Goal: Task Accomplishment & Management: Manage account settings

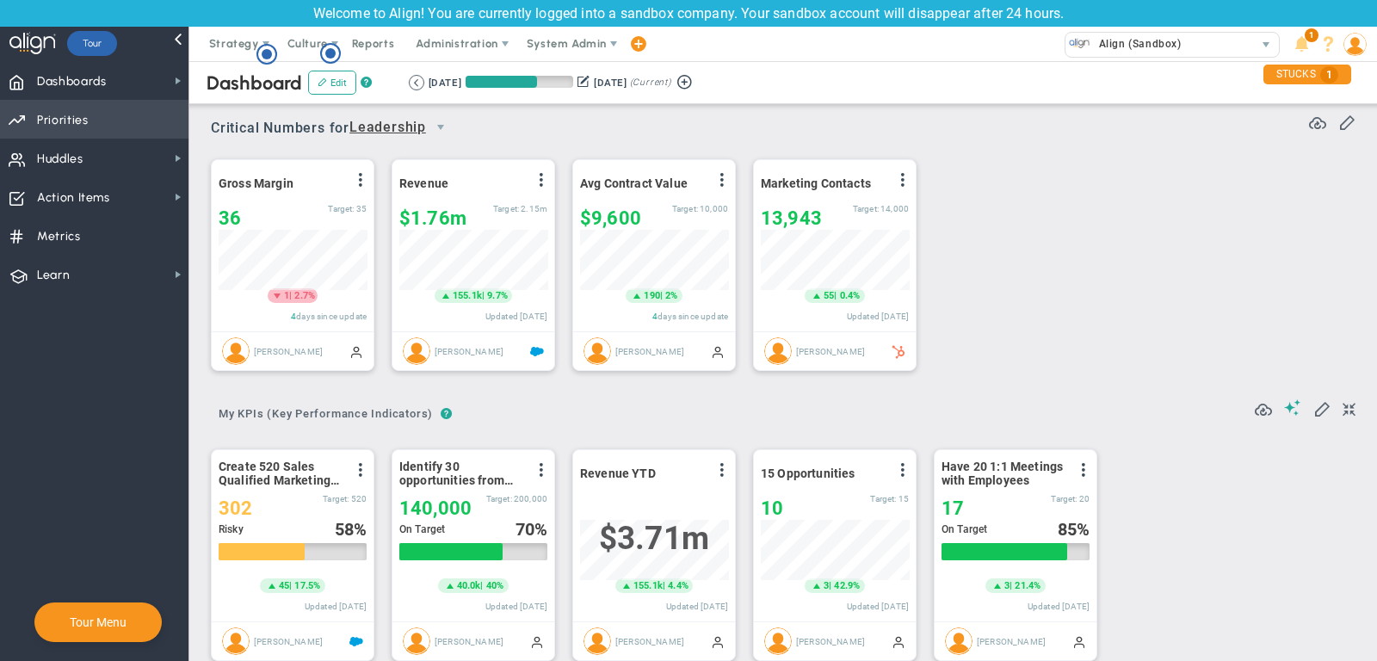
click at [135, 115] on span "Priorities Projects OKR Tree Priorities Projects OKRs" at bounding box center [94, 119] width 189 height 39
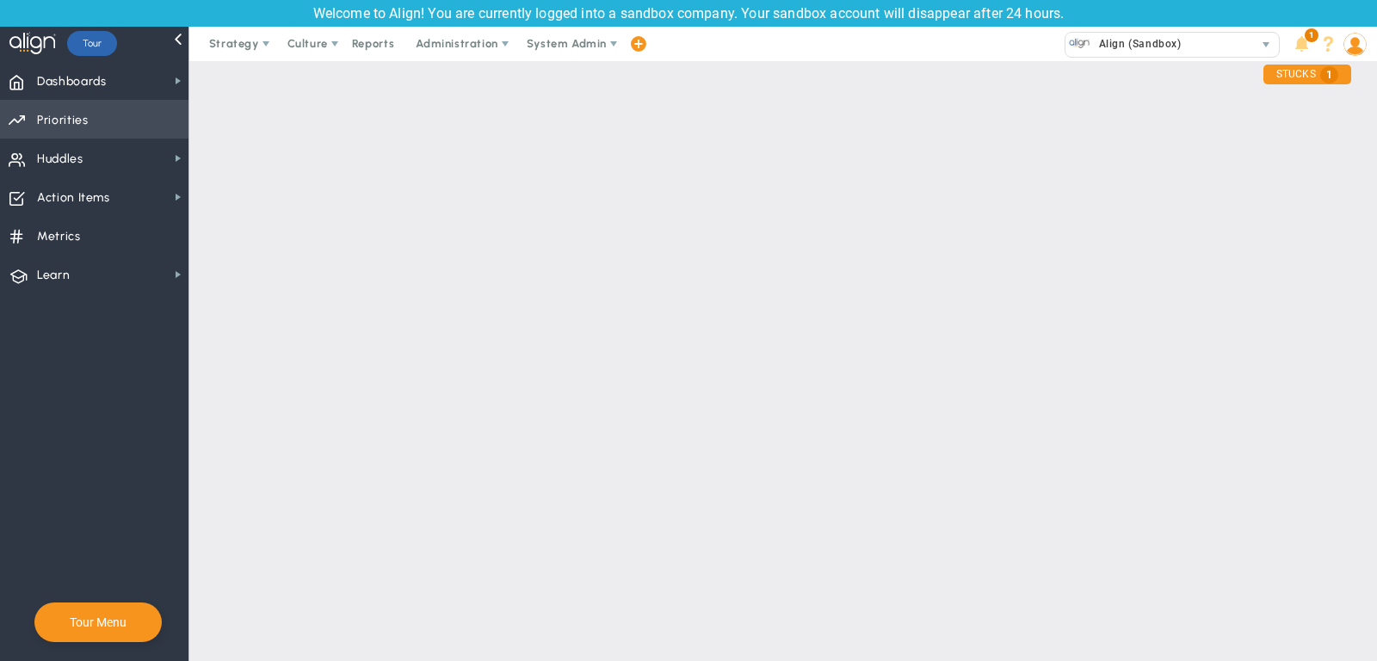
checkbox input "false"
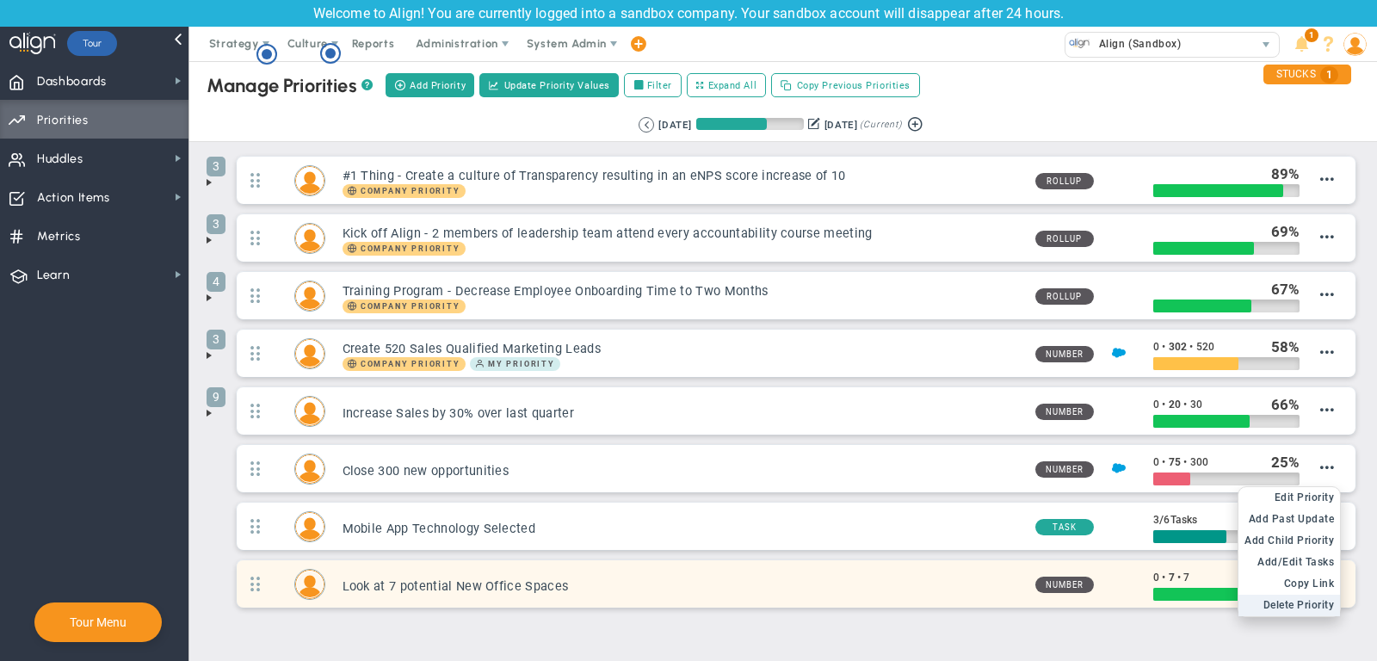
click at [1323, 599] on span "Delete Priority" at bounding box center [1299, 605] width 71 height 12
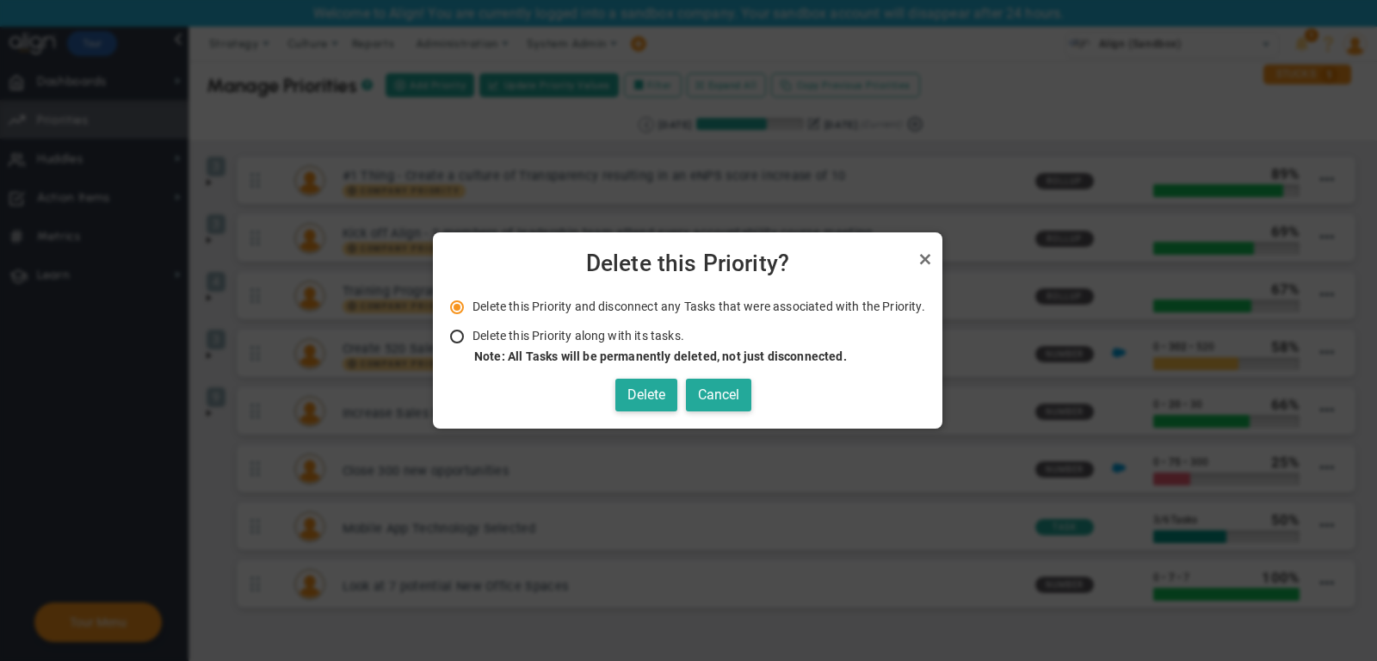
click at [652, 346] on li "Delete this Priority along with its tasks. Note: All Tasks will be permanently …" at bounding box center [687, 346] width 475 height 37
click at [459, 332] on input "Delete this Priority along with its tasks. Note: All Tasks will be permanently …" at bounding box center [463, 338] width 17 height 14
radio input "true"
radio input "false"
click at [632, 389] on button "Delete" at bounding box center [646, 396] width 62 height 34
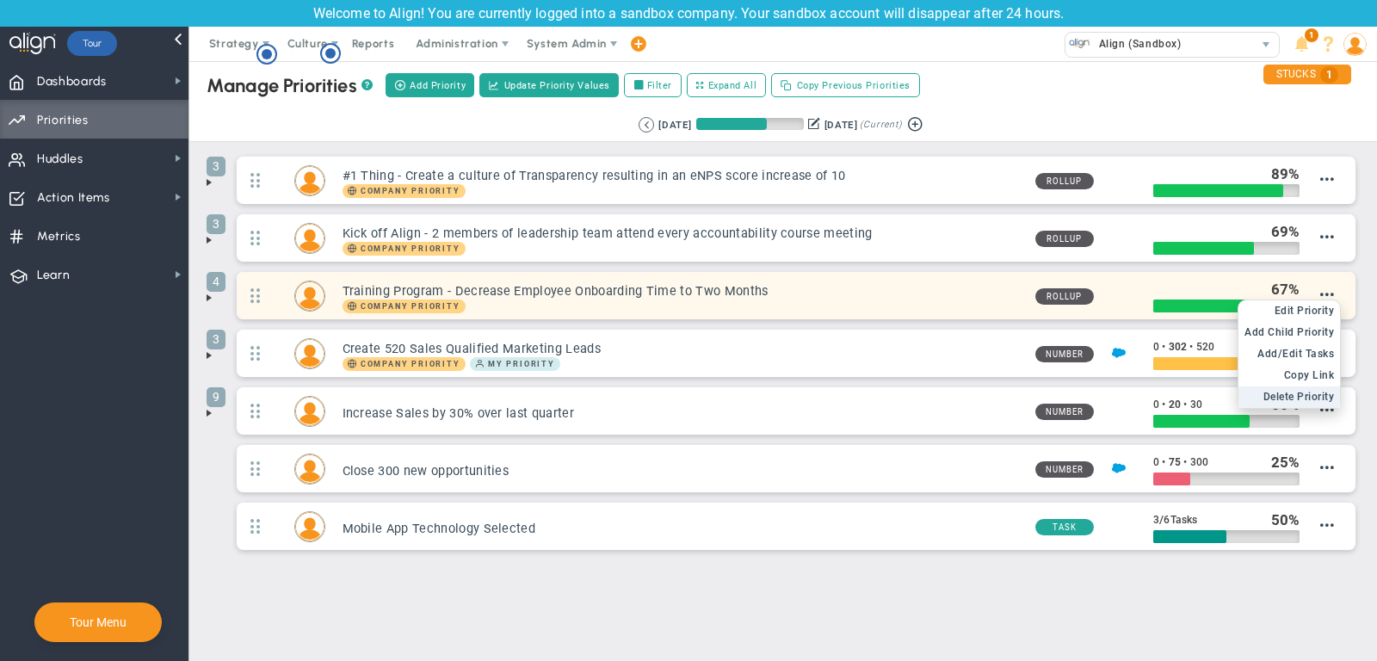
click at [1314, 387] on li "Delete Priority" at bounding box center [1290, 398] width 102 height 22
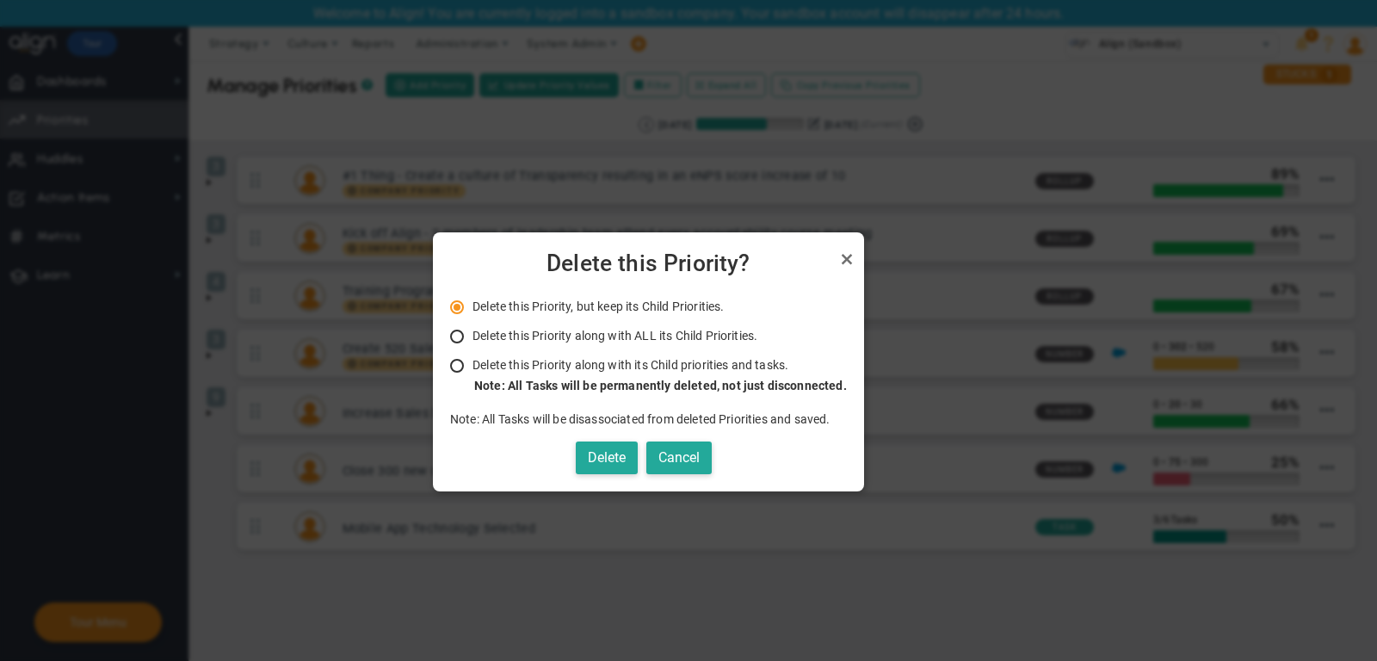
click at [597, 374] on li "Delete this Priority along with its Child priorities and tasks. Only Administra…" at bounding box center [648, 375] width 397 height 37
click at [461, 368] on input "Delete this Priority along with its Child priorities and tasks. Only Administra…" at bounding box center [463, 367] width 17 height 14
radio input "true"
radio input "false"
click at [617, 472] on button "Delete" at bounding box center [607, 459] width 62 height 34
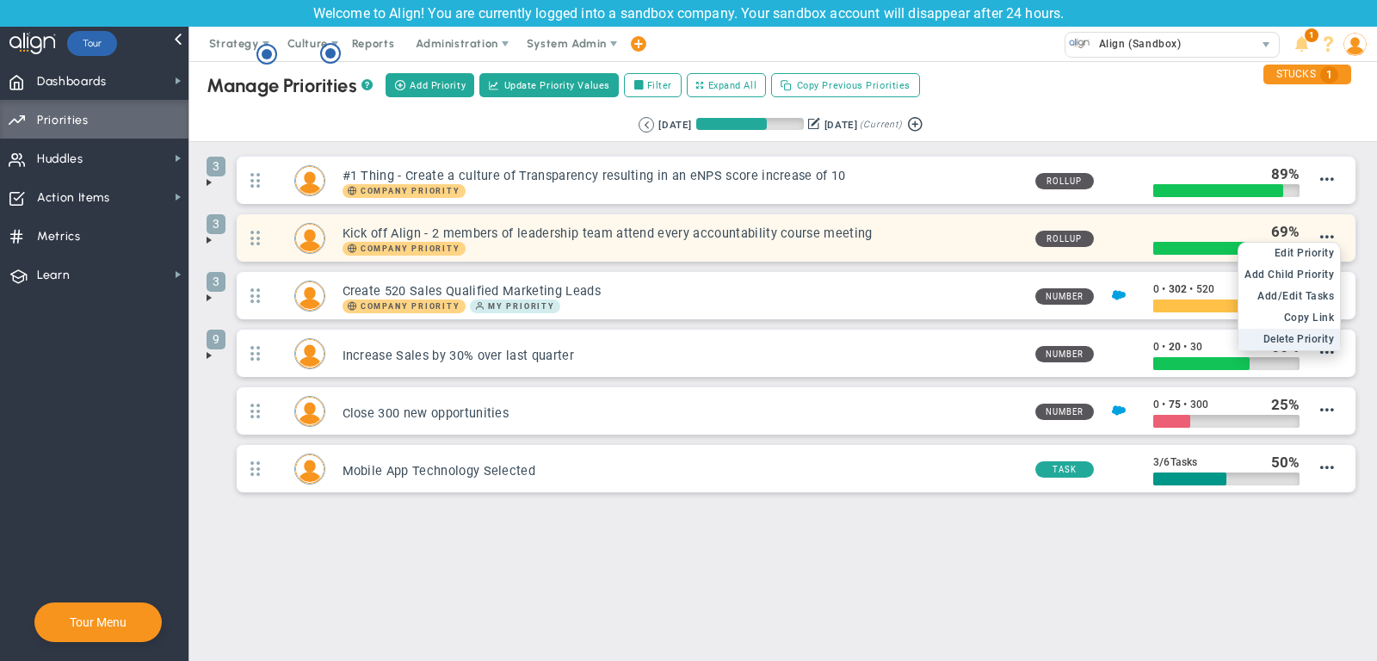
click at [1312, 333] on span "Delete Priority" at bounding box center [1299, 339] width 71 height 12
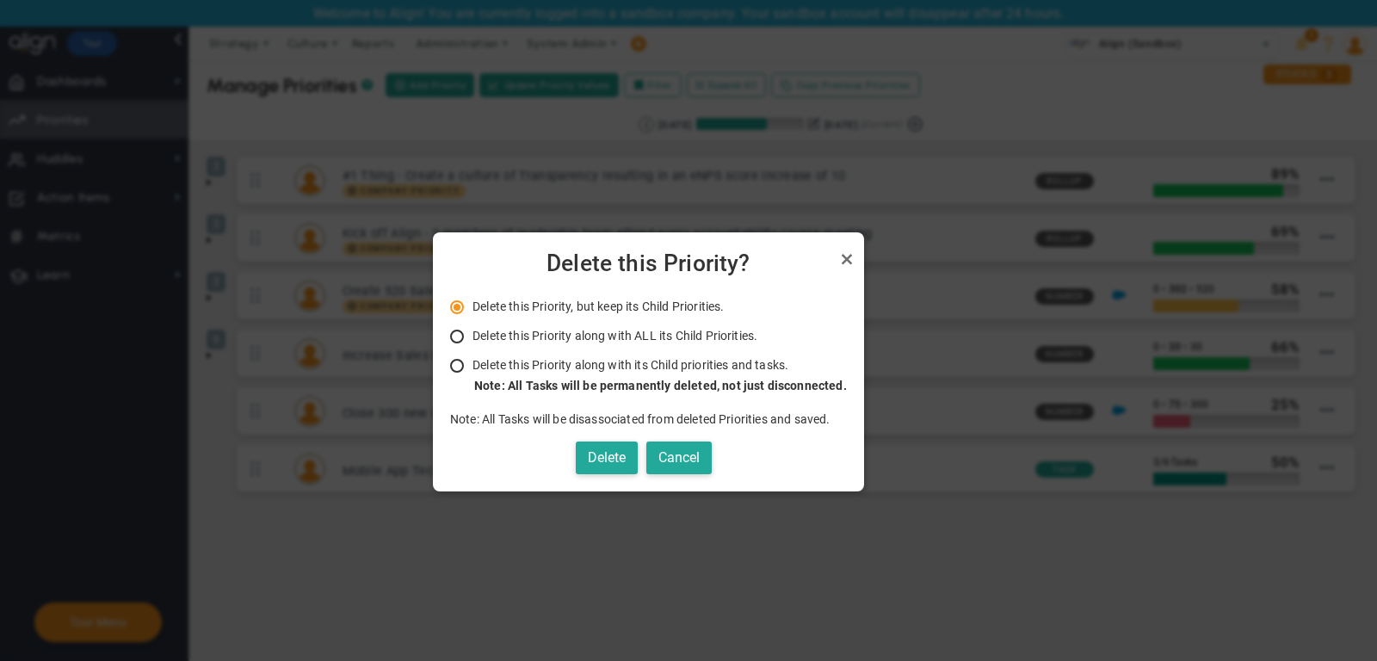
click at [467, 365] on input "Delete this Priority along with its Child priorities and tasks. Only Administra…" at bounding box center [463, 367] width 17 height 14
radio input "true"
radio input "false"
click at [608, 454] on button "Delete" at bounding box center [607, 459] width 62 height 34
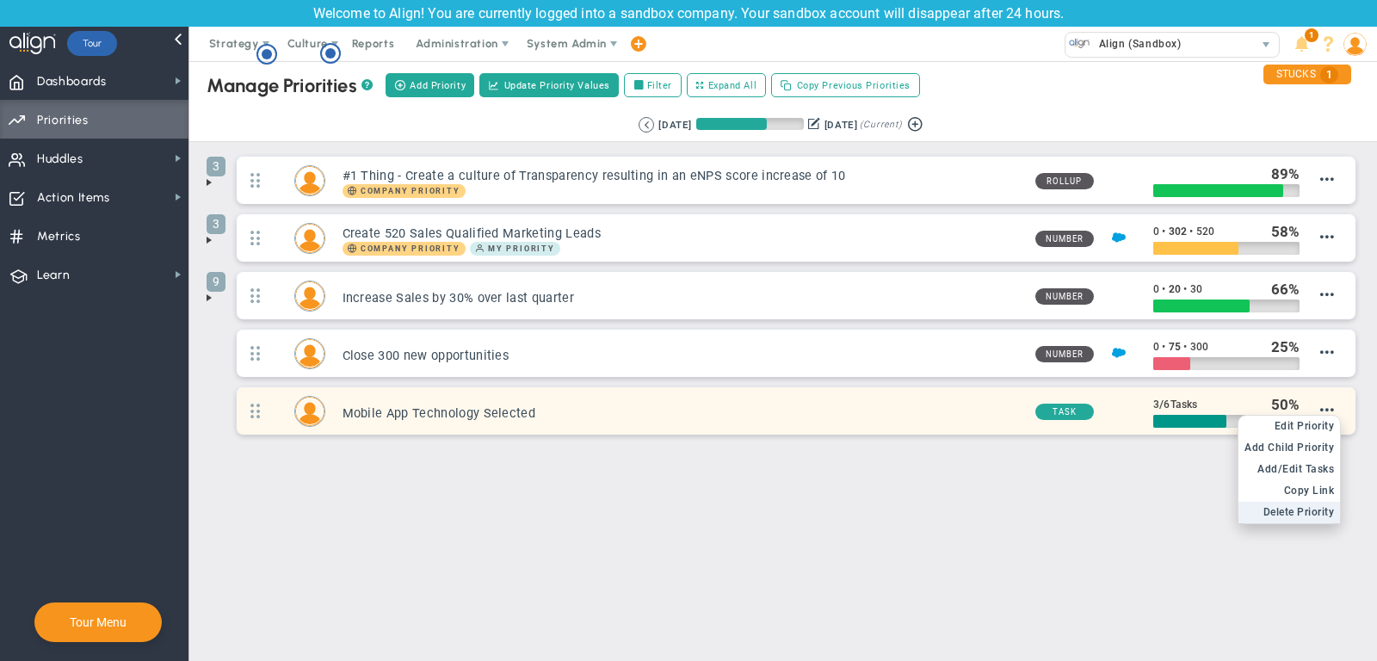
click at [1308, 506] on span "Delete Priority" at bounding box center [1299, 512] width 71 height 12
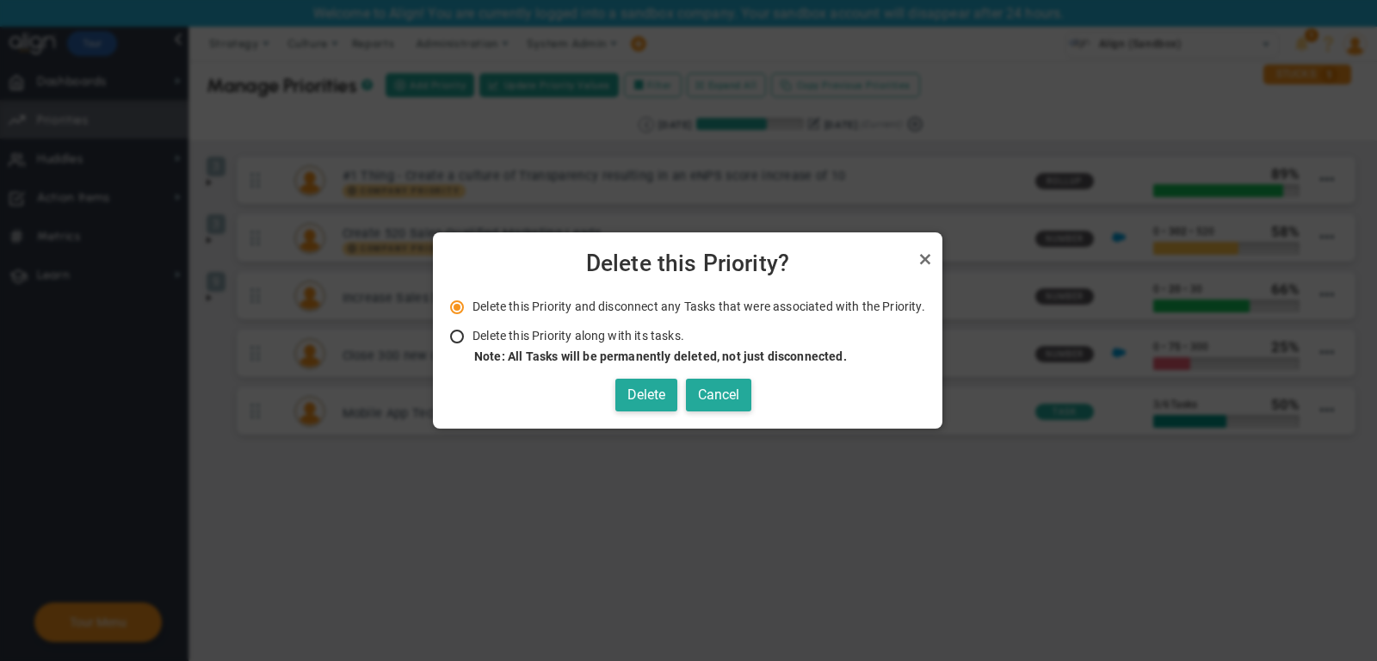
click at [458, 338] on input "Delete this Priority along with its tasks. Note: All Tasks will be permanently …" at bounding box center [463, 338] width 17 height 14
radio input "true"
radio input "false"
click at [639, 388] on button "Delete" at bounding box center [646, 396] width 62 height 34
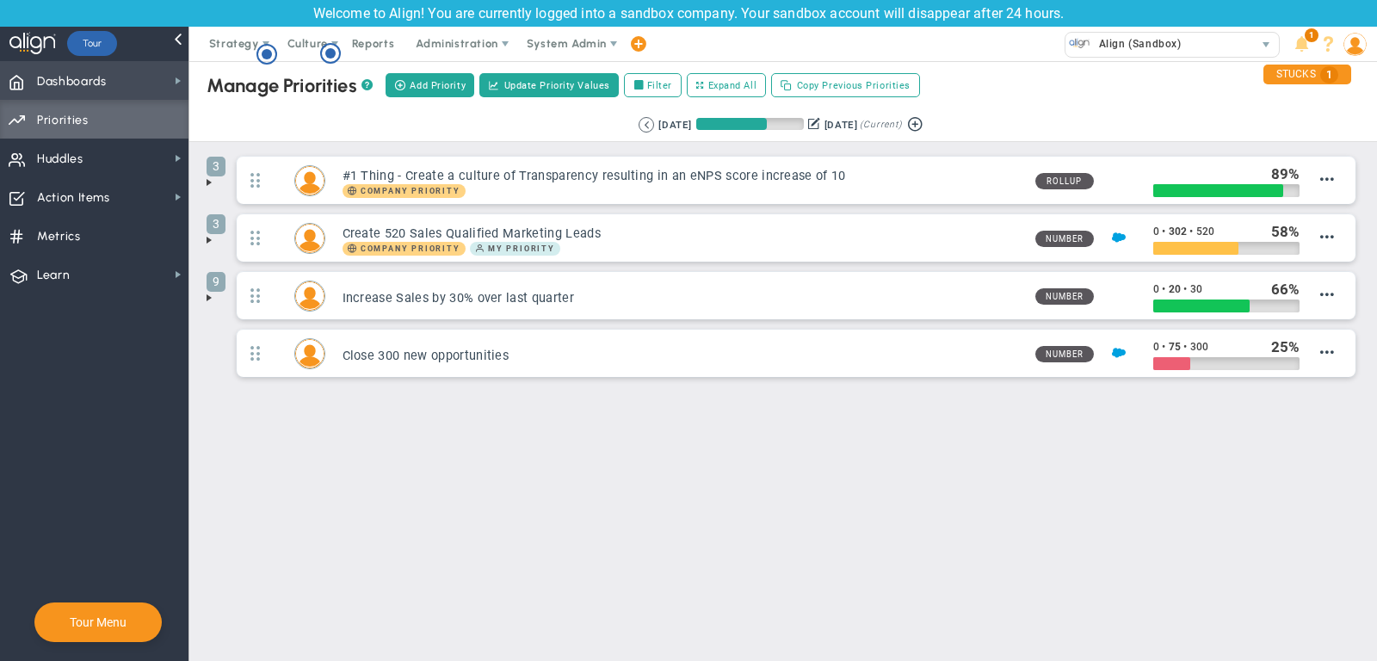
click at [124, 85] on span "Dashboards Dashboards" at bounding box center [94, 80] width 189 height 39
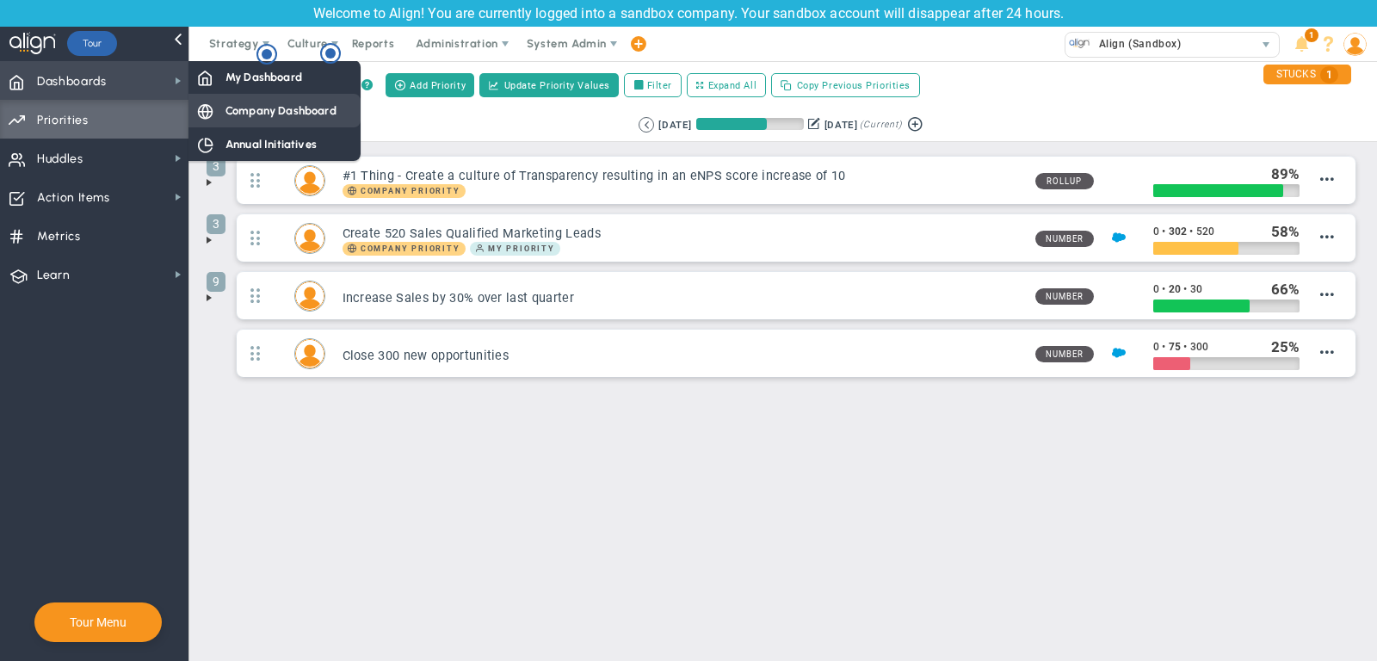
click at [253, 116] on span "Company Dashboard" at bounding box center [281, 110] width 111 height 16
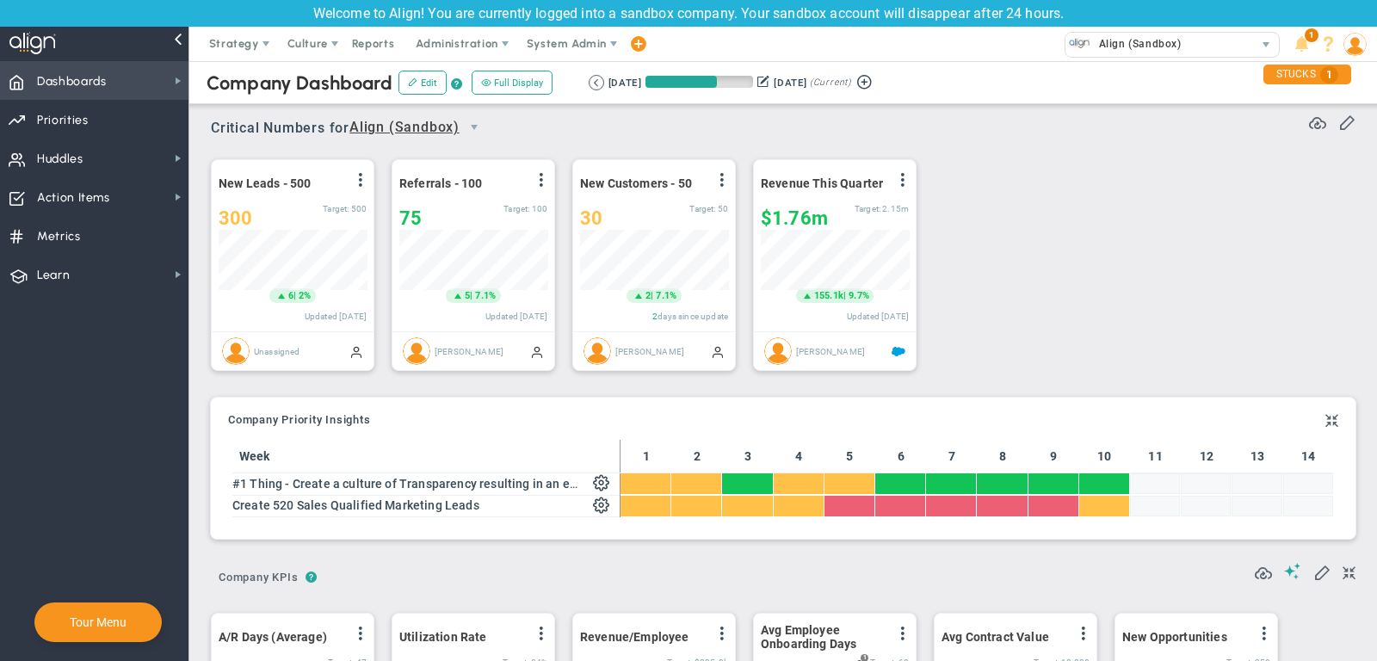
scroll to position [860771, 860682]
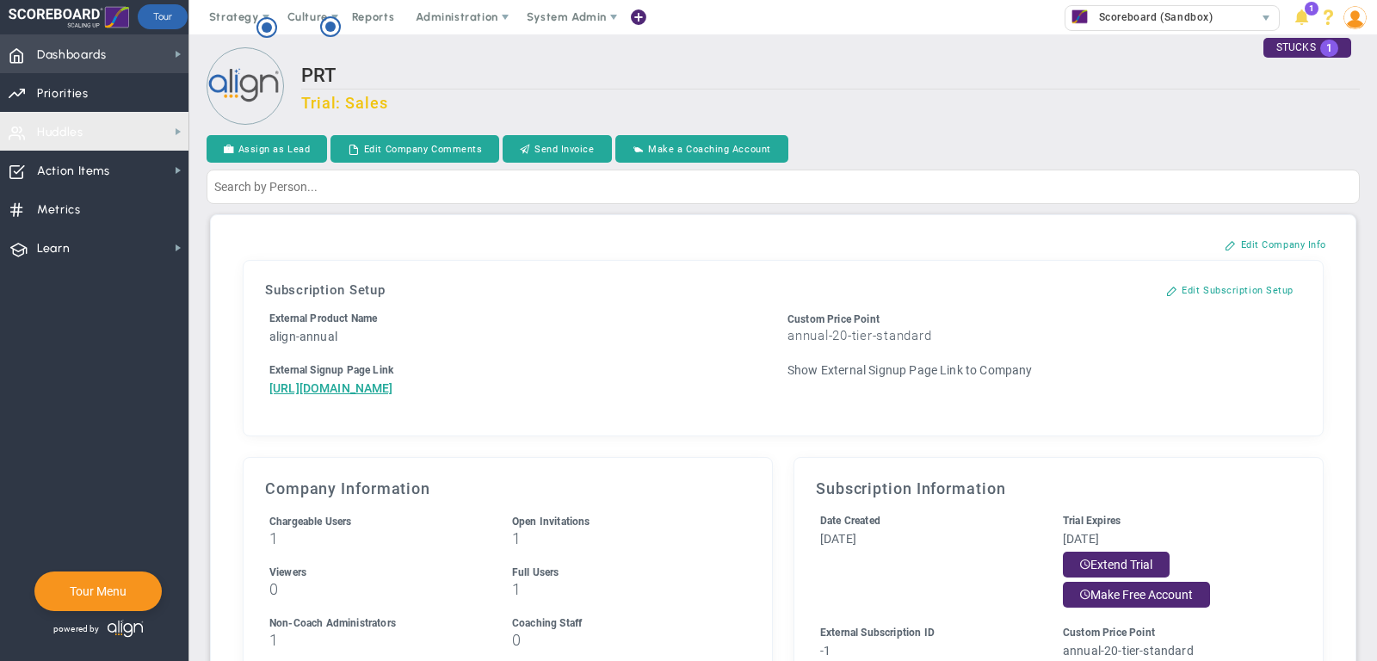
click at [108, 37] on span "Dashboards Dashboards" at bounding box center [94, 53] width 189 height 39
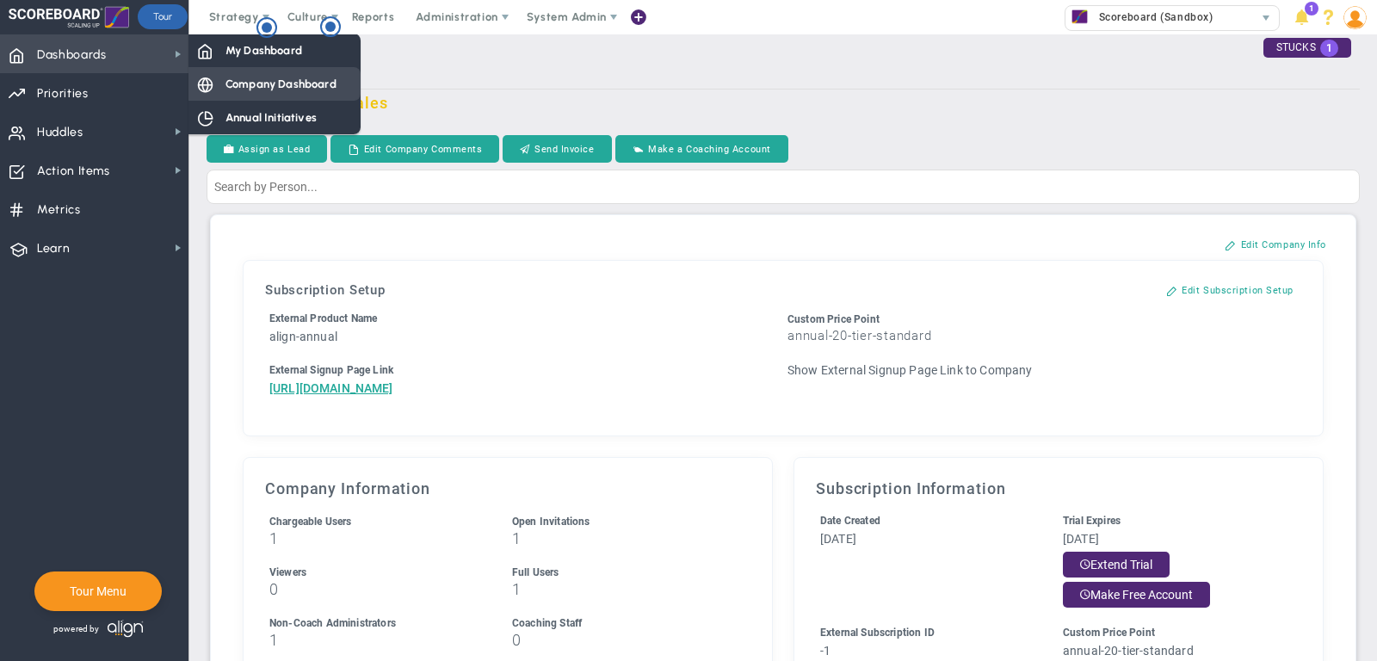
click at [229, 70] on div "Company Dashboard" at bounding box center [275, 84] width 172 height 34
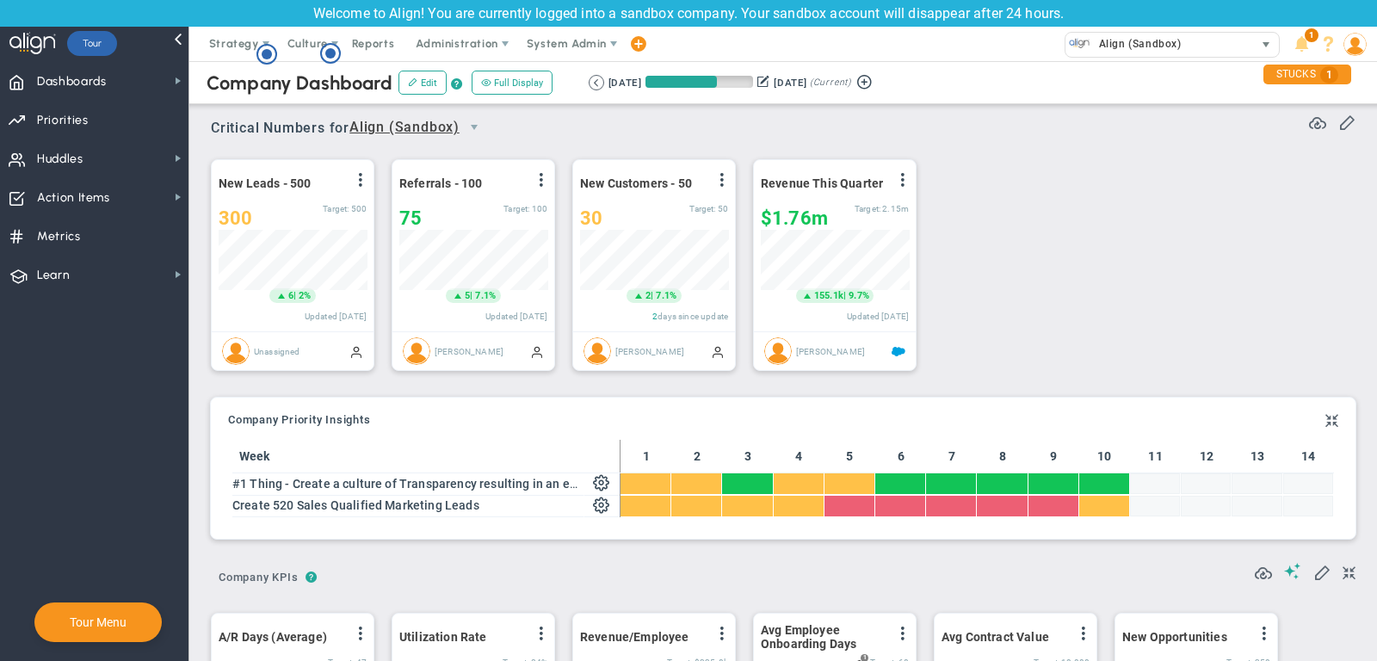
click at [1215, 31] on span "Align (Sandbox) 33651" at bounding box center [1172, 44] width 232 height 34
click at [1188, 44] on div "Align (Sandbox)" at bounding box center [1160, 44] width 189 height 22
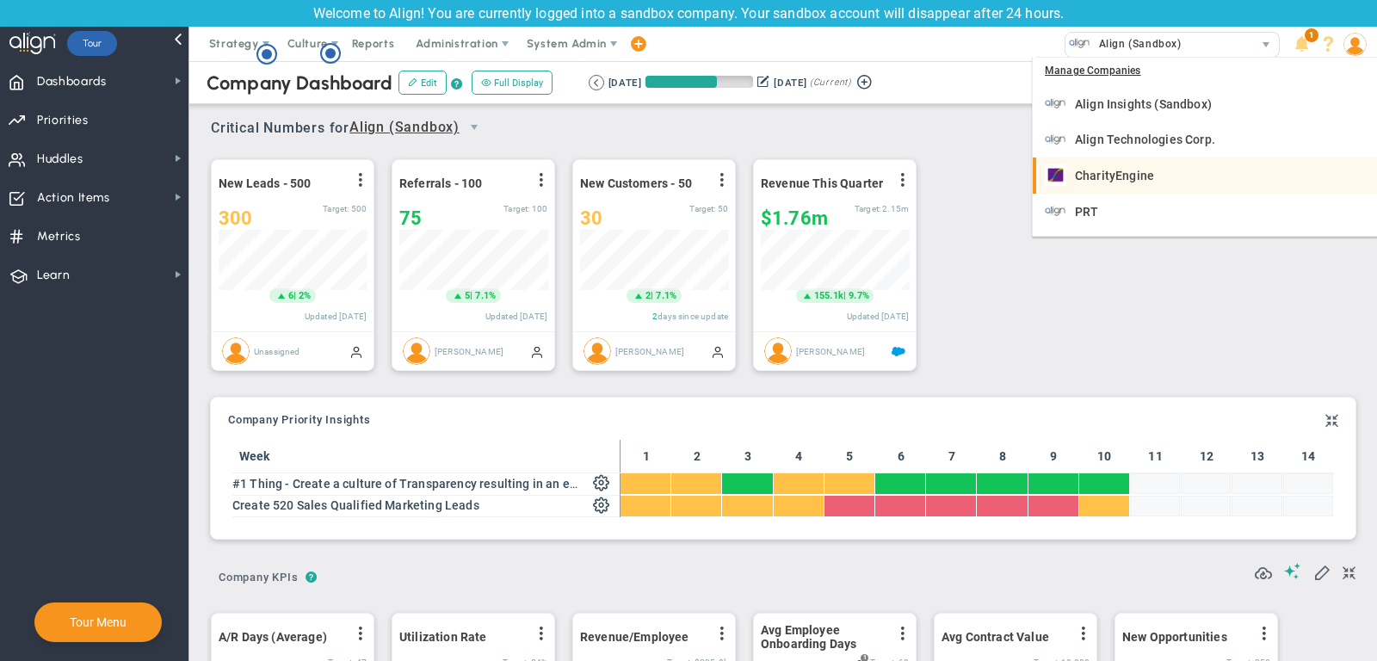
scroll to position [33, 0]
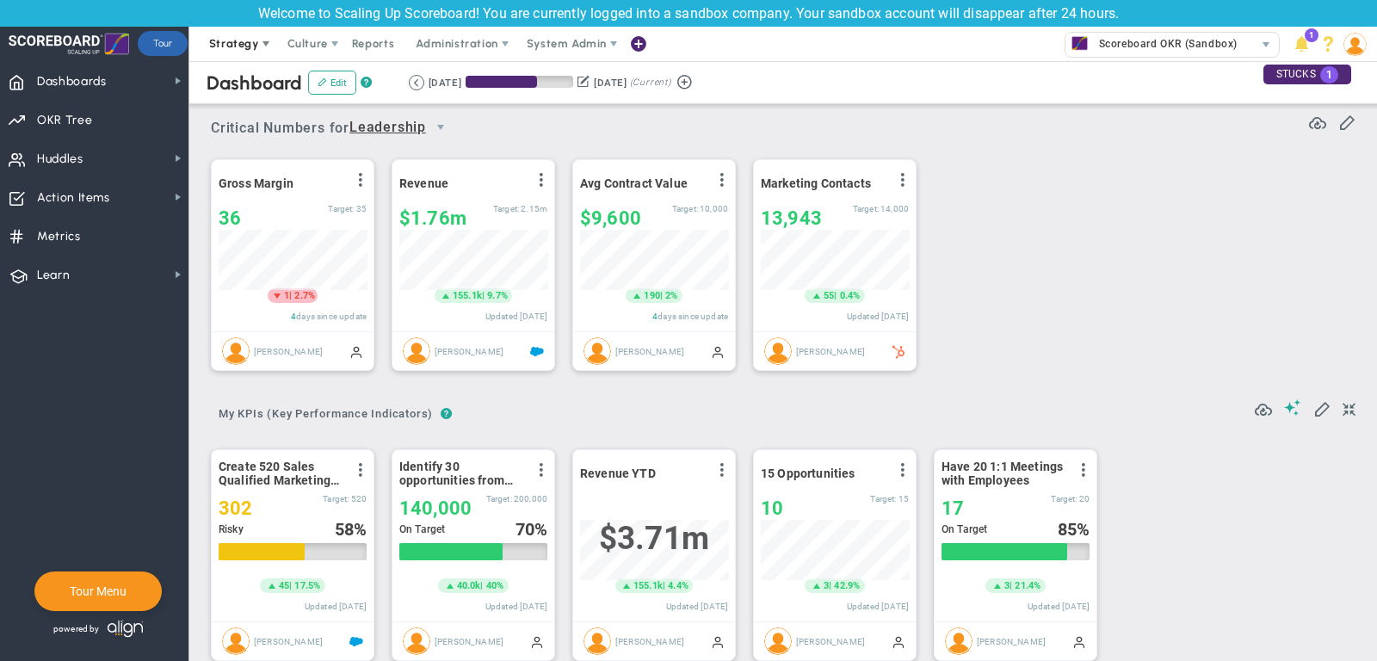
click at [234, 50] on span "Strategy" at bounding box center [234, 43] width 50 height 13
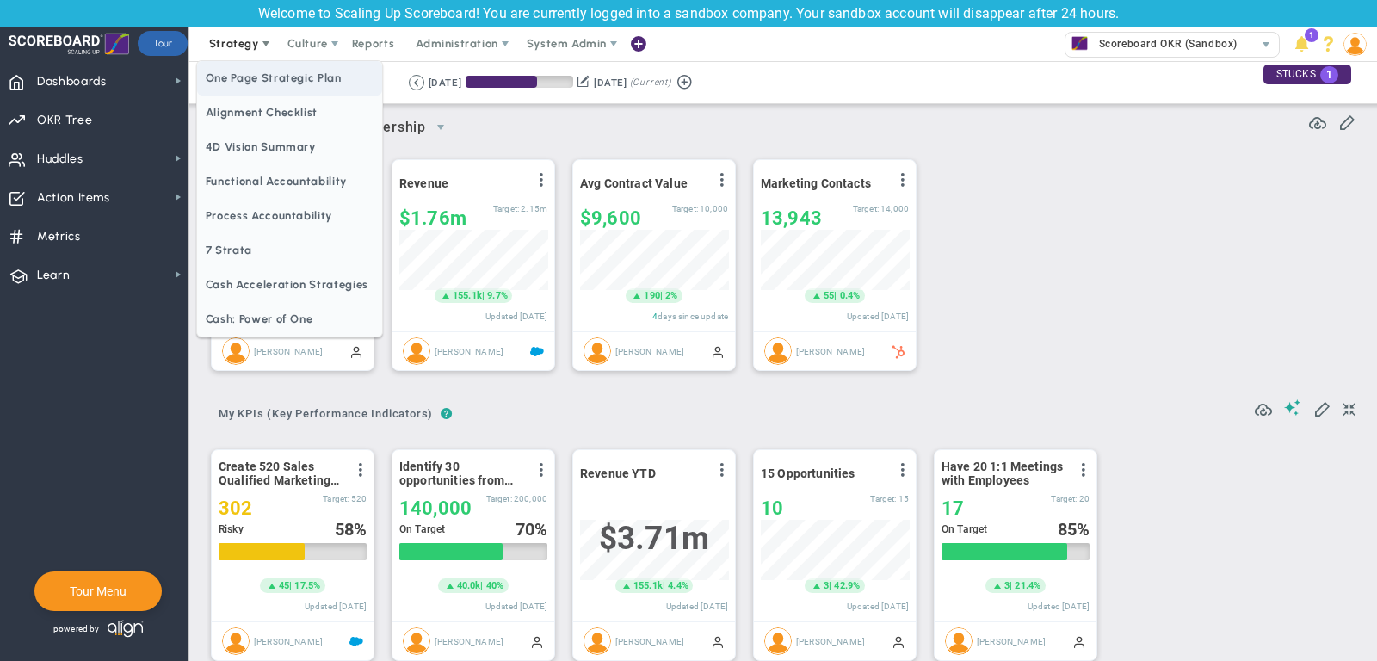
click at [255, 75] on span "One Page Strategic Plan" at bounding box center [289, 78] width 185 height 34
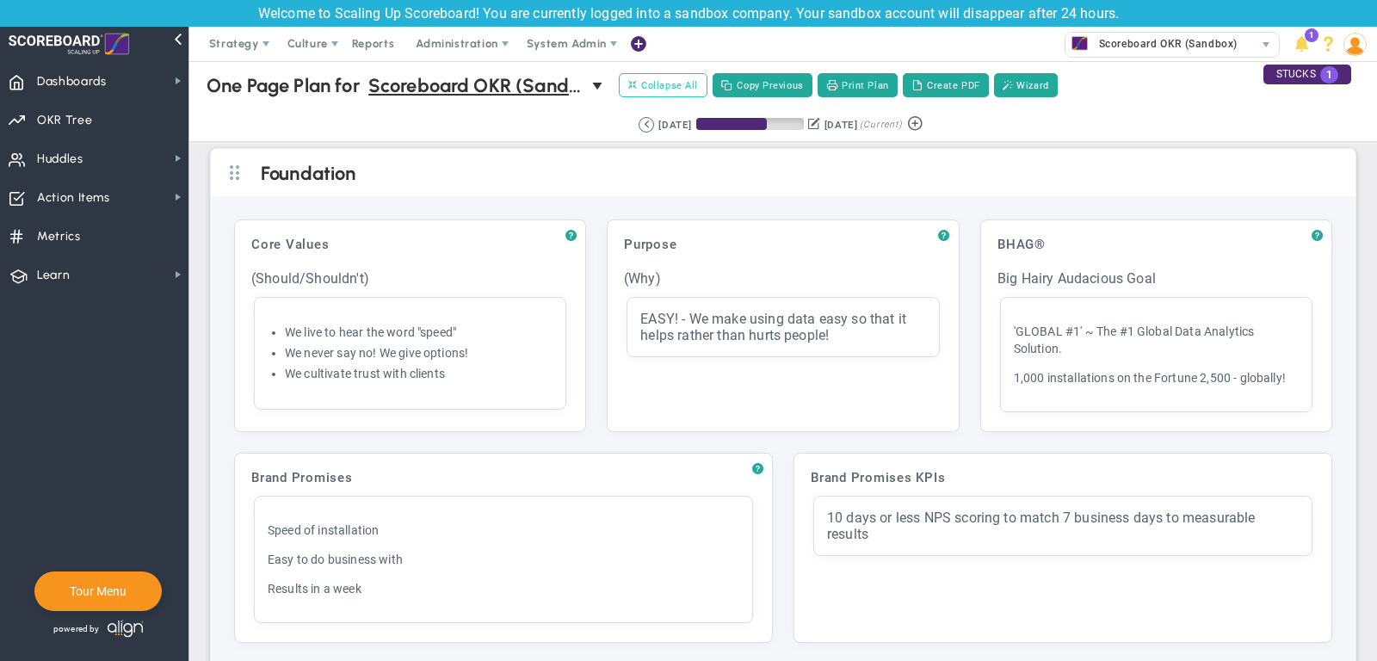
click at [690, 88] on span "Collapse All" at bounding box center [663, 84] width 70 height 15
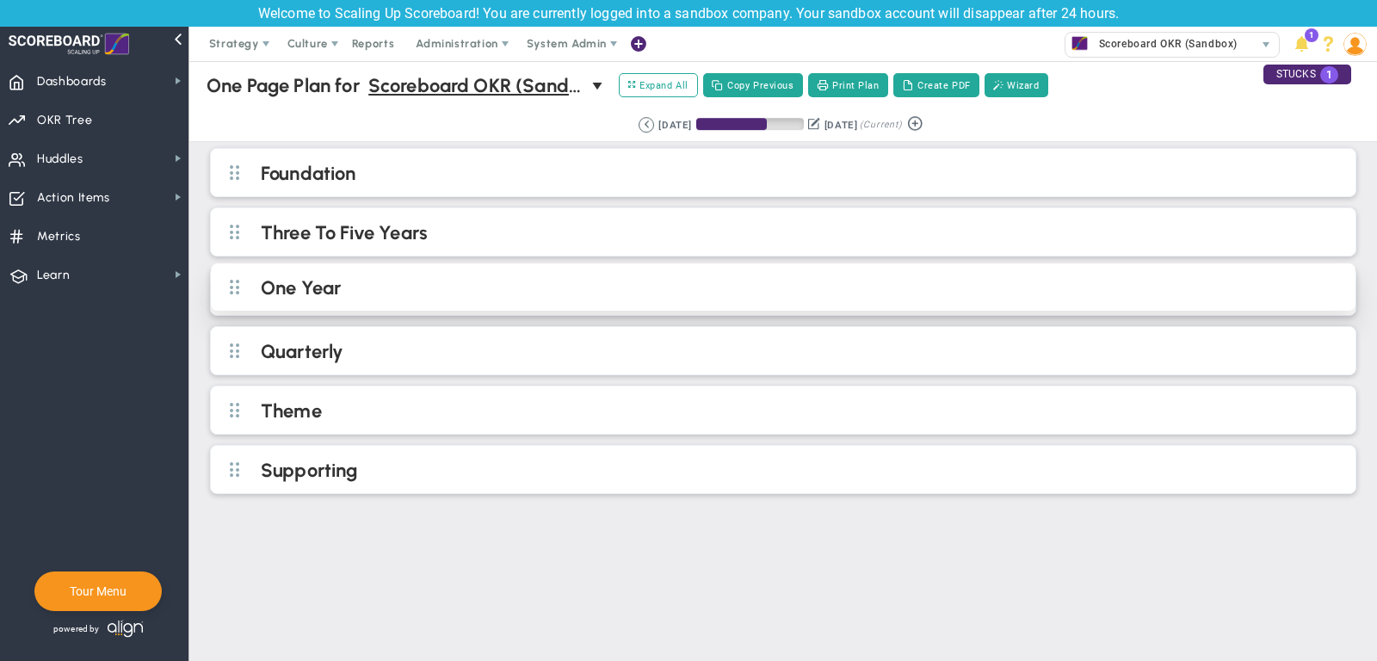
click at [603, 284] on h2 "One Year" at bounding box center [797, 289] width 1073 height 26
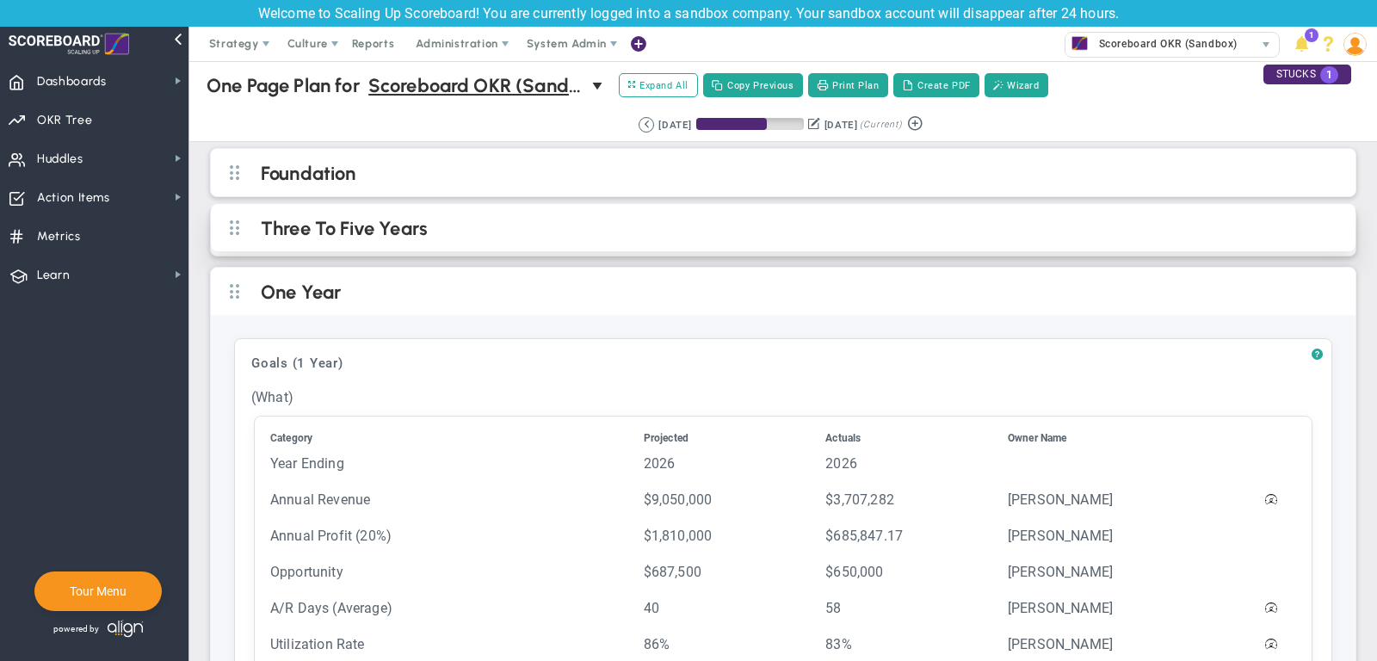
click at [545, 231] on h2 "Three To Five Years" at bounding box center [797, 230] width 1073 height 26
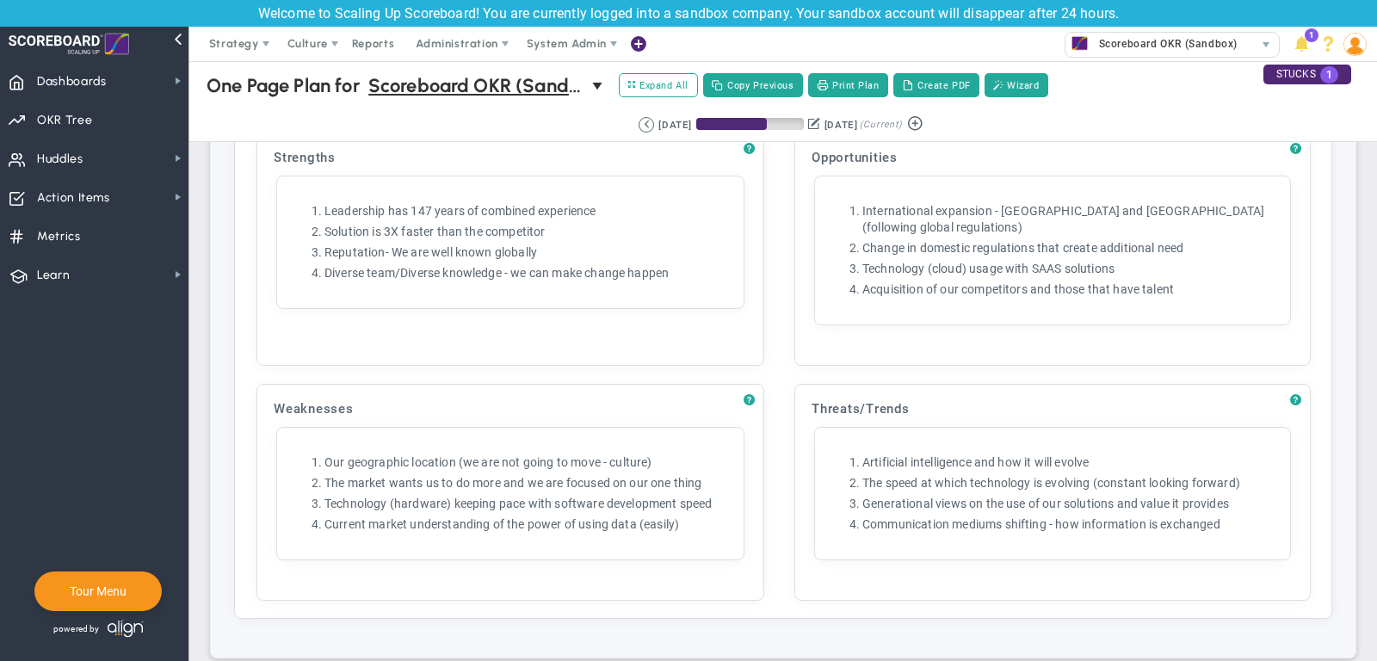
scroll to position [2001, 0]
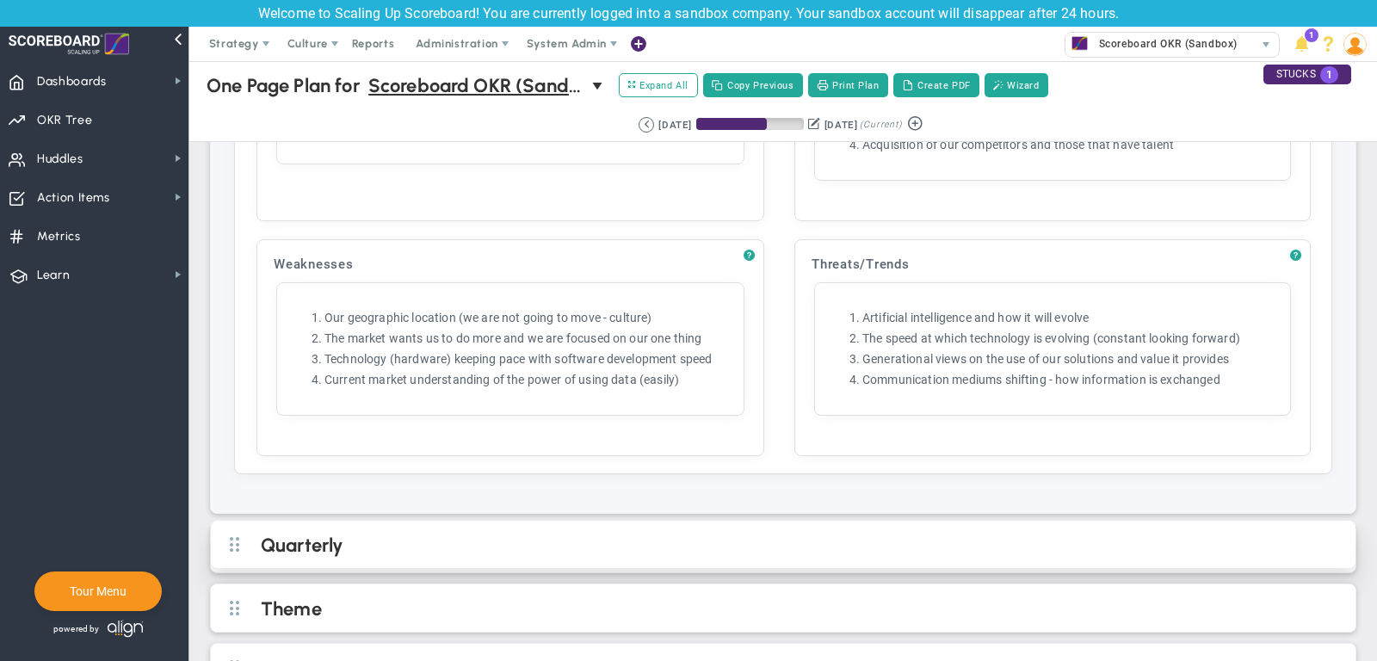
click at [680, 534] on h2 "Quarterly" at bounding box center [797, 547] width 1073 height 26
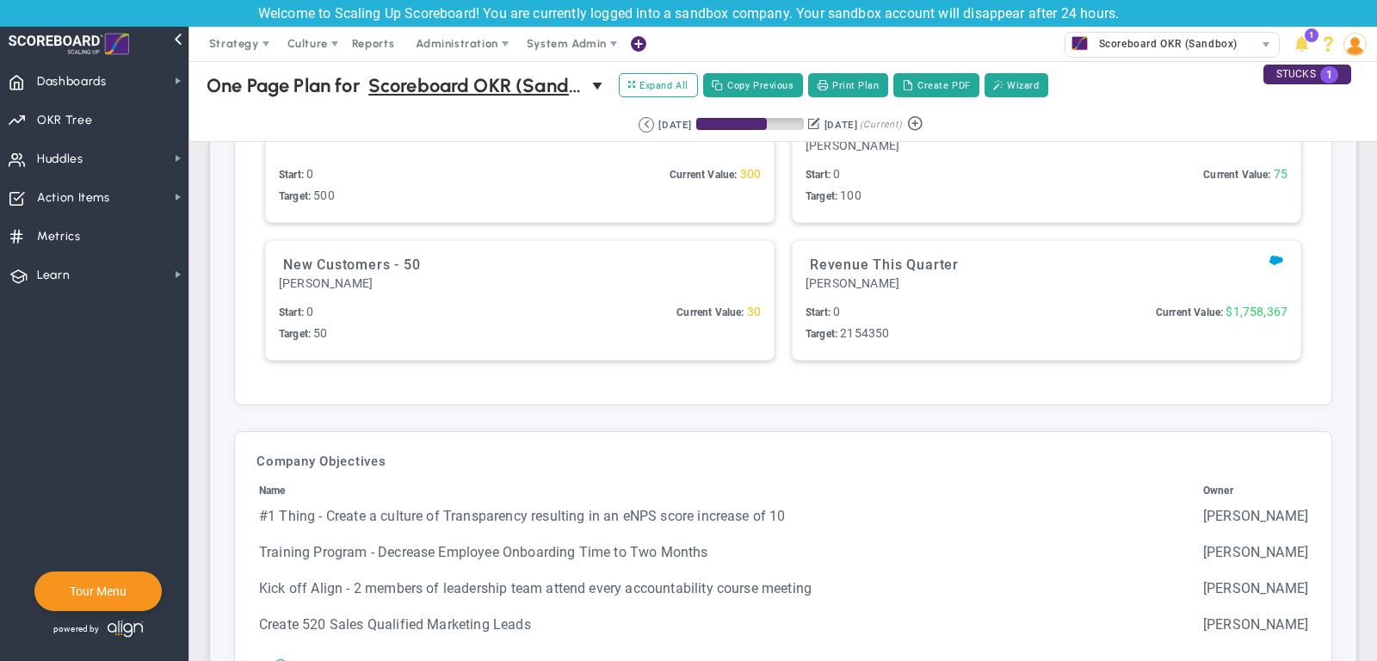
scroll to position [2997, 0]
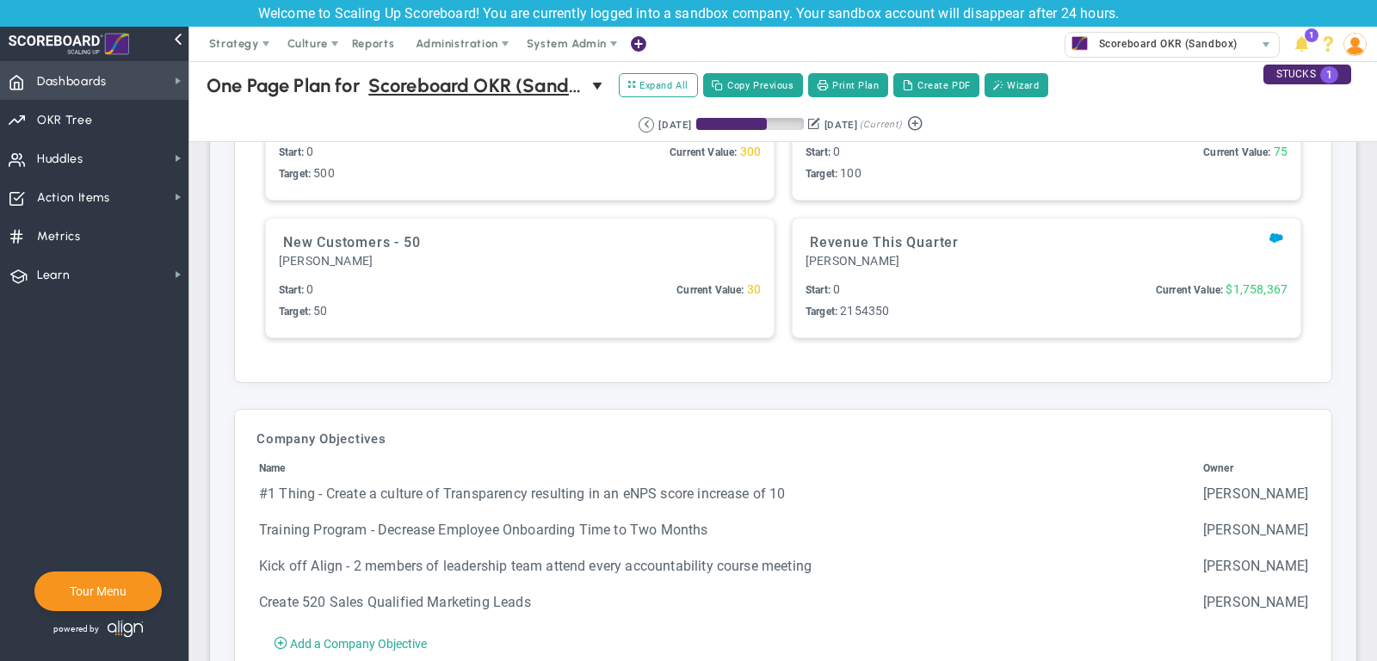
click at [140, 84] on span "Dashboards Dashboards" at bounding box center [94, 80] width 189 height 39
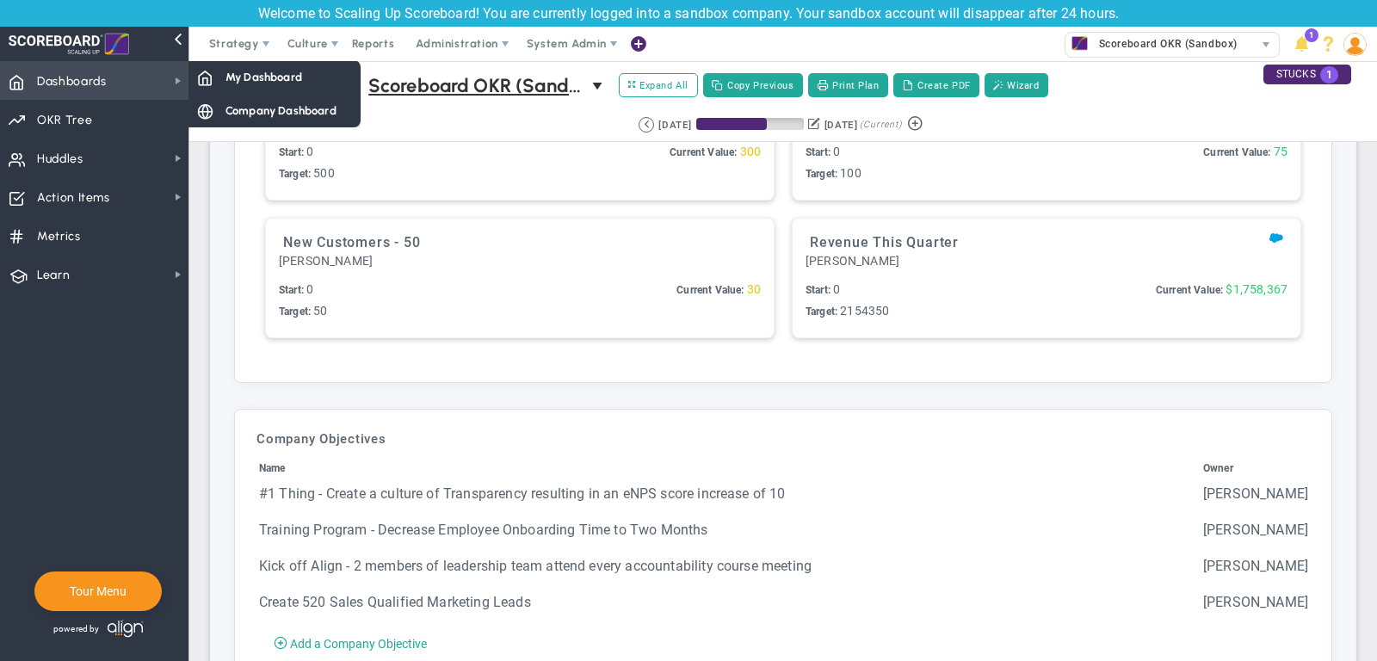
click at [151, 77] on span "Dashboards Dashboards" at bounding box center [94, 80] width 189 height 39
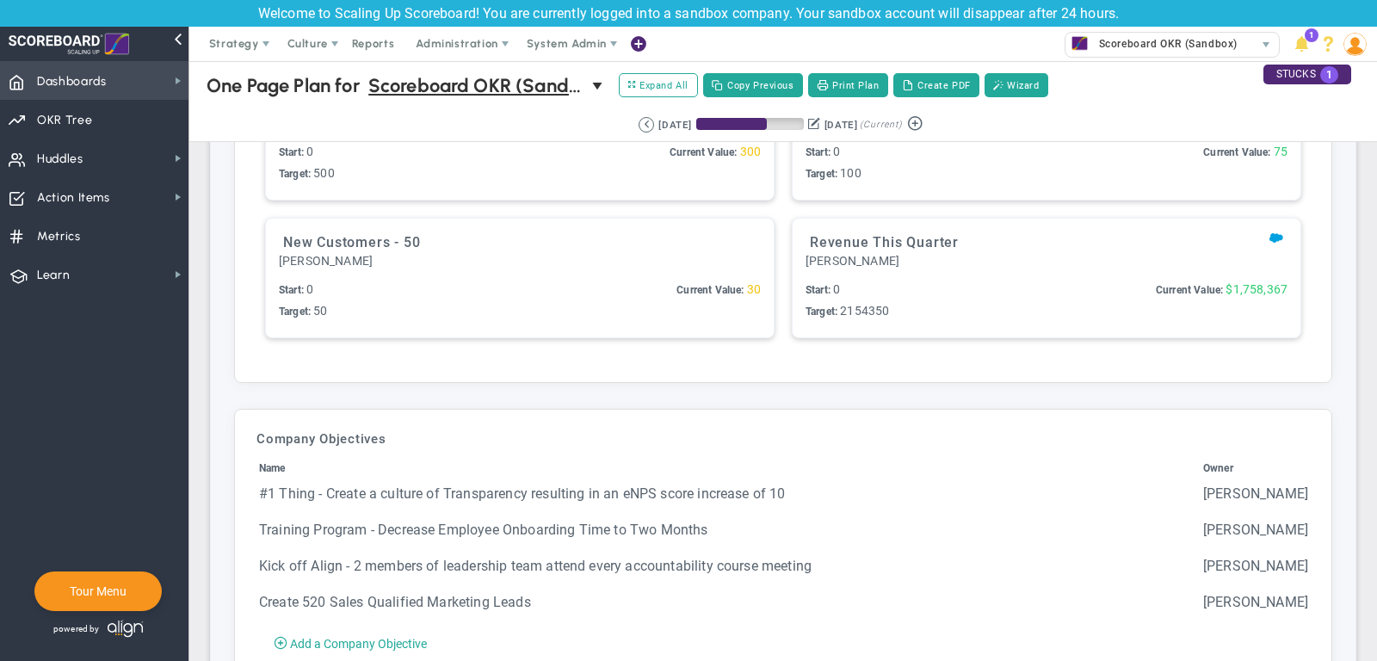
click at [151, 77] on span "Dashboards Dashboards" at bounding box center [94, 80] width 189 height 39
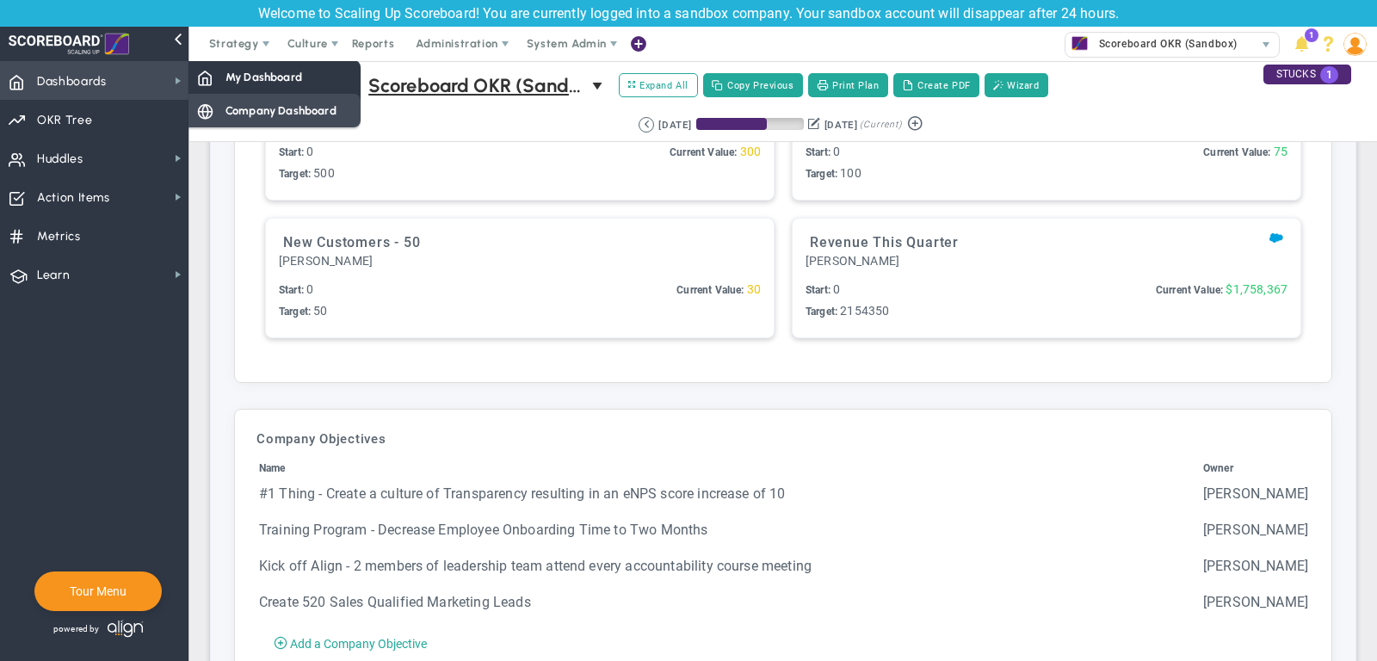
click at [265, 101] on div "Company Dashboard" at bounding box center [275, 111] width 172 height 34
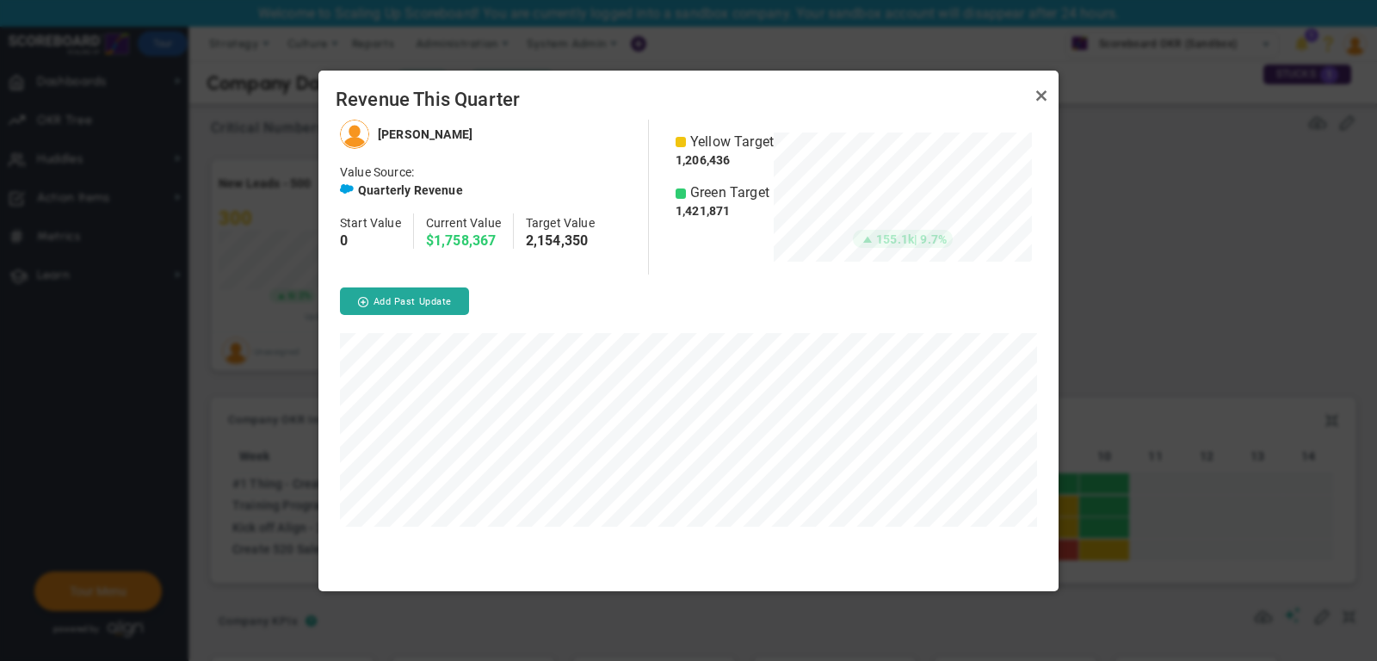
scroll to position [471, 740]
click at [1042, 100] on link "Close" at bounding box center [1041, 96] width 21 height 21
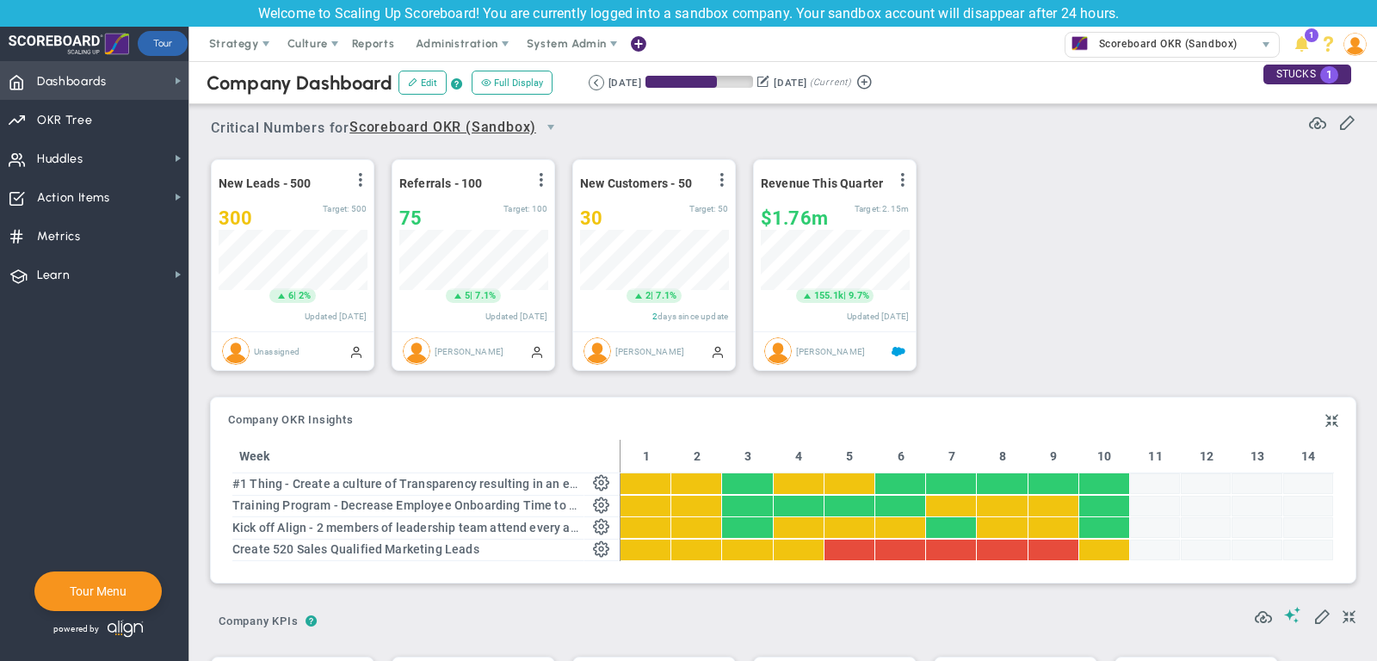
click at [160, 71] on span "Dashboards Dashboards" at bounding box center [94, 80] width 189 height 39
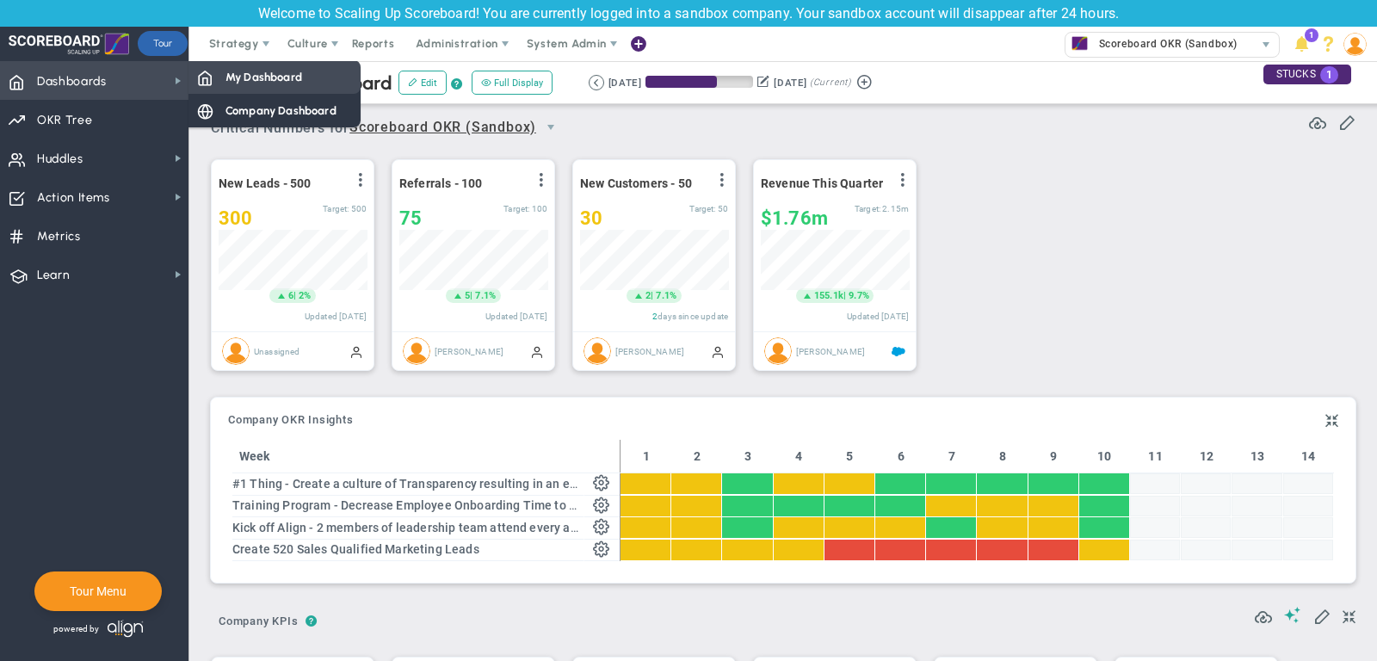
click at [249, 76] on span "My Dashboard" at bounding box center [264, 77] width 77 height 16
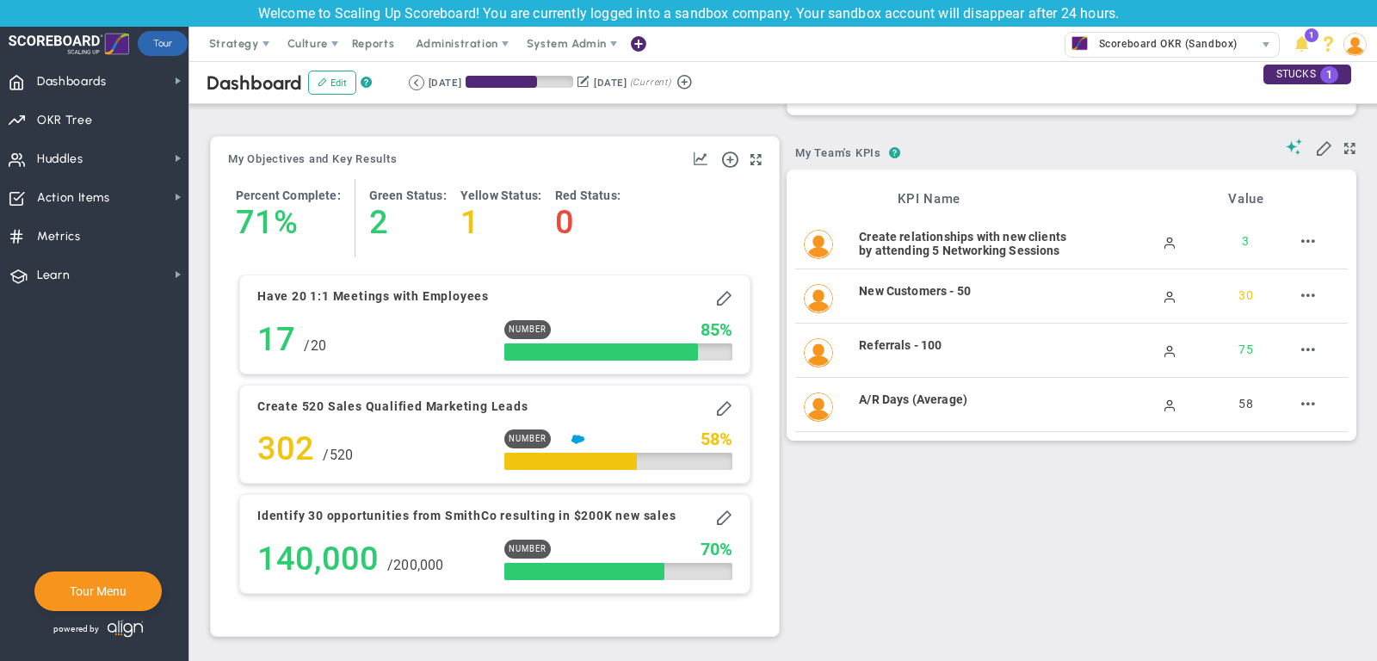
scroll to position [1338, 0]
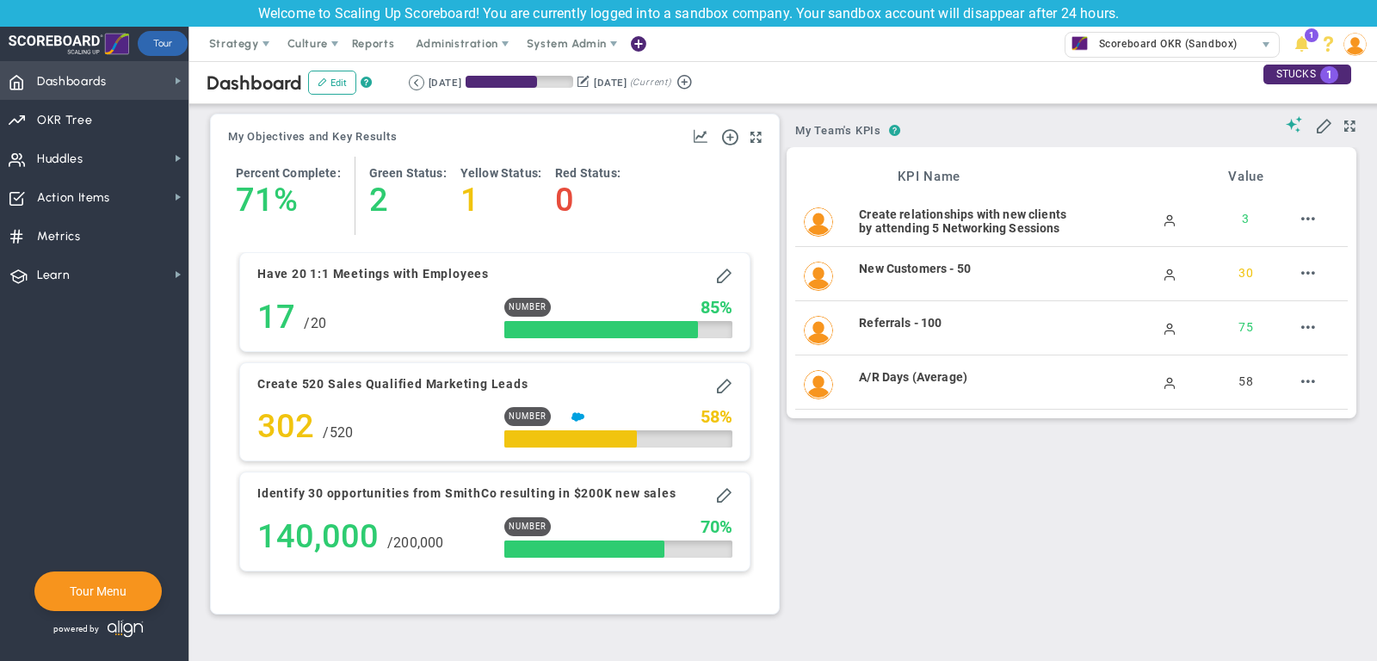
click at [129, 84] on span "Dashboards Dashboards" at bounding box center [94, 80] width 189 height 39
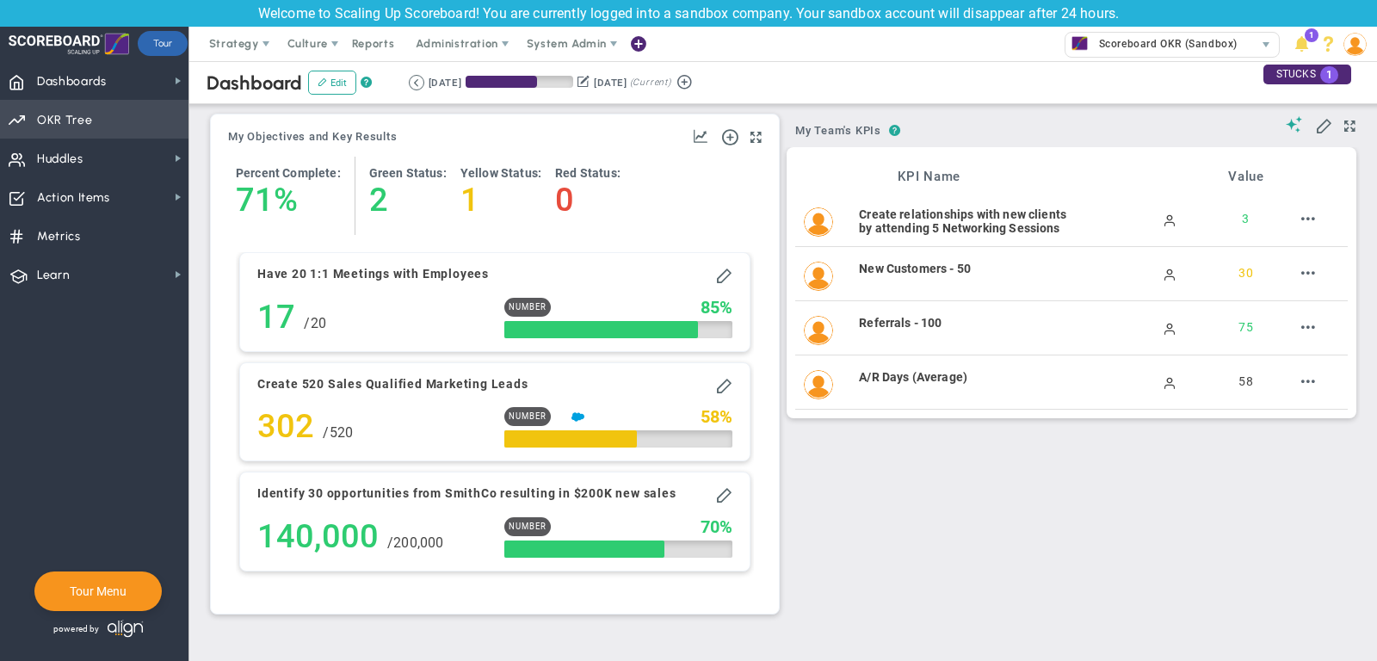
click at [127, 114] on span "Priorities Projects OKR Tree Priorities Projects OKRs" at bounding box center [94, 119] width 189 height 39
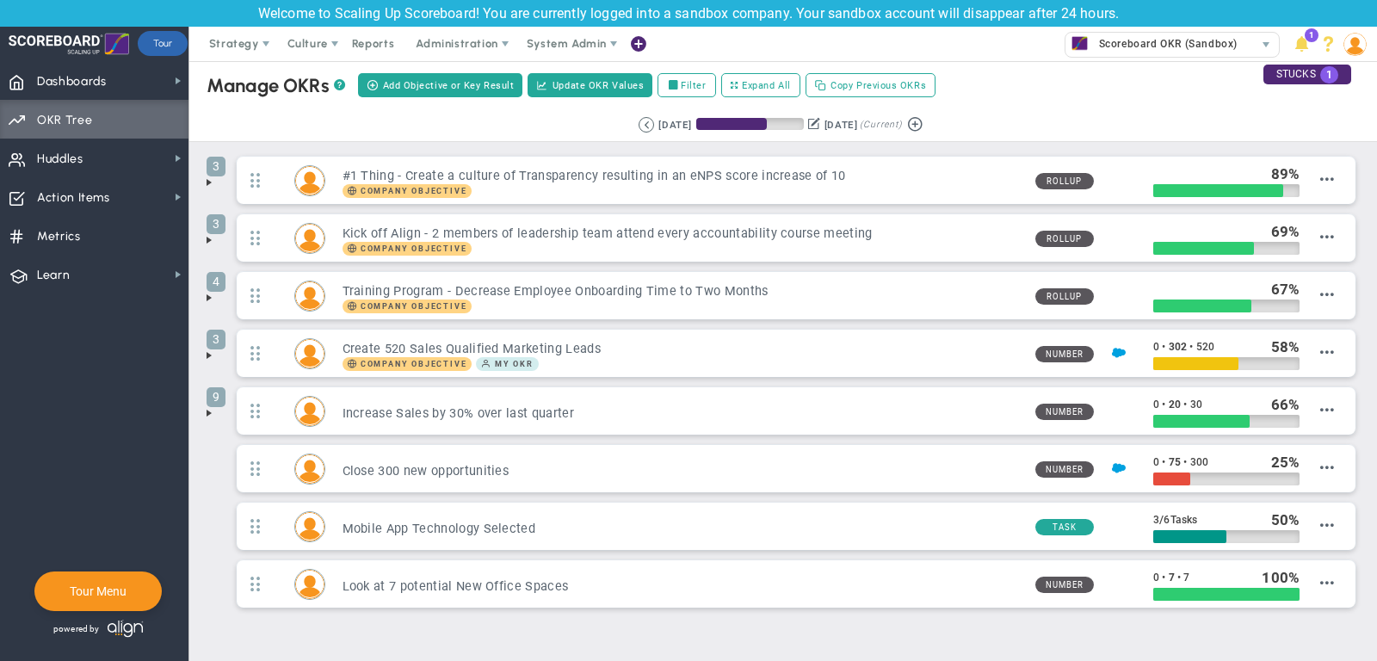
click at [209, 182] on span at bounding box center [209, 183] width 14 height 14
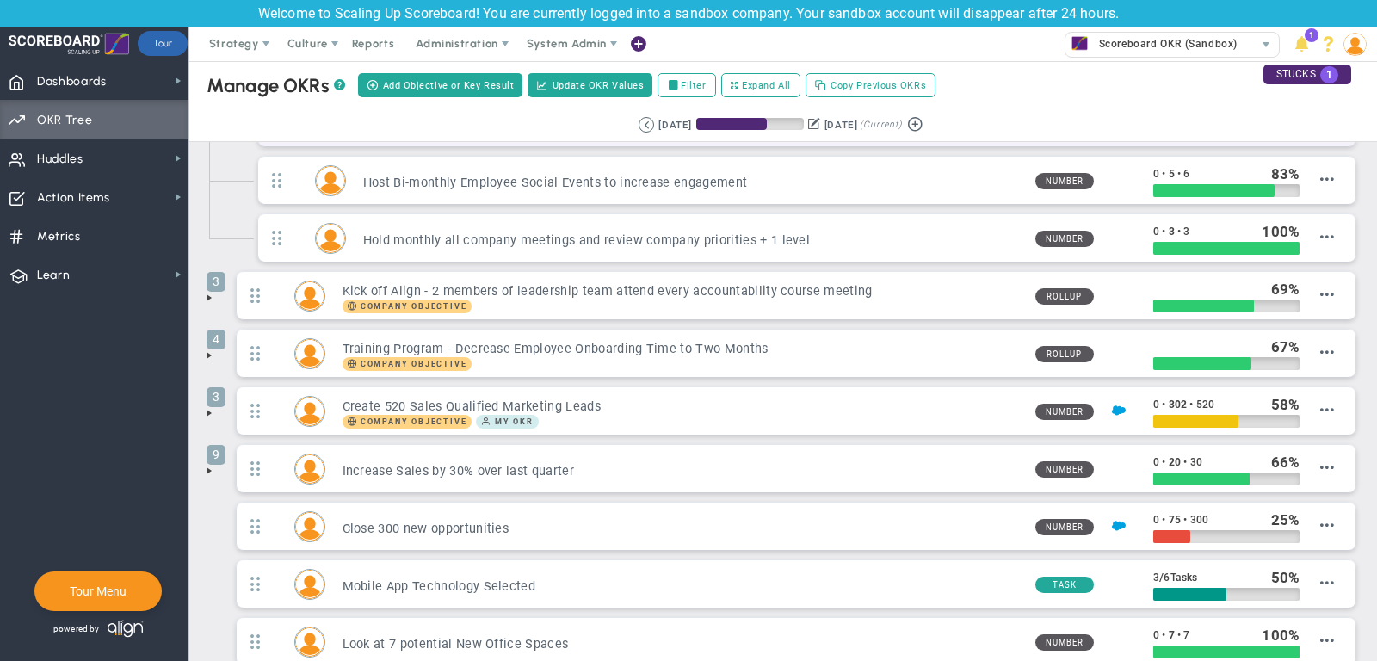
scroll to position [133, 0]
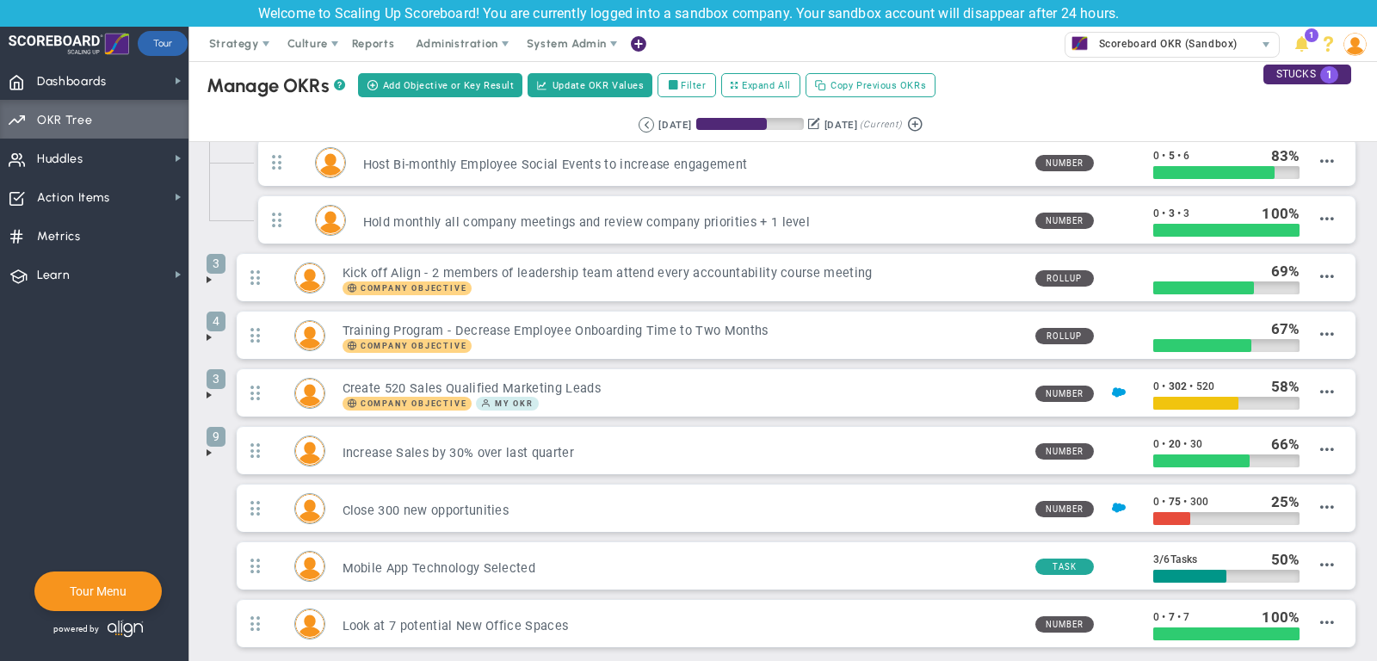
click at [207, 450] on span at bounding box center [209, 453] width 14 height 14
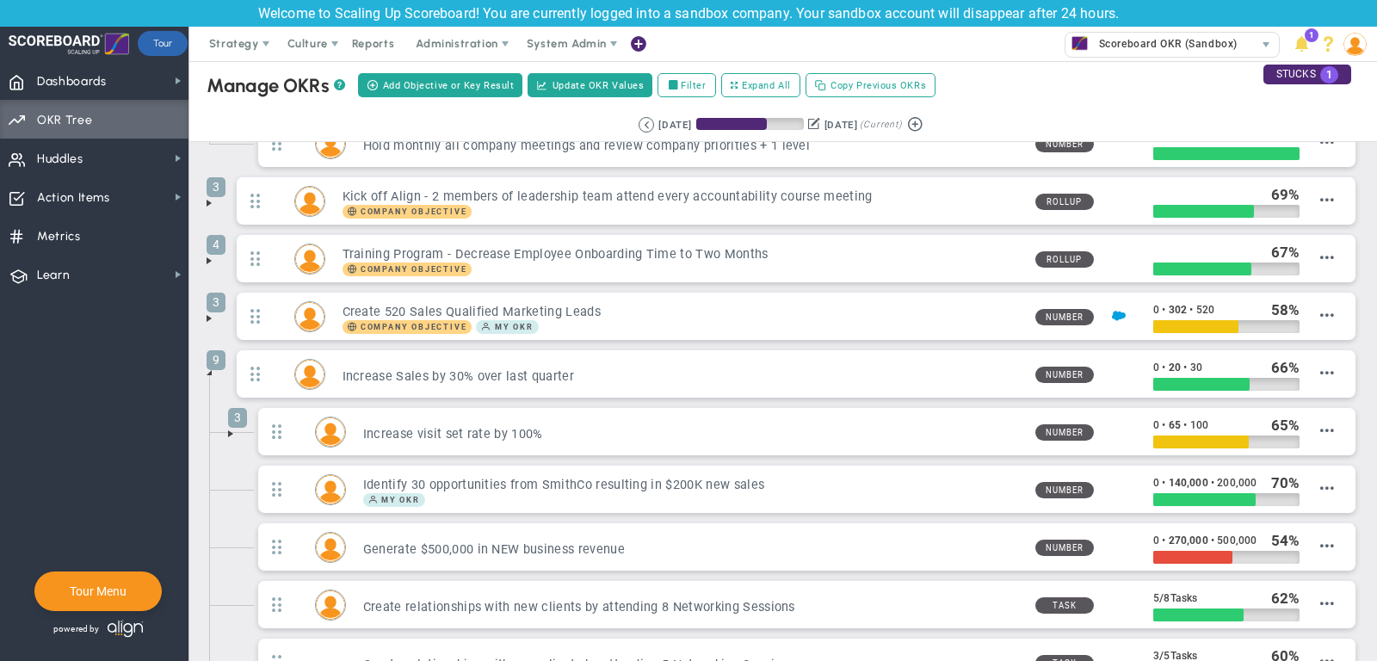
scroll to position [236, 0]
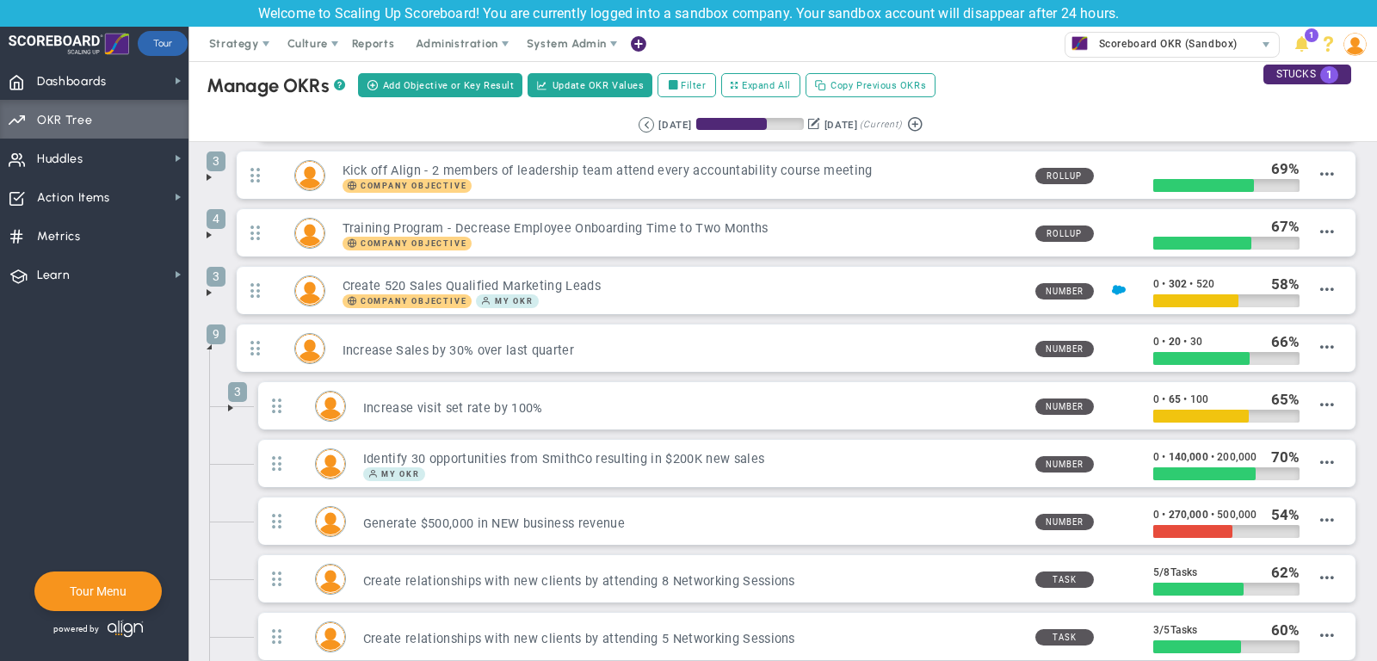
click at [229, 401] on span at bounding box center [231, 408] width 14 height 14
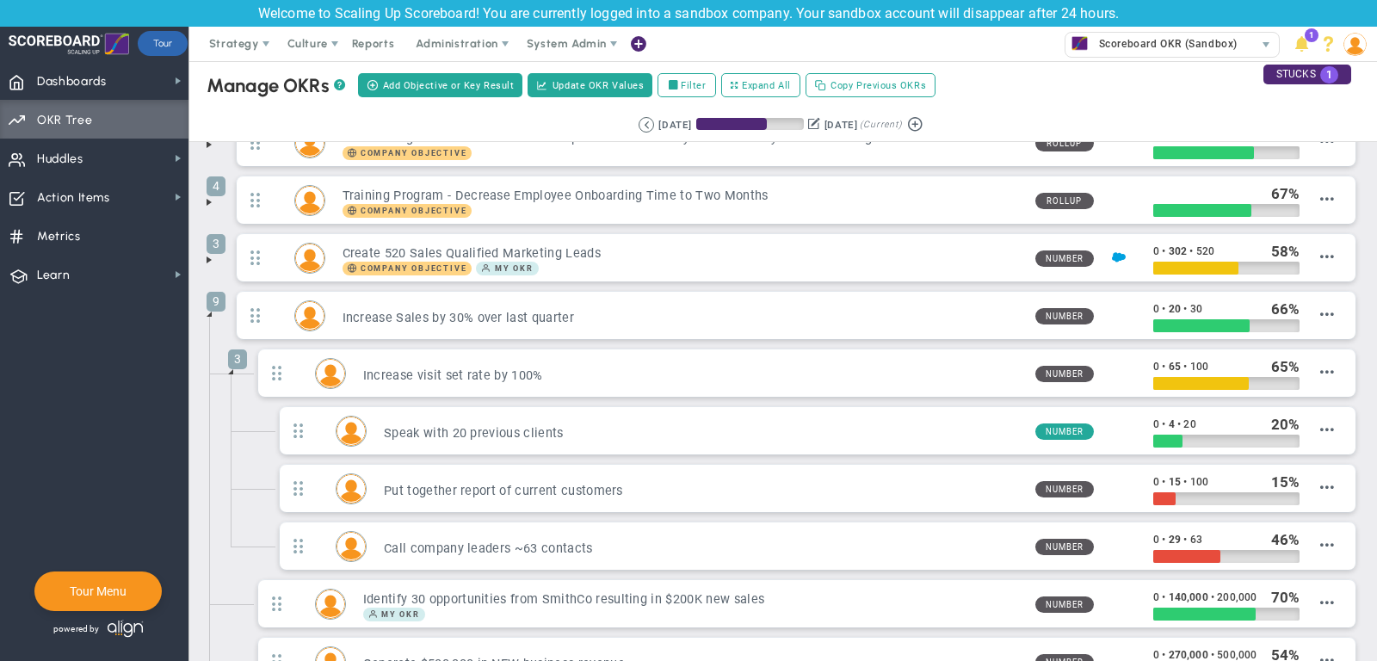
scroll to position [270, 0]
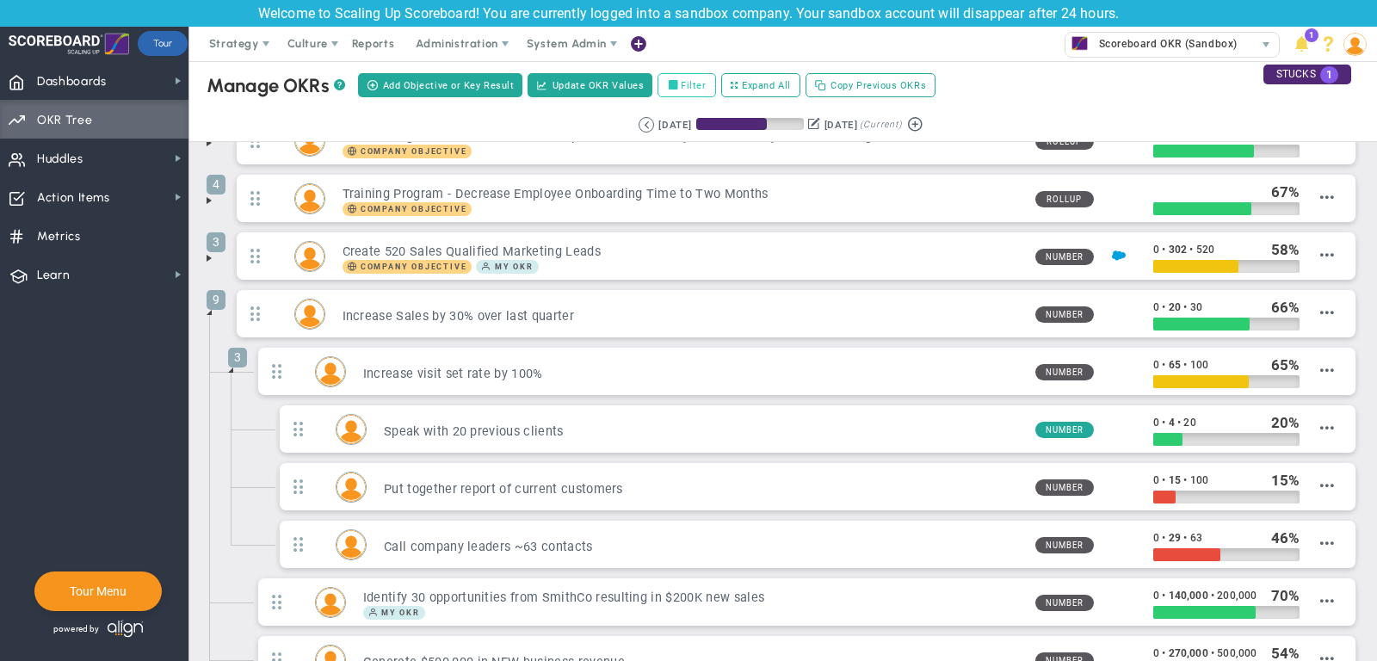
click at [674, 82] on input "Filter" at bounding box center [677, 86] width 12 height 12
checkbox input "true"
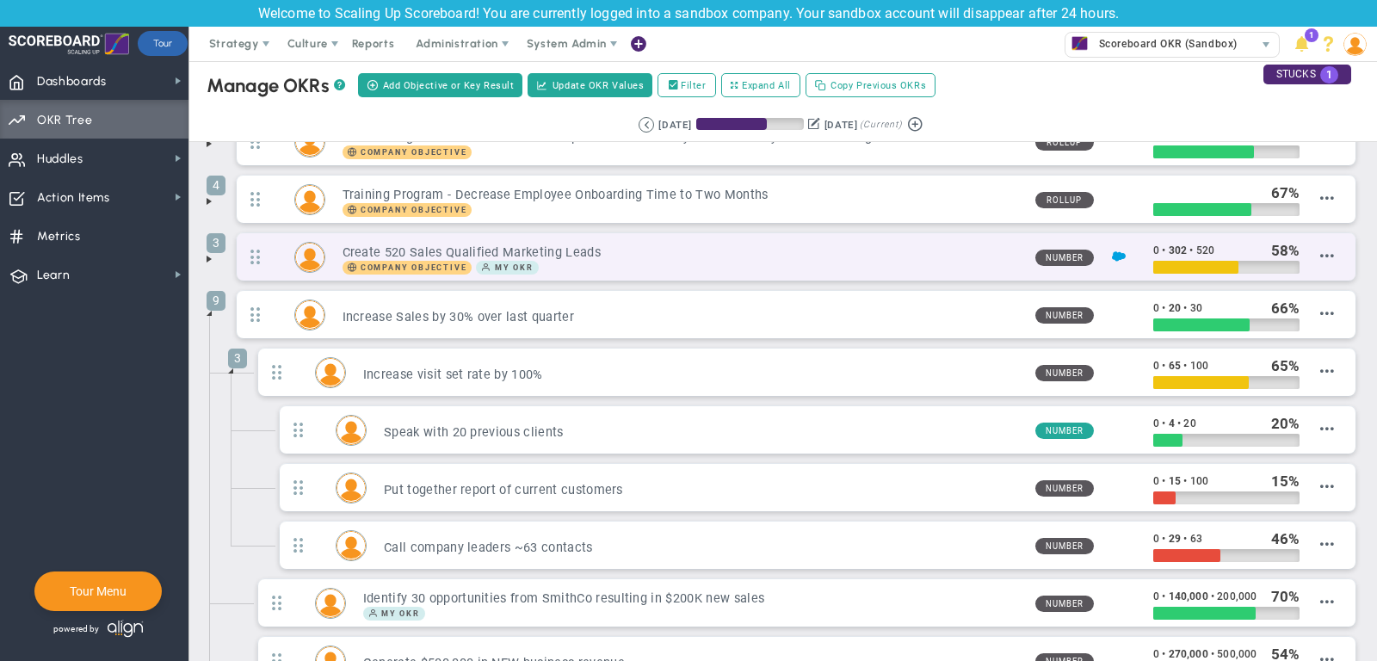
scroll to position [0, 0]
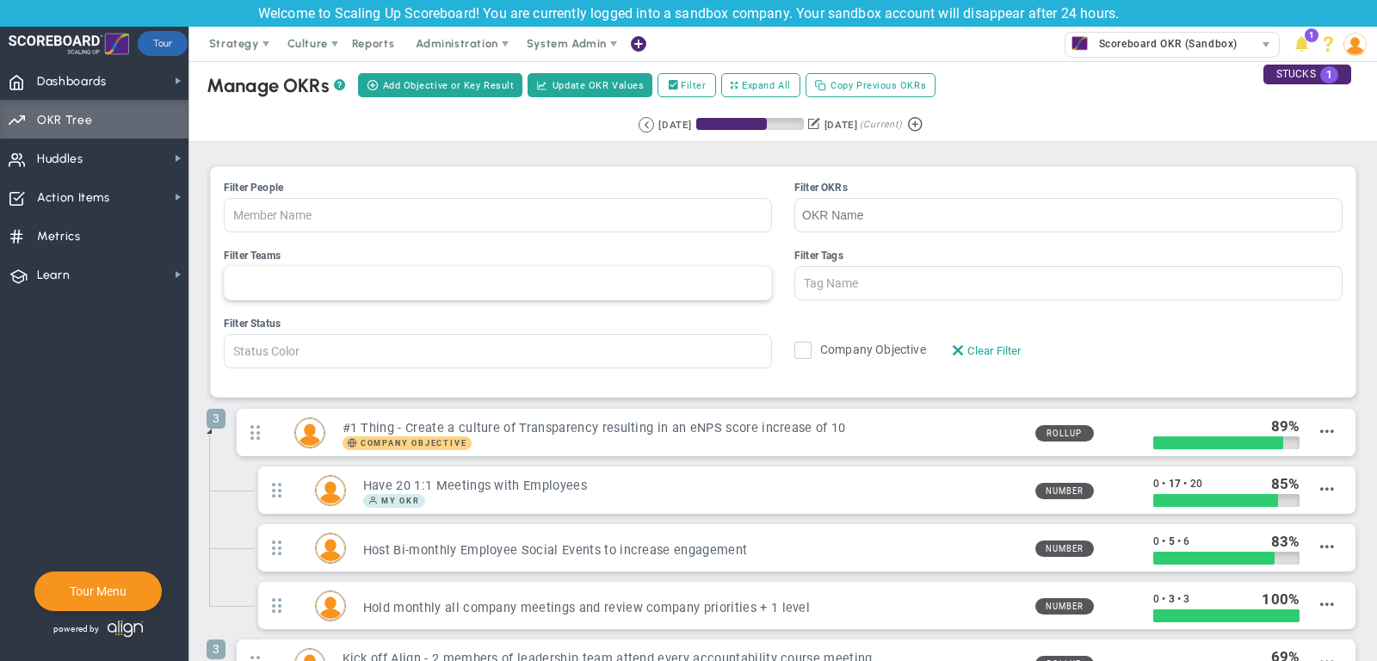
click at [439, 271] on div at bounding box center [498, 283] width 548 height 34
click at [263, 271] on input "Filter Teams All Hands on Deck Leadership Mark & Hannah 1:1 Performance Review …" at bounding box center [244, 283] width 39 height 33
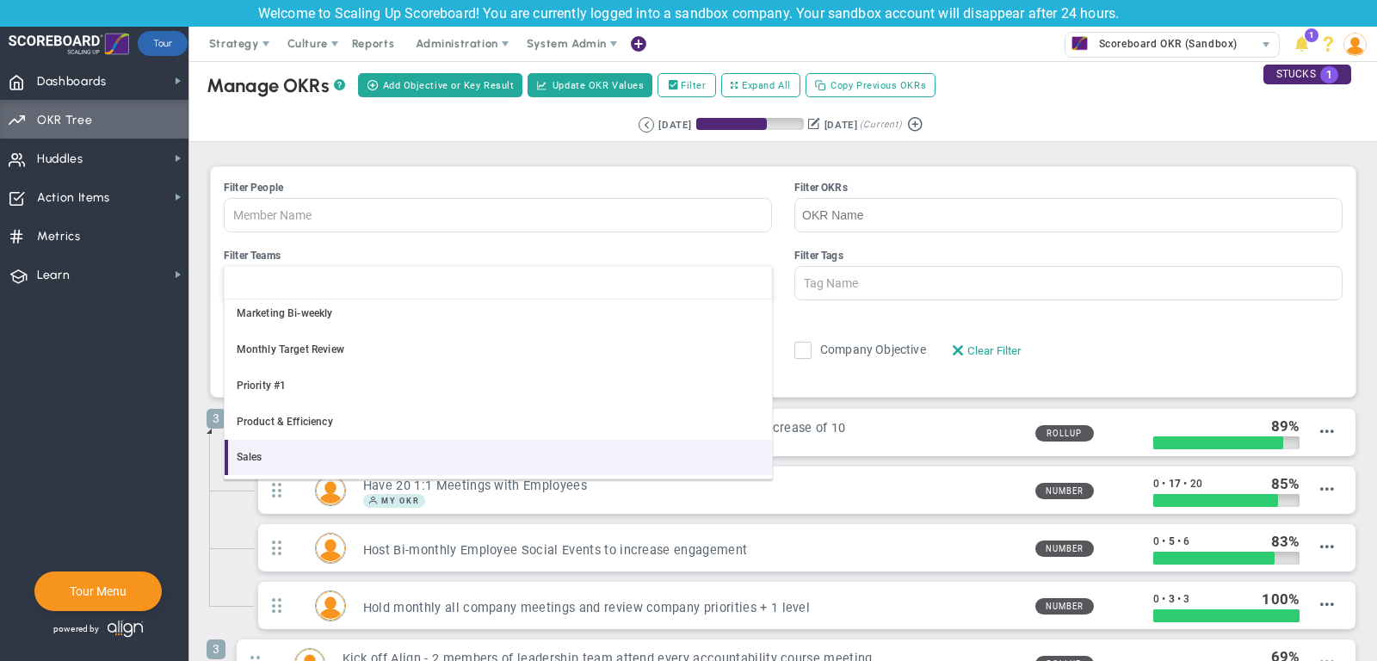
click at [408, 455] on li "Sales" at bounding box center [498, 458] width 547 height 36
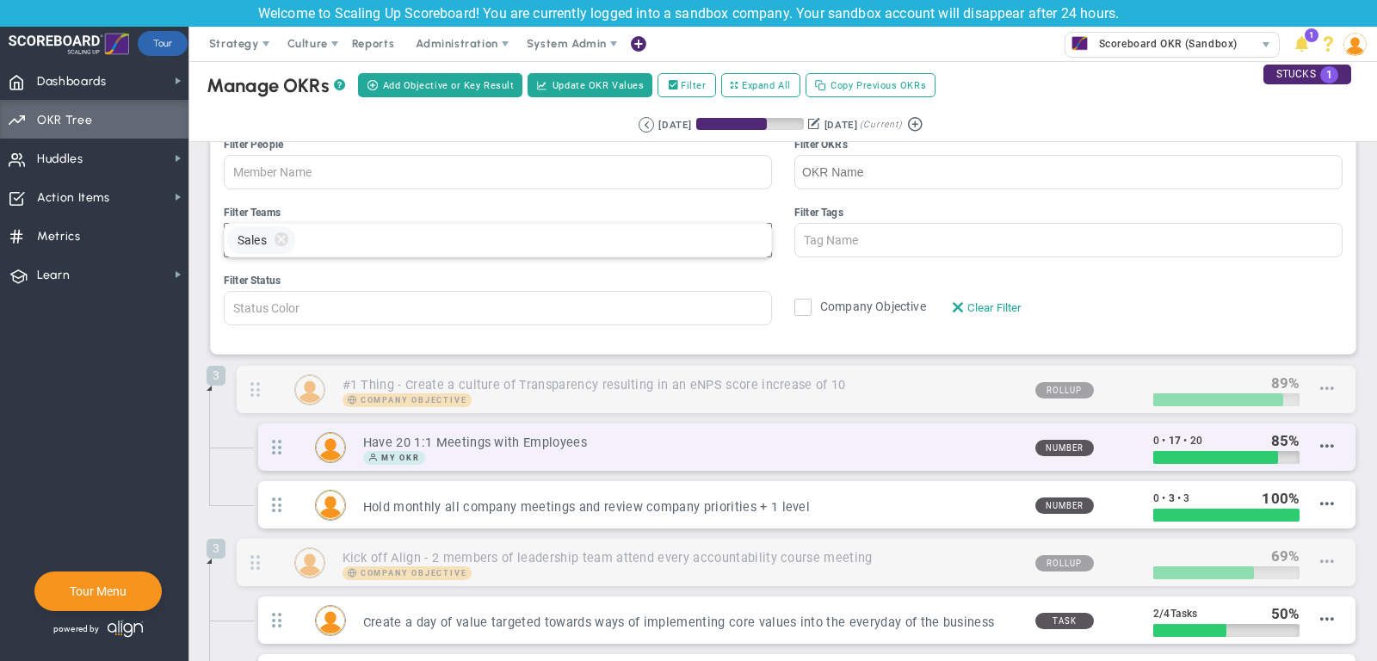
scroll to position [41, 0]
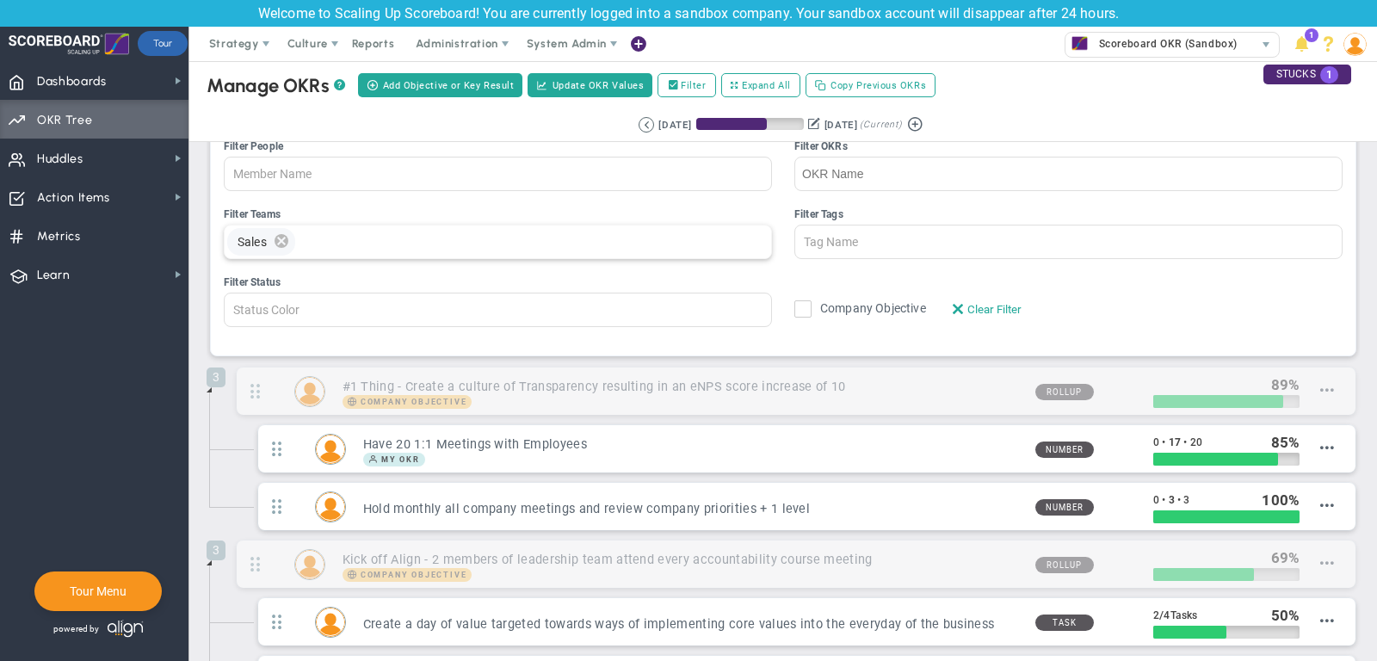
click at [281, 237] on span "delete" at bounding box center [281, 242] width 19 height 28
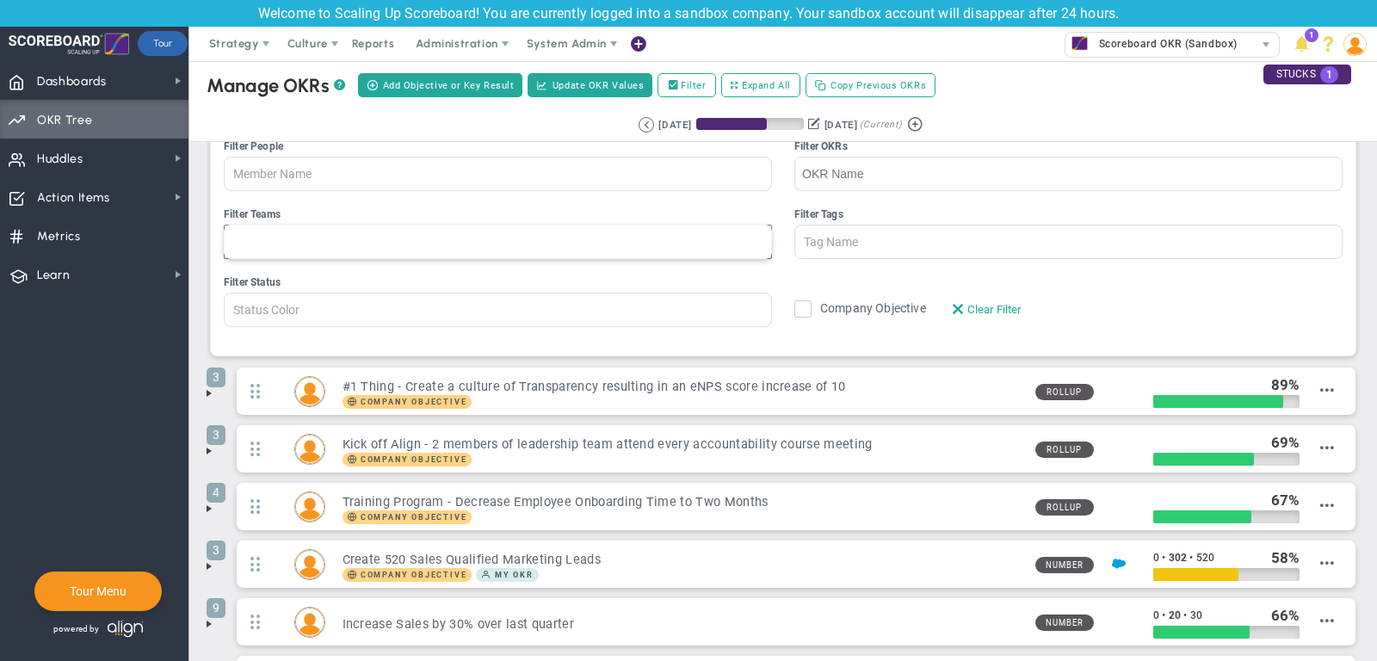
scroll to position [0, 0]
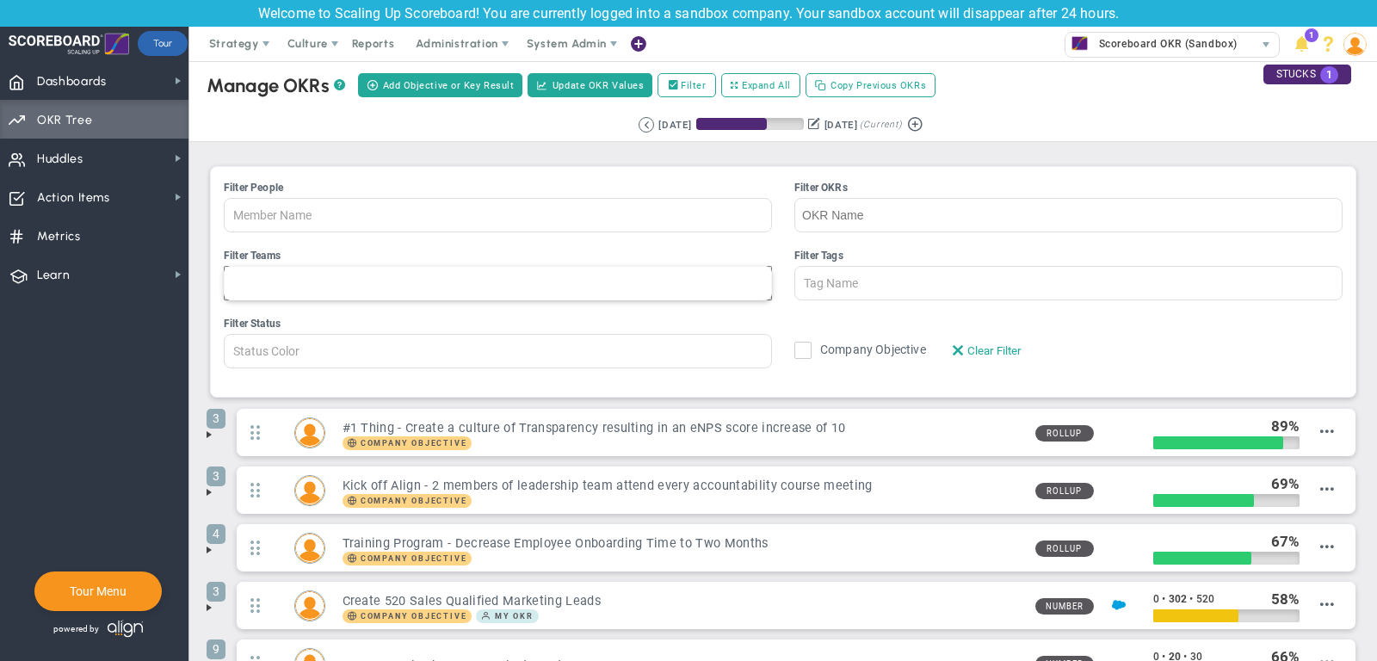
type input "Team Name"
click at [209, 429] on span at bounding box center [209, 435] width 14 height 14
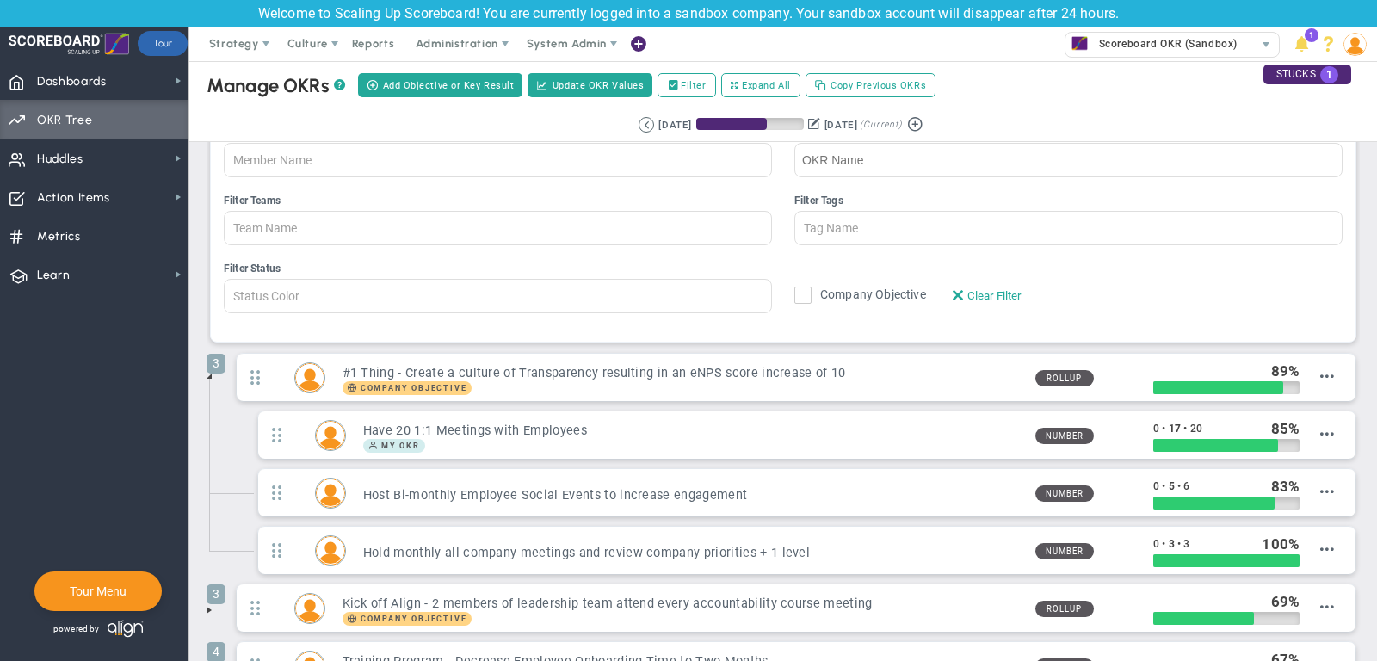
scroll to position [98, 0]
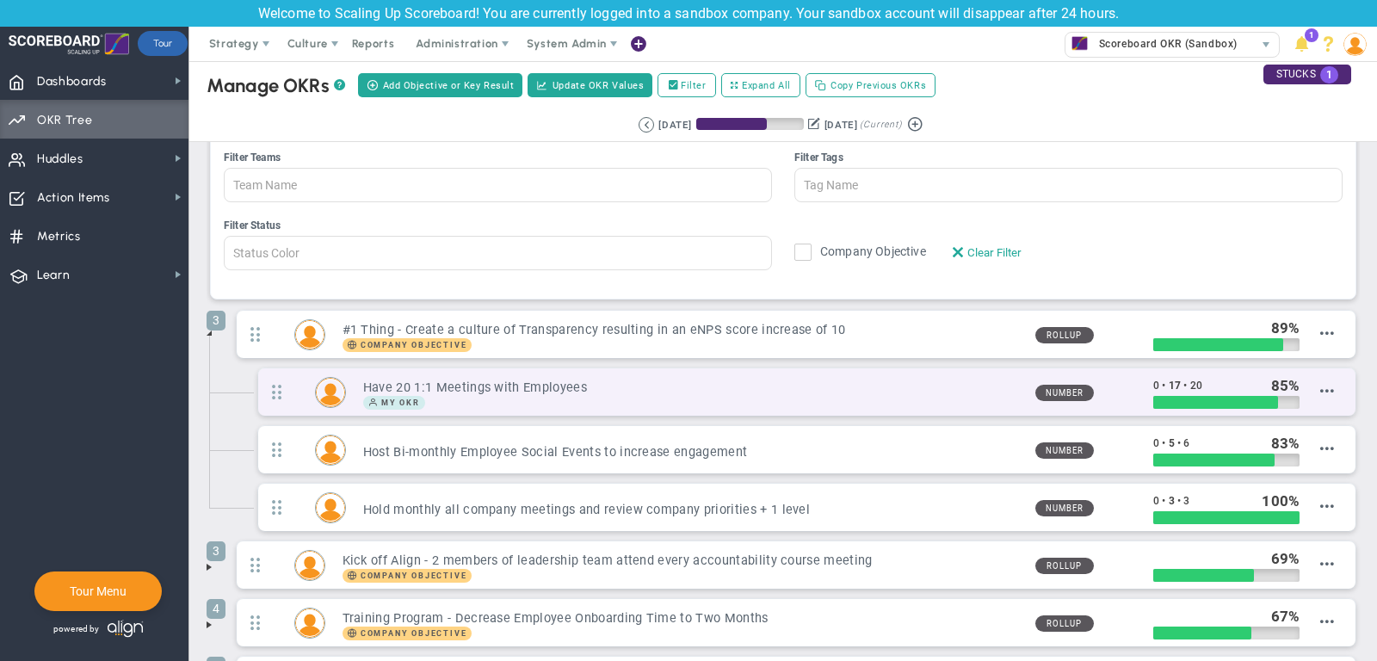
click at [980, 380] on h3 "Have 20 1:1 Meetings with Employees" at bounding box center [692, 388] width 659 height 16
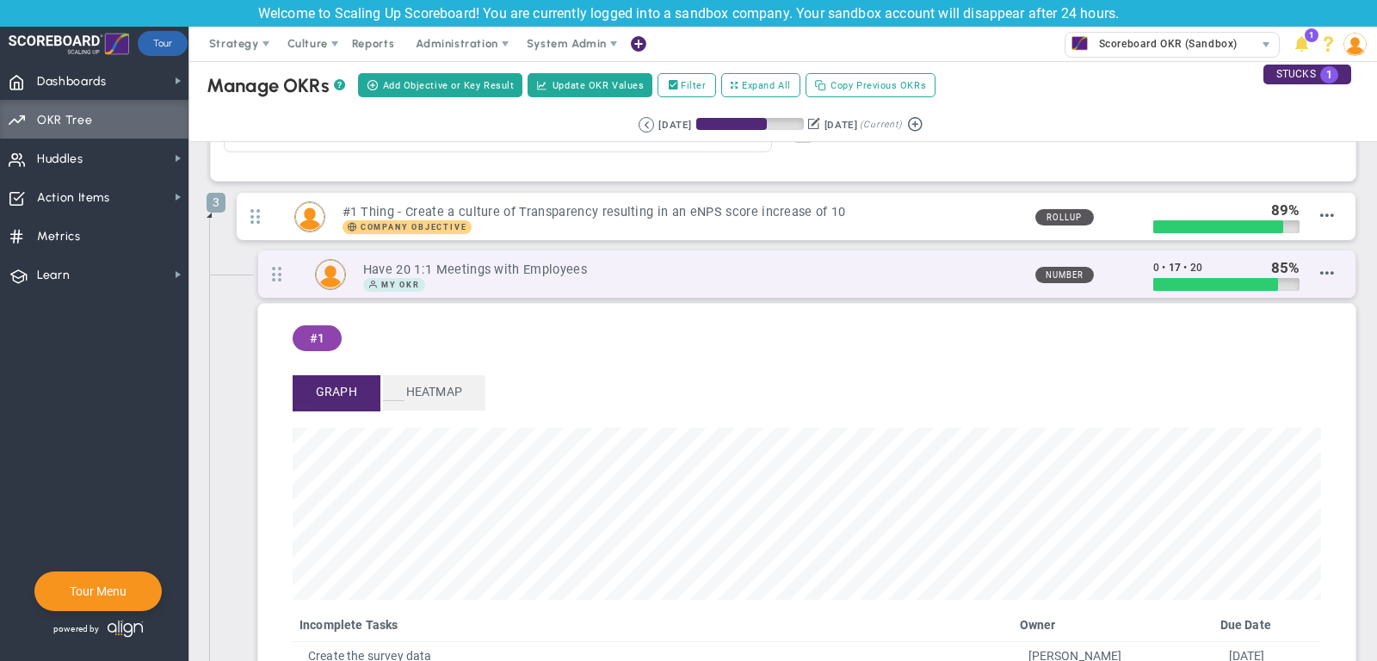
scroll to position [198, 1029]
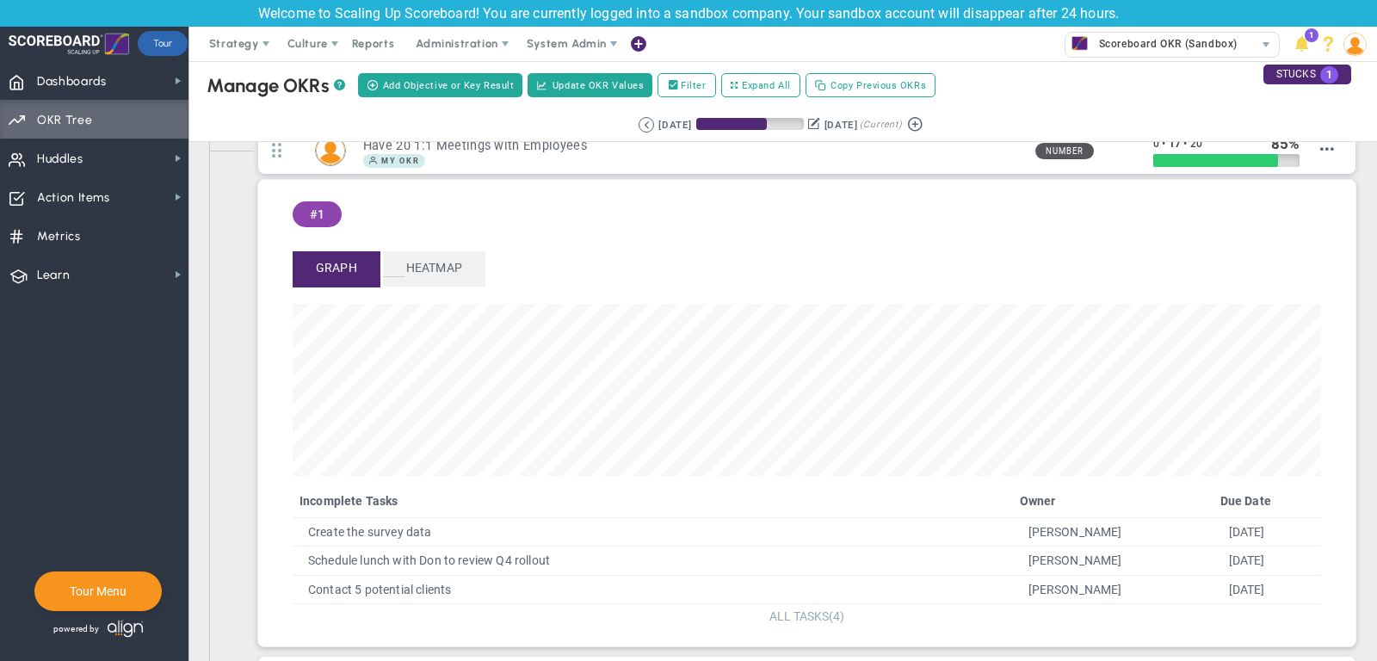
click at [813, 613] on span "ALL TASKS" at bounding box center [799, 616] width 59 height 14
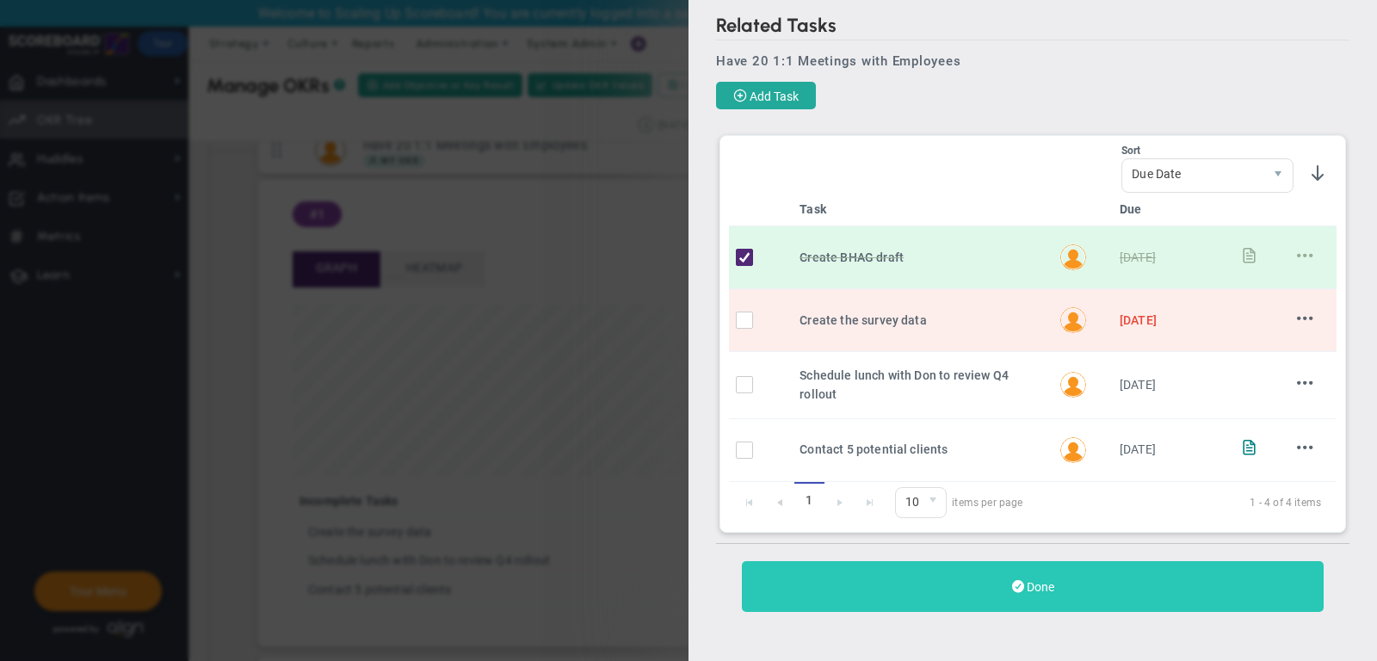
click at [1005, 575] on button "Done" at bounding box center [1033, 586] width 582 height 51
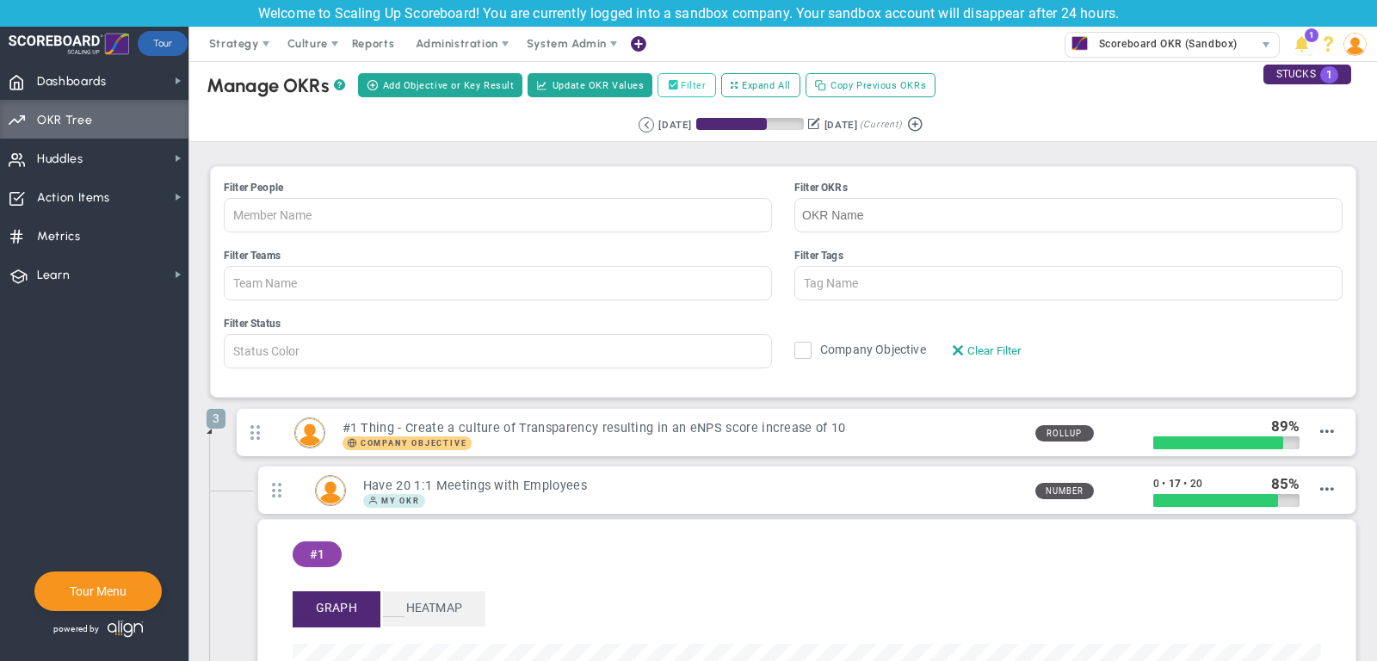
click at [677, 90] on label "Filter" at bounding box center [687, 85] width 58 height 24
click at [677, 90] on input "Filter" at bounding box center [677, 86] width 12 height 12
checkbox input "false"
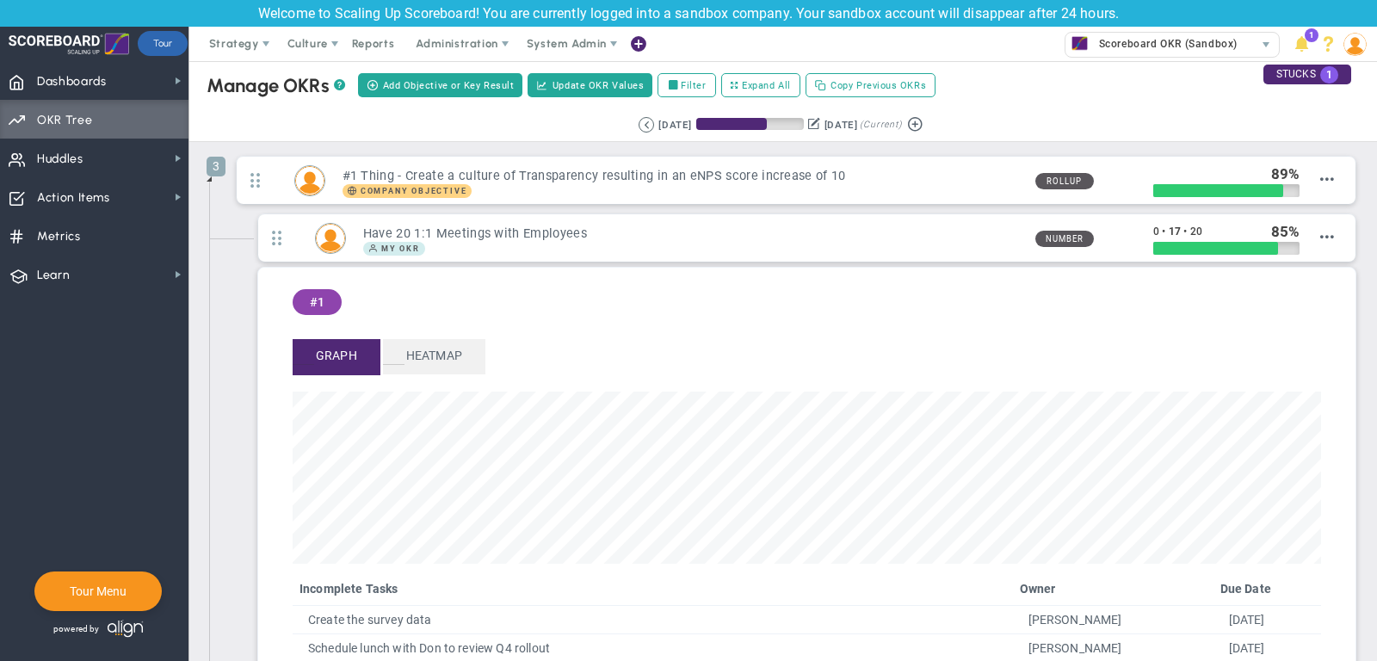
click at [213, 182] on span at bounding box center [209, 179] width 14 height 14
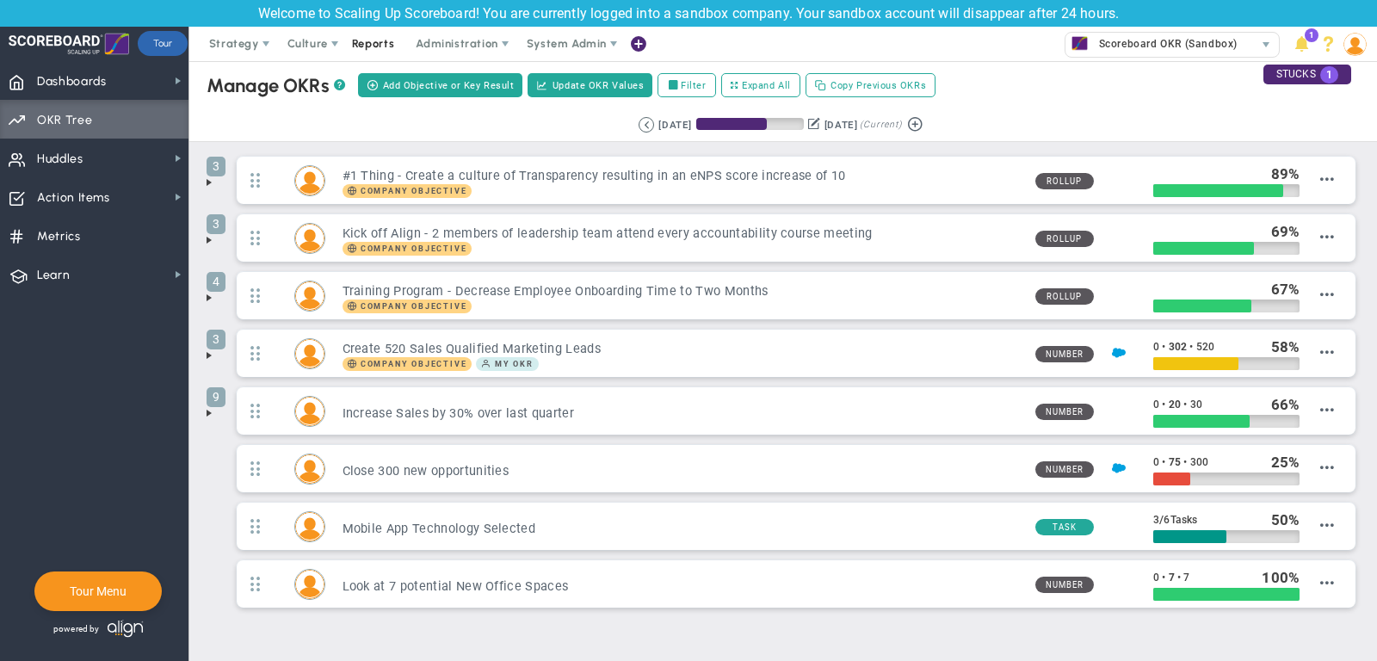
click at [371, 35] on span "Reports" at bounding box center [373, 44] width 60 height 34
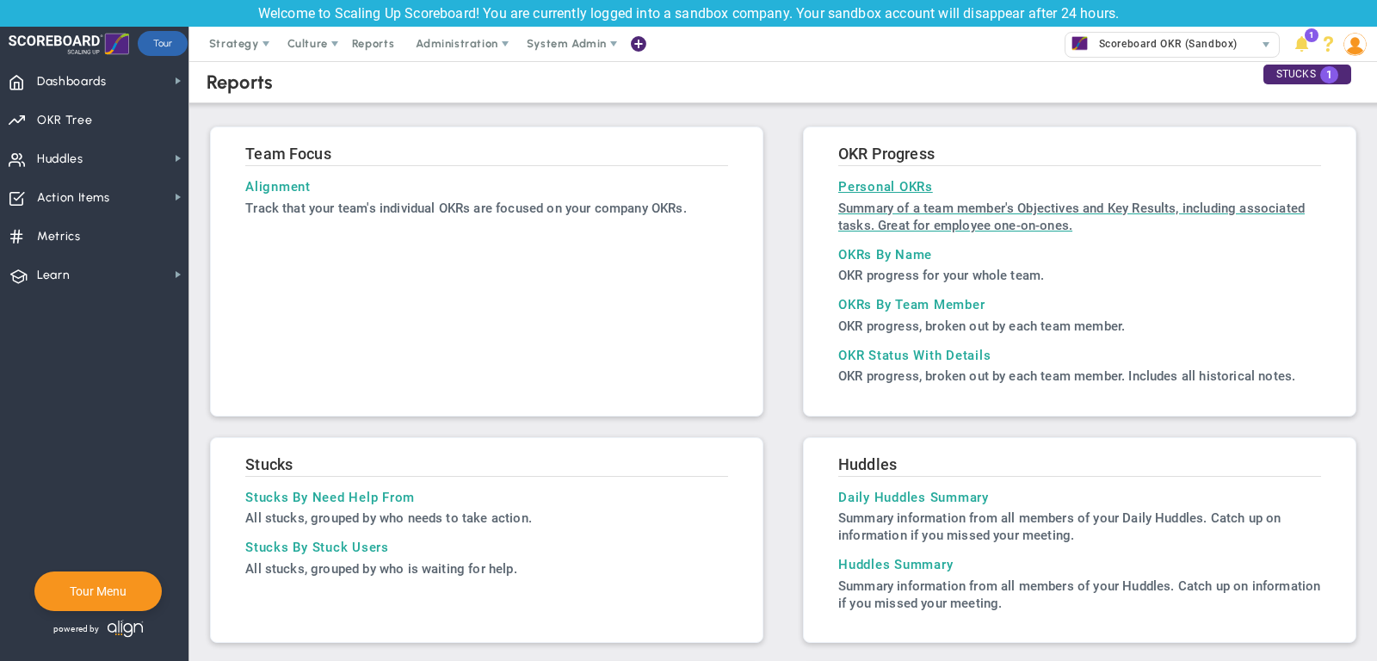
click at [882, 191] on h3 "Personal OKRs" at bounding box center [1079, 186] width 483 height 15
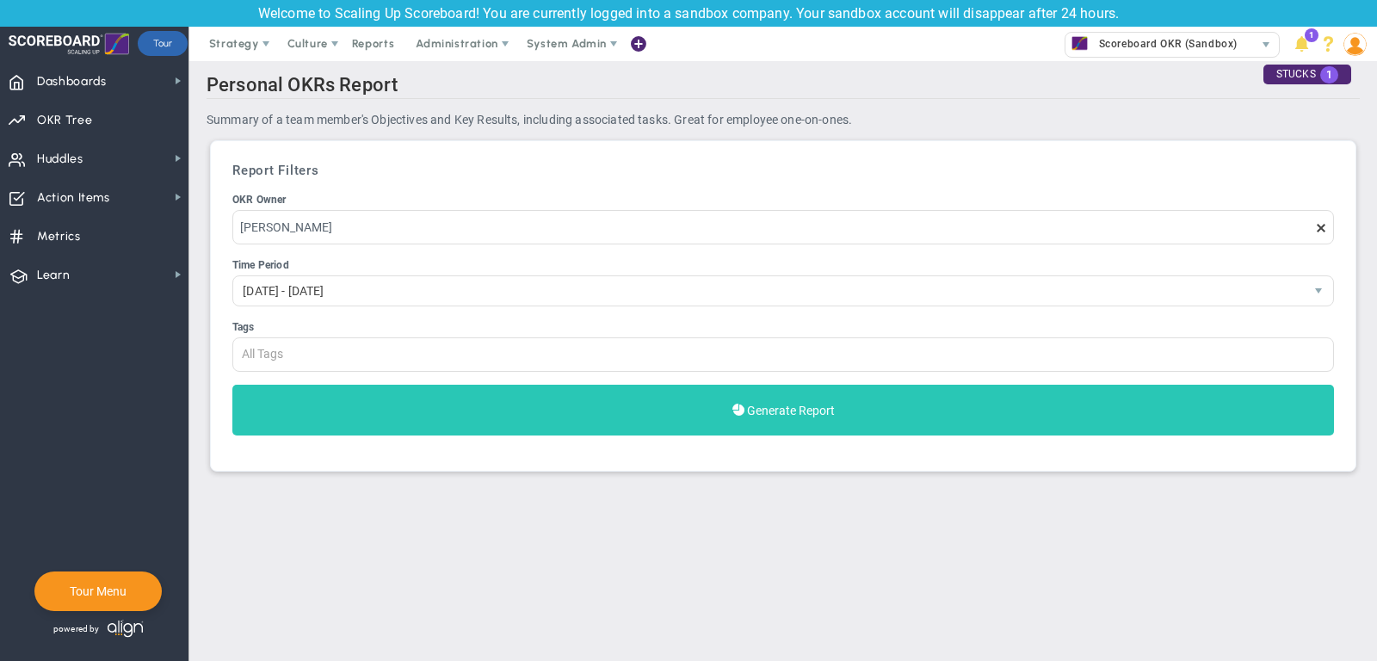
click at [745, 410] on button "Generate Report" at bounding box center [783, 410] width 1102 height 51
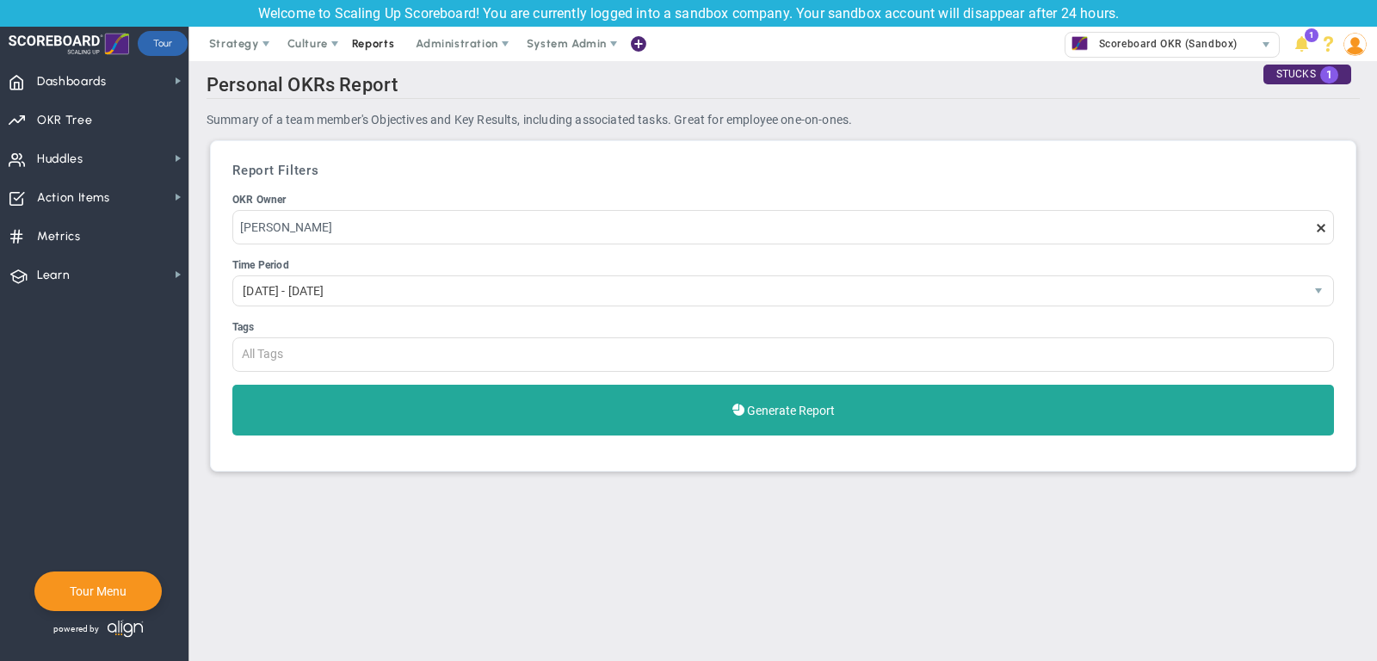
click at [390, 35] on span "Reports" at bounding box center [373, 44] width 60 height 34
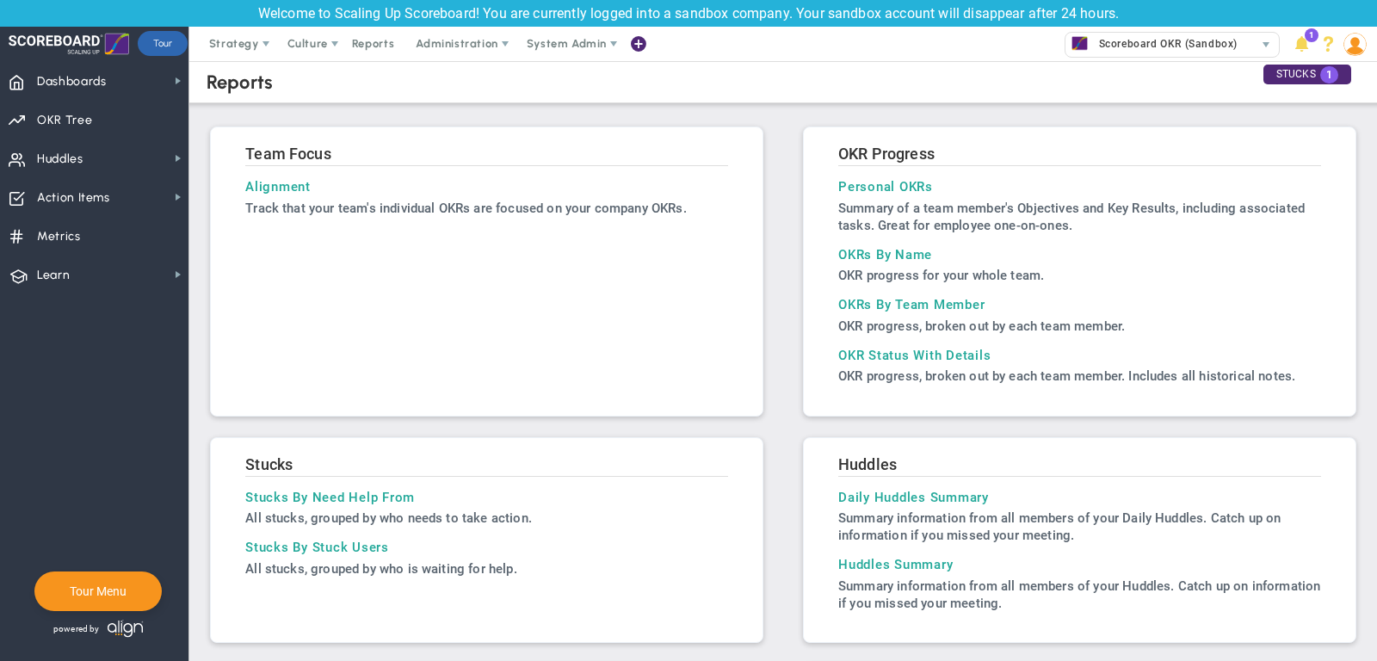
click at [1360, 50] on img at bounding box center [1355, 44] width 23 height 23
click at [1330, 80] on span "Profile" at bounding box center [1306, 78] width 139 height 34
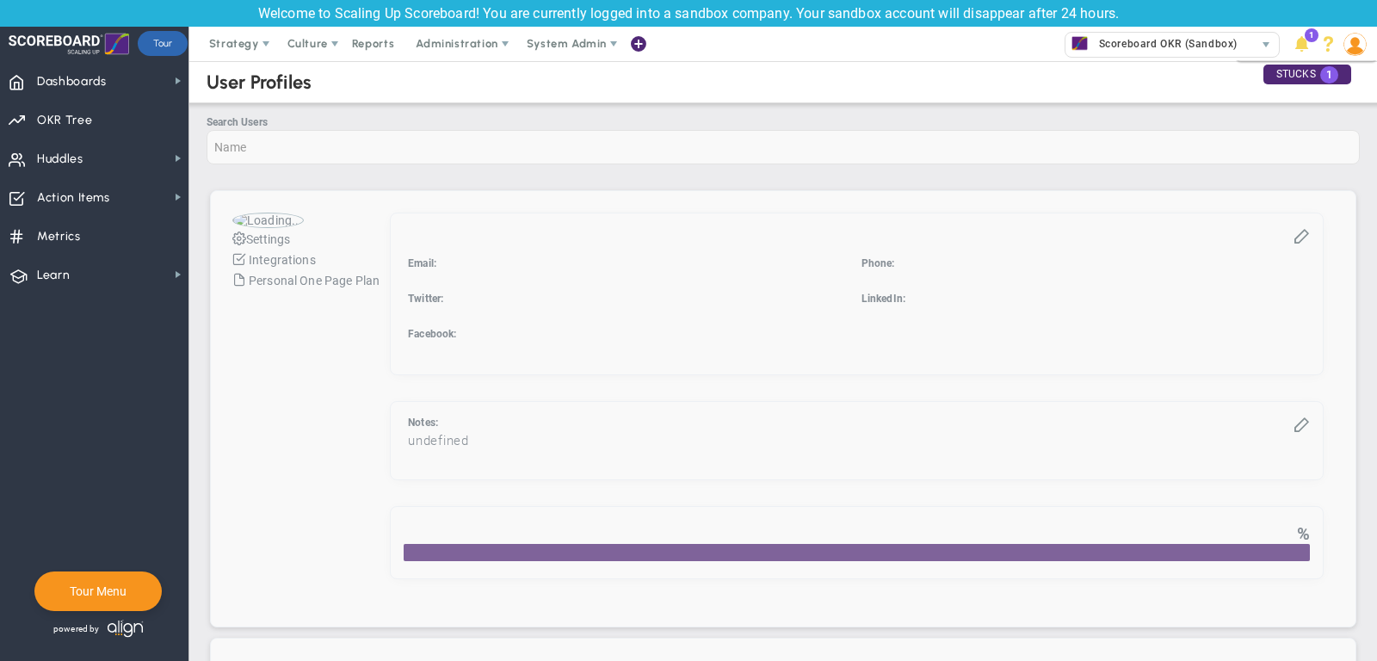
checkbox input "true"
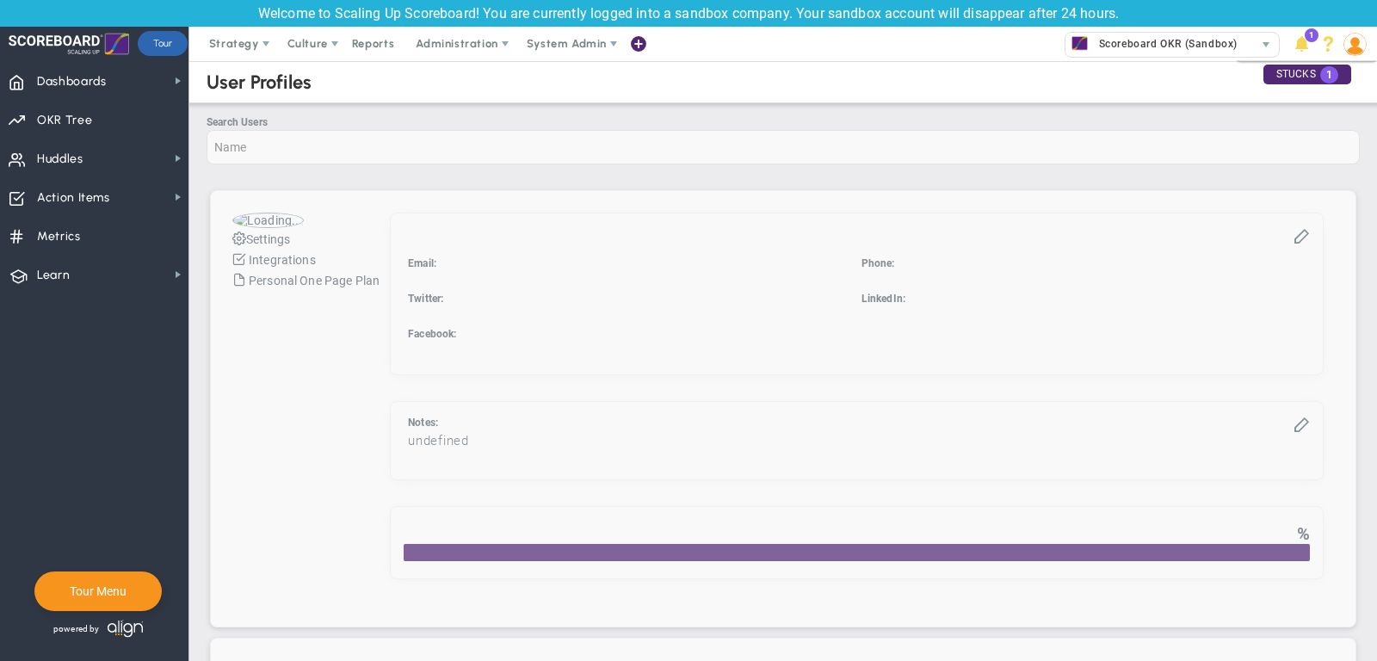
checkbox input "true"
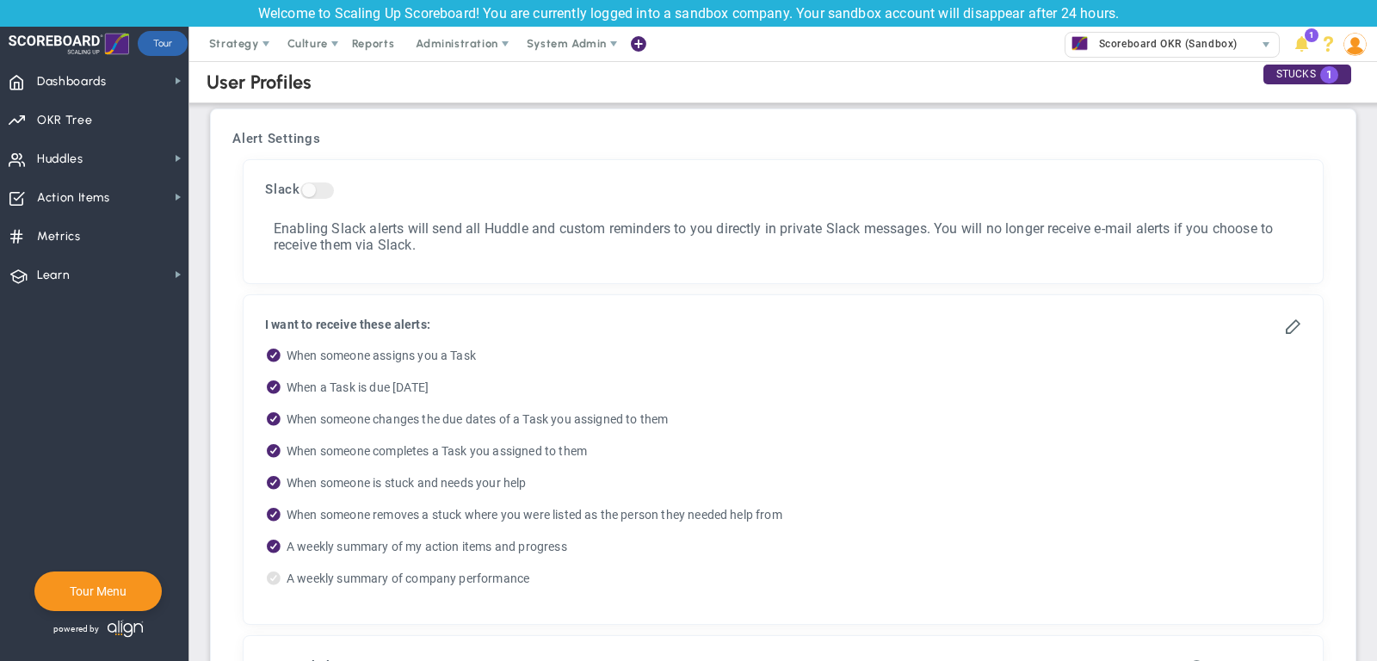
scroll to position [832, 0]
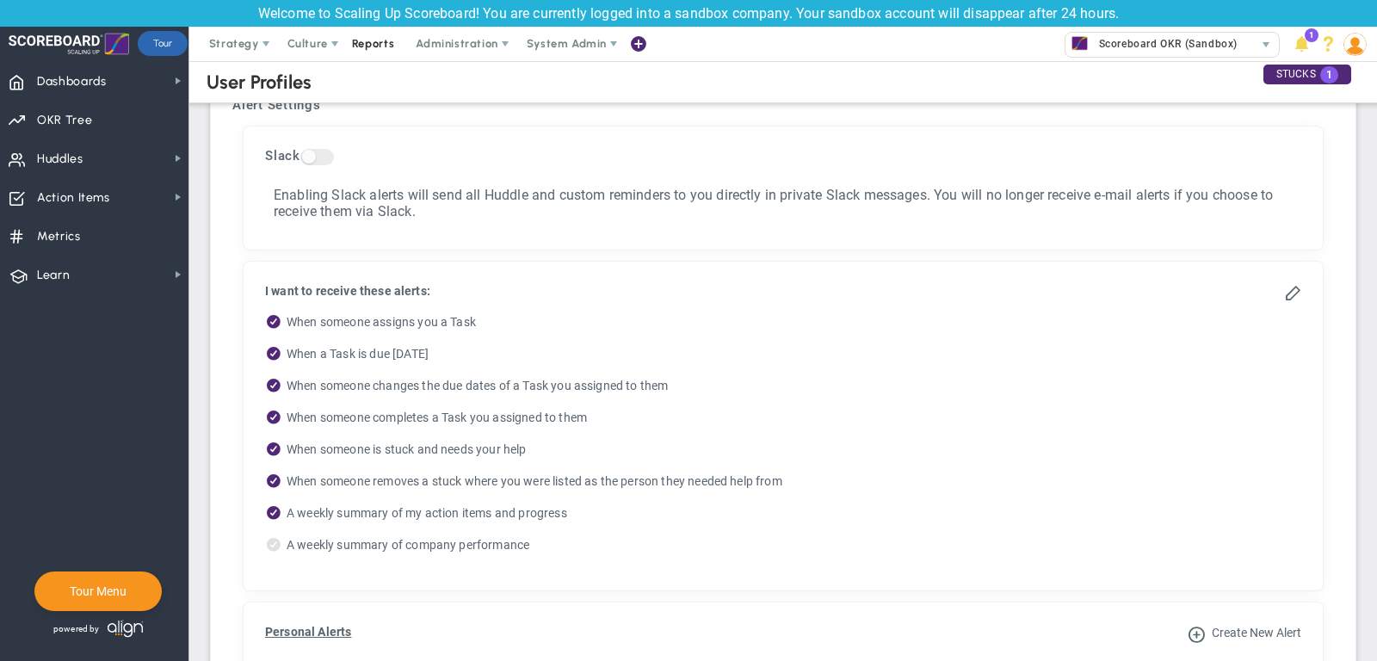
click at [390, 43] on span "Reports" at bounding box center [373, 44] width 60 height 34
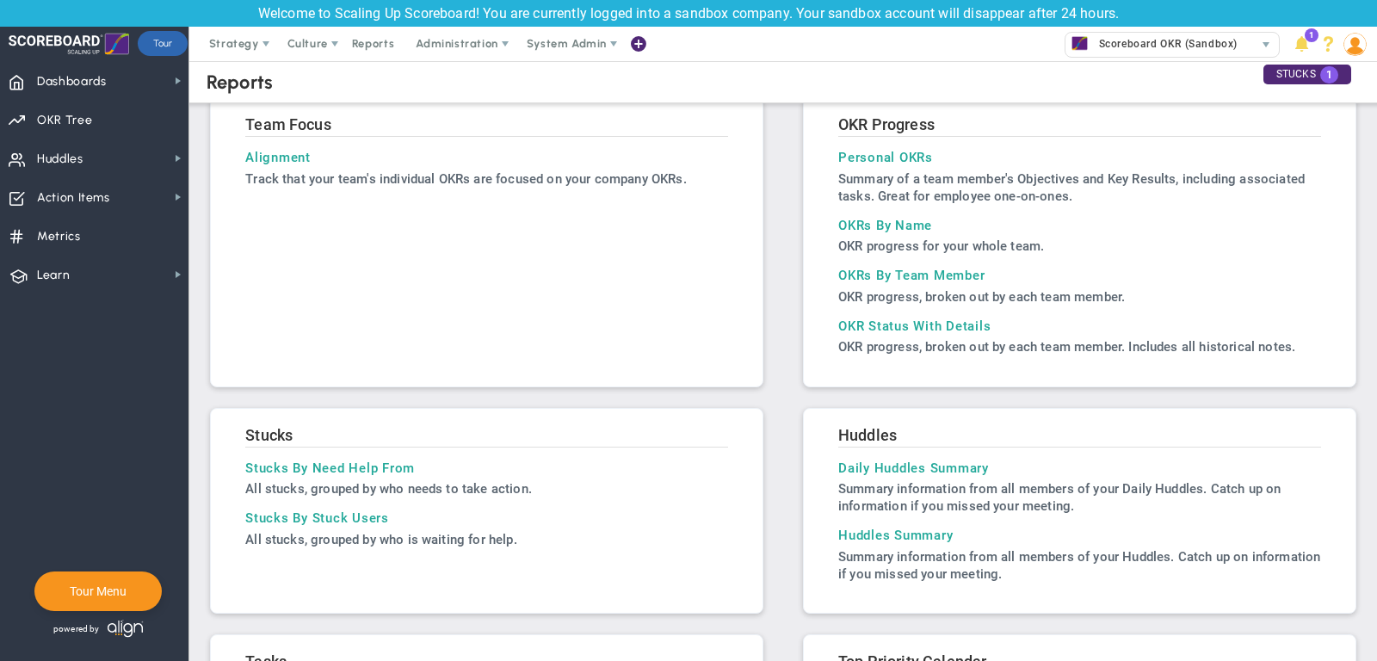
scroll to position [33, 0]
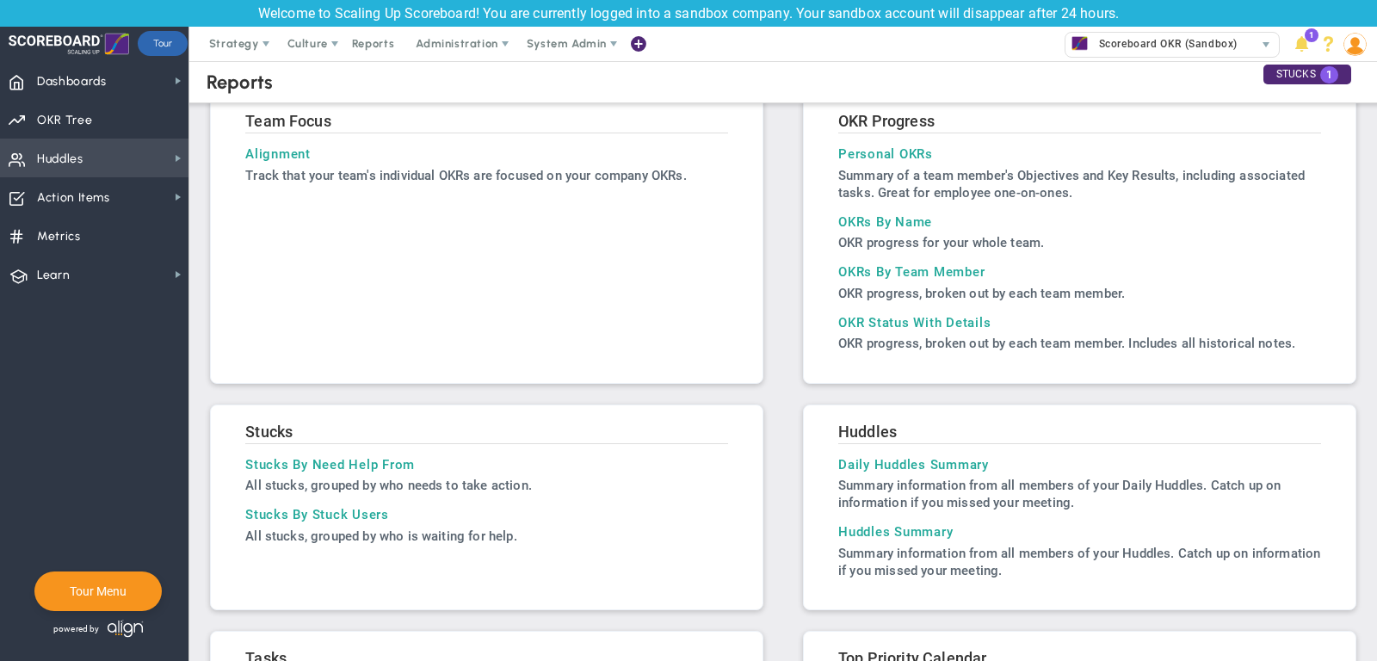
click at [103, 156] on span "Huddles Huddles" at bounding box center [94, 158] width 189 height 39
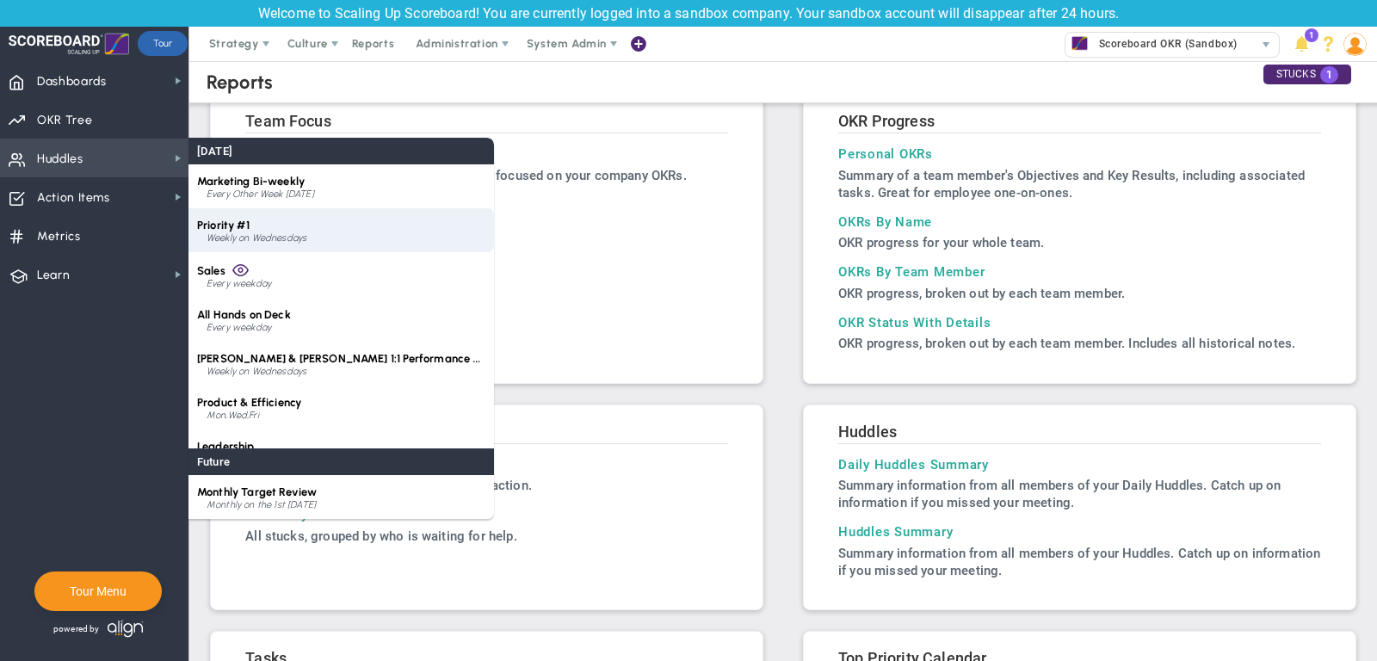
scroll to position [24, 0]
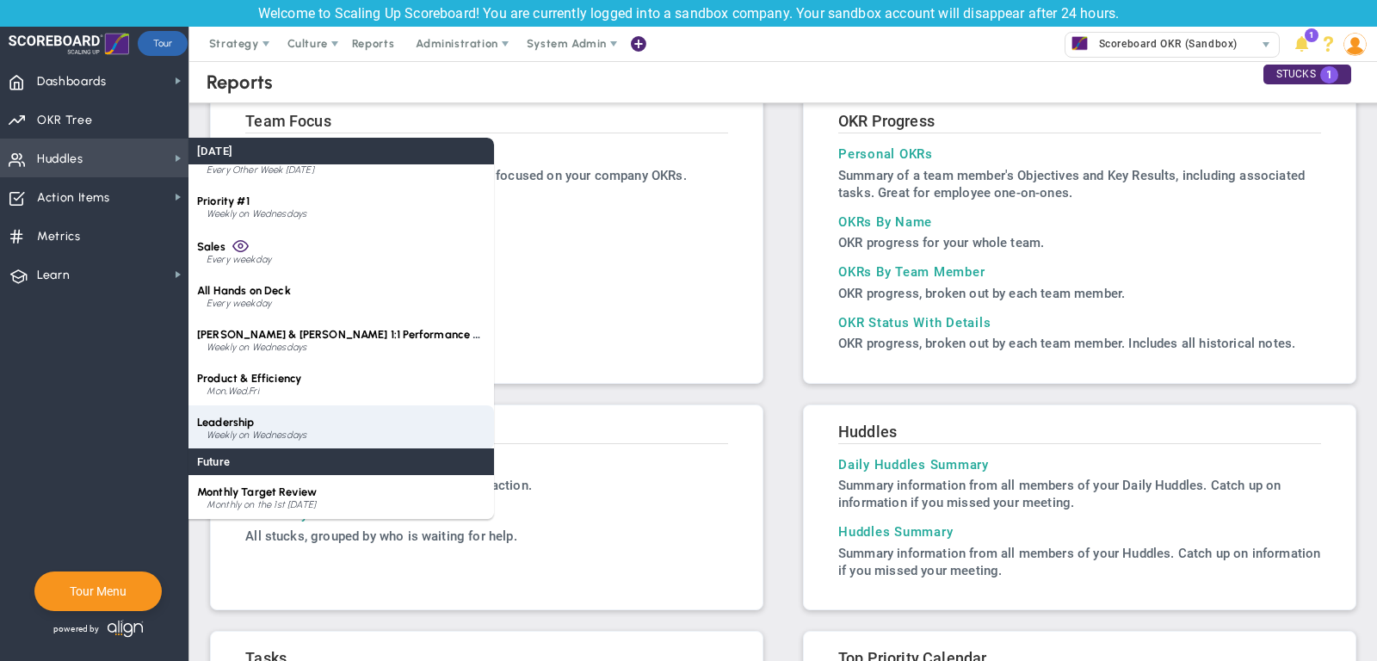
click at [284, 430] on div "Weekly on Wednesdays" at bounding box center [346, 435] width 279 height 10
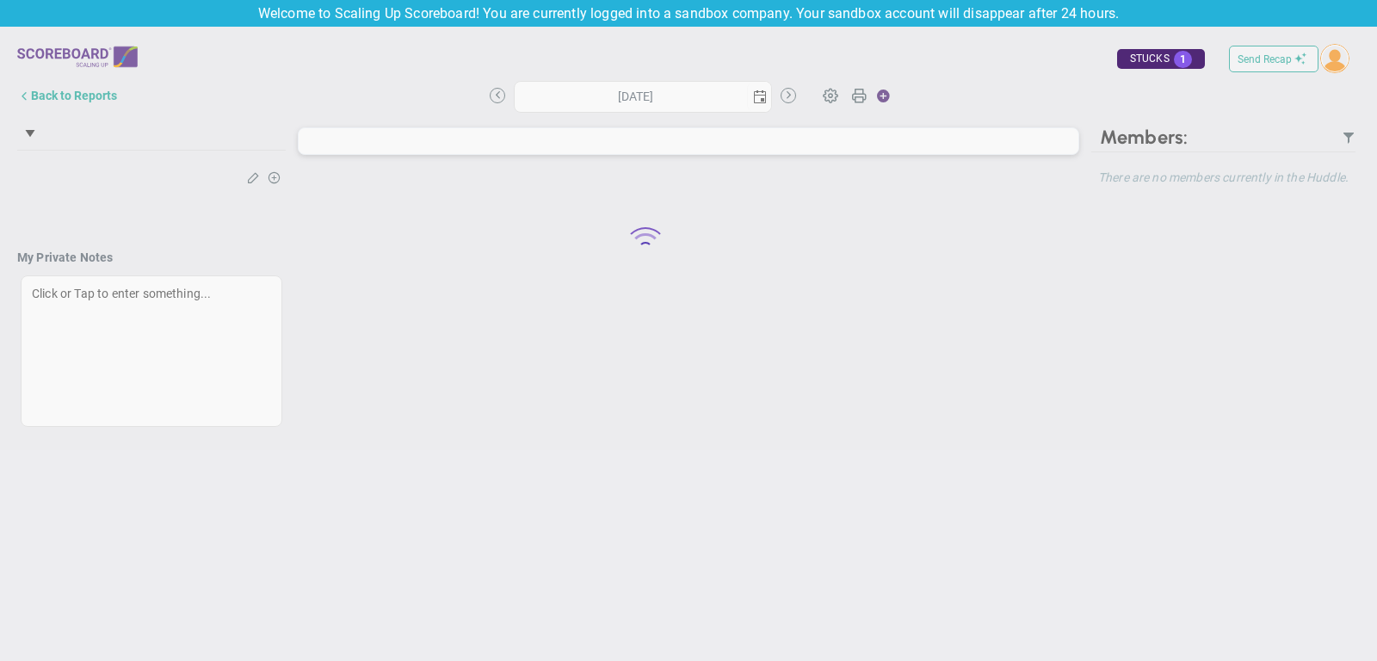
type input "Wednesday, October 1, 2025"
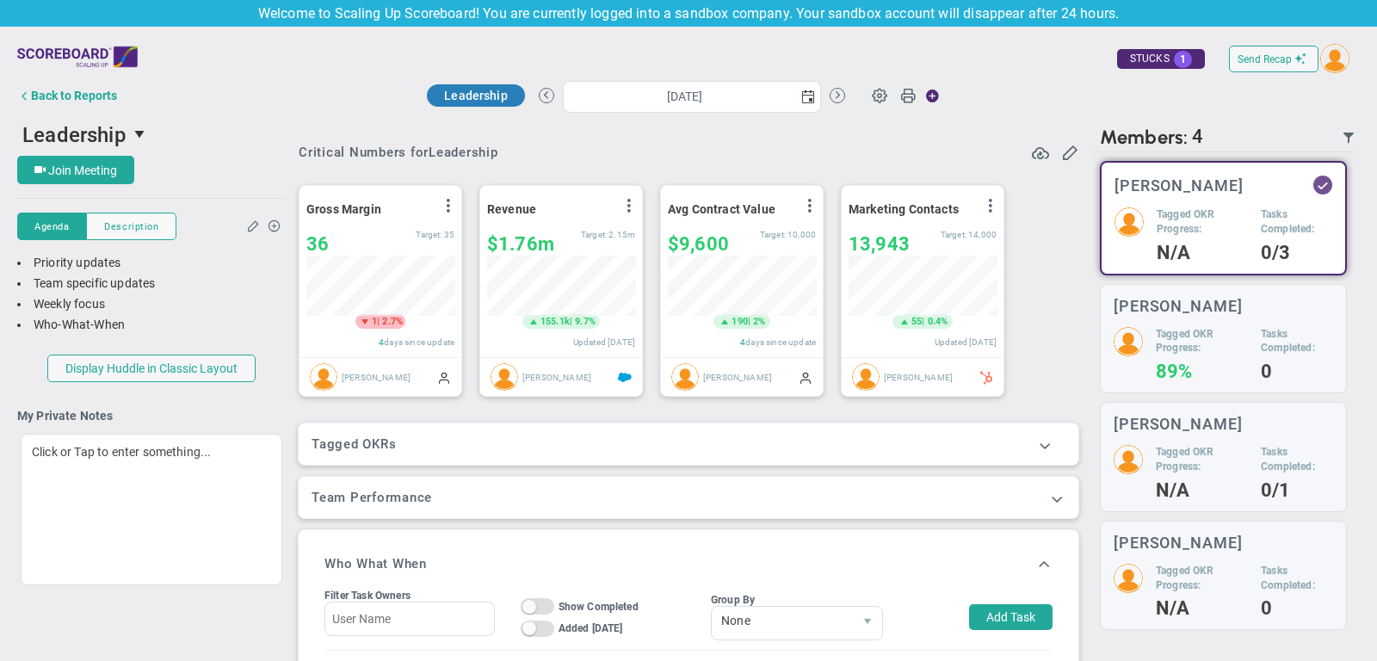
scroll to position [60, 148]
click at [1046, 442] on span at bounding box center [1044, 444] width 17 height 17
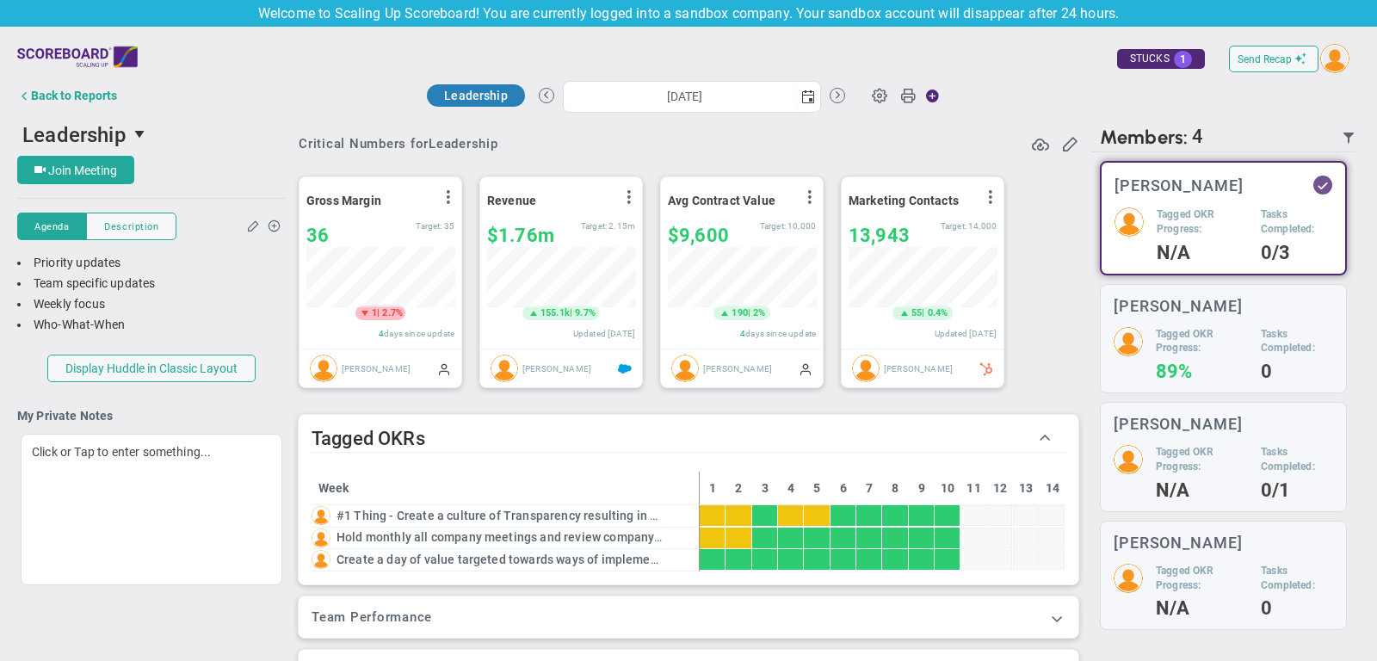
scroll to position [10, 0]
click at [64, 96] on div "Back to Reports" at bounding box center [74, 96] width 86 height 14
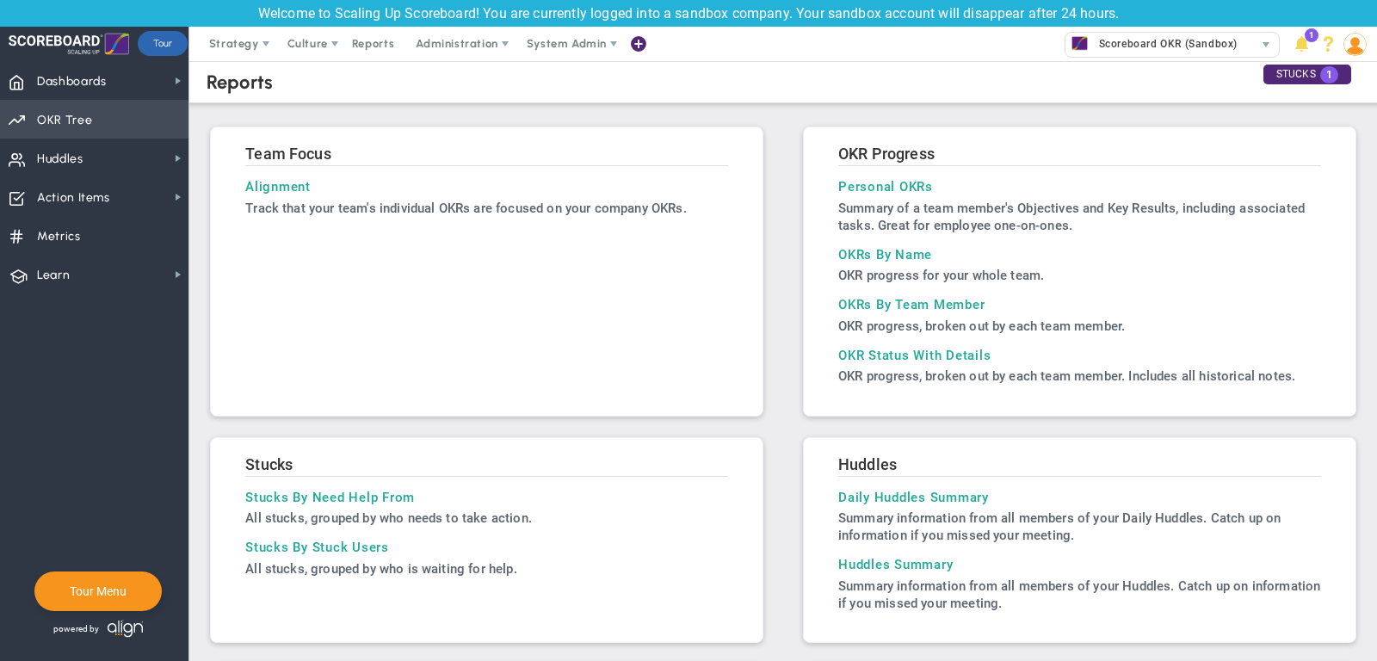
click at [121, 114] on span "Priorities Projects OKR Tree Priorities Projects OKRs" at bounding box center [94, 119] width 189 height 39
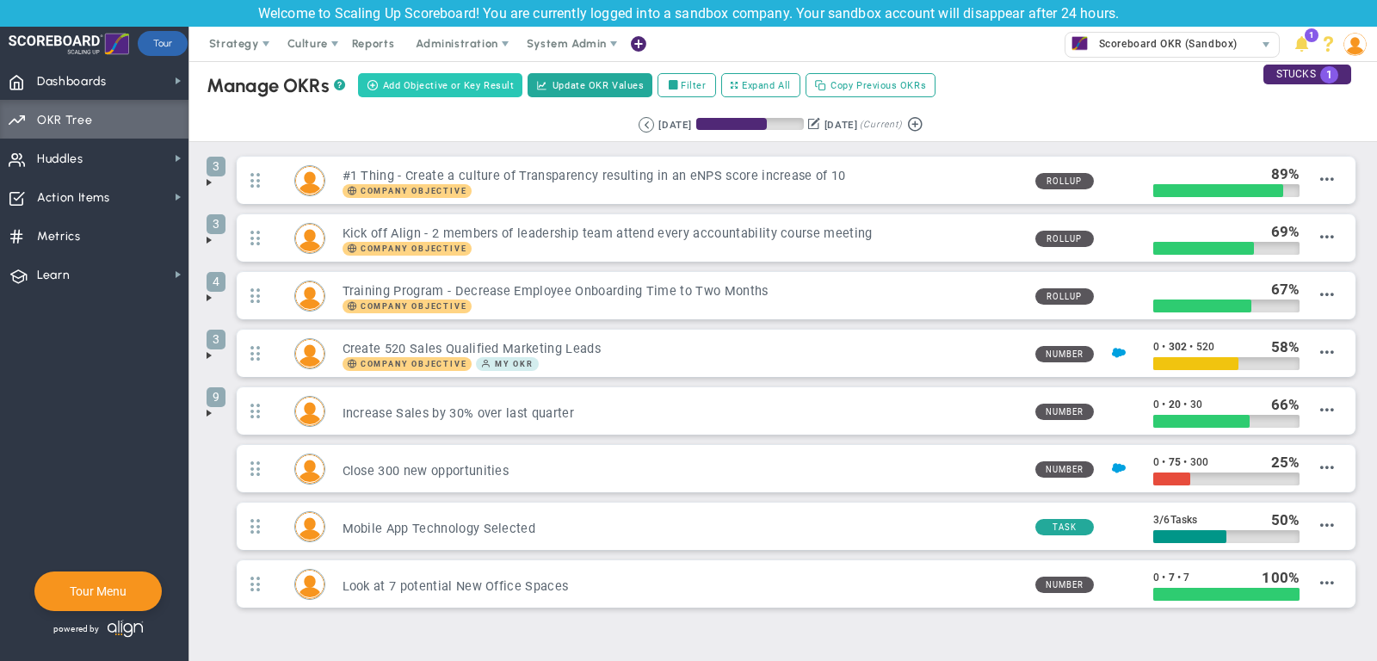
click at [492, 87] on span "Add Objective or Key Result" at bounding box center [449, 85] width 132 height 15
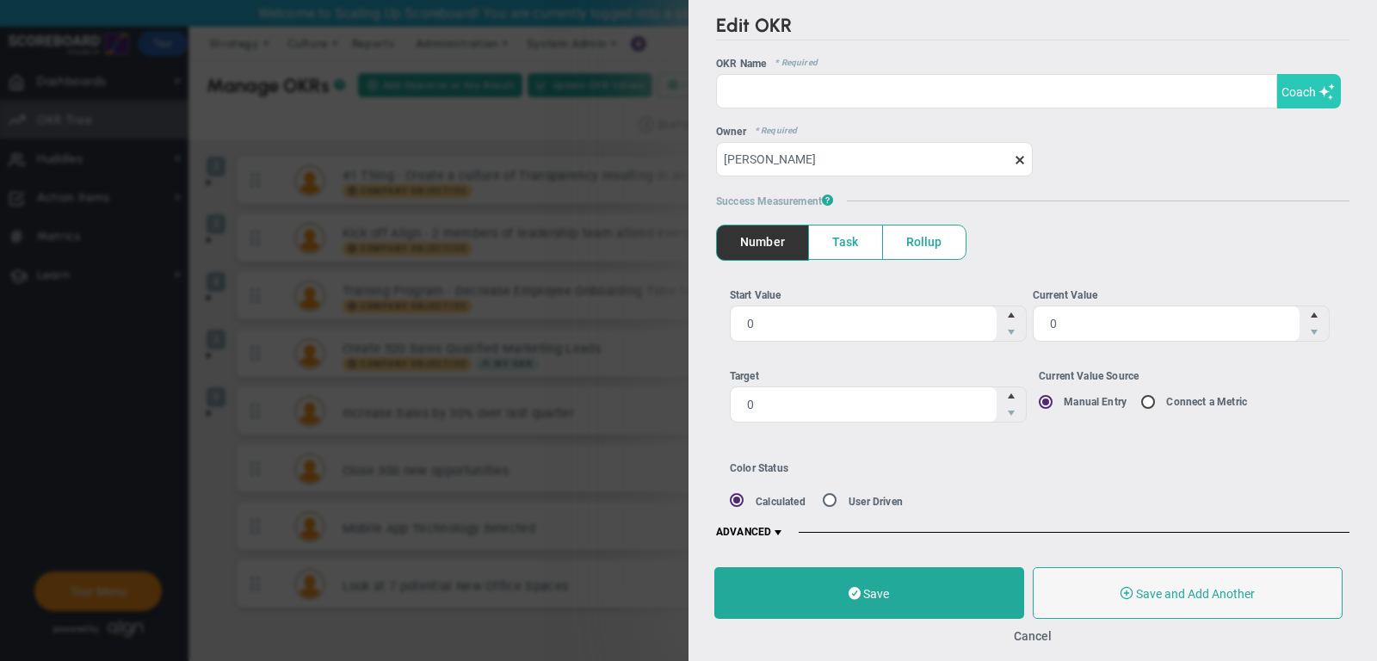
click at [1311, 94] on span "Coach" at bounding box center [1299, 92] width 34 height 14
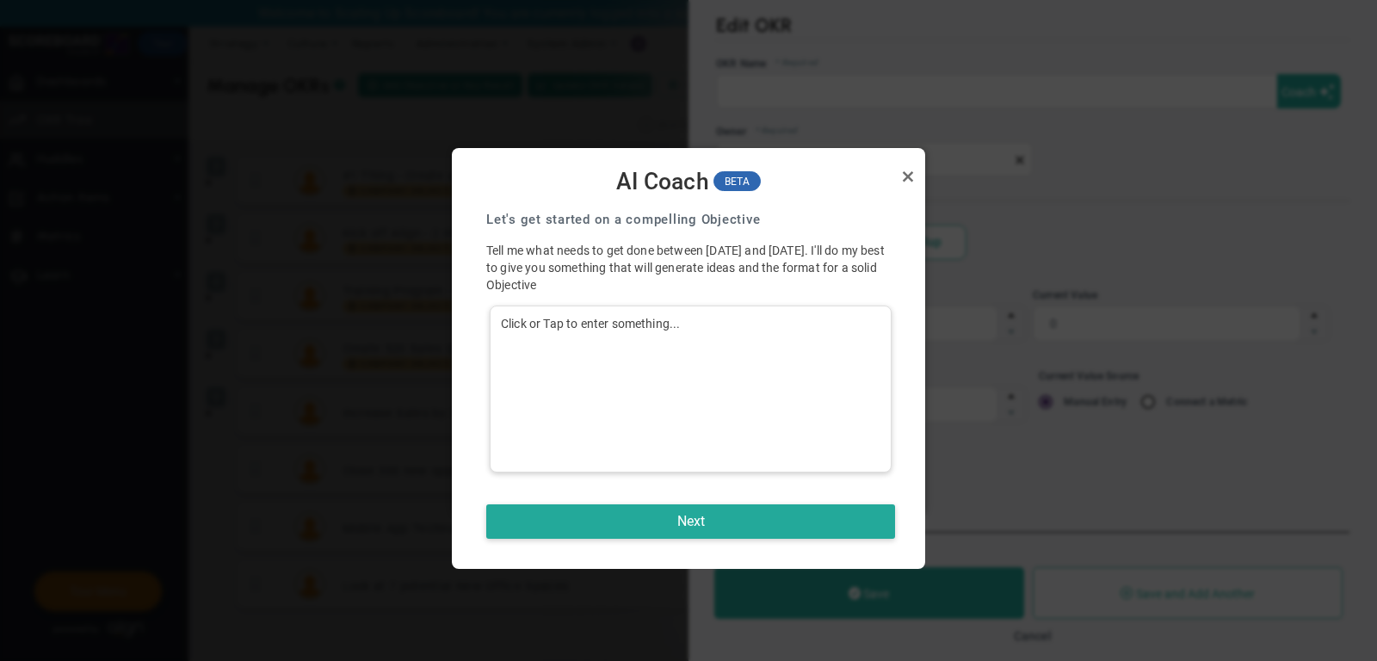
click at [648, 441] on div "Click or Tap to enter something..." at bounding box center [691, 389] width 402 height 167
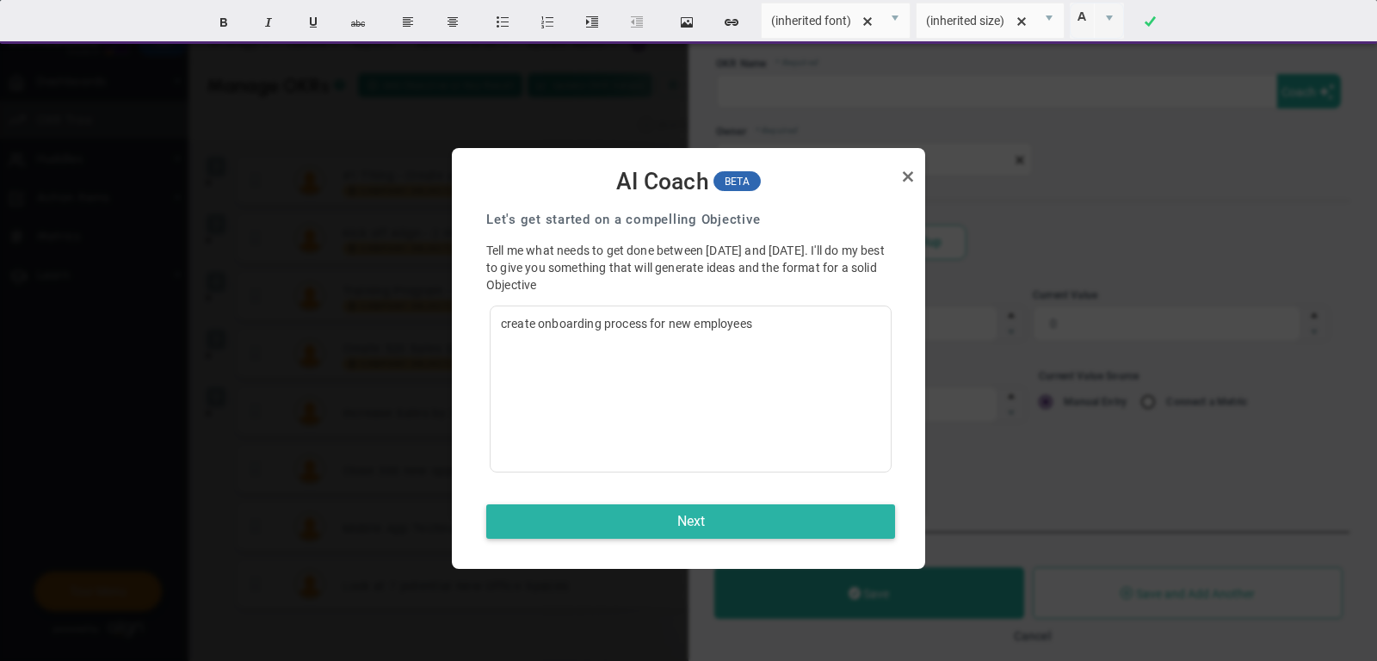
click at [653, 529] on button "Next" at bounding box center [690, 521] width 409 height 34
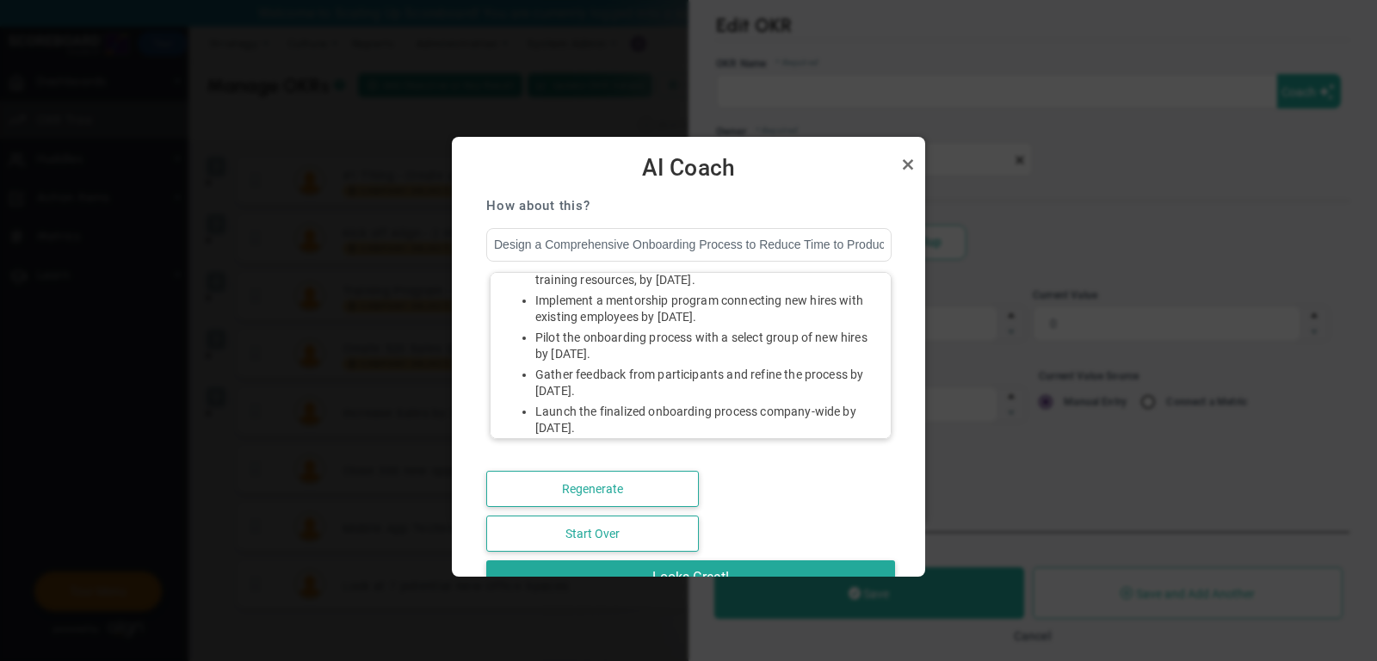
scroll to position [271, 0]
click at [911, 170] on link "Close" at bounding box center [908, 164] width 21 height 21
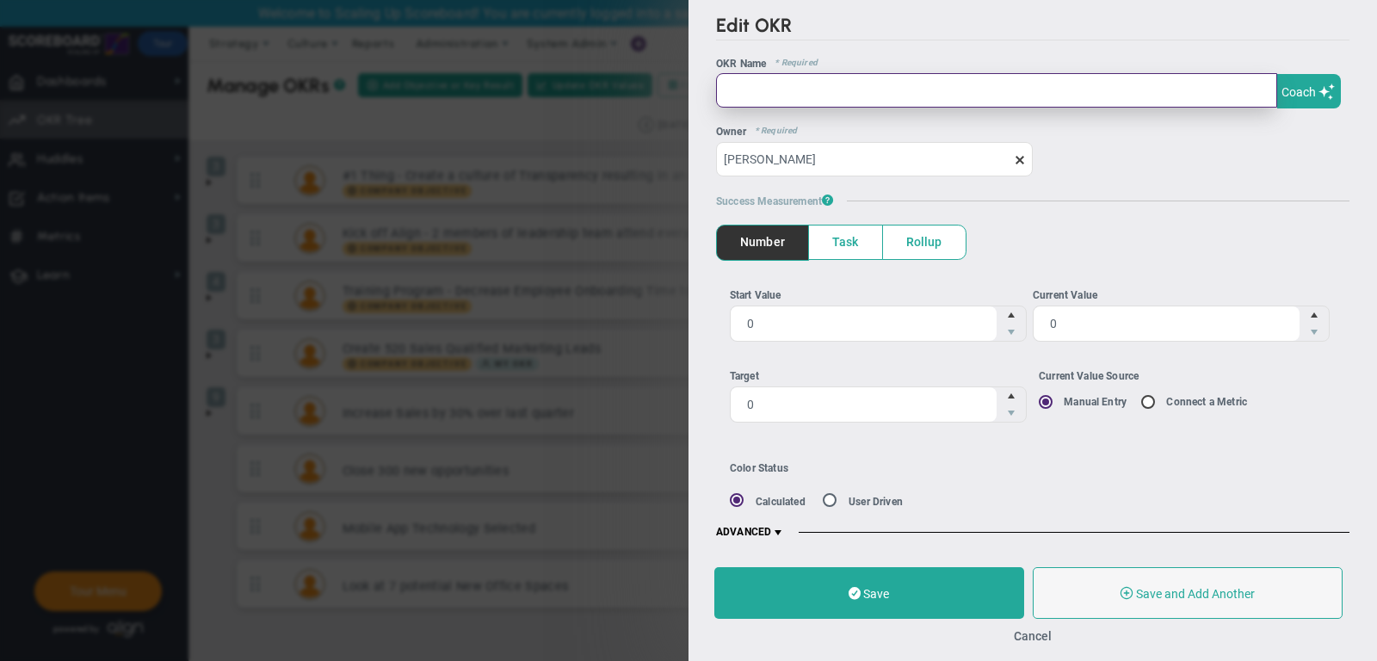
click at [739, 85] on input "text" at bounding box center [996, 90] width 561 height 34
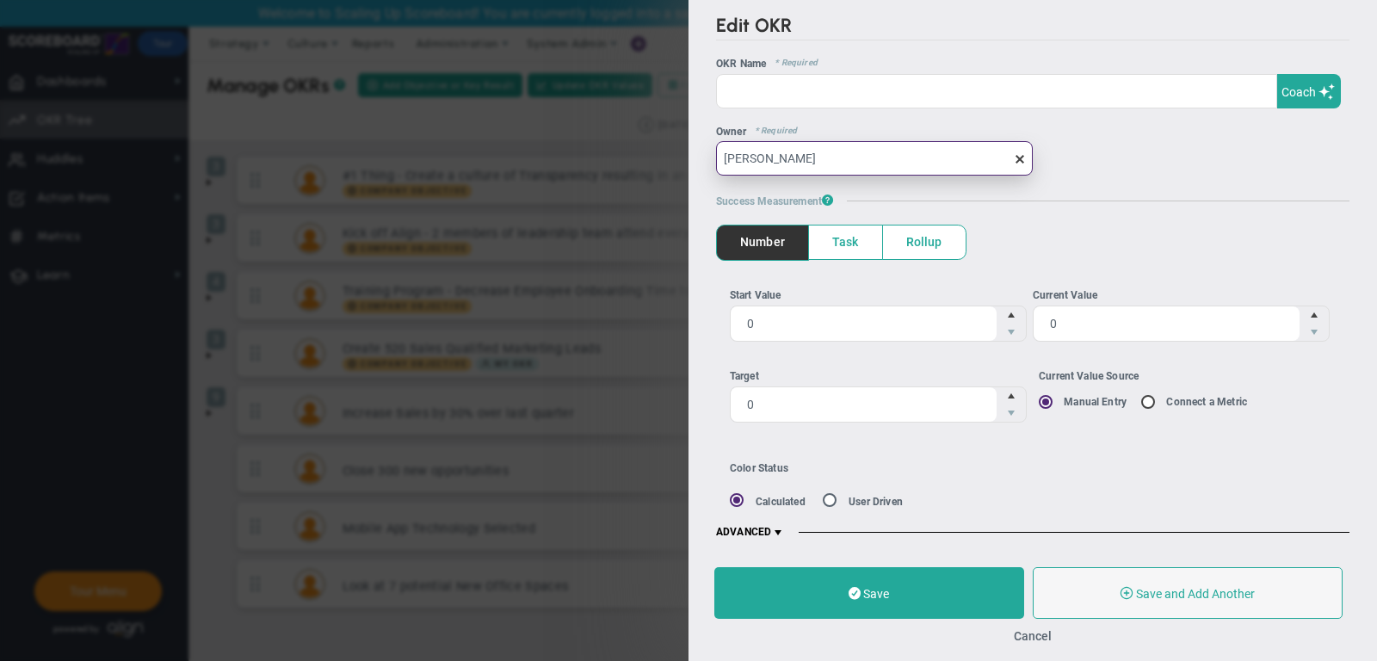
click at [828, 160] on input "[PERSON_NAME]" at bounding box center [874, 158] width 317 height 34
click at [1018, 156] on span at bounding box center [1020, 159] width 14 height 14
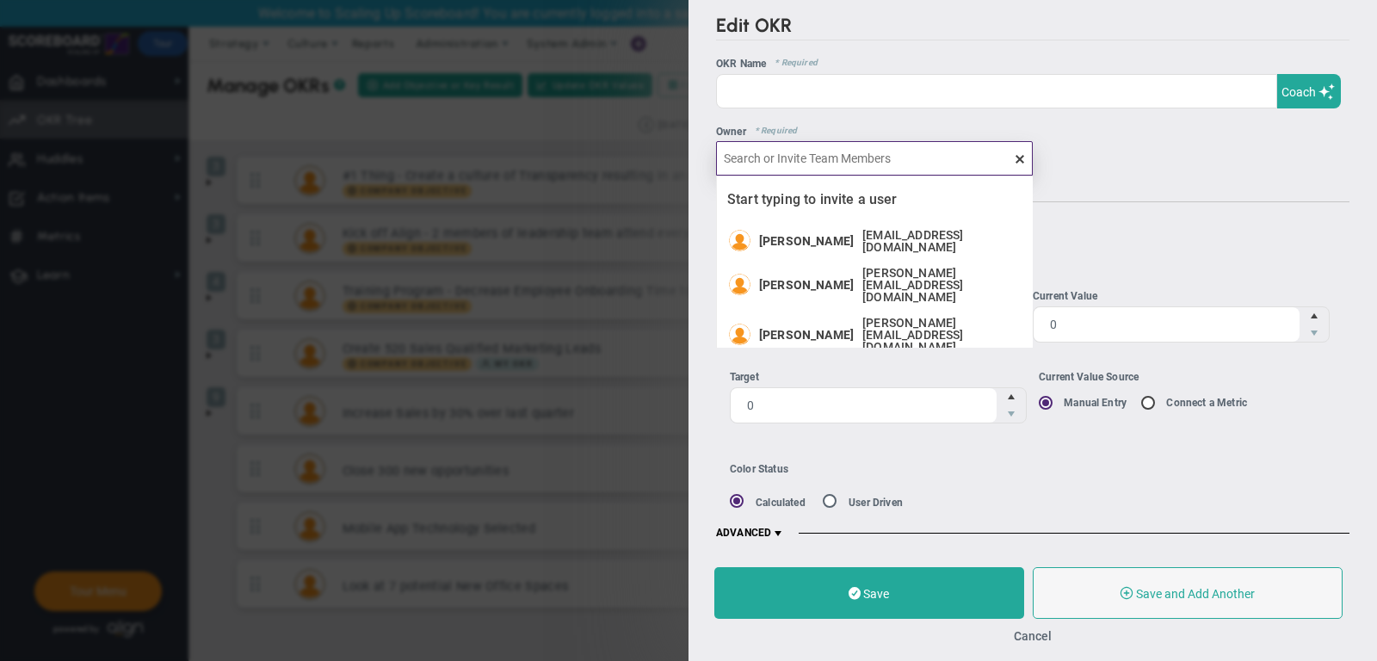
click at [906, 158] on input "text" at bounding box center [874, 158] width 317 height 34
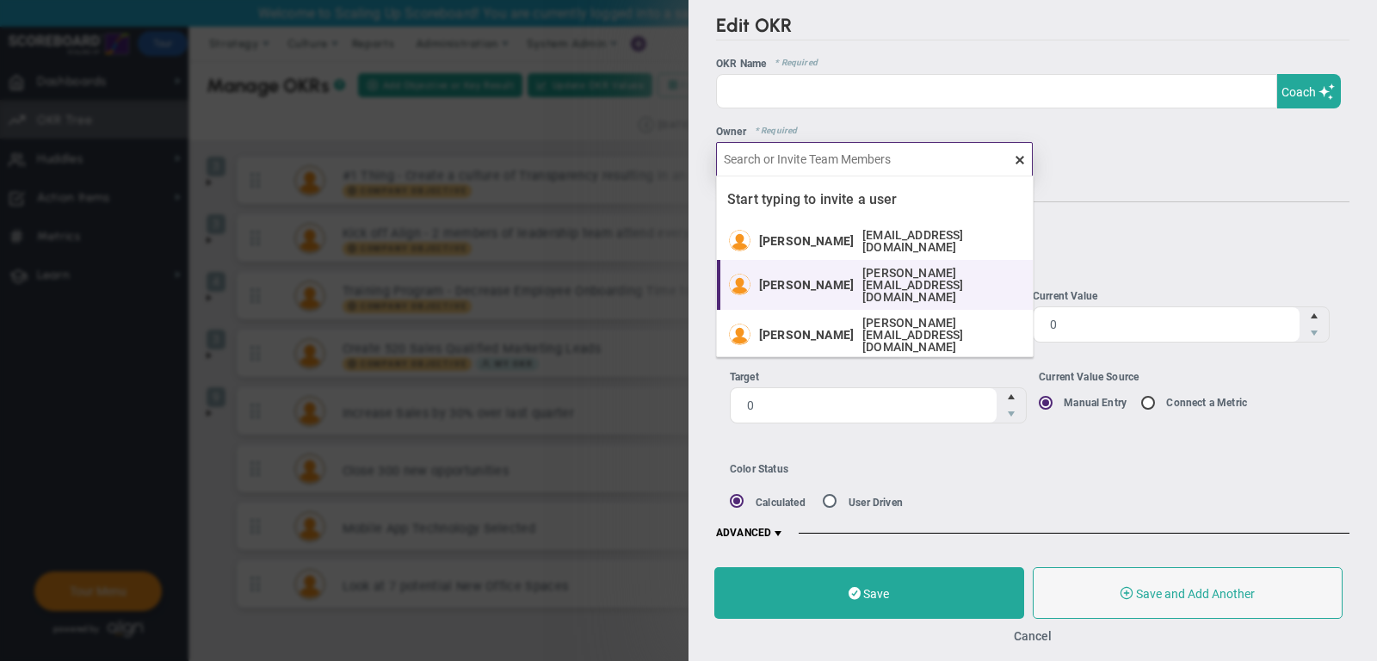
click at [829, 279] on span "James Miller" at bounding box center [806, 285] width 95 height 12
type input "James Miller"
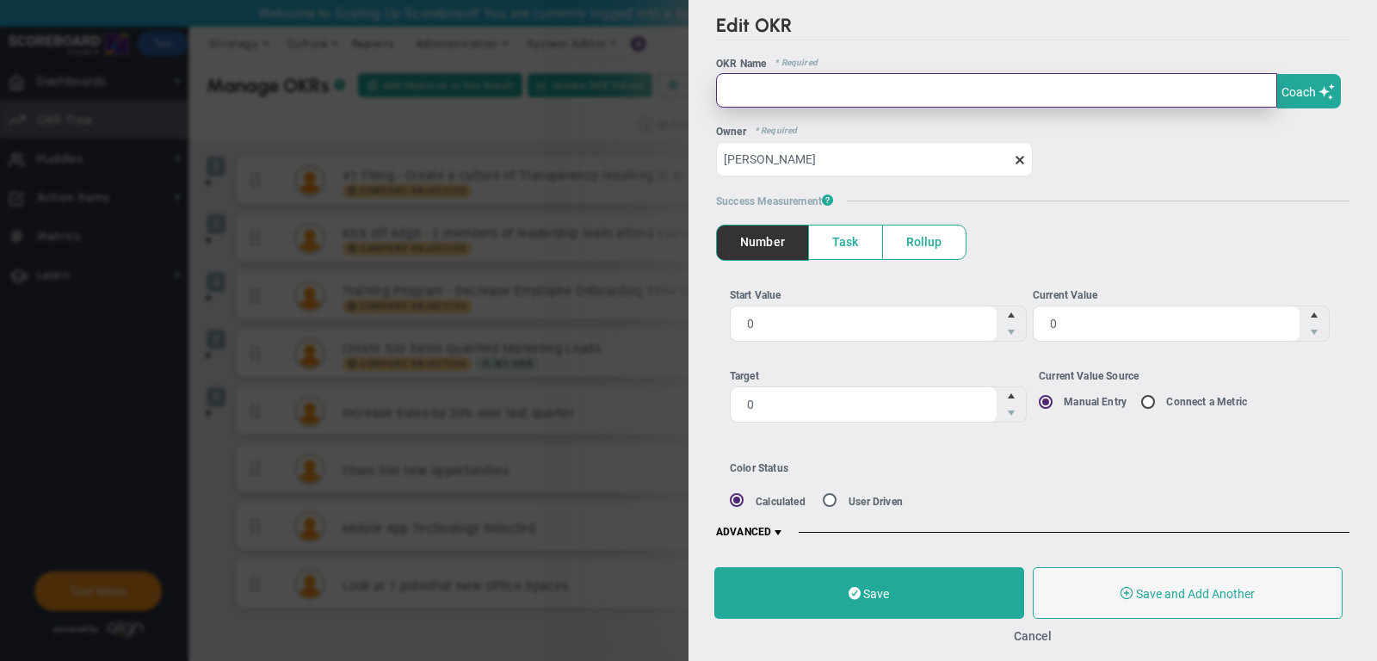
click at [764, 88] on input "text" at bounding box center [996, 90] width 561 height 34
type input "Example"
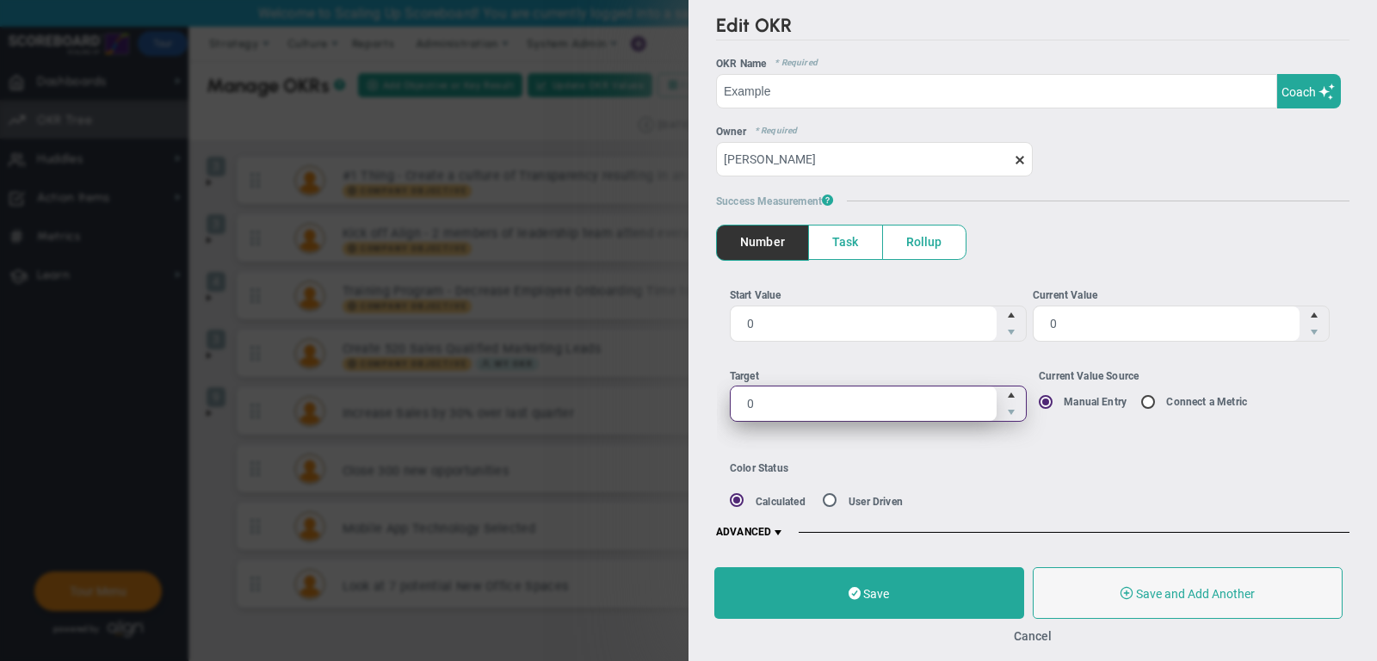
click at [793, 392] on span "0 0" at bounding box center [878, 404] width 297 height 36
click at [0, 0] on input "0" at bounding box center [0, 0] width 0 height 0
type input "50"
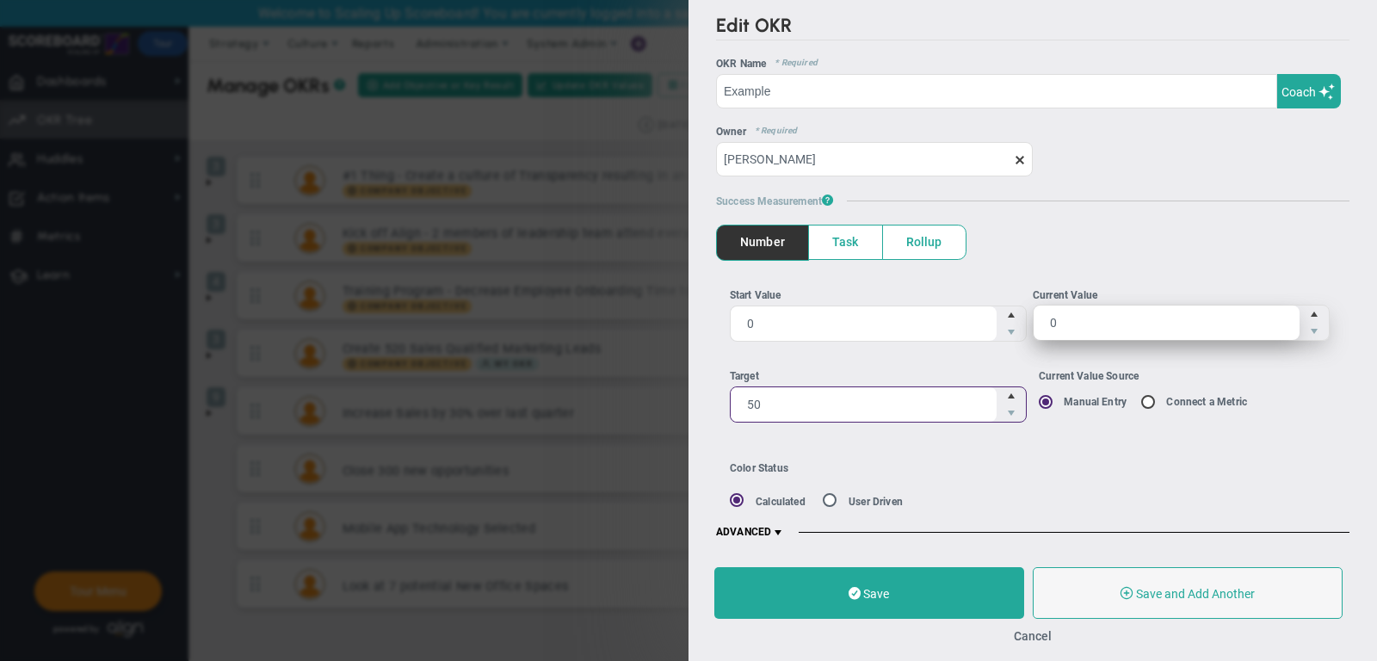
type input "50"
click at [1111, 322] on span "0 0" at bounding box center [1181, 323] width 297 height 36
click at [0, 0] on input "0" at bounding box center [0, 0] width 0 height 0
type input "10"
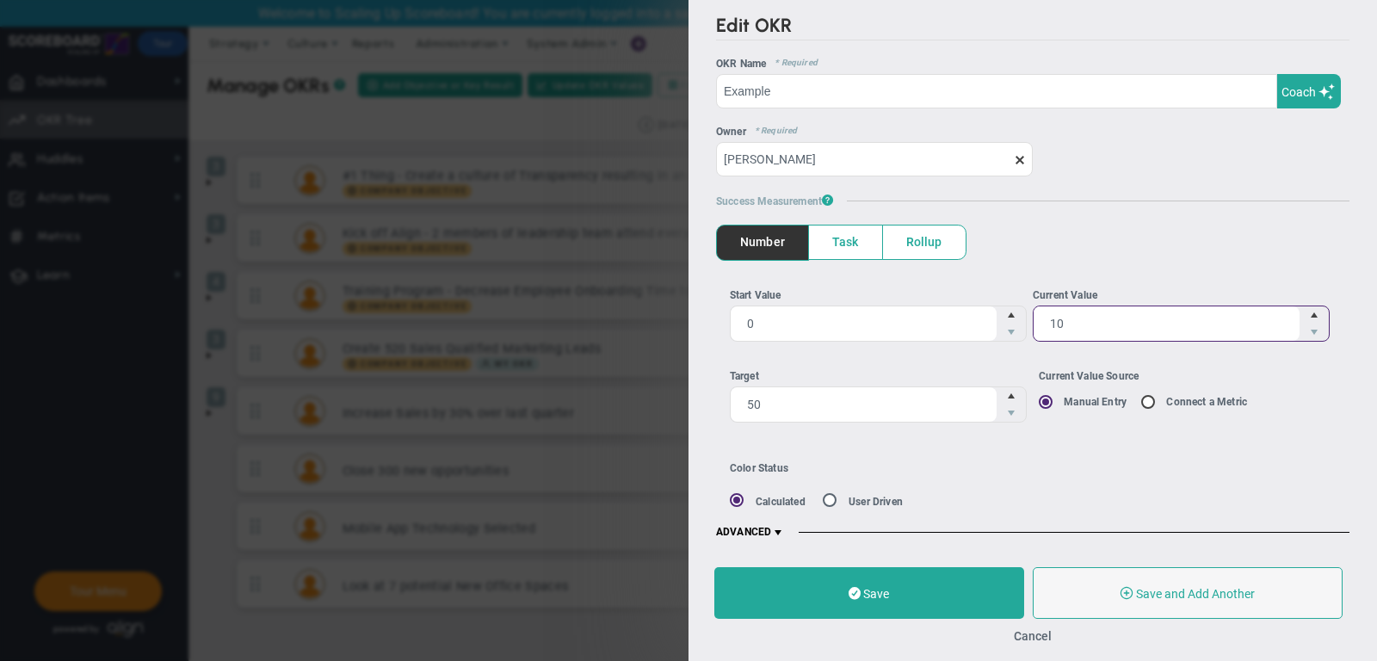
click at [768, 528] on span "ADVANCED" at bounding box center [750, 533] width 69 height 14
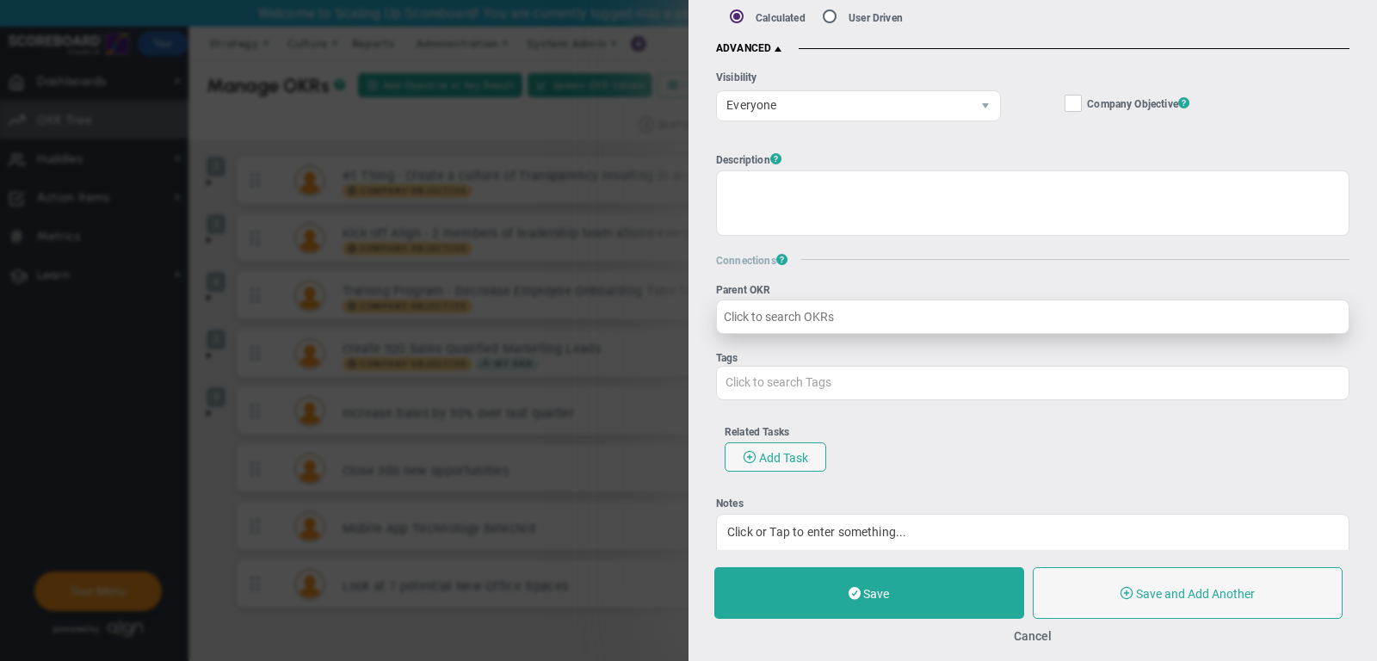
scroll to position [480, 0]
click at [782, 312] on input "Parent OKR" at bounding box center [1033, 320] width 634 height 34
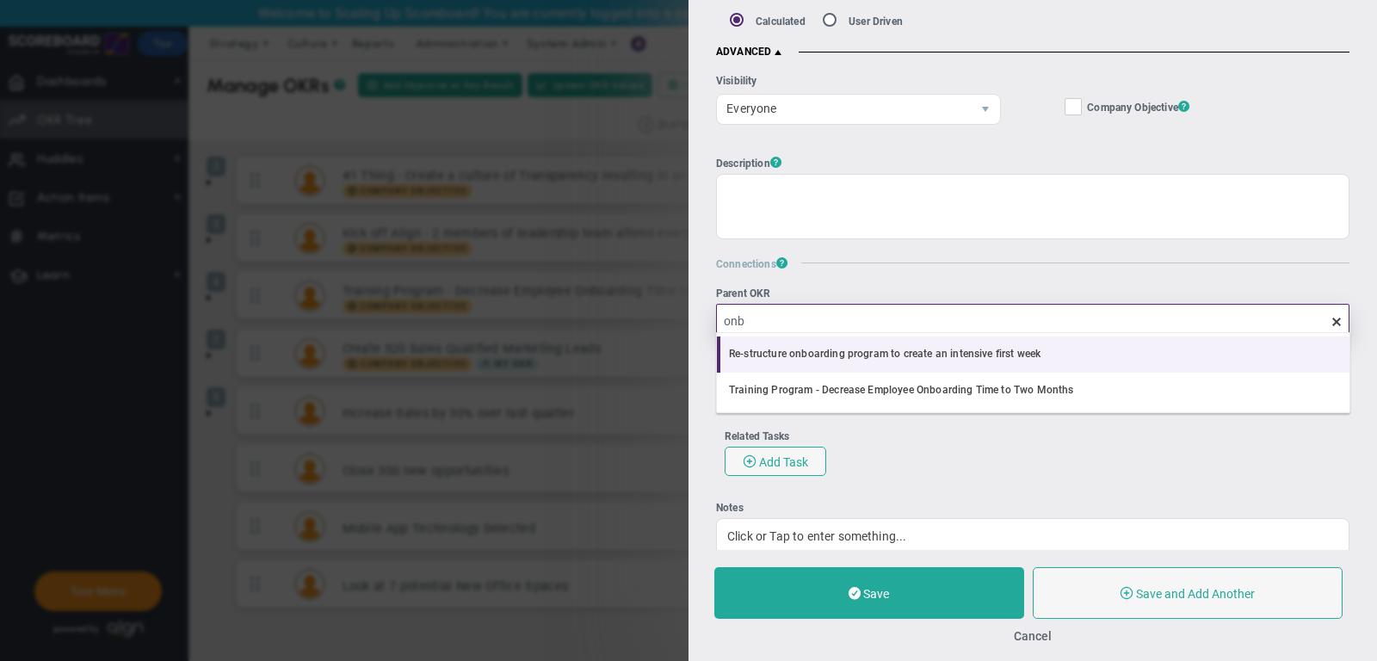
click at [879, 349] on li "Re-structure onboarding program to create an intensive first week" at bounding box center [1033, 355] width 633 height 36
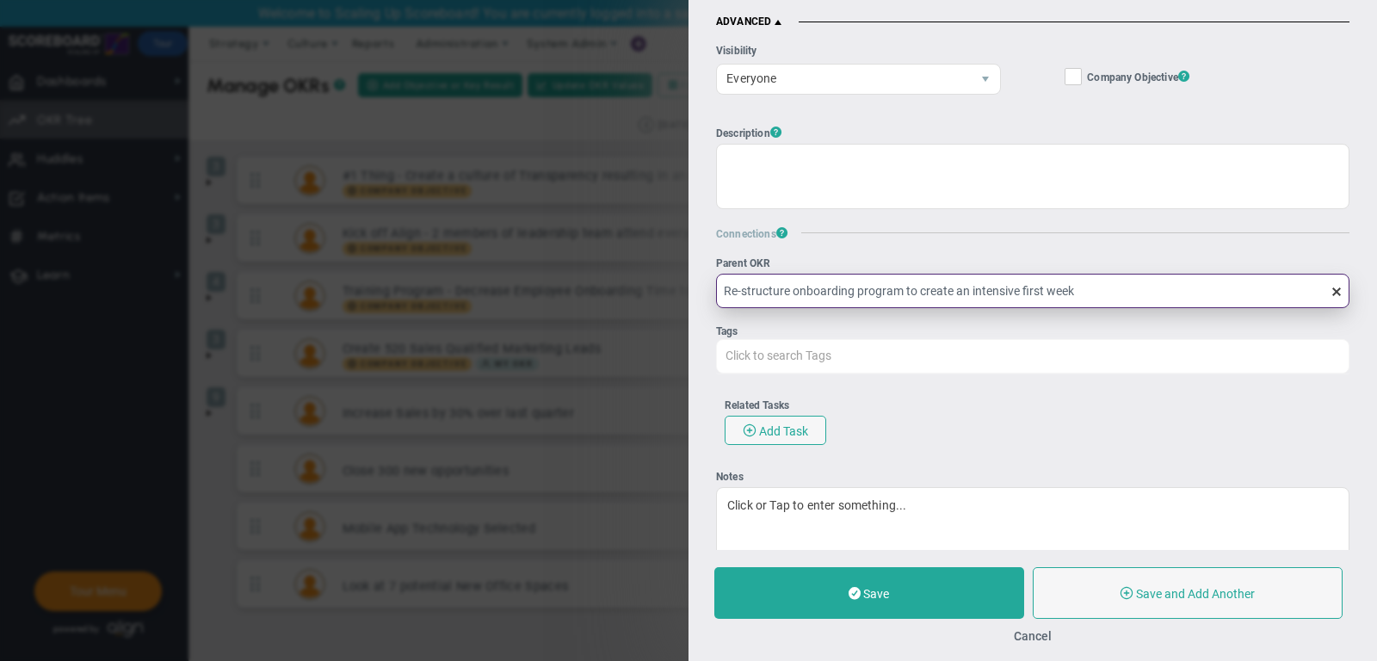
scroll to position [540, 0]
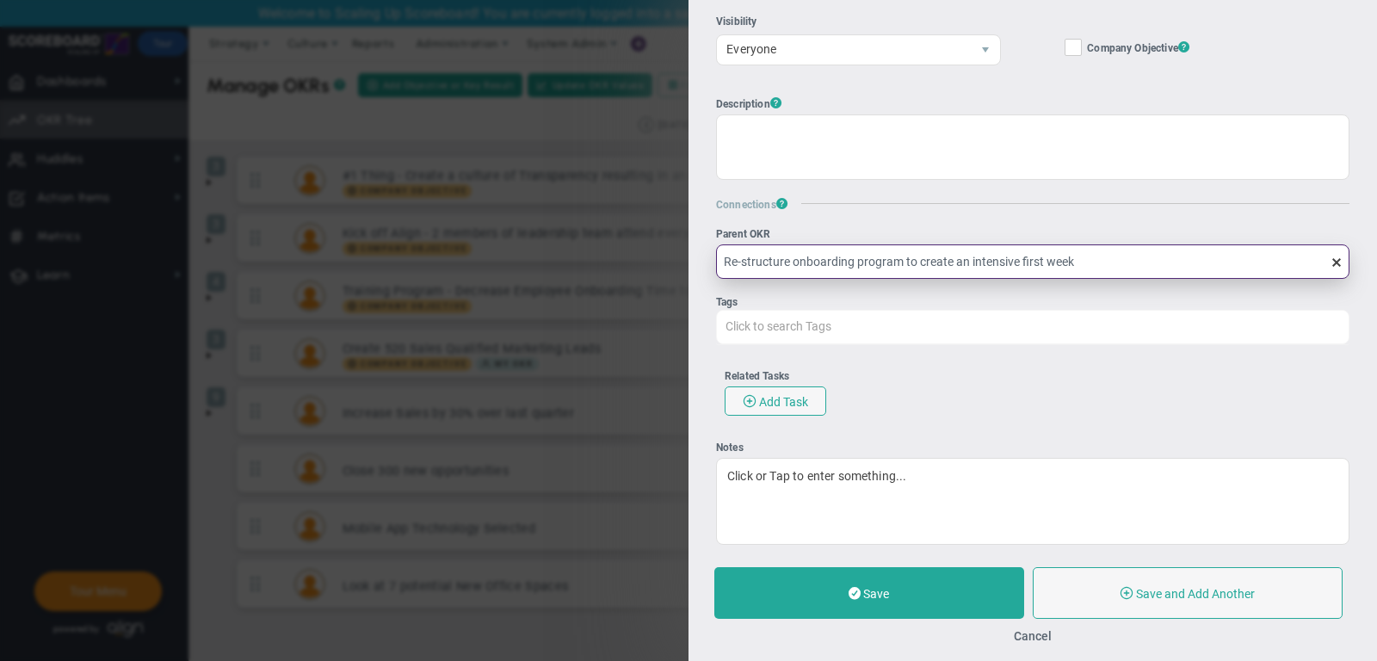
type input "Re-structure onboarding program to create an intensive first week"
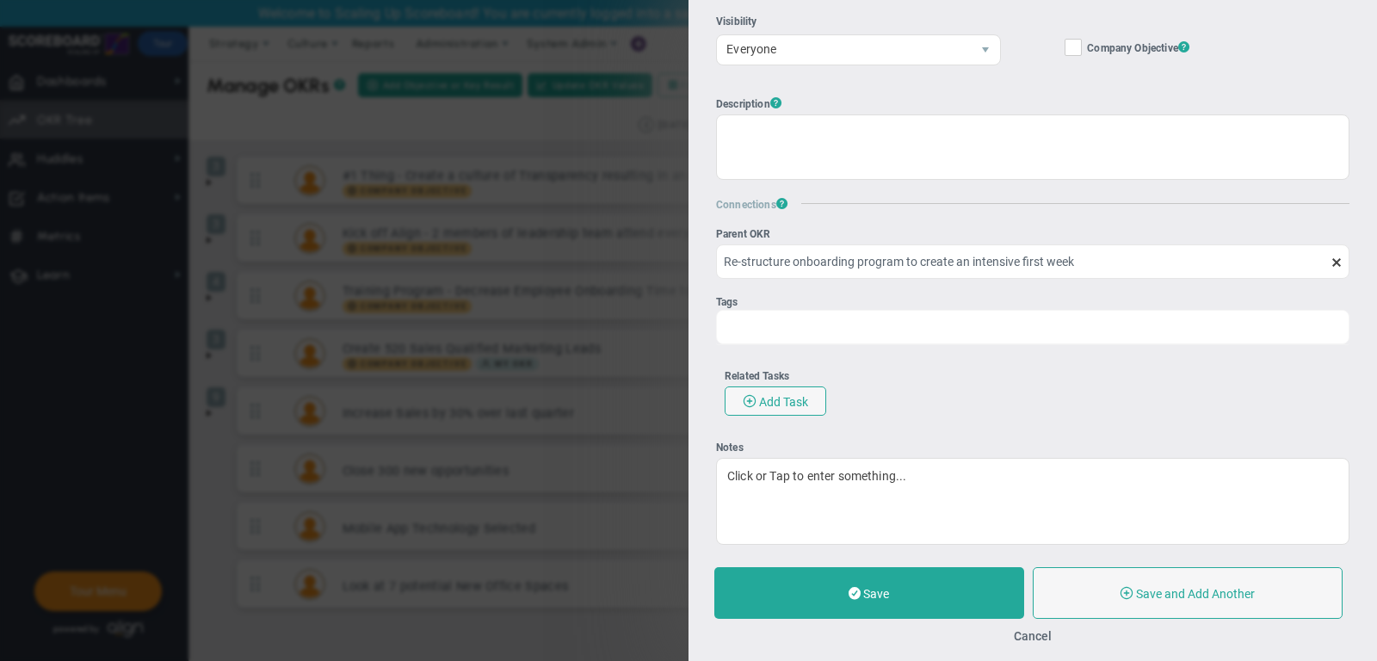
click at [811, 325] on div "Click to search Tags" at bounding box center [1033, 327] width 634 height 34
click at [811, 325] on input "Tags Click to search Tags" at bounding box center [790, 326] width 146 height 31
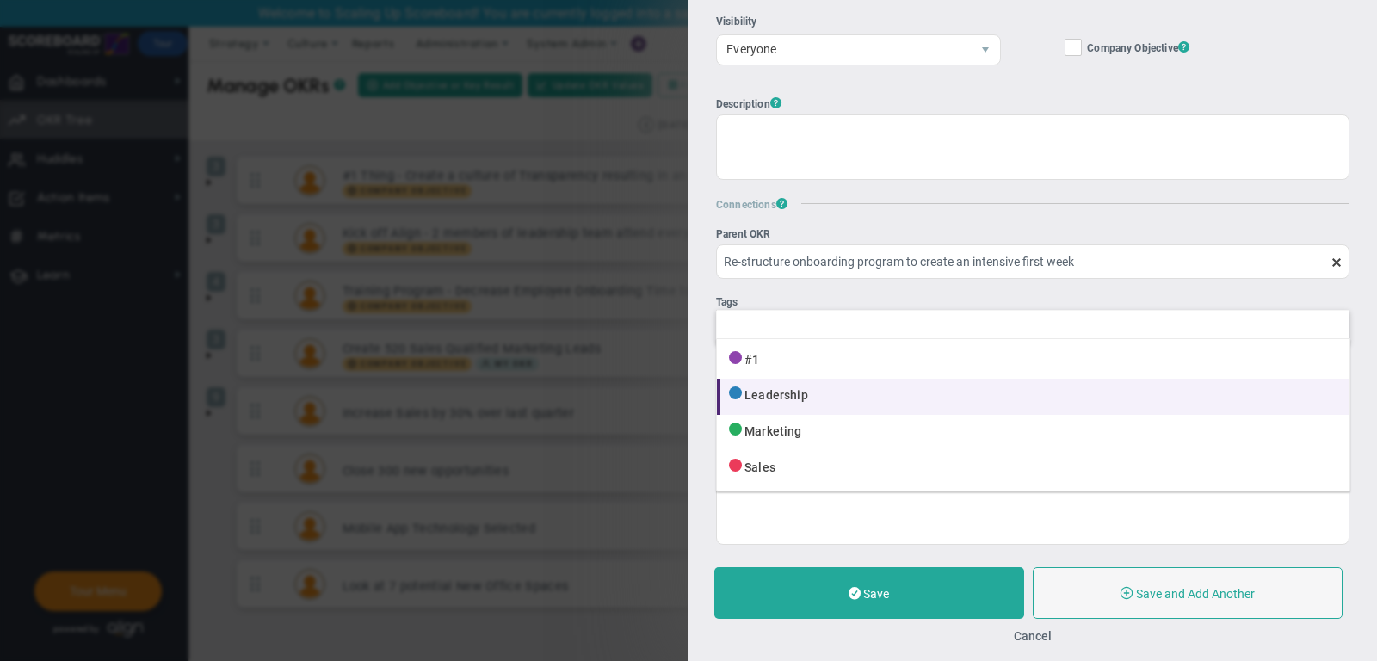
click at [808, 396] on li "Leadership" at bounding box center [1033, 397] width 633 height 36
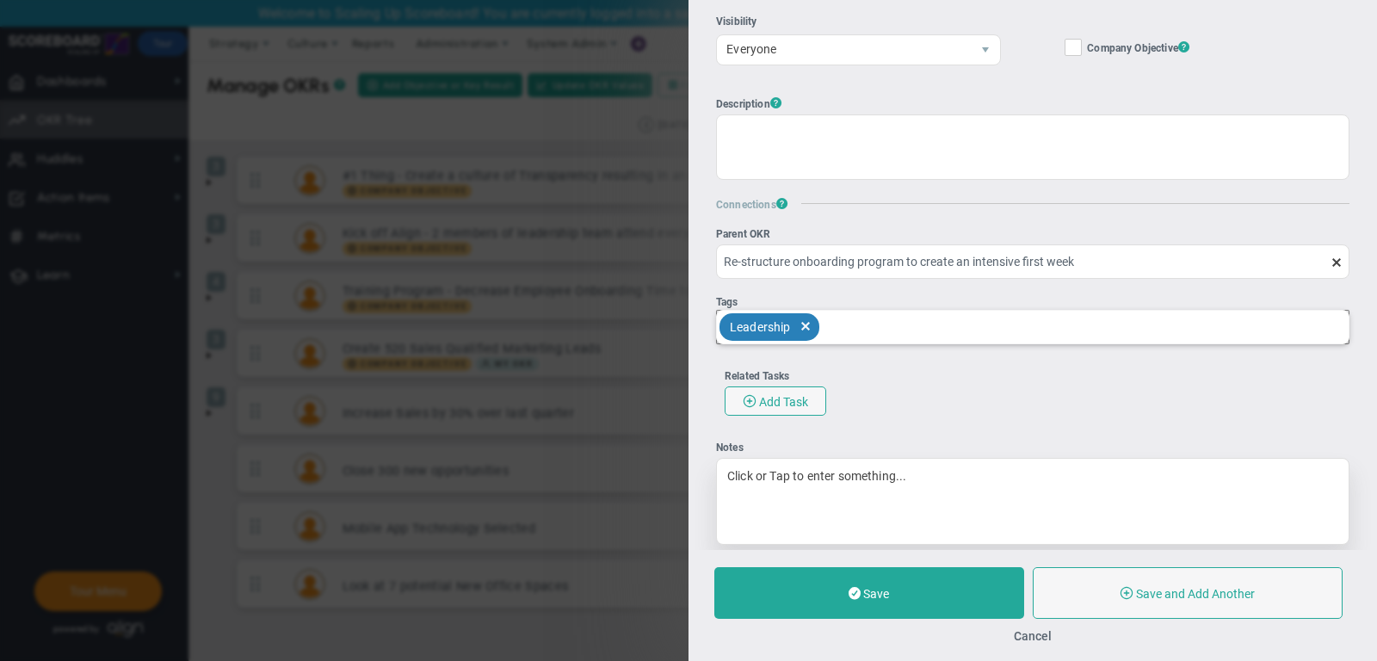
click at [801, 460] on div "Click or Tap to enter something..." at bounding box center [1033, 501] width 634 height 87
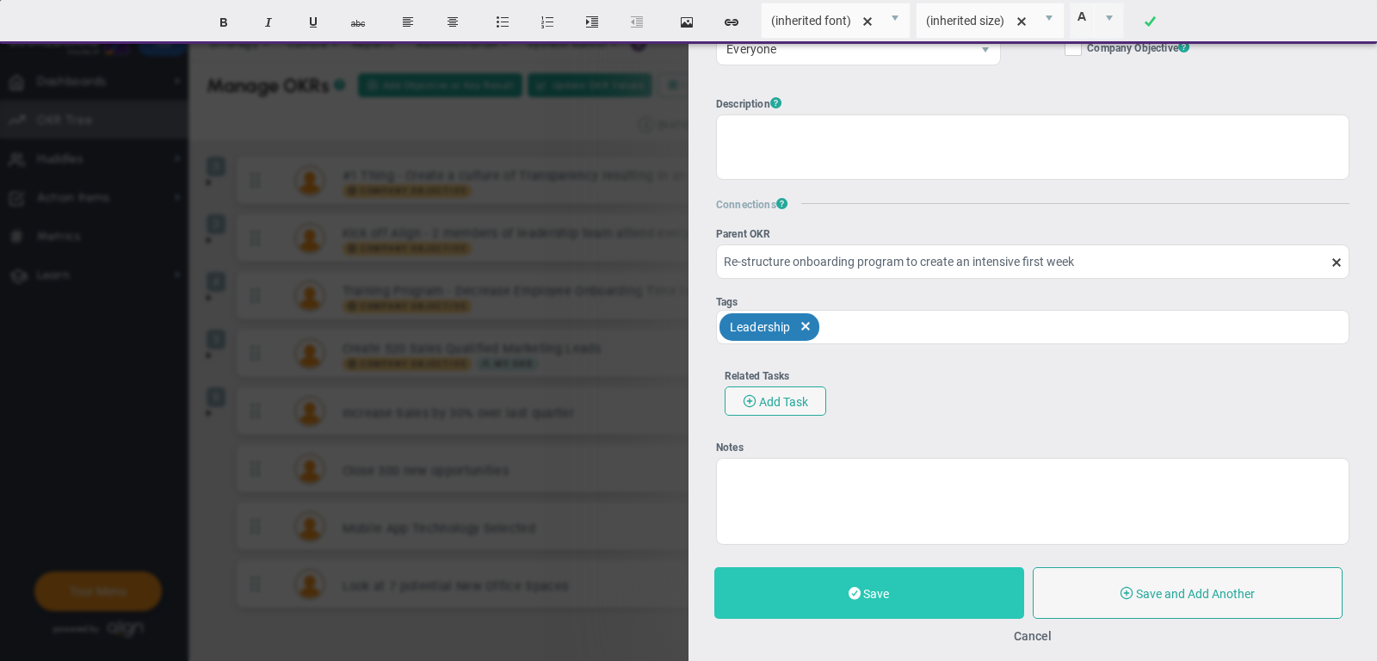
click at [895, 591] on button "Save" at bounding box center [869, 593] width 310 height 52
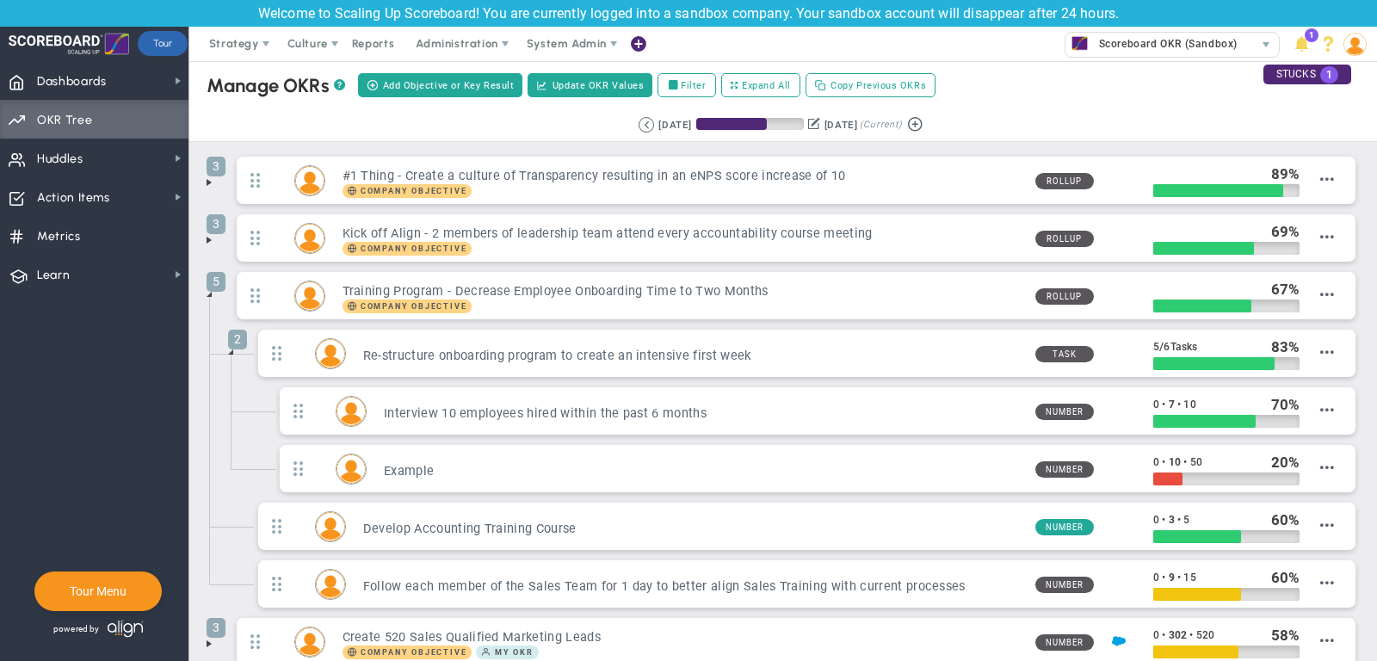
click at [211, 299] on li "5 Training Program - Decrease Employee Onboarding Time to Two Months Company Ob…" at bounding box center [784, 444] width 1154 height 346
click at [211, 291] on span at bounding box center [209, 295] width 14 height 14
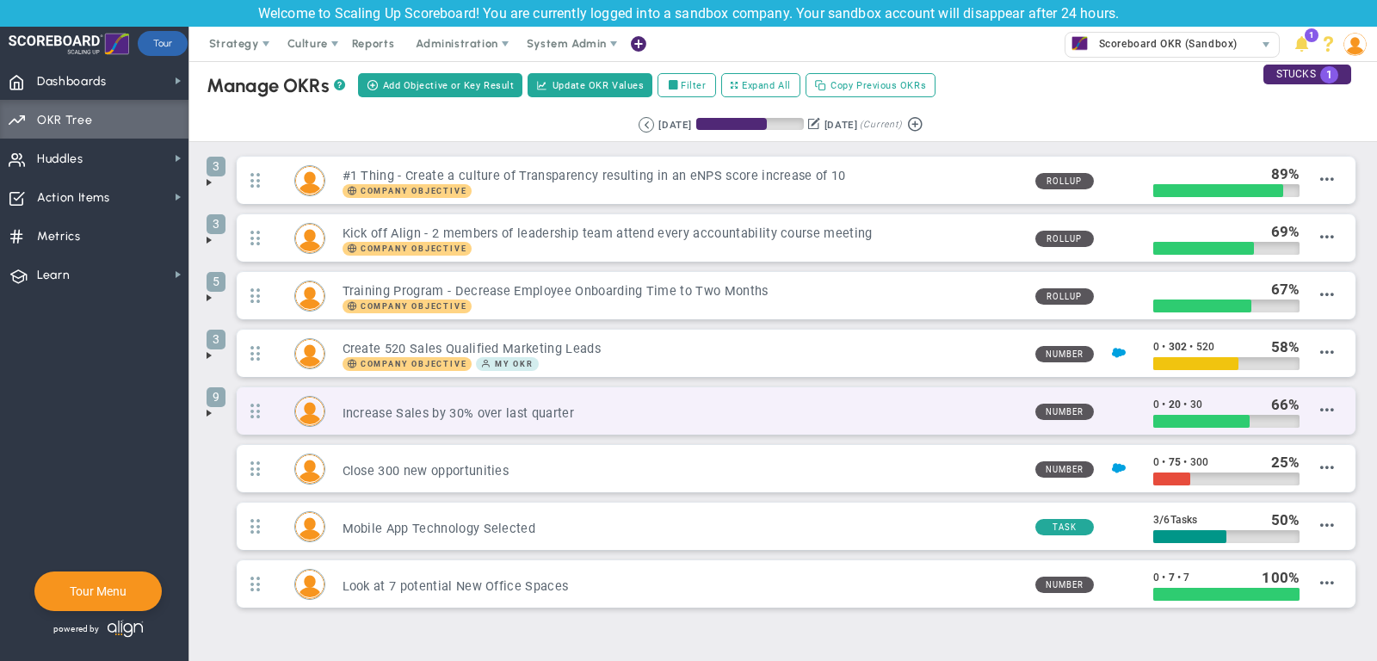
scroll to position [1, 0]
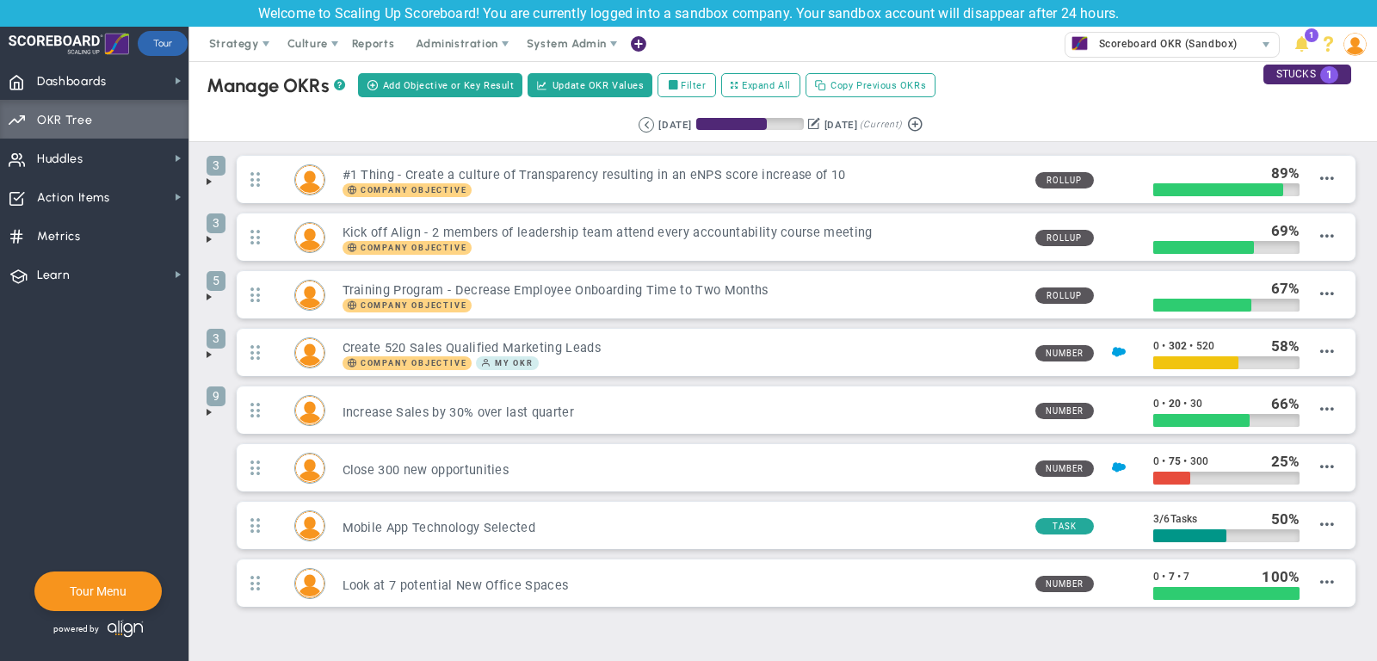
click at [206, 298] on span at bounding box center [209, 297] width 14 height 14
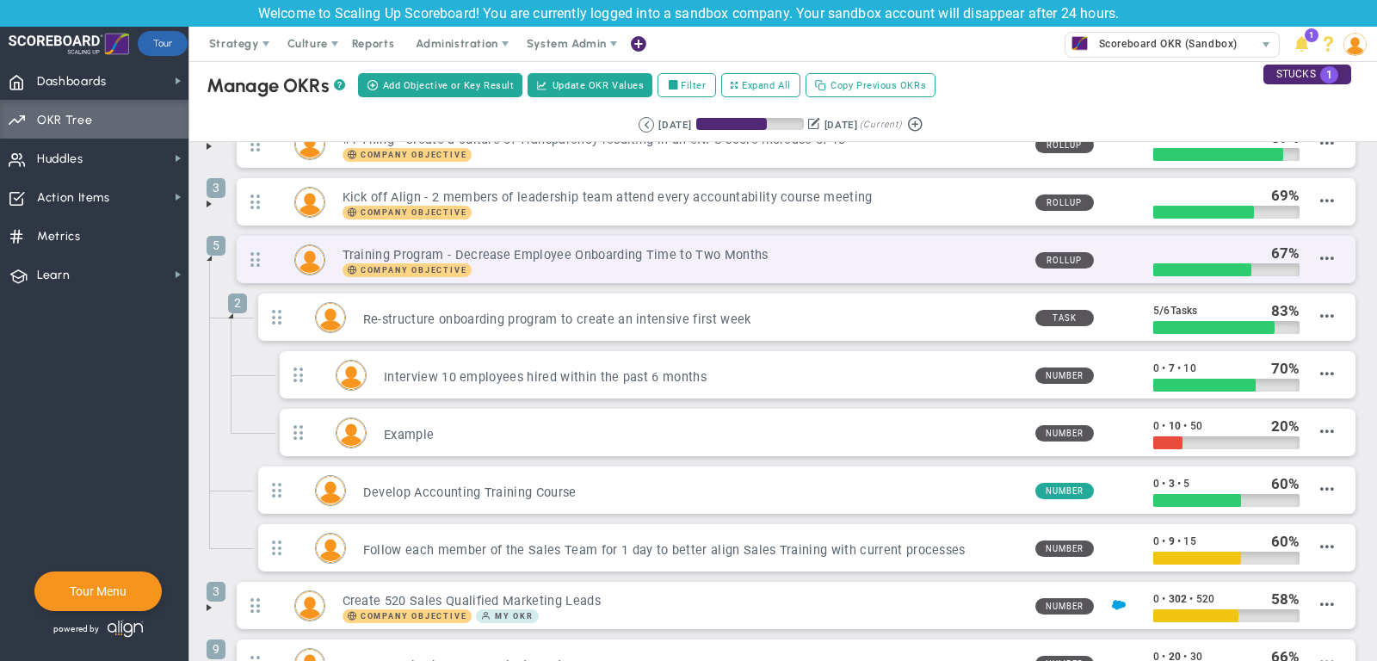
scroll to position [46, 0]
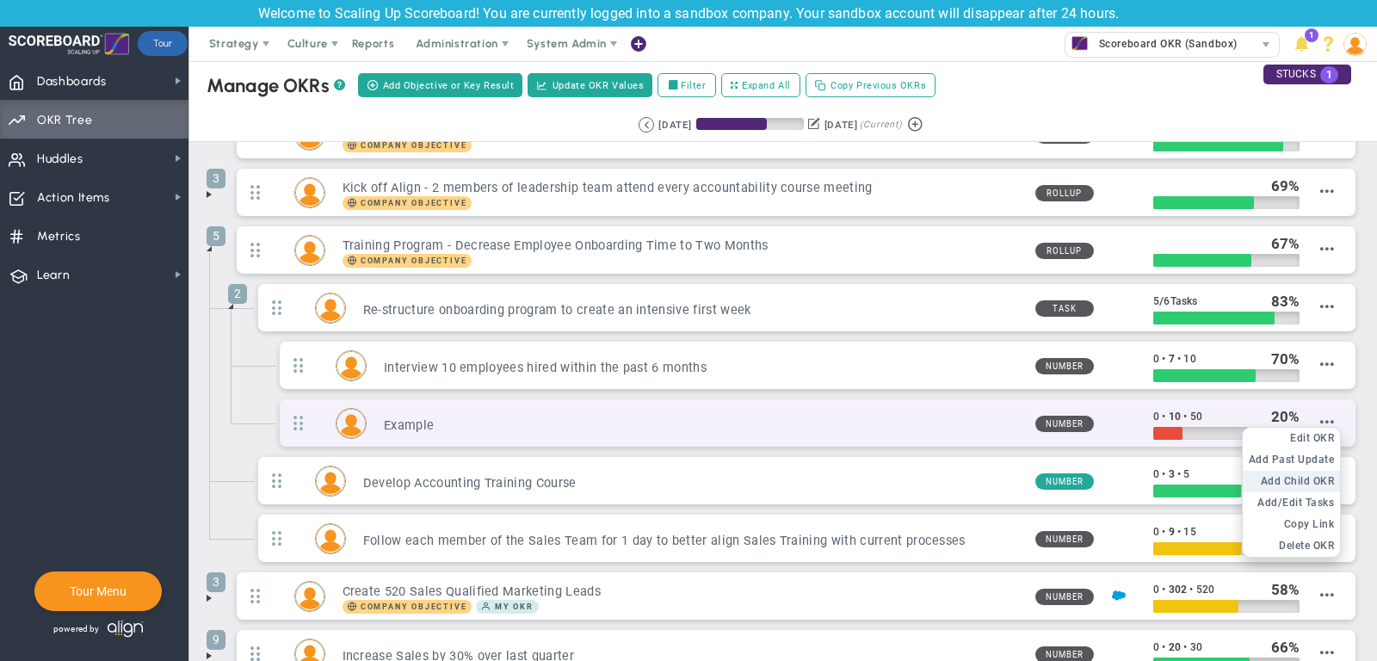
click at [1312, 475] on span "Add Child OKR" at bounding box center [1298, 481] width 74 height 12
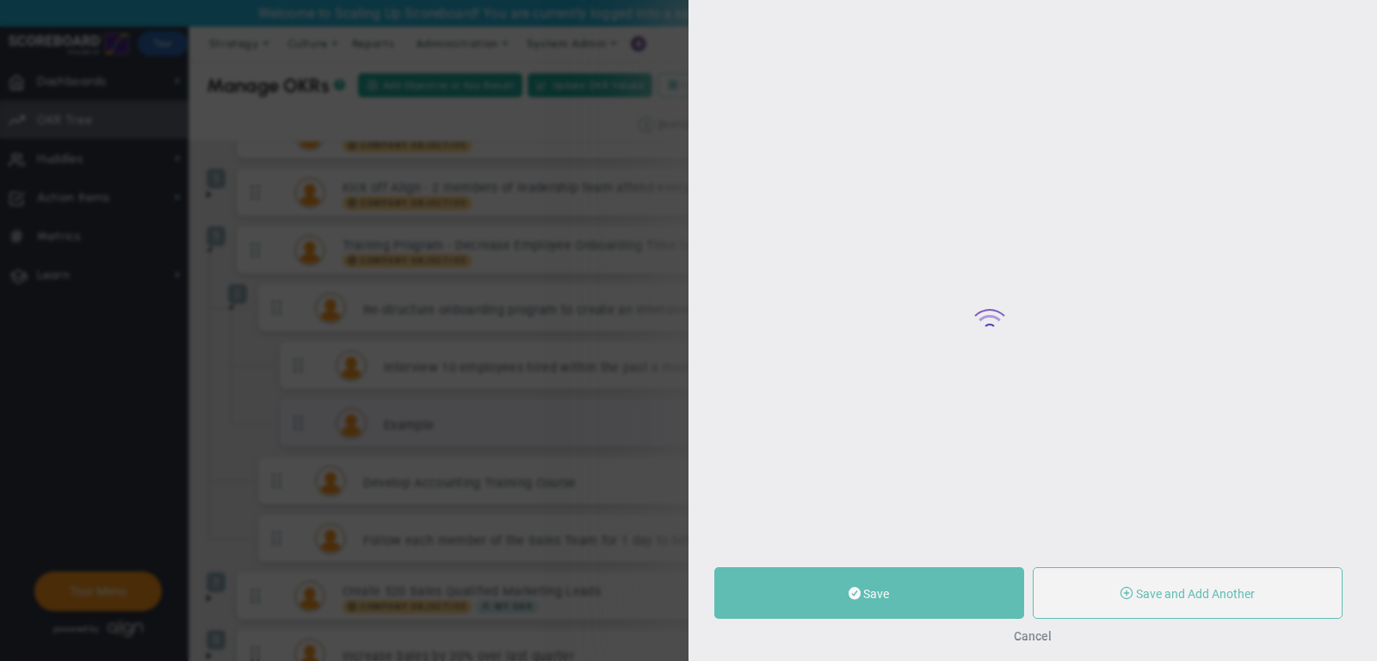
type input "0"
radio input "true"
type input "[PERSON_NAME]"
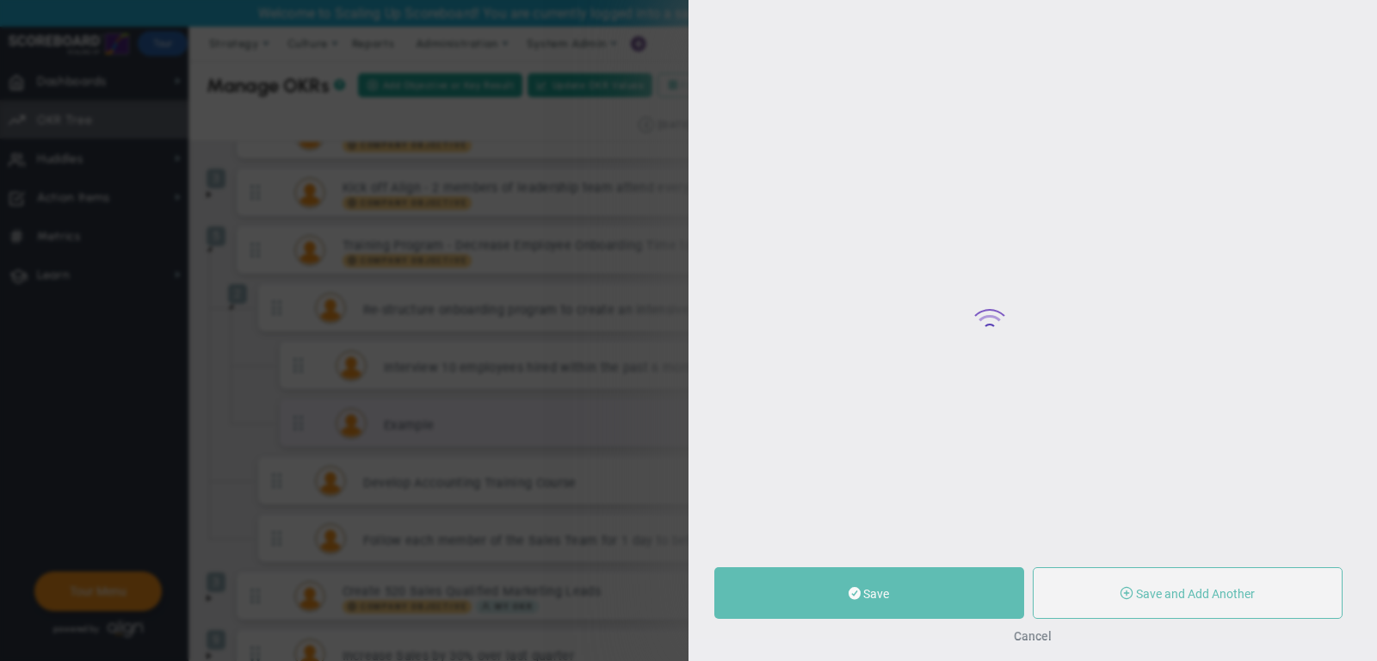
type input "0"
radio input "true"
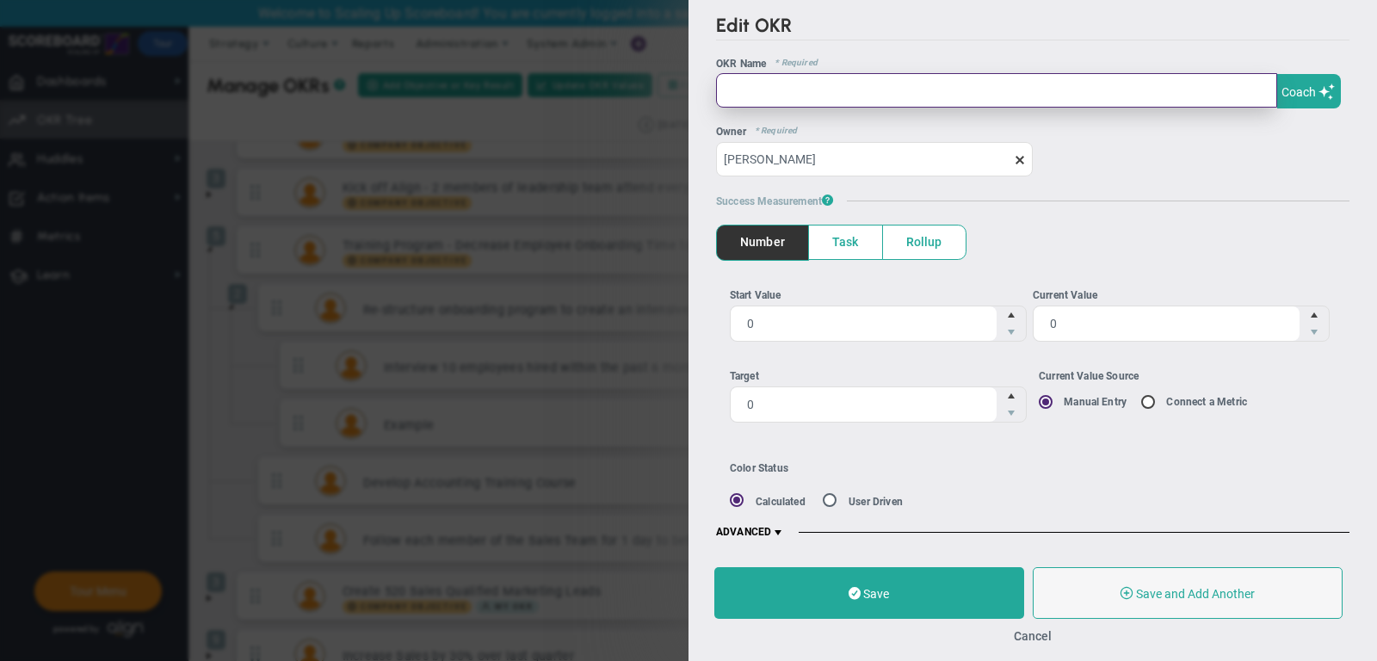
click at [811, 87] on input "text" at bounding box center [996, 90] width 561 height 34
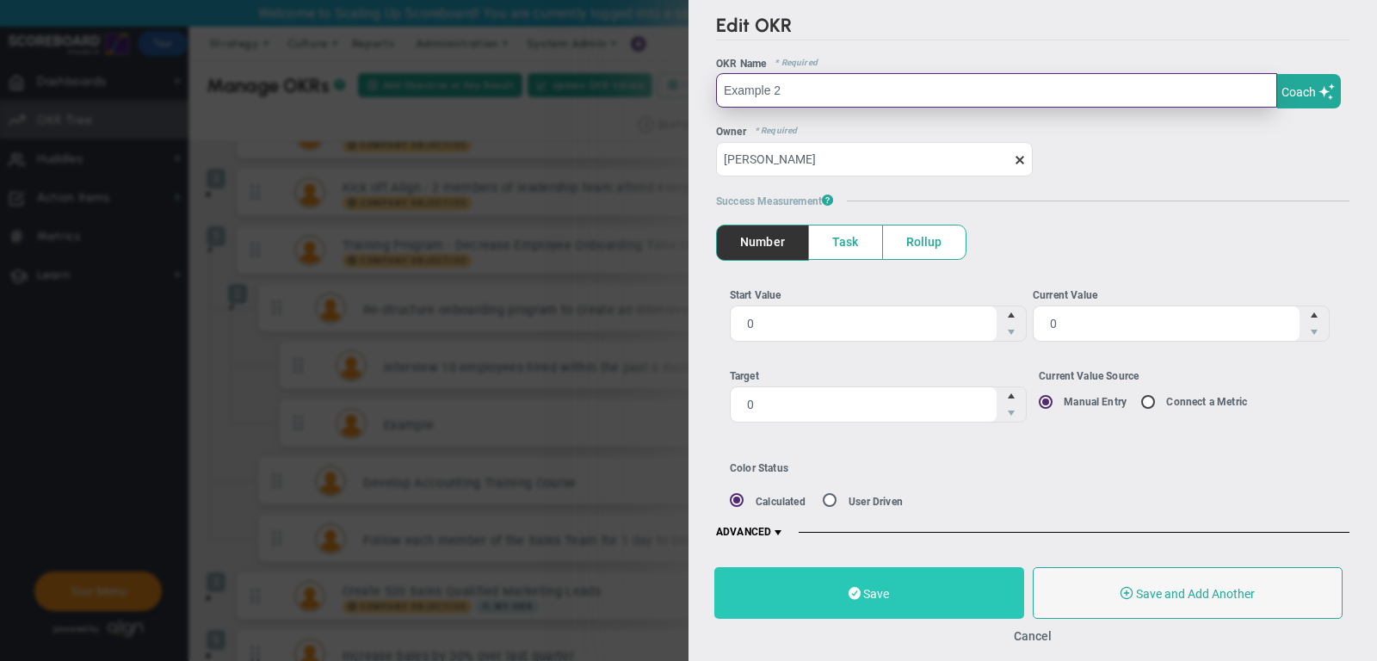
type input "Example 2"
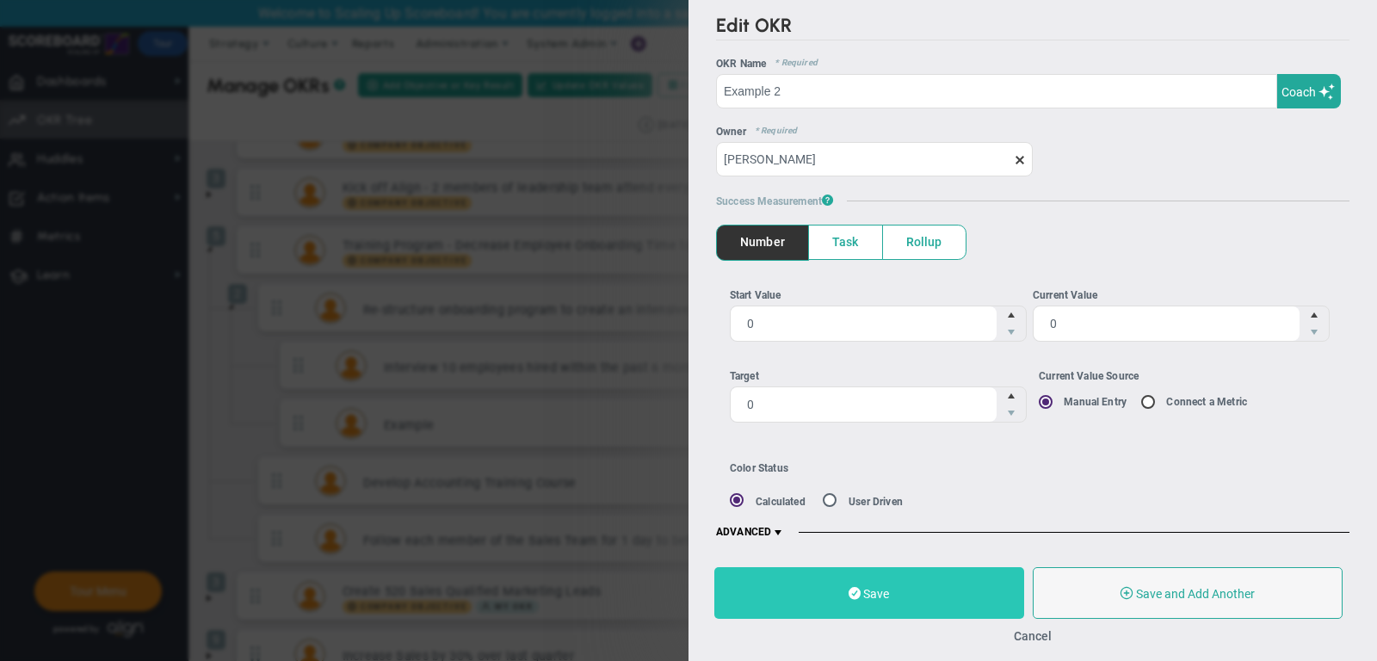
click at [892, 595] on button "Save" at bounding box center [869, 593] width 310 height 52
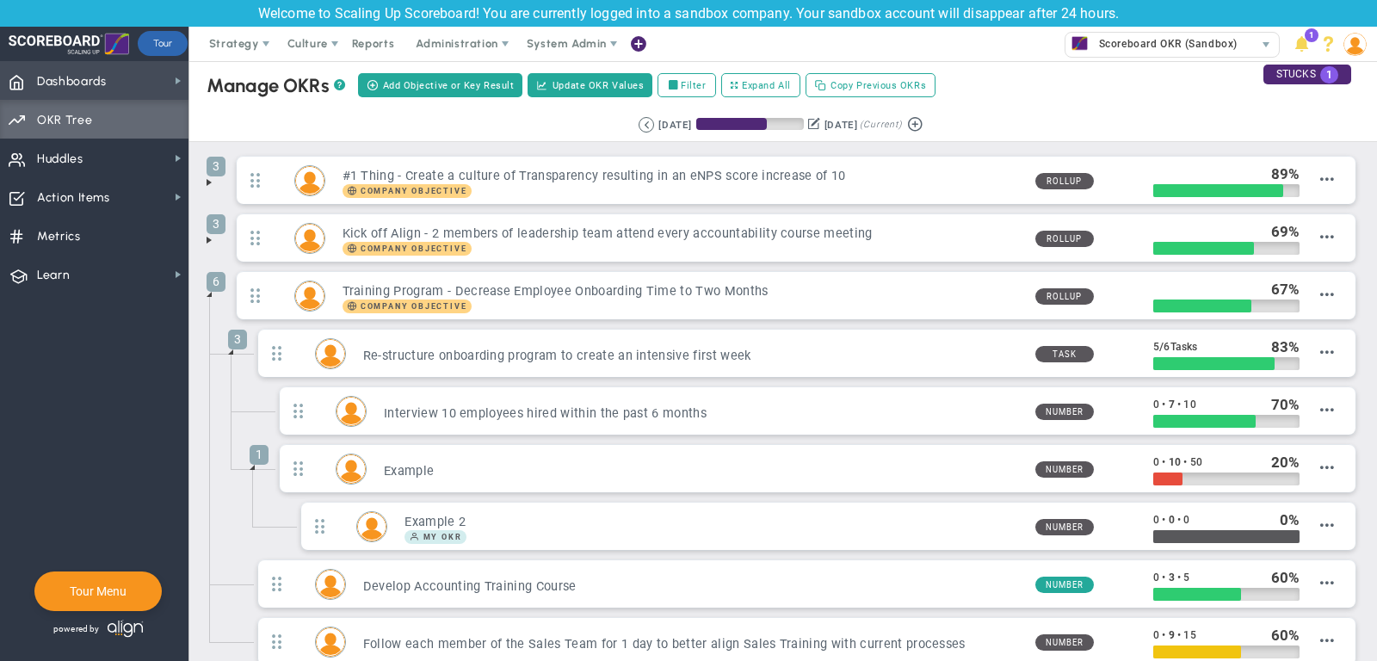
click at [96, 73] on span "Dashboards" at bounding box center [72, 82] width 70 height 36
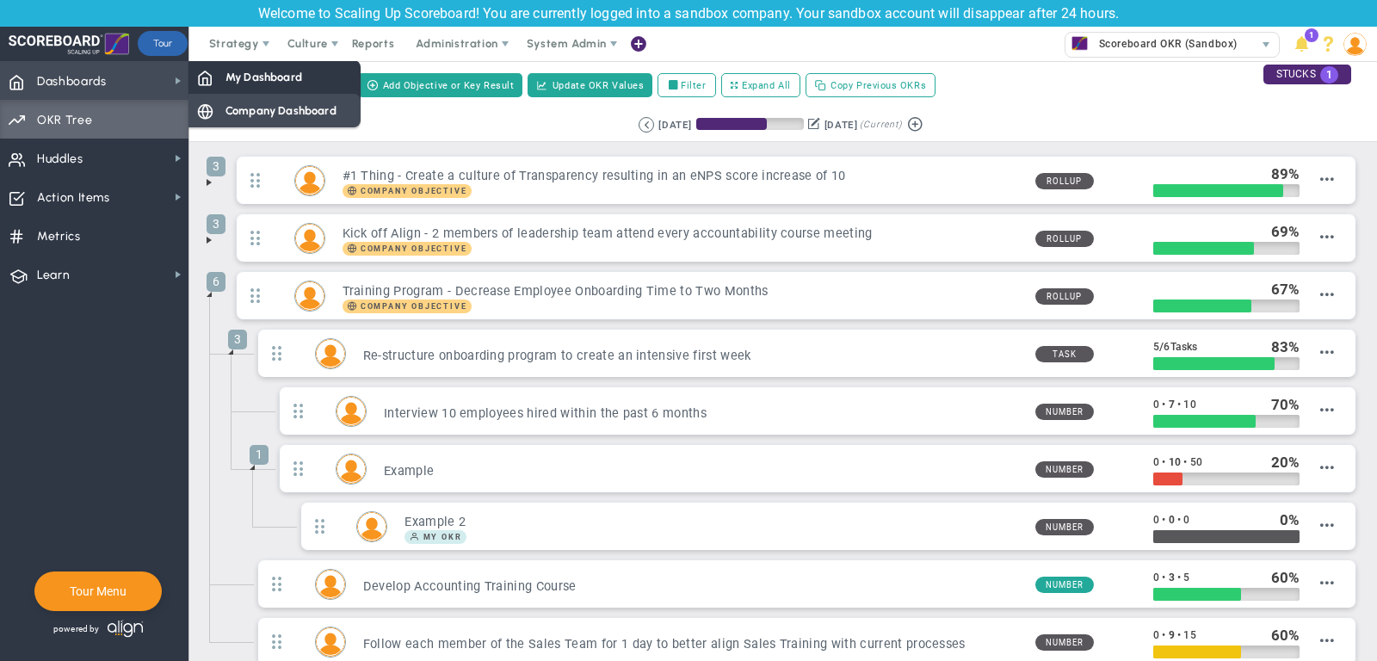
click at [257, 112] on span "Company Dashboard" at bounding box center [281, 110] width 111 height 16
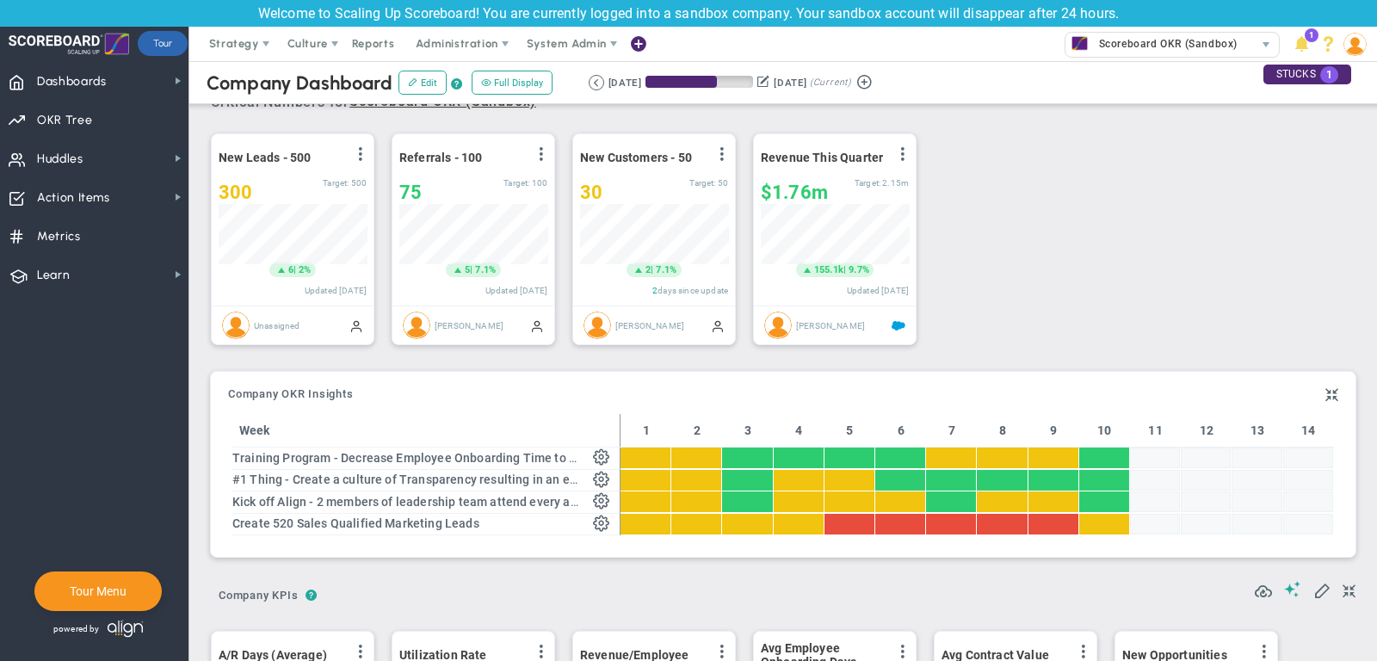
scroll to position [28, 0]
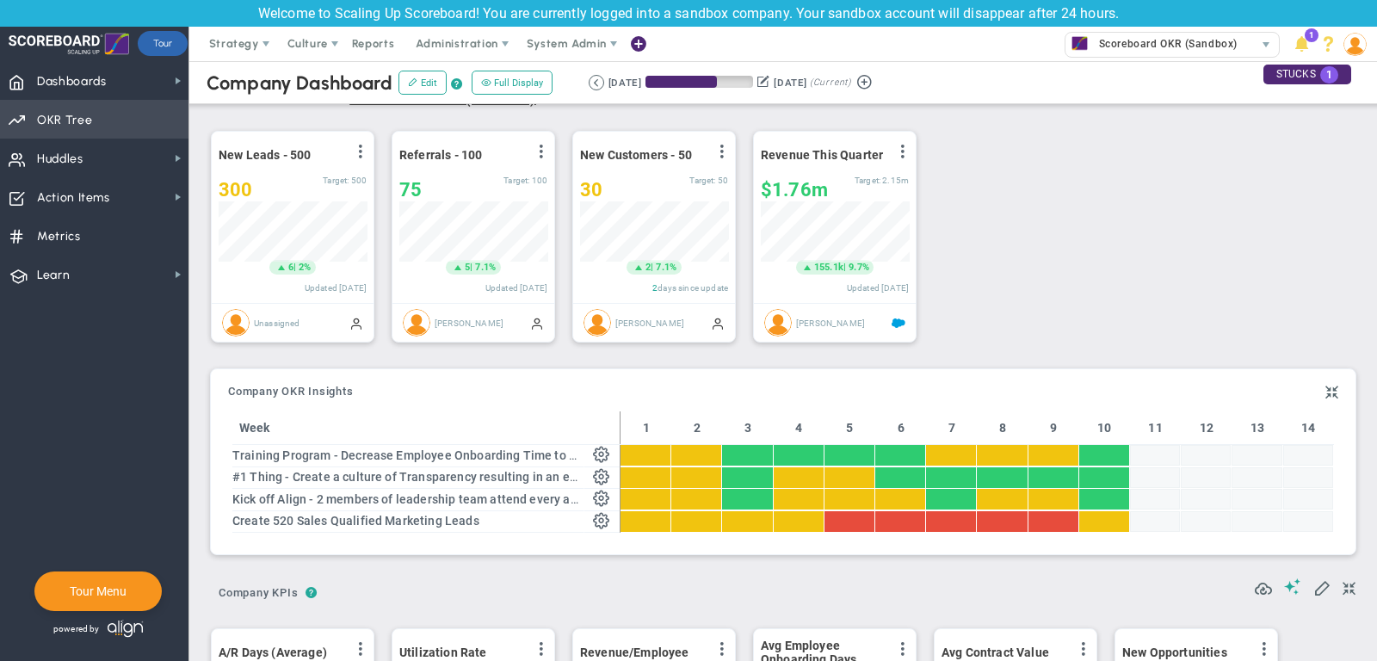
click at [114, 120] on span "Priorities Projects OKR Tree Priorities Projects OKRs" at bounding box center [94, 119] width 189 height 39
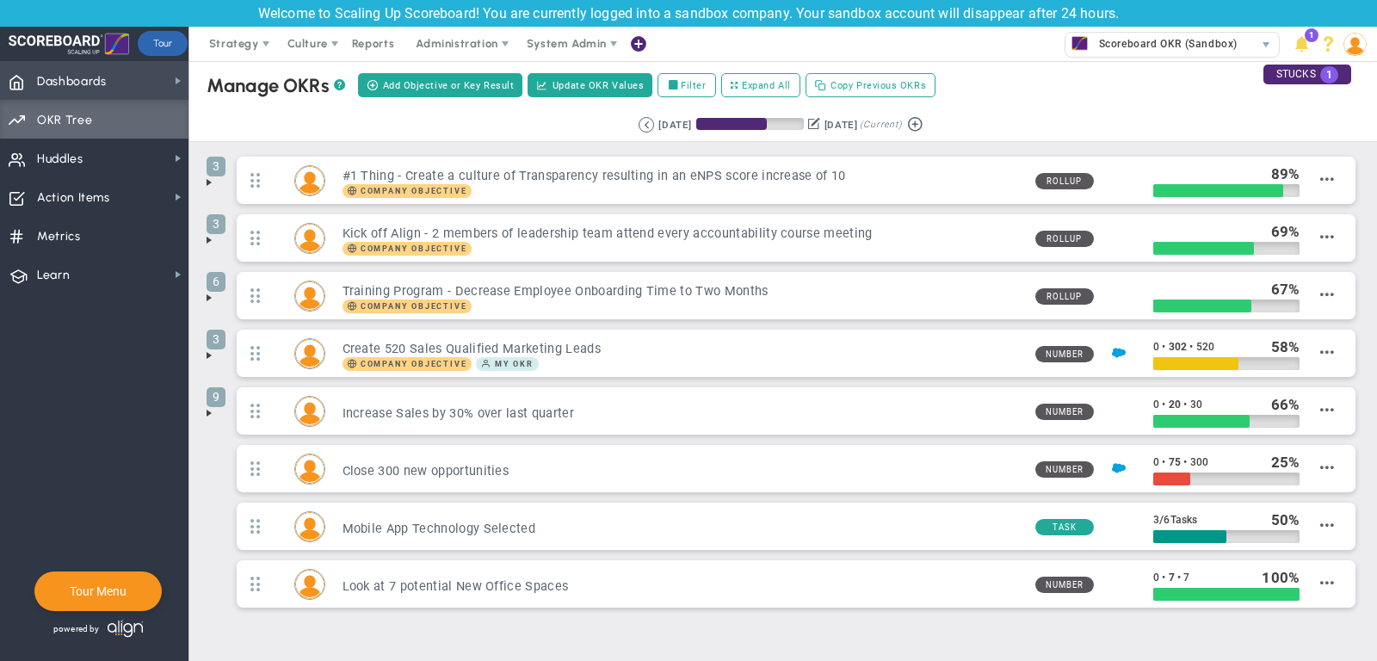
click at [146, 87] on span "Dashboards Dashboards" at bounding box center [94, 80] width 189 height 39
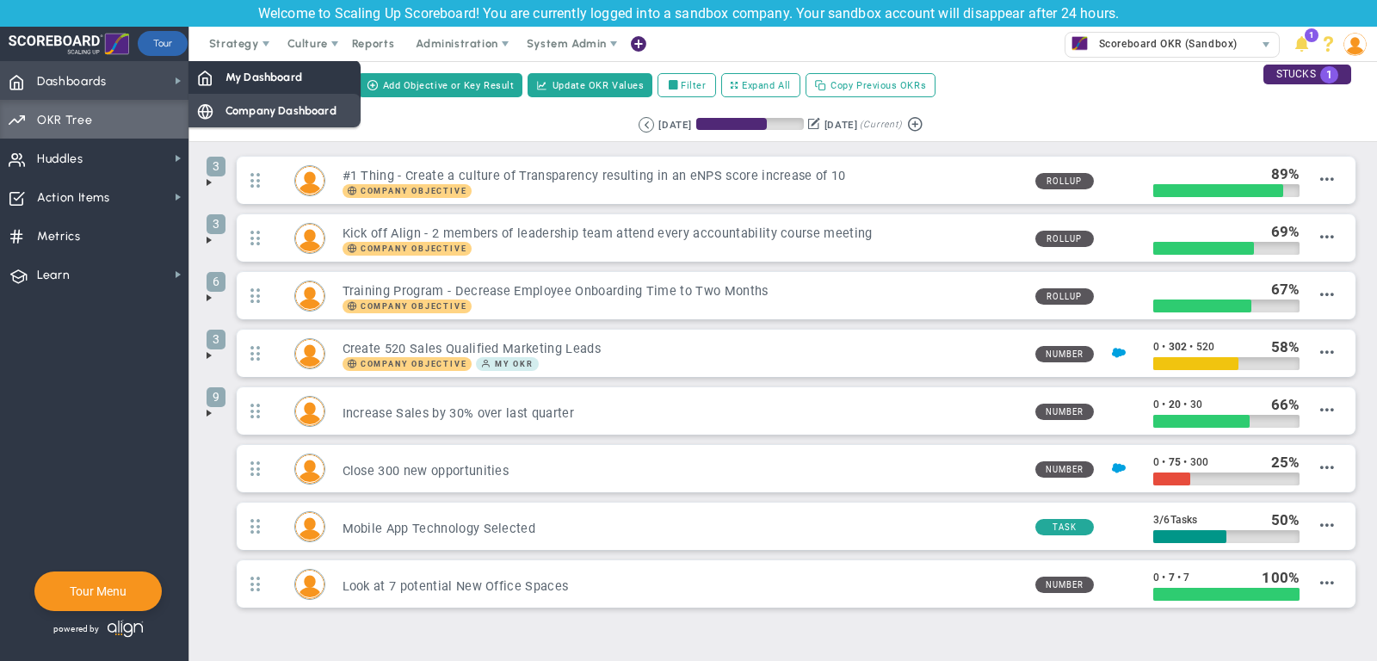
click at [221, 103] on div "Company Dashboard" at bounding box center [275, 111] width 172 height 34
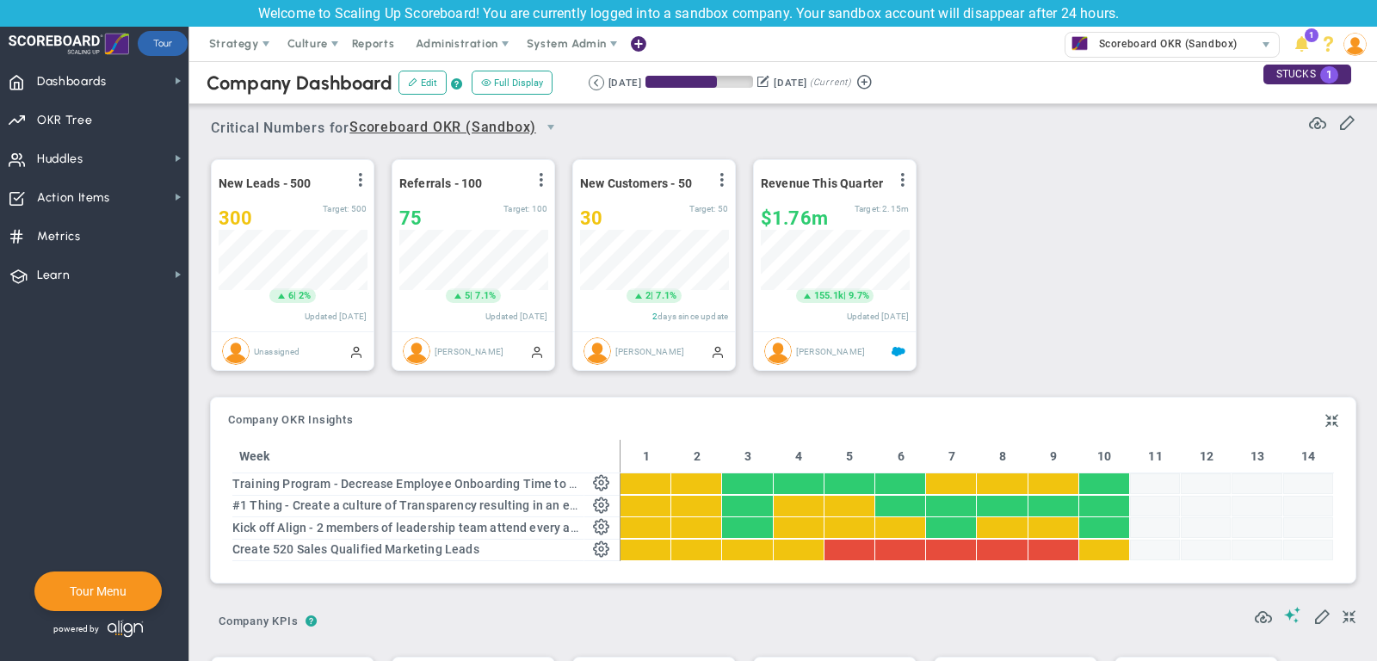
scroll to position [60, 148]
click at [906, 180] on span at bounding box center [903, 180] width 14 height 14
click at [720, 178] on span at bounding box center [722, 180] width 14 height 14
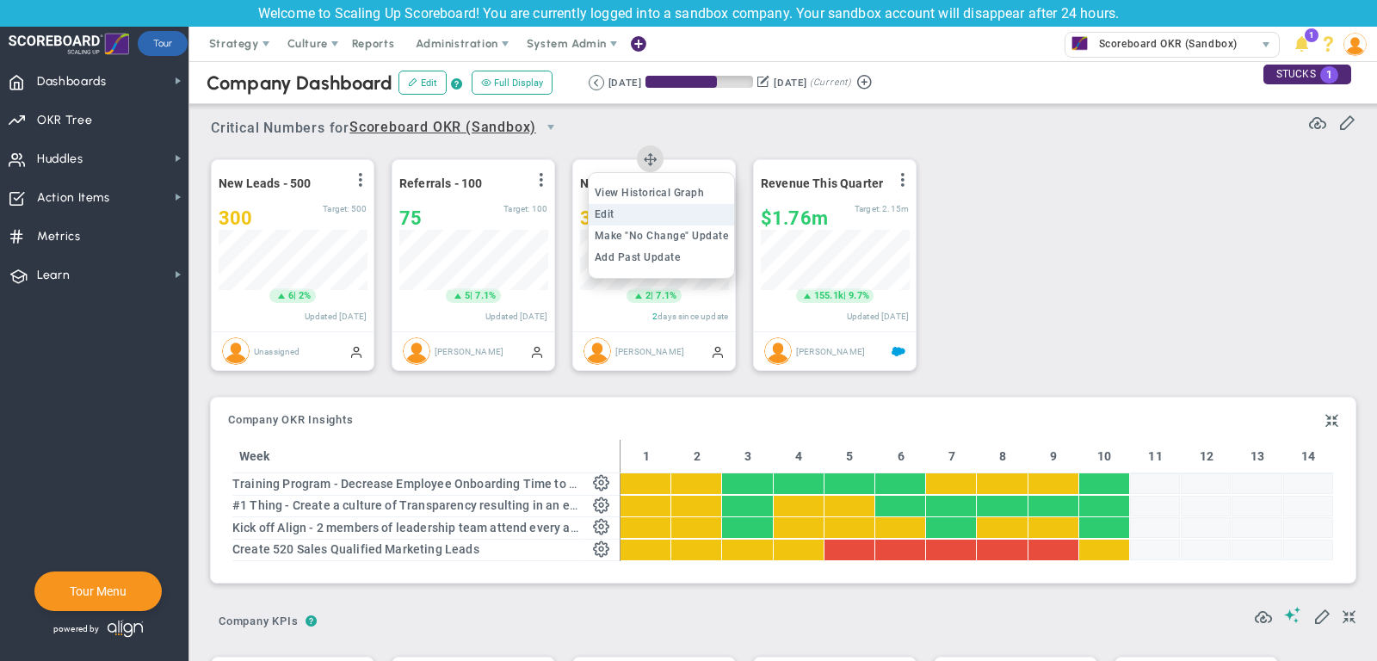
click at [704, 219] on li "Edit" at bounding box center [662, 215] width 146 height 22
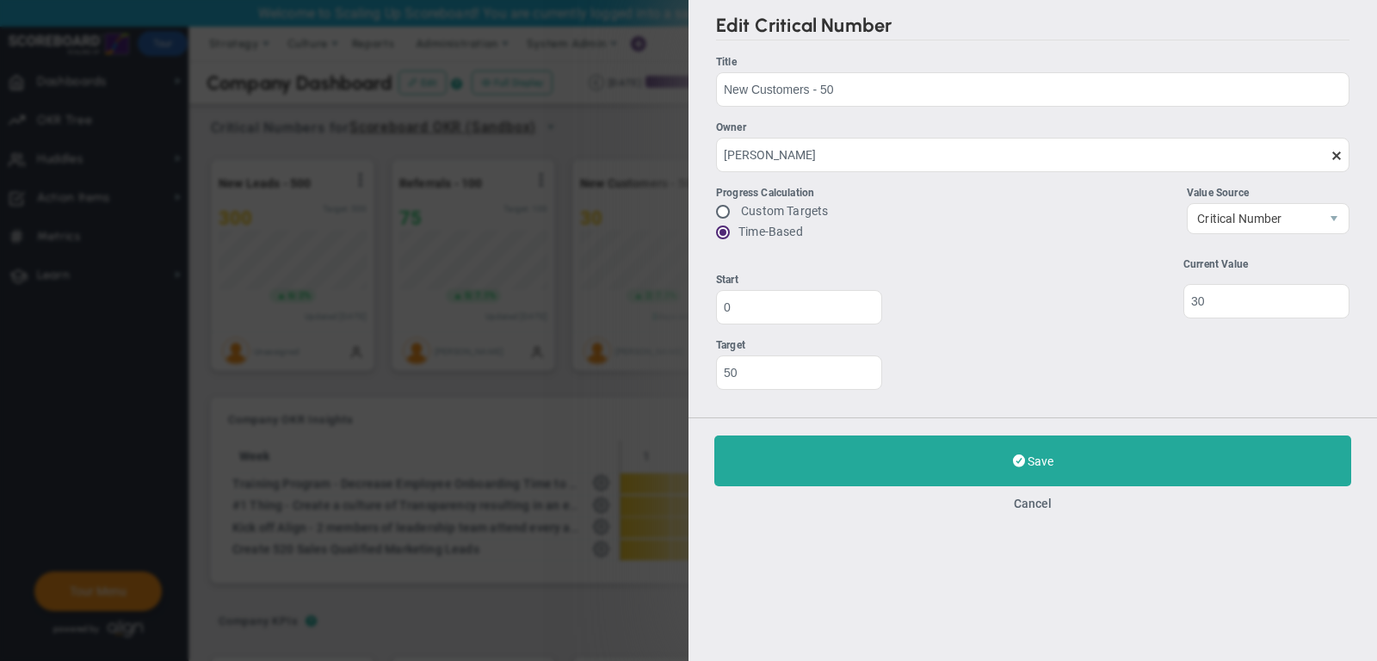
click at [763, 209] on label "Custom Targets" at bounding box center [784, 211] width 87 height 14
click at [713, 212] on div "Edit Critical Number Title New Customers - 50 New Customers - 50 Owner Miguel C…" at bounding box center [1033, 209] width 689 height 418
click at [721, 212] on input "radio" at bounding box center [729, 213] width 17 height 14
radio input "true"
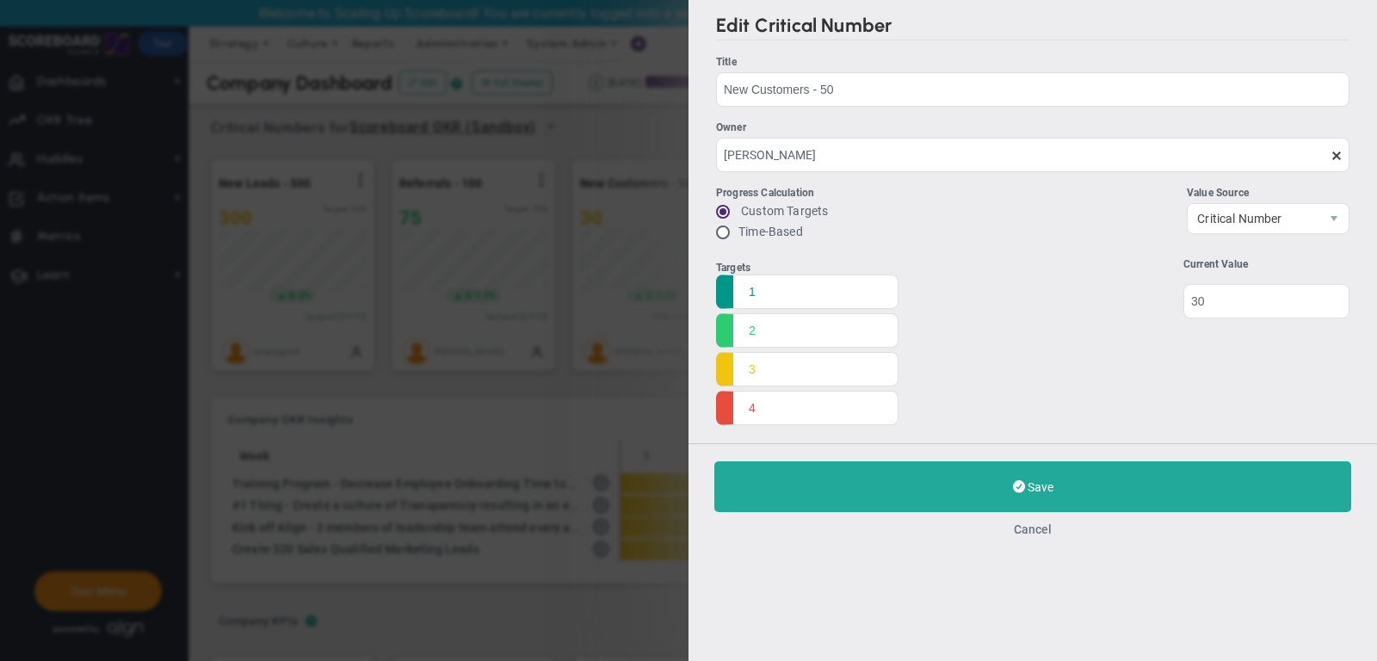
click at [1030, 524] on button "Cancel" at bounding box center [1033, 530] width 38 height 14
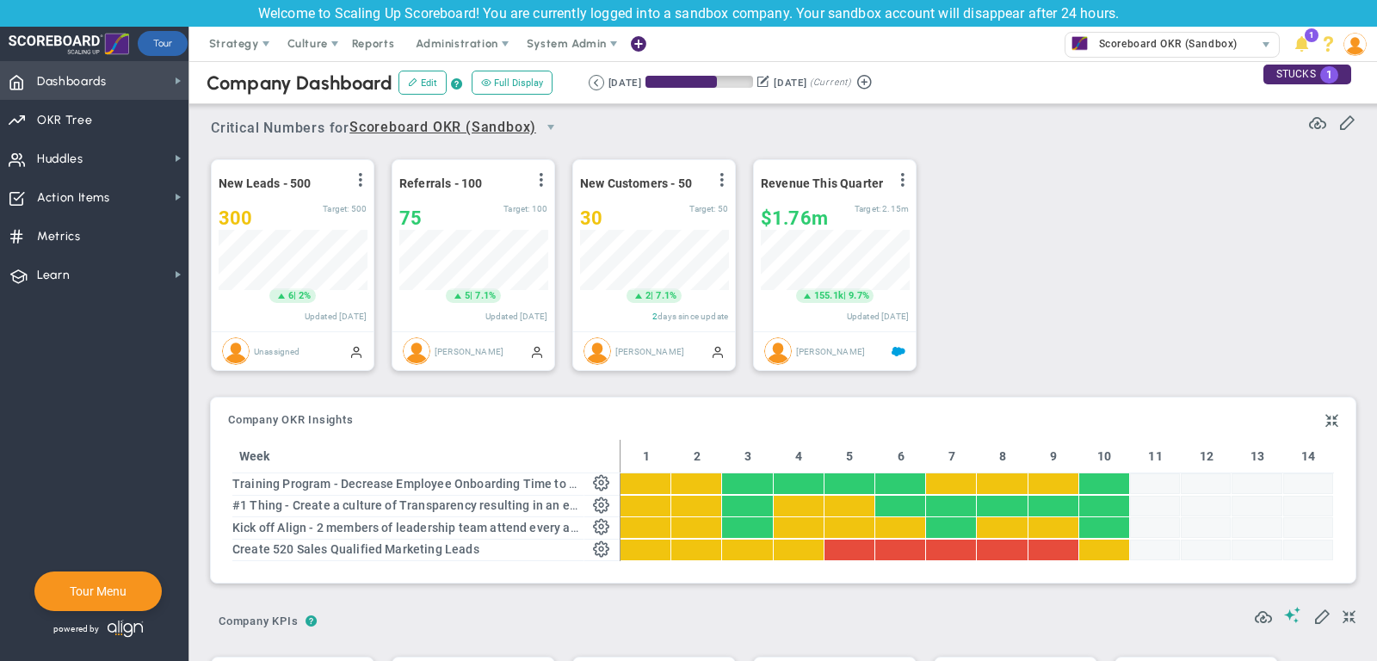
click at [145, 76] on span "Dashboards Dashboards" at bounding box center [94, 80] width 189 height 39
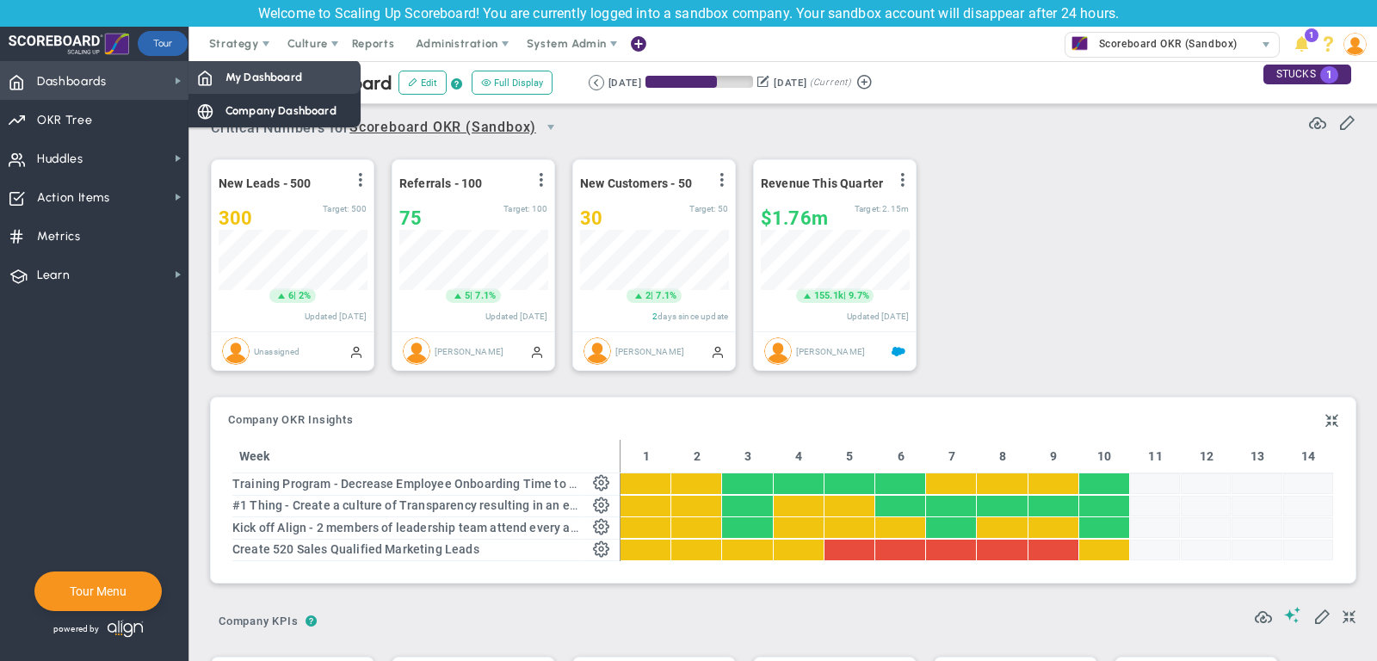
click at [247, 88] on div "My Dashboard" at bounding box center [275, 77] width 172 height 34
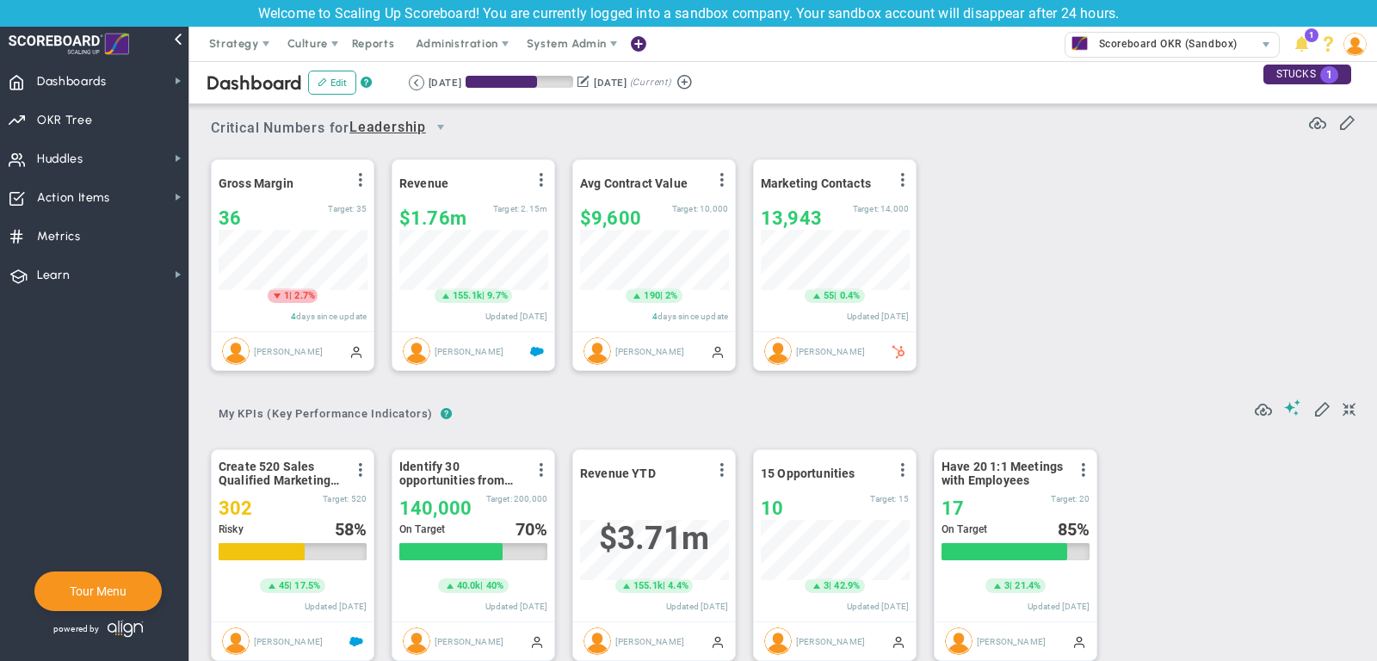
scroll to position [60, 148]
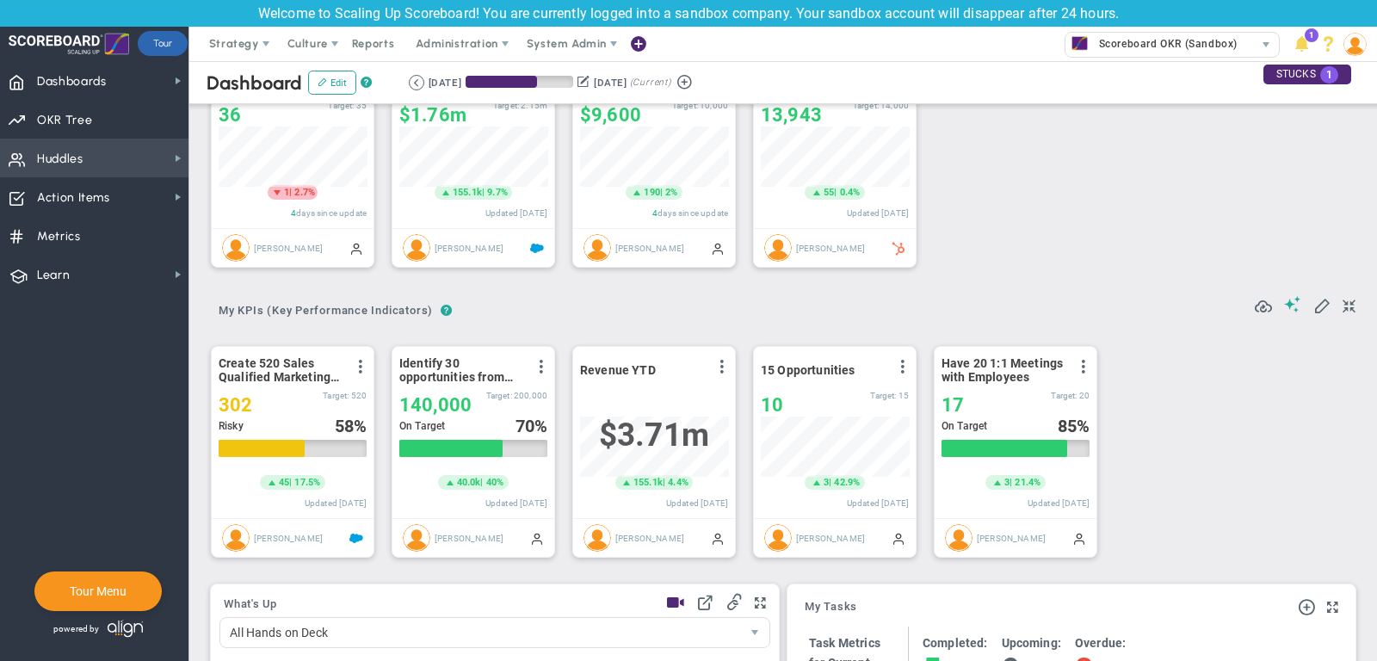
click at [170, 148] on span "Huddles Huddles" at bounding box center [94, 158] width 189 height 39
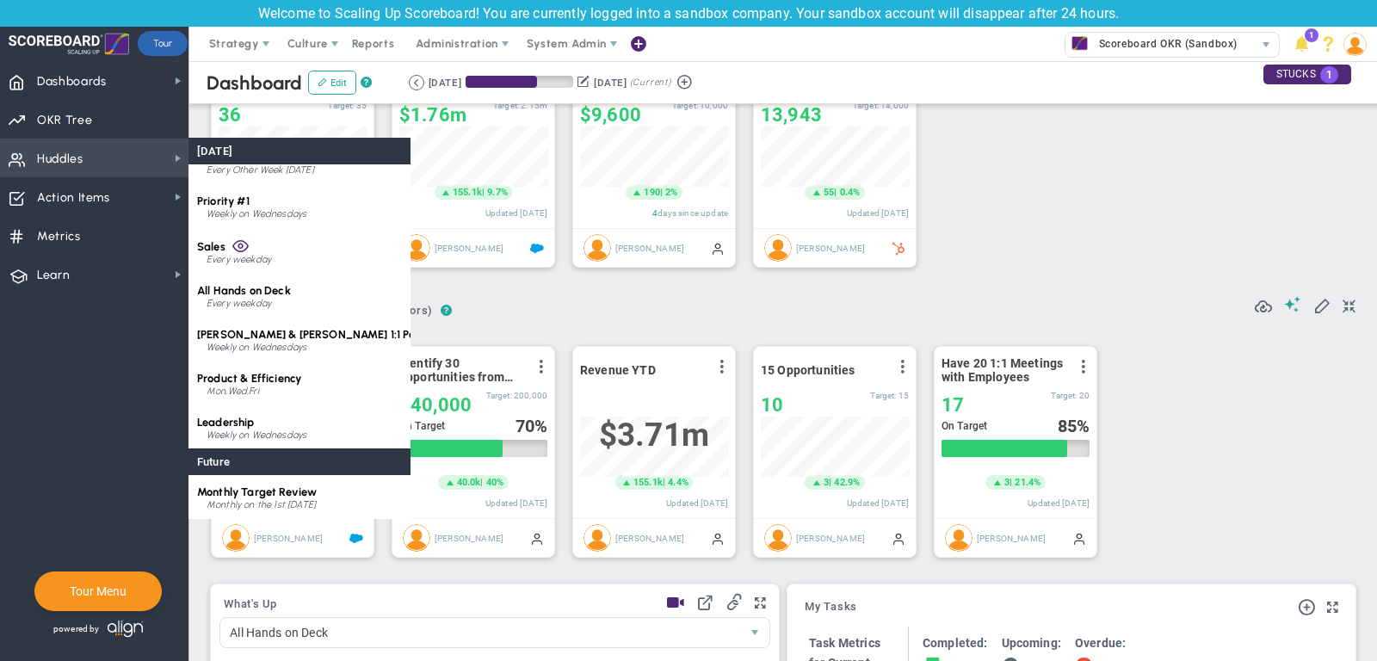
scroll to position [0, 0]
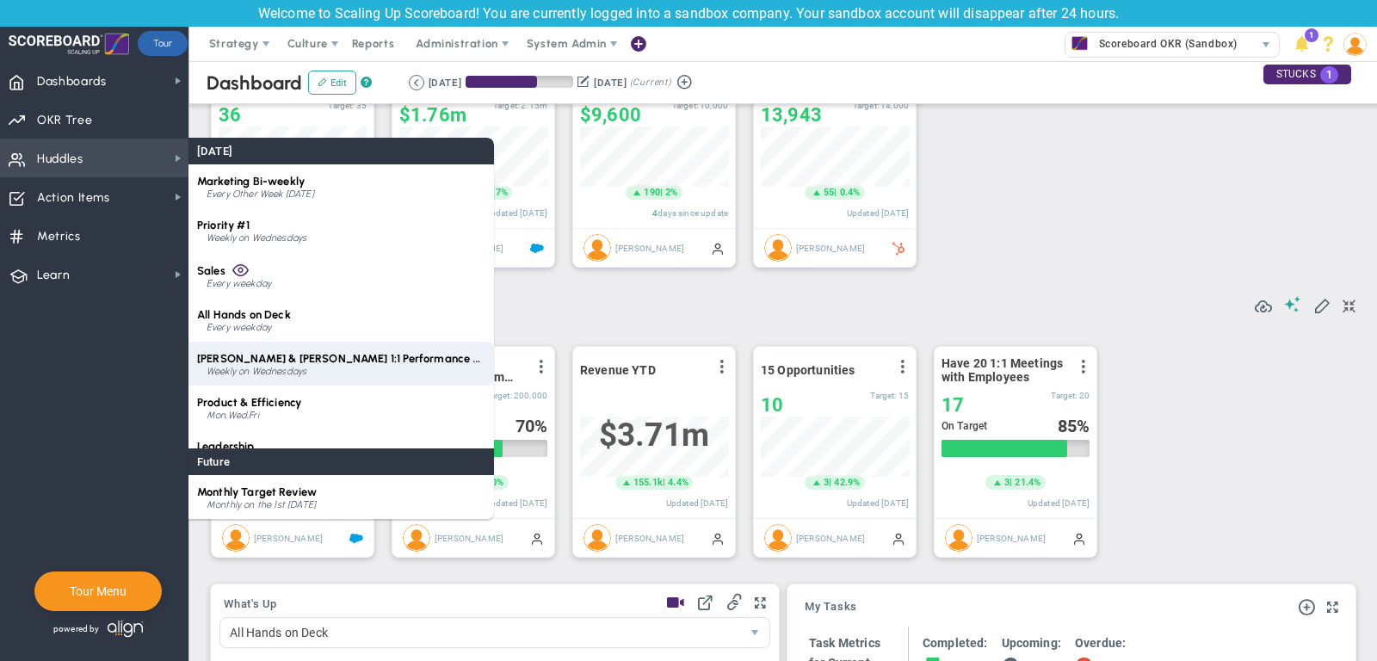
click at [349, 350] on div "Mark & Hannah 1:1 Performance Review Weekly on Wednesdays" at bounding box center [342, 364] width 306 height 44
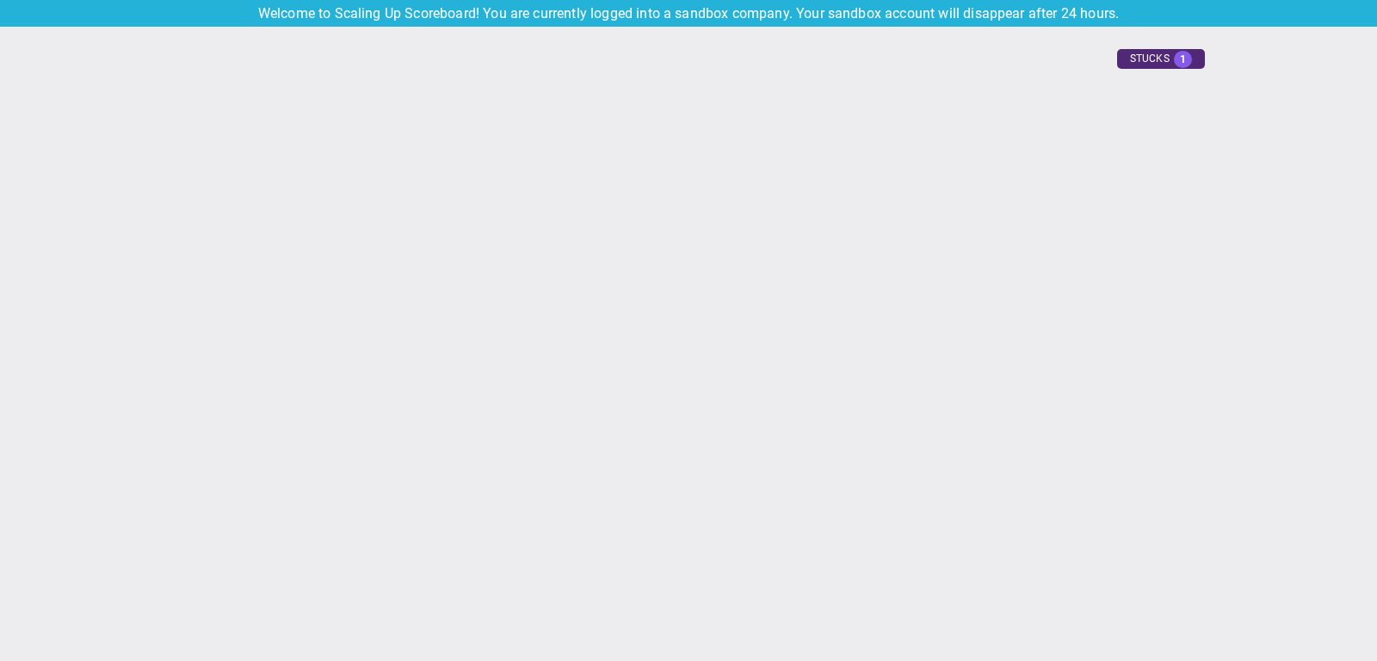
type input "Wednesday, October 1, 2025"
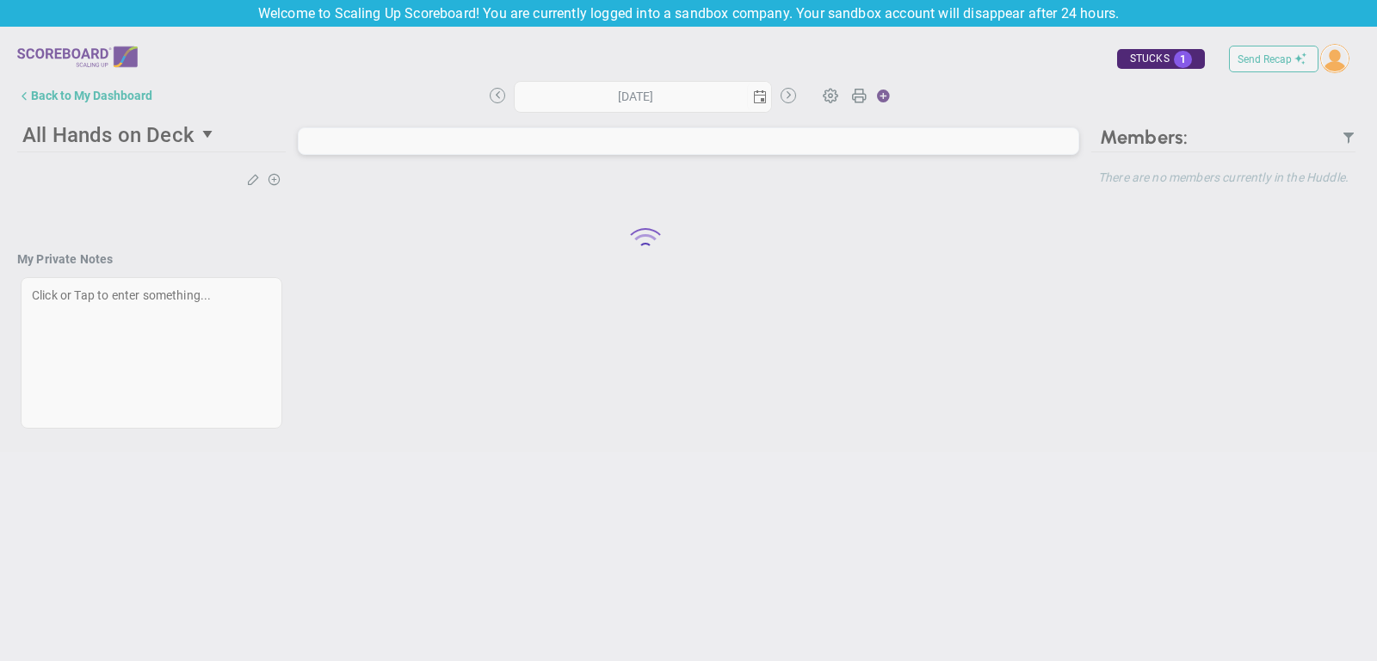
type input "Wednesday, October 1, 2025"
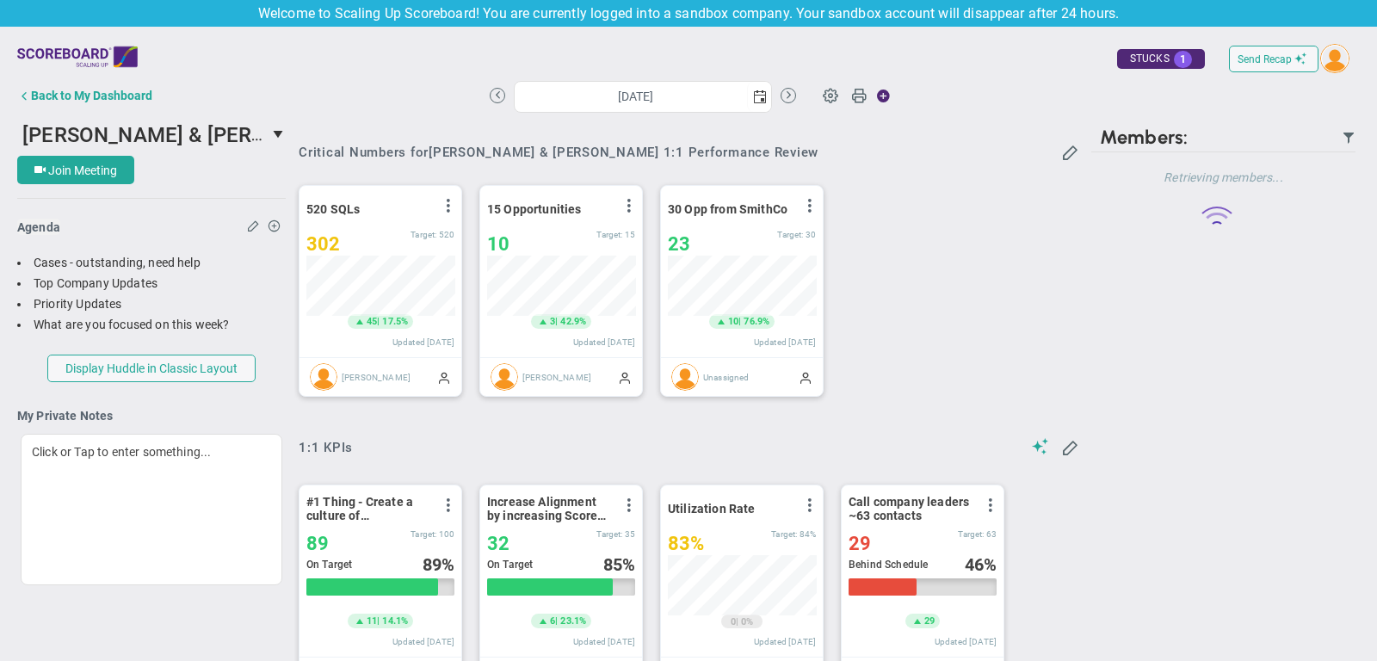
scroll to position [860771, 860682]
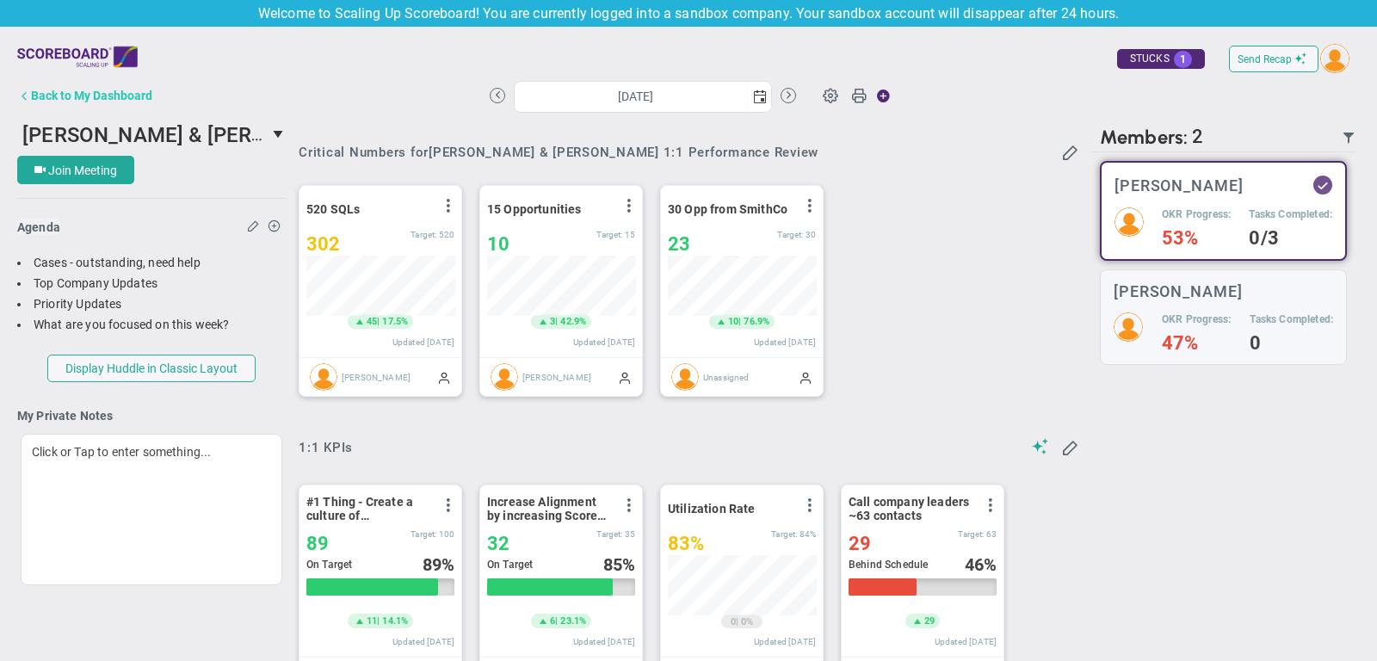
click at [113, 88] on button "Back to My Dashboard" at bounding box center [84, 95] width 135 height 34
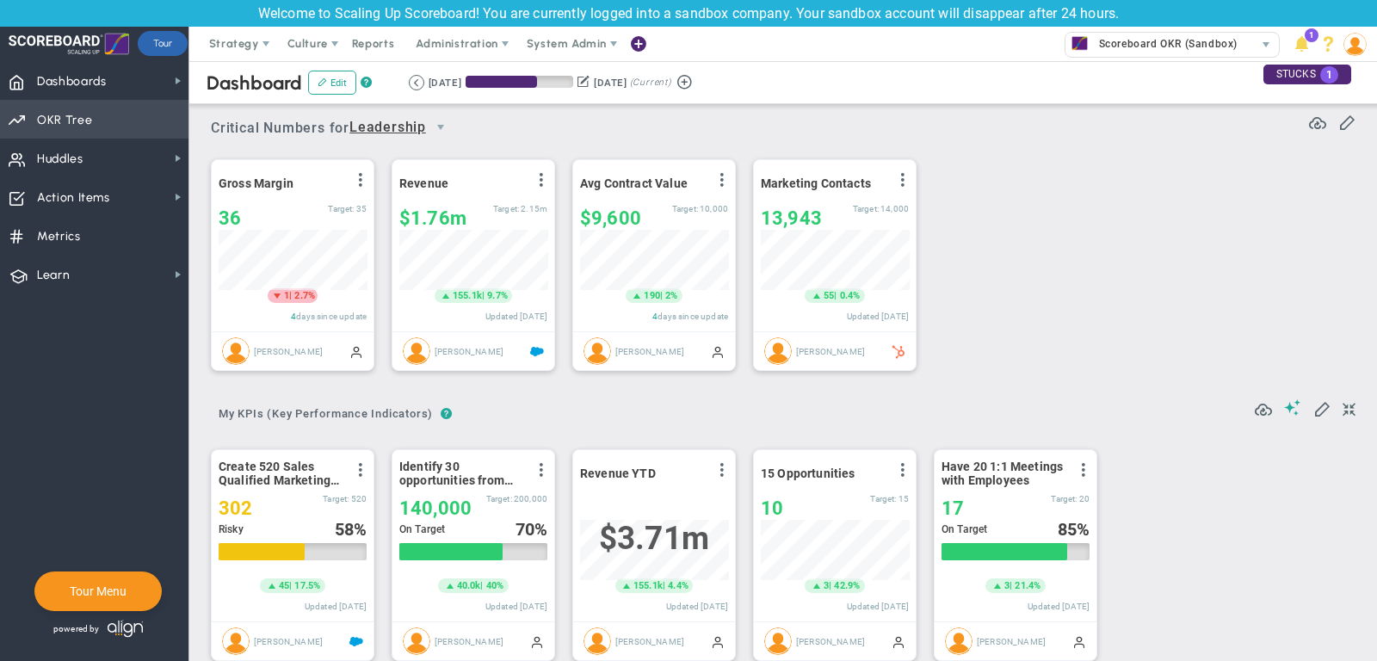
click at [119, 113] on span "Priorities Projects OKR Tree Priorities Projects OKRs" at bounding box center [94, 119] width 189 height 39
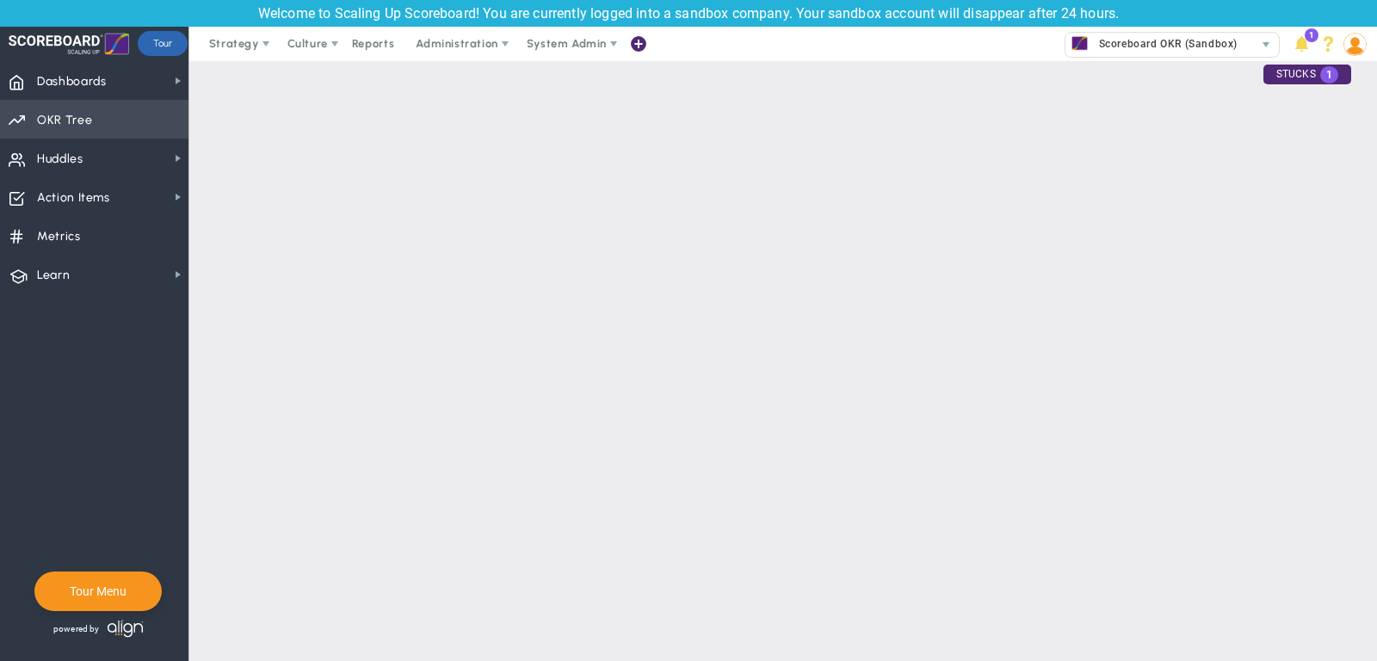
checkbox input "false"
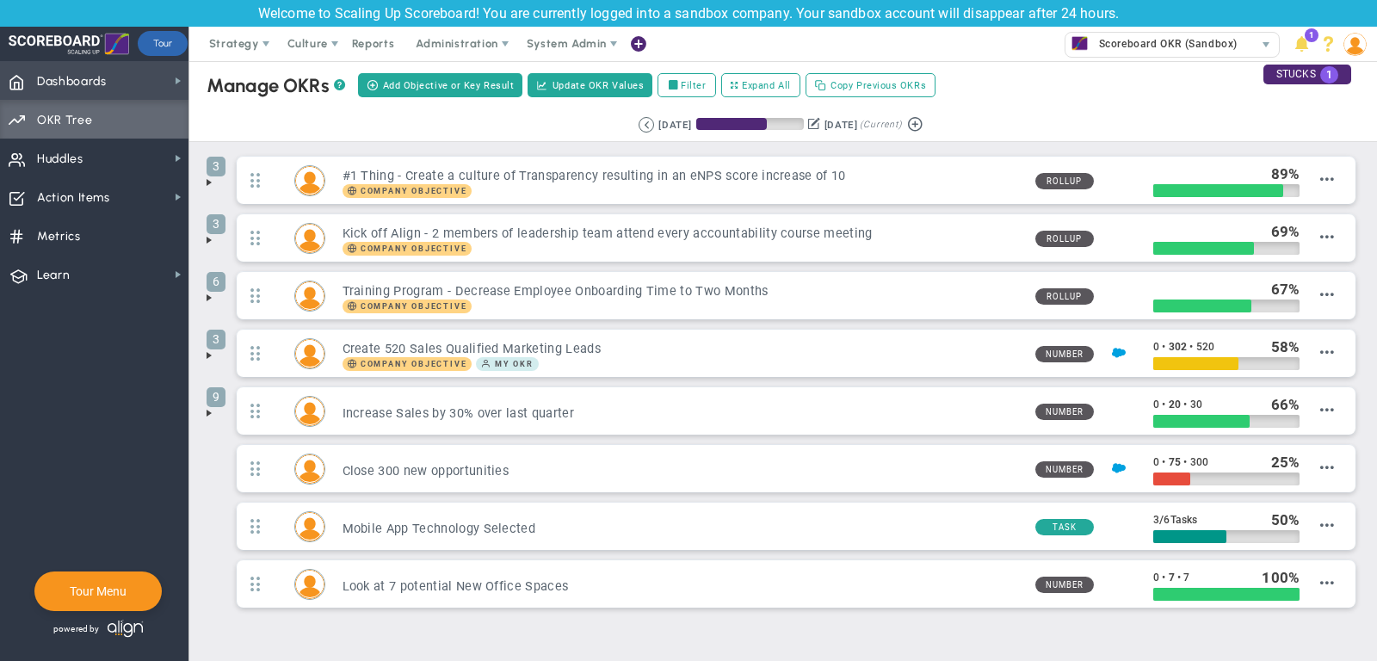
click at [139, 86] on span "Dashboards Dashboards" at bounding box center [94, 80] width 189 height 39
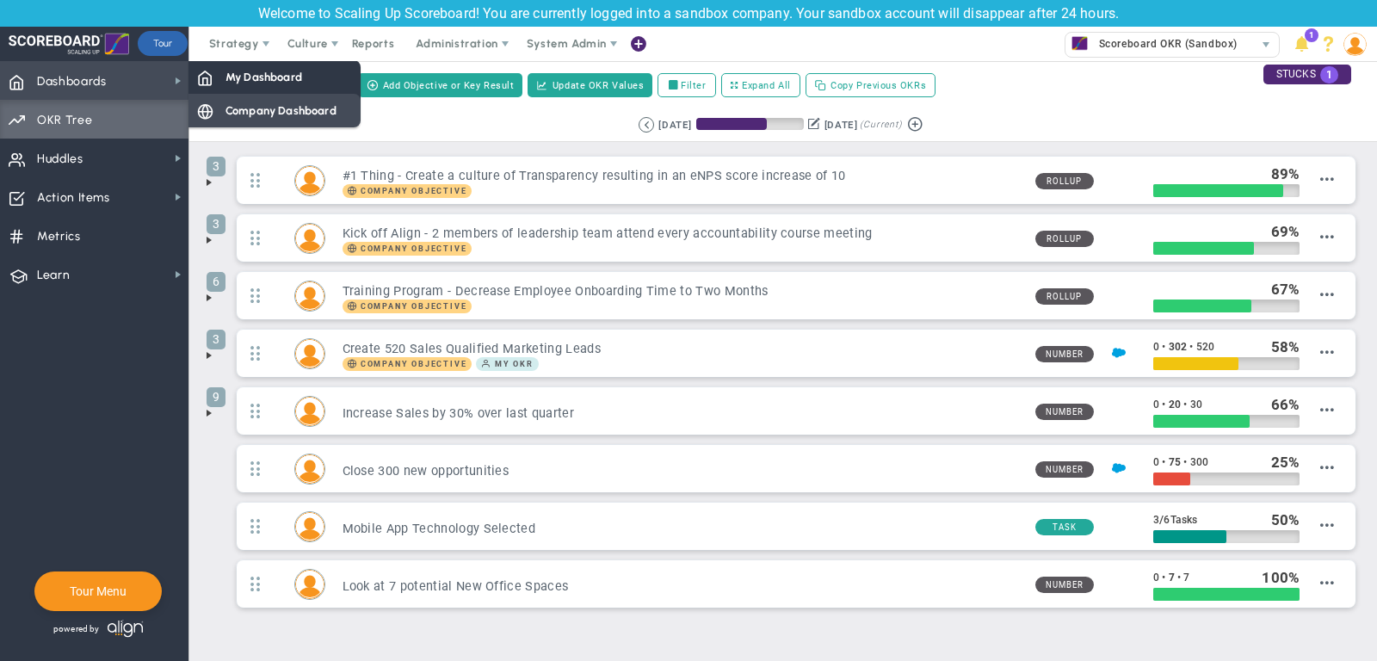
click at [244, 112] on span "Company Dashboard" at bounding box center [281, 110] width 111 height 16
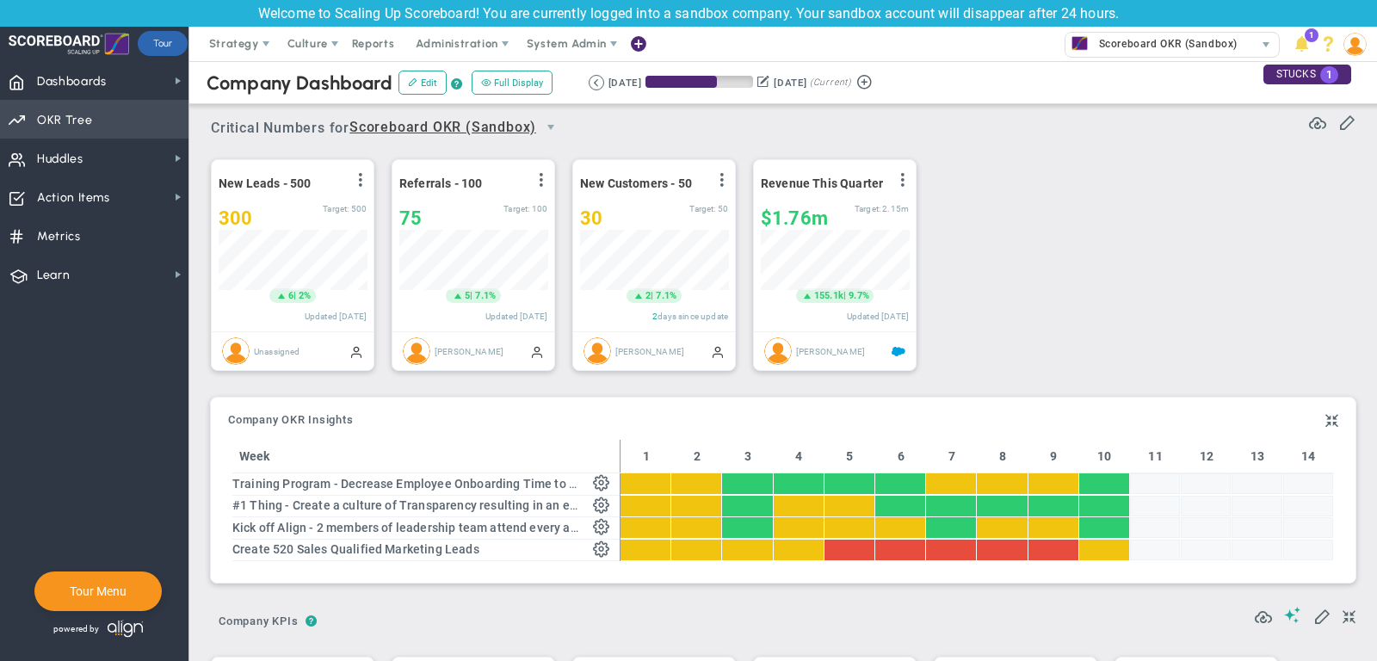
click at [88, 115] on span "OKR Tree" at bounding box center [64, 120] width 55 height 36
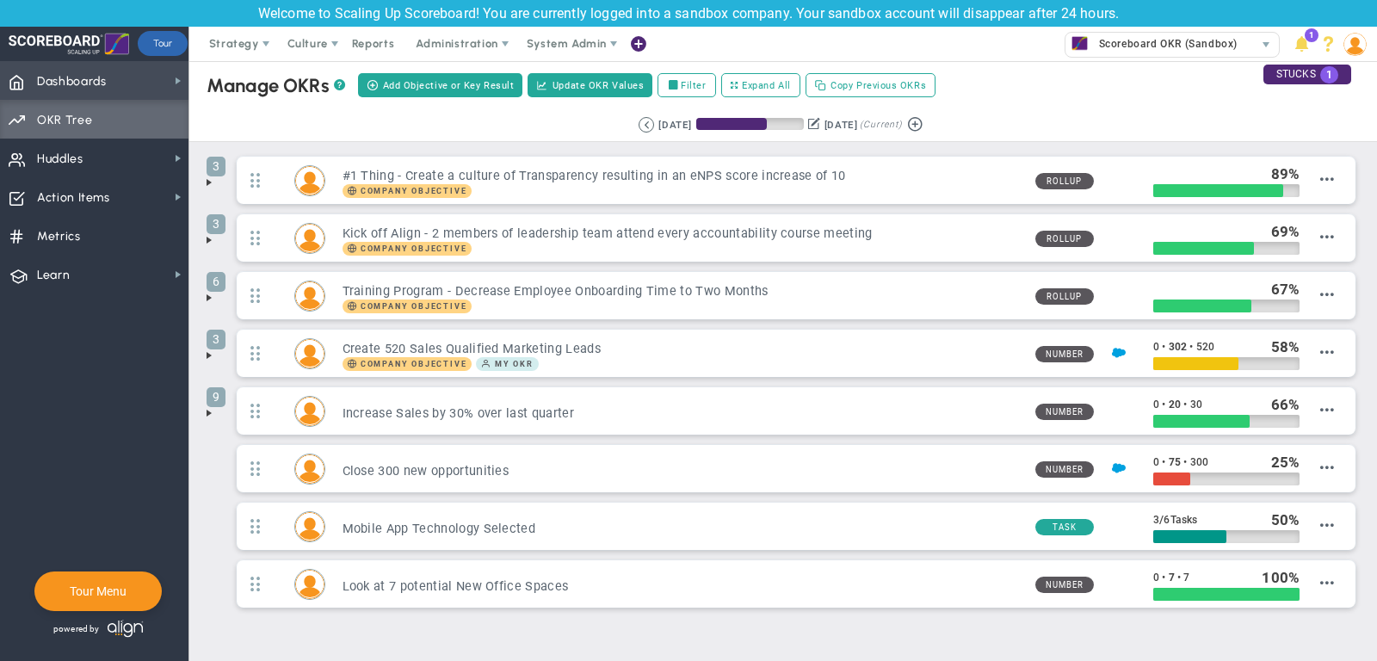
click at [127, 67] on span "Dashboards Dashboards" at bounding box center [94, 80] width 189 height 39
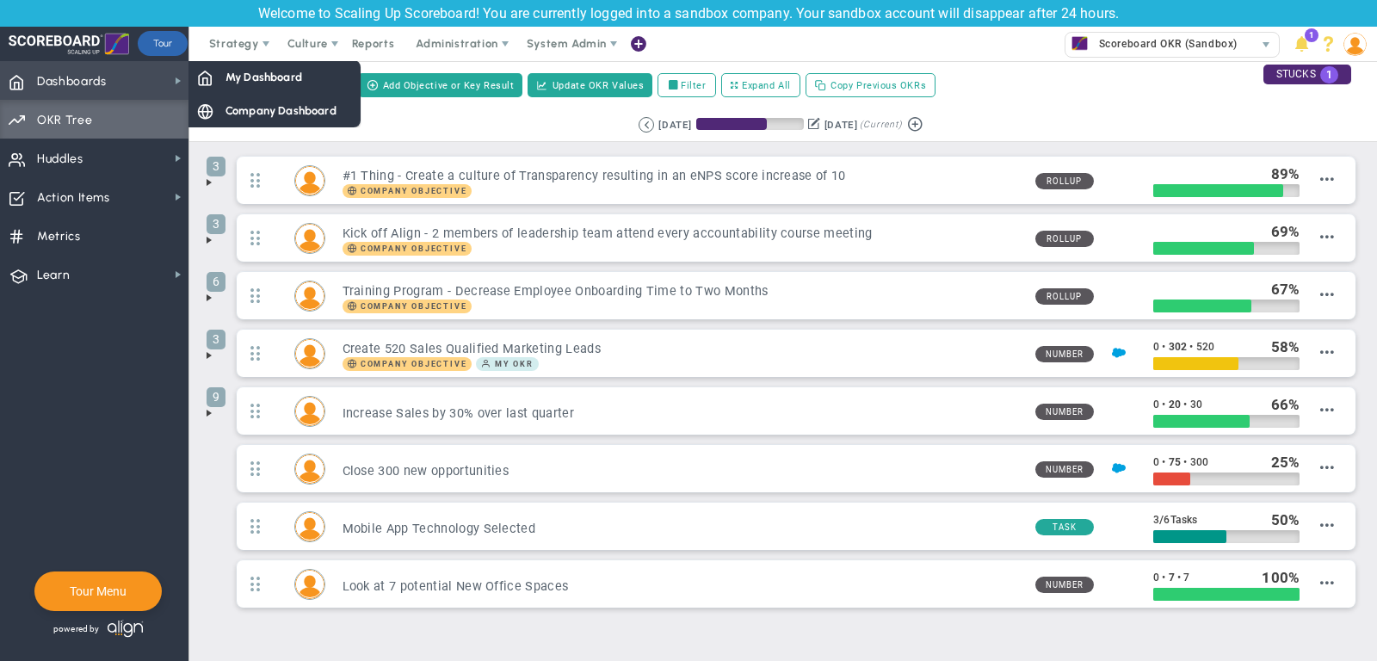
click at [138, 85] on span "Dashboards Dashboards" at bounding box center [94, 80] width 189 height 39
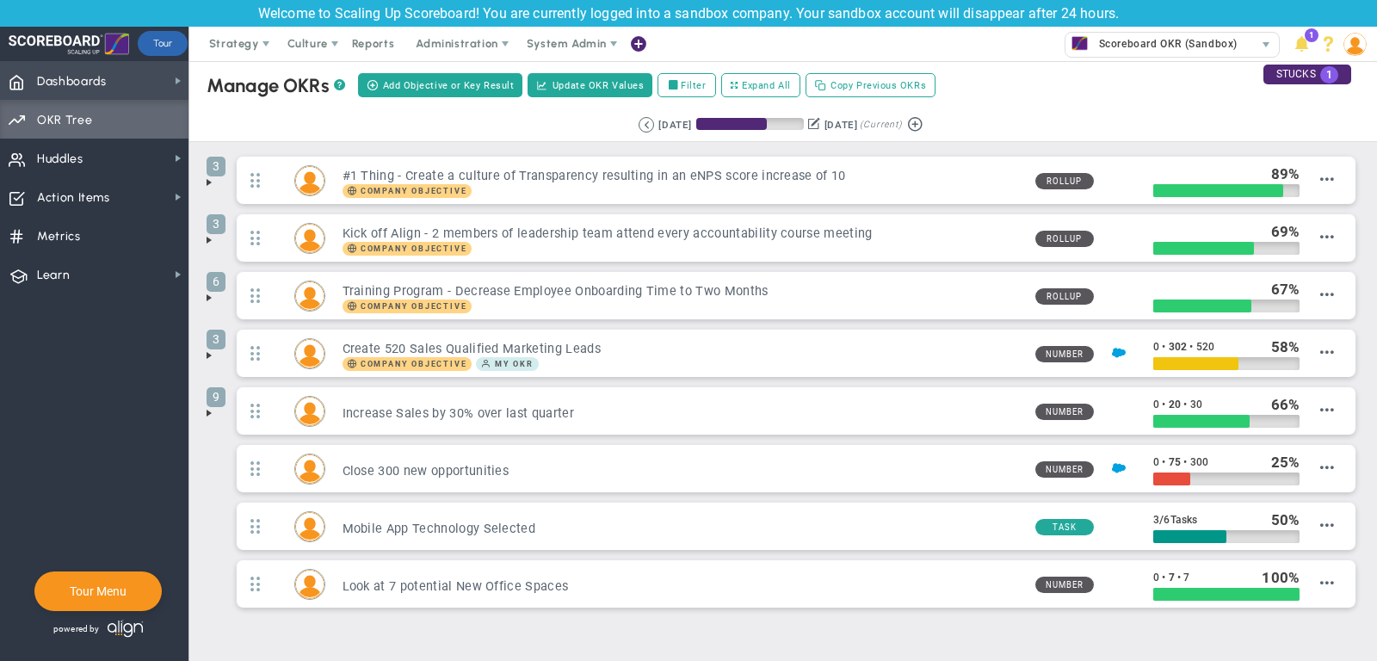
click at [138, 85] on span "Dashboards Dashboards" at bounding box center [94, 80] width 189 height 39
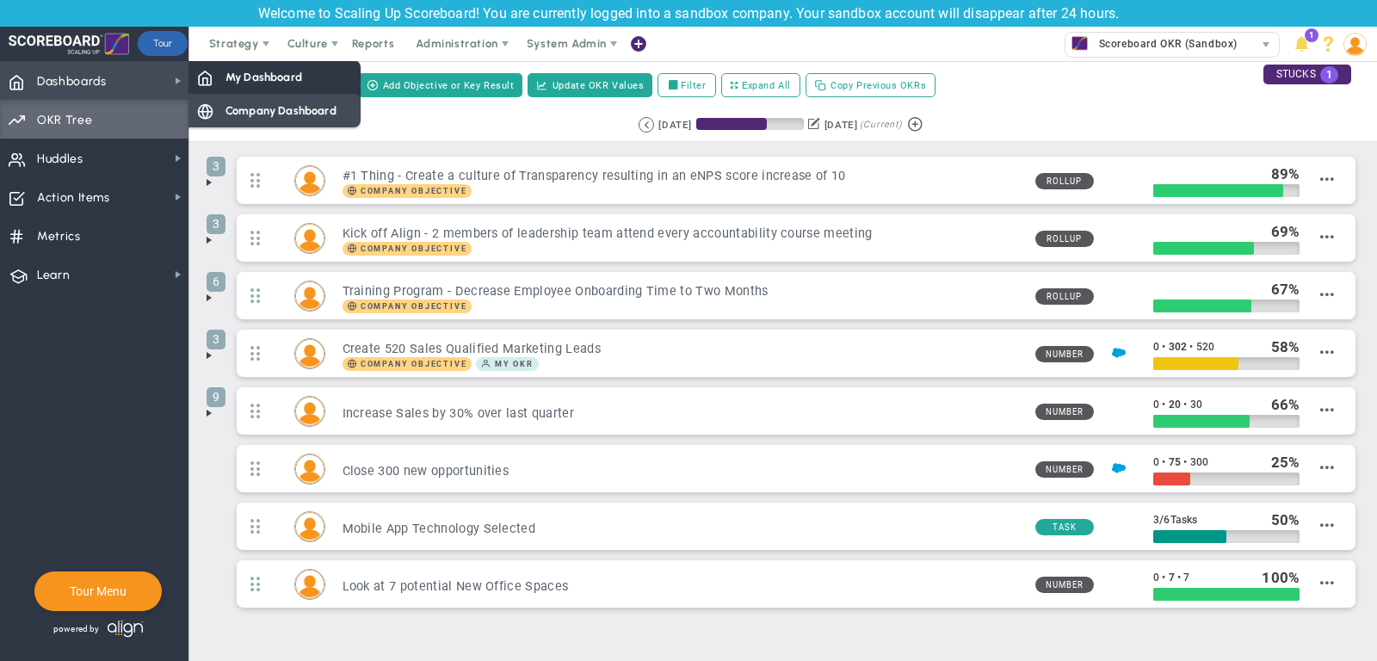
click at [222, 114] on div "Company Dashboard" at bounding box center [275, 111] width 172 height 34
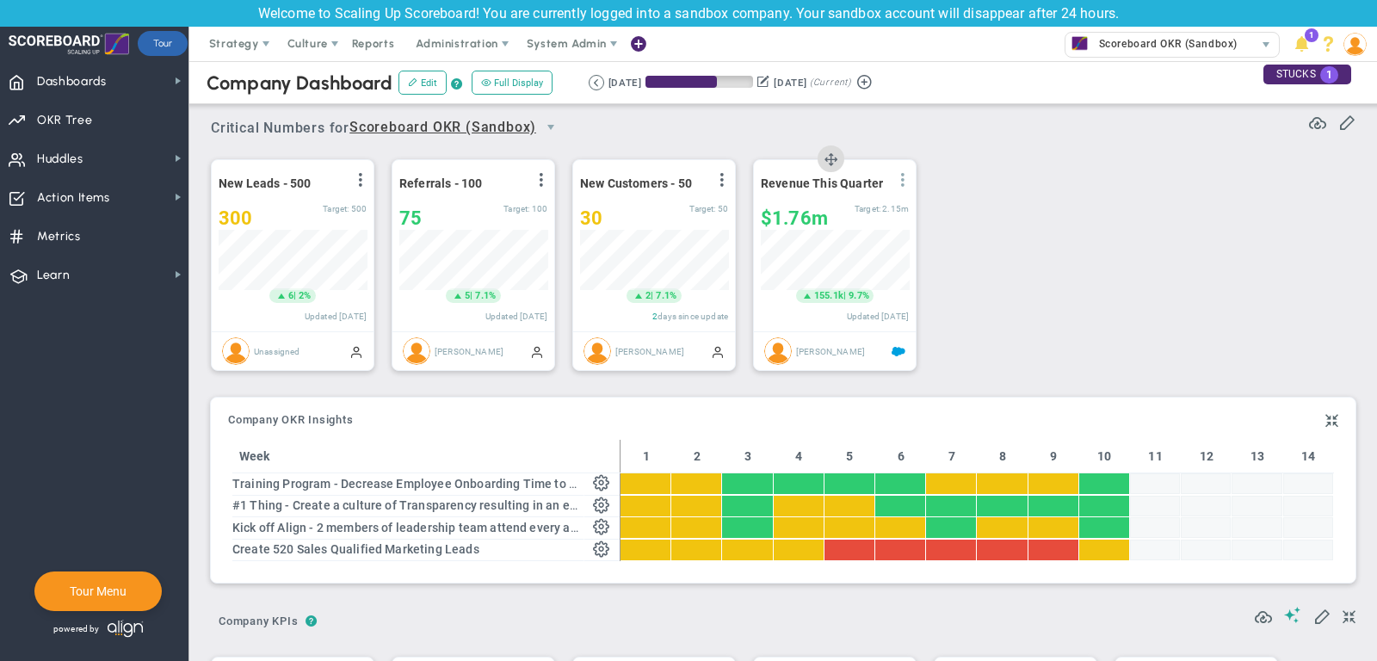
click at [905, 178] on span at bounding box center [903, 180] width 14 height 14
click at [84, 272] on span "Learn Learn" at bounding box center [94, 274] width 189 height 39
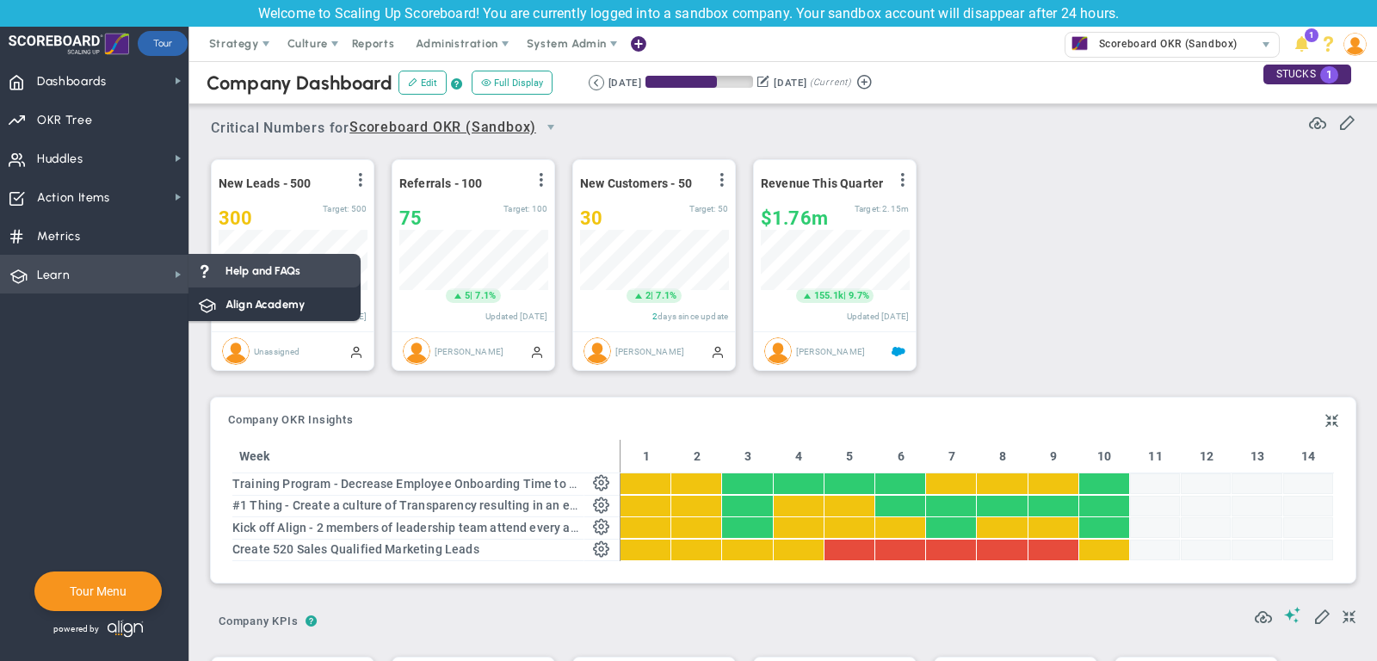
click at [243, 278] on div "Help and FAQs" at bounding box center [275, 271] width 172 height 34
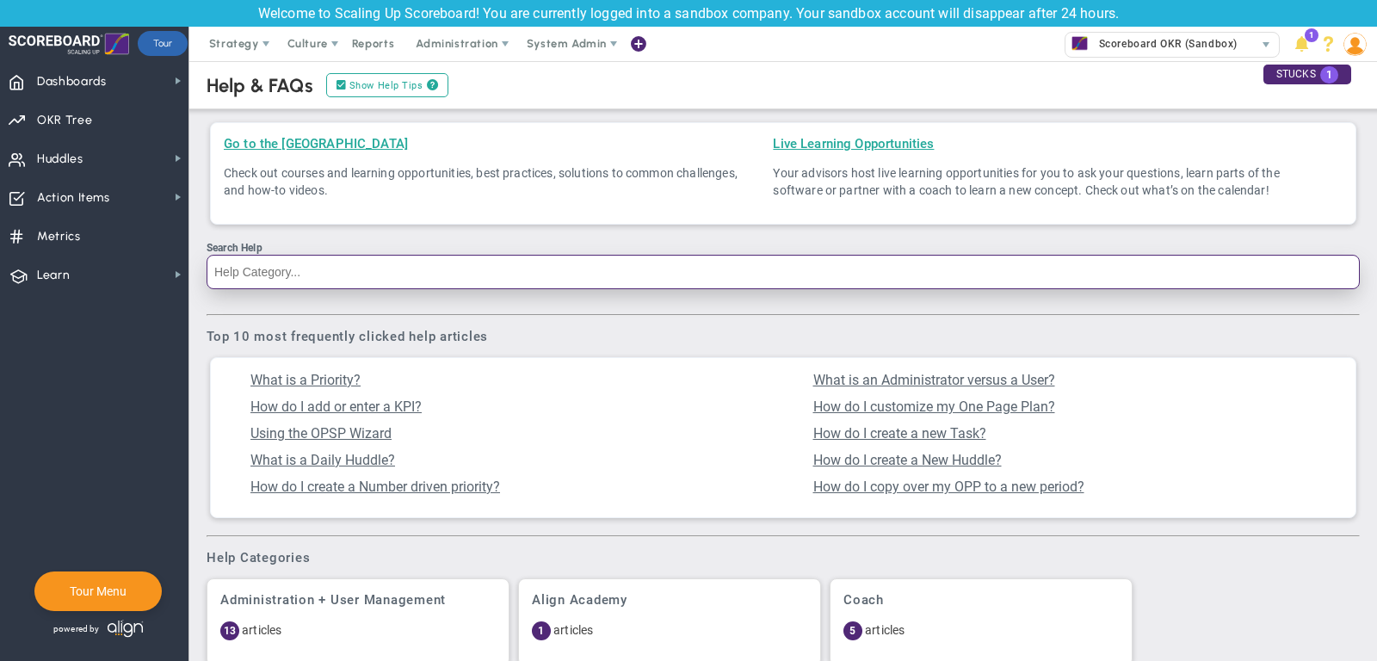
click at [337, 269] on input "Search Help" at bounding box center [784, 272] width 1154 height 34
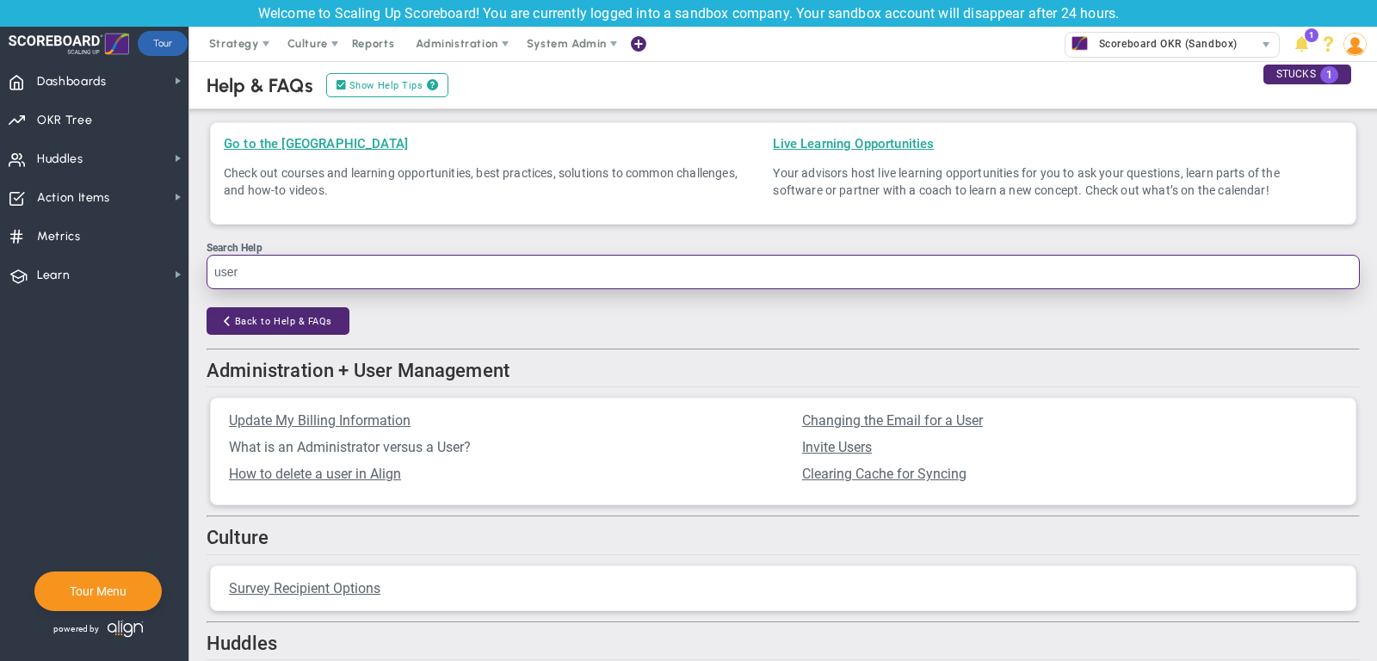
type input "user"
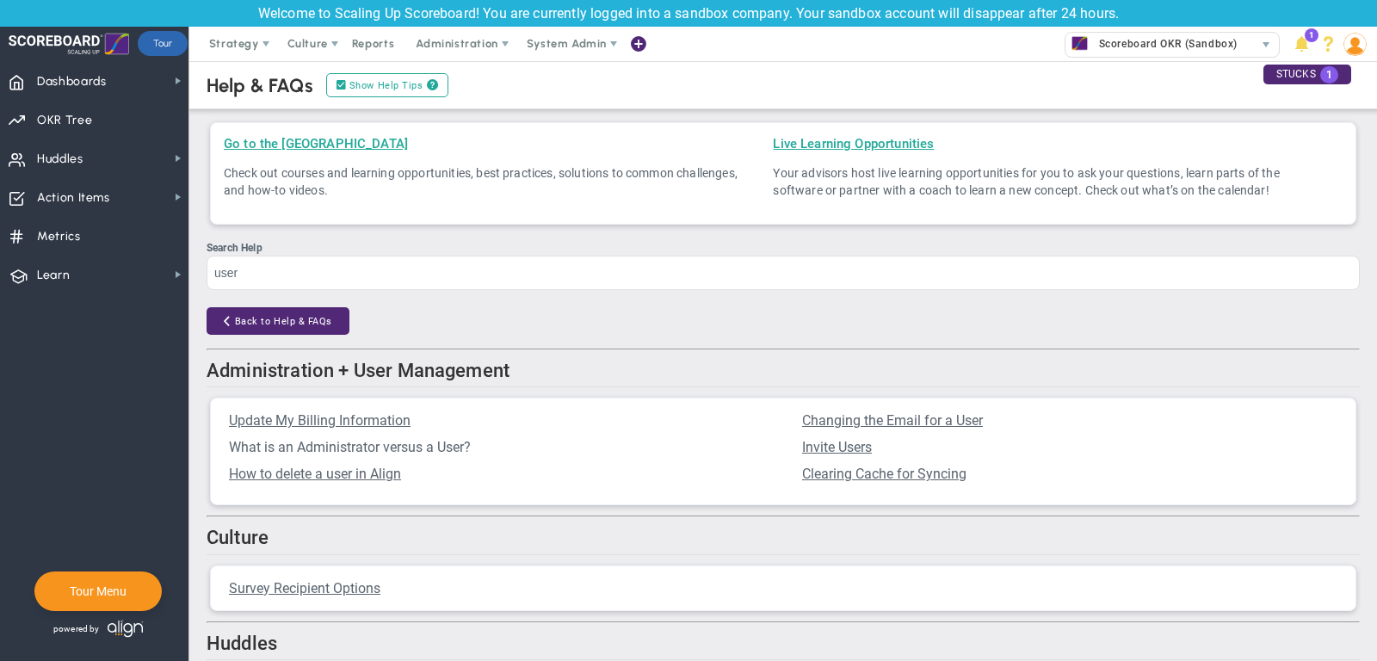
click at [344, 443] on span "What is an Administrator versus a User?" at bounding box center [350, 447] width 242 height 16
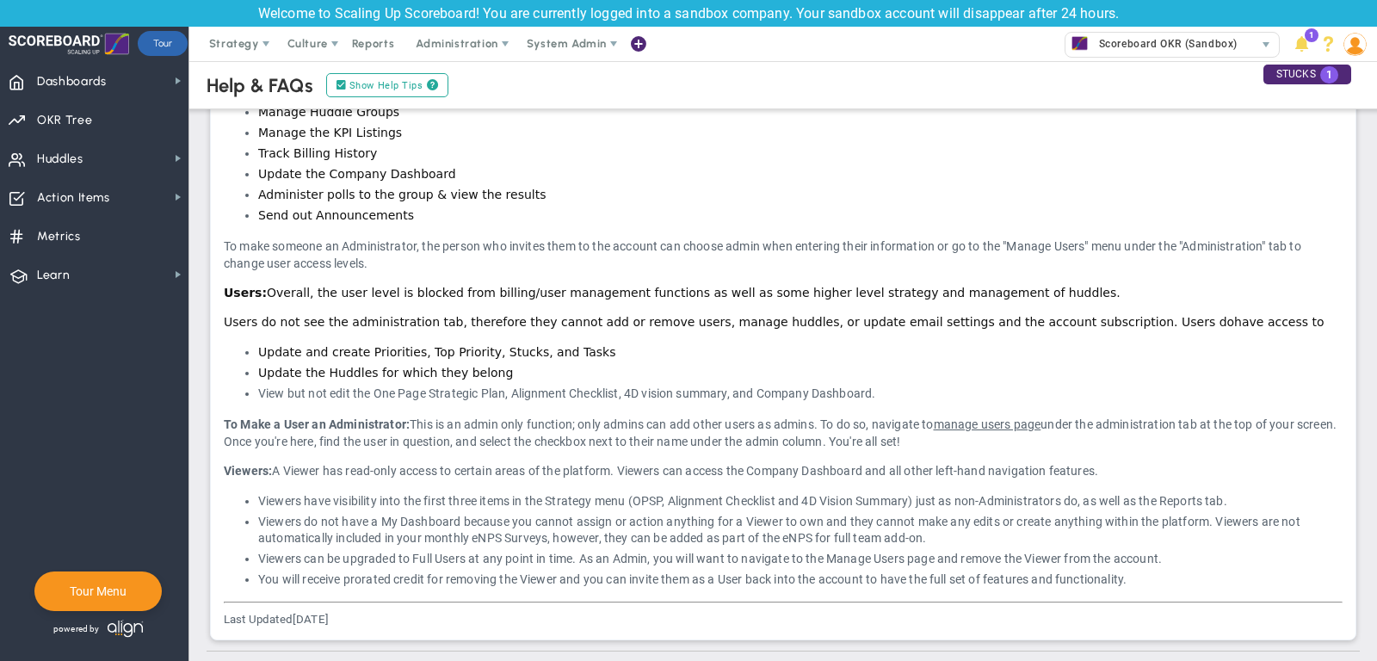
scroll to position [565, 0]
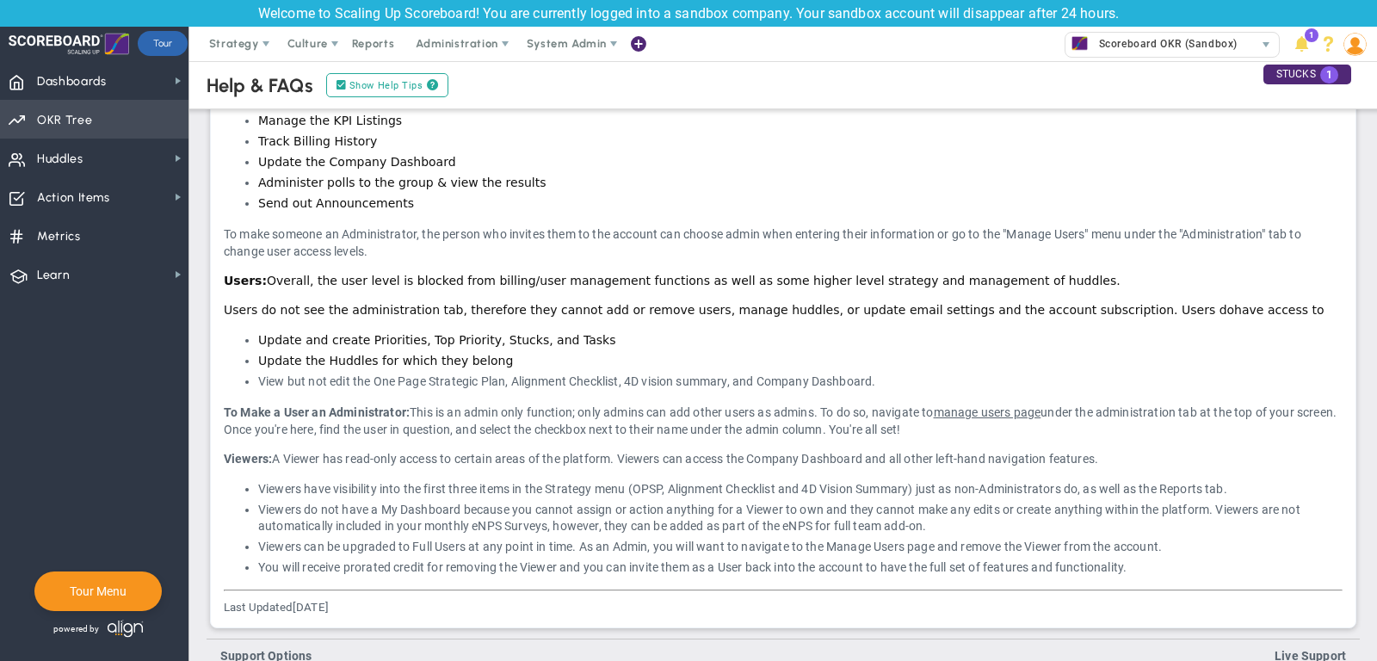
click at [130, 114] on span "Priorities Projects OKR Tree Priorities Projects OKRs" at bounding box center [94, 119] width 189 height 39
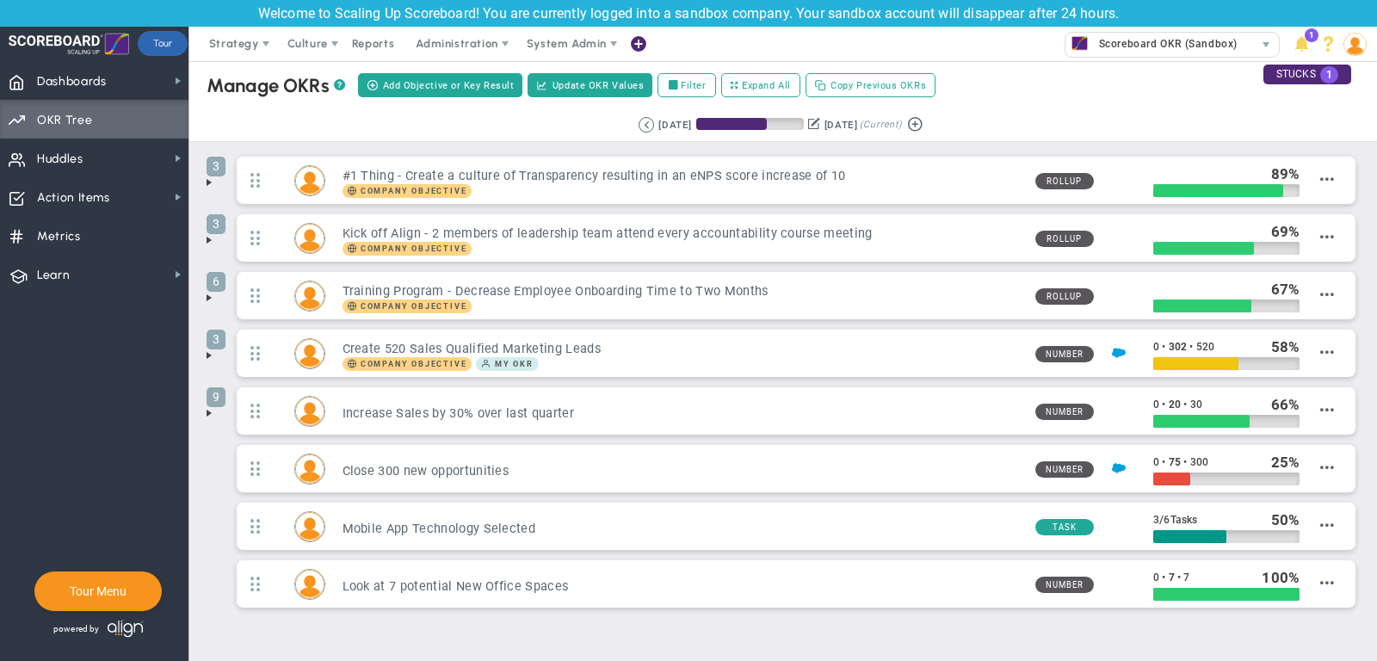
click at [216, 179] on li "3 #1 Thing - Create a culture of Transparency resulting in an eNPS score increa…" at bounding box center [784, 185] width 1154 height 58
click at [208, 179] on span at bounding box center [209, 183] width 14 height 14
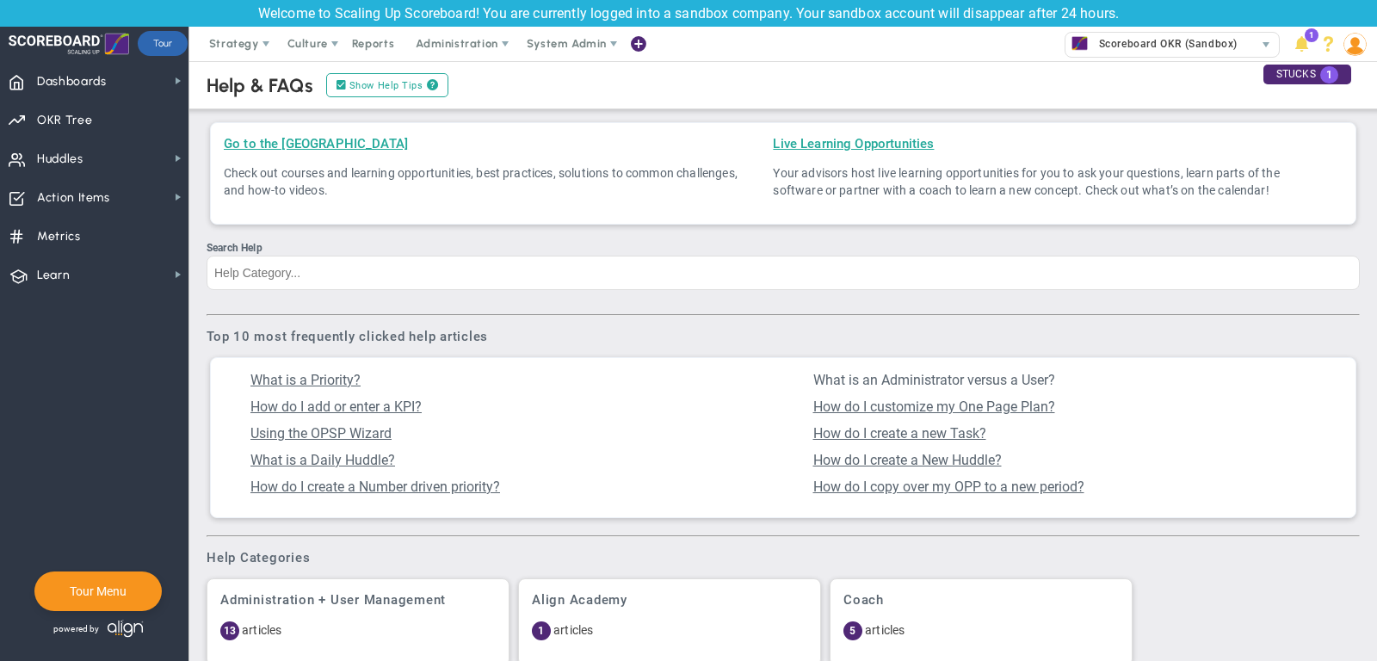
click at [898, 374] on span "What is an Administrator versus a User?" at bounding box center [934, 380] width 242 height 16
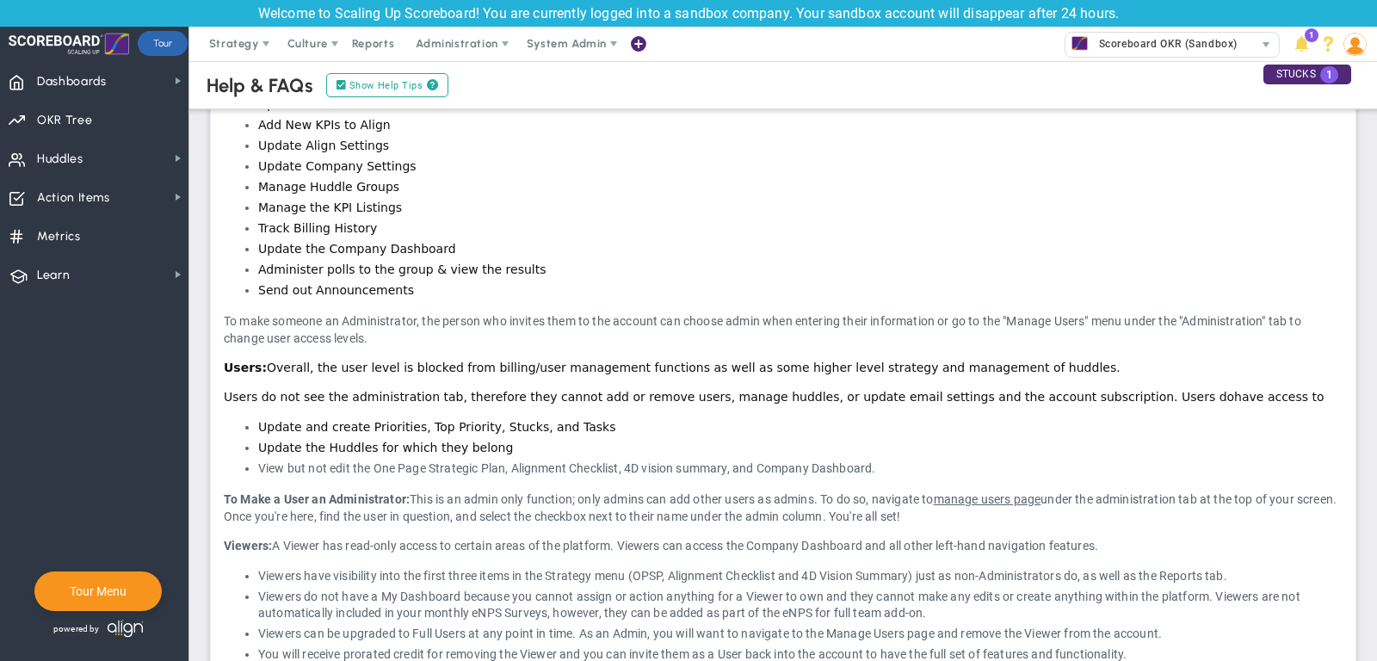
scroll to position [483, 0]
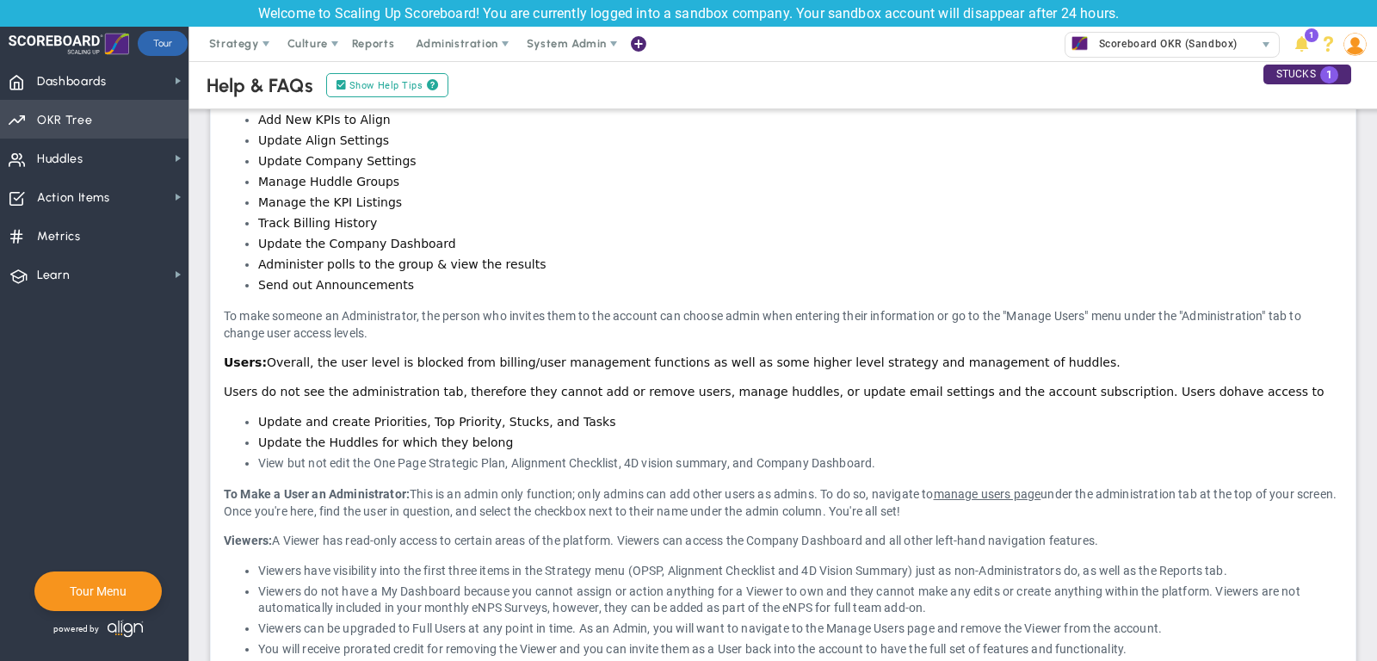
click at [103, 117] on span "Priorities Projects OKR Tree Priorities Projects OKRs" at bounding box center [94, 119] width 189 height 39
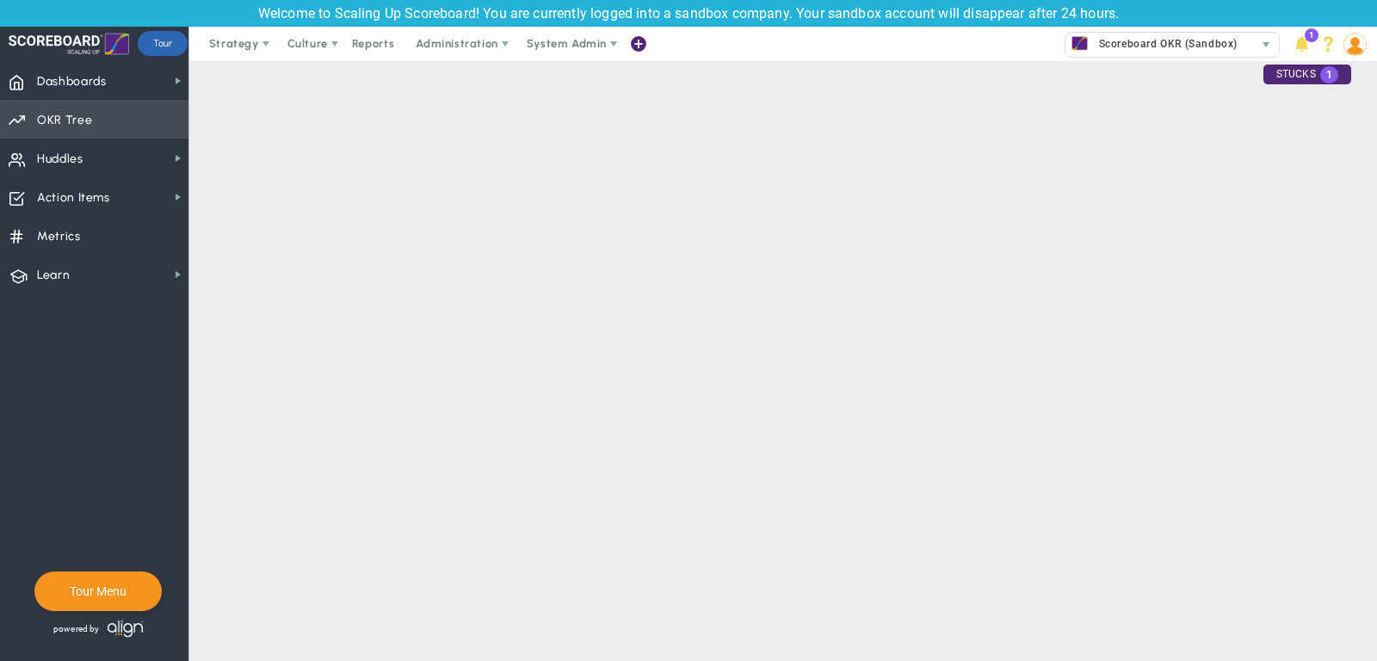
checkbox input "false"
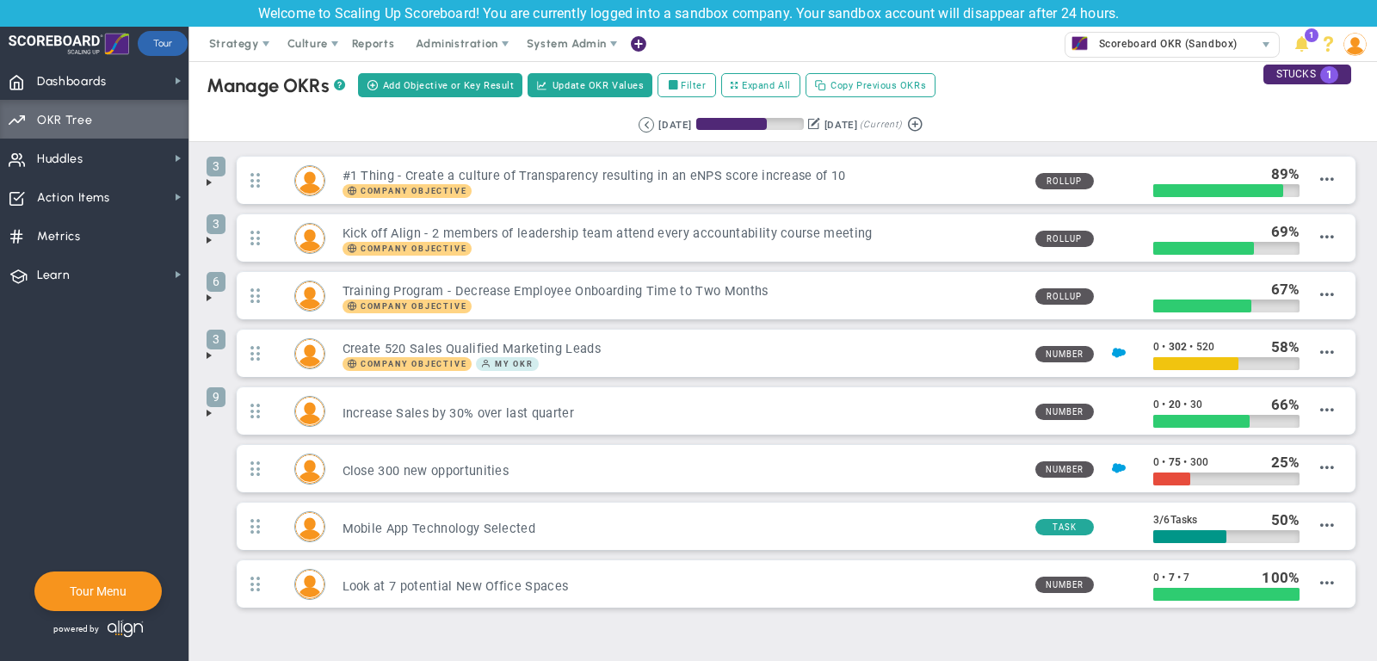
click at [210, 239] on span at bounding box center [209, 240] width 14 height 14
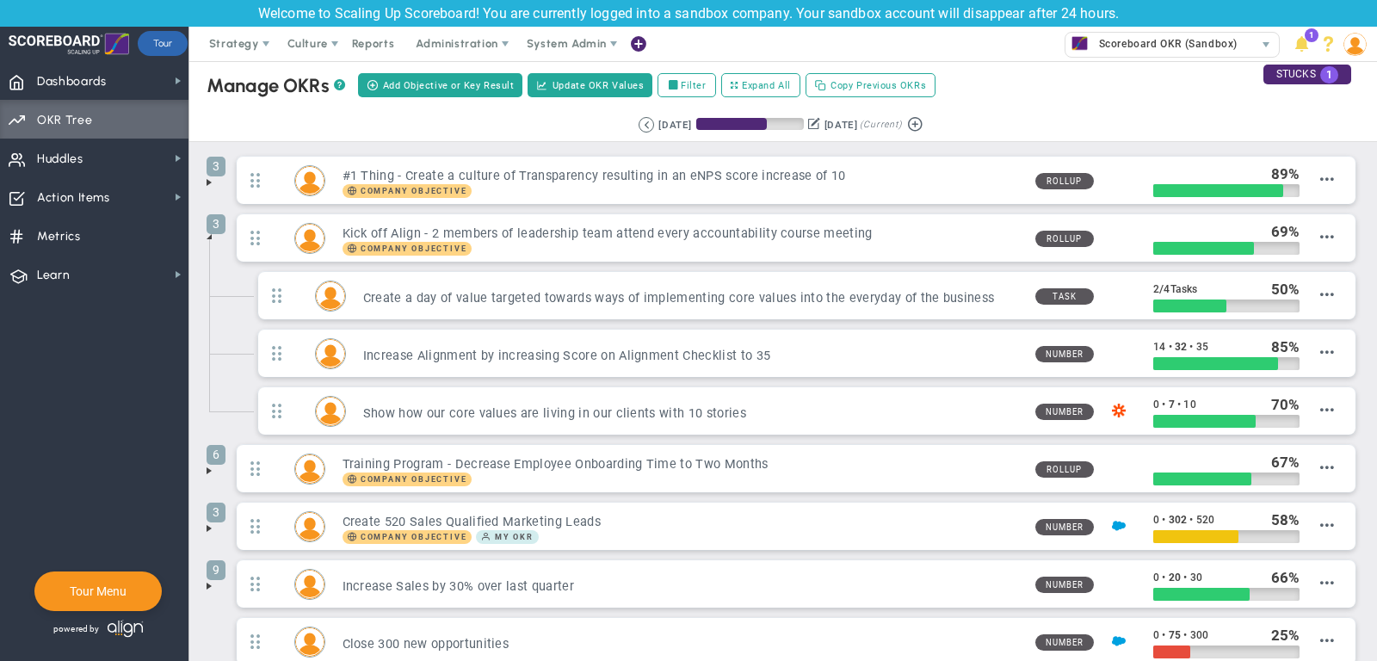
click at [207, 467] on span at bounding box center [209, 471] width 14 height 14
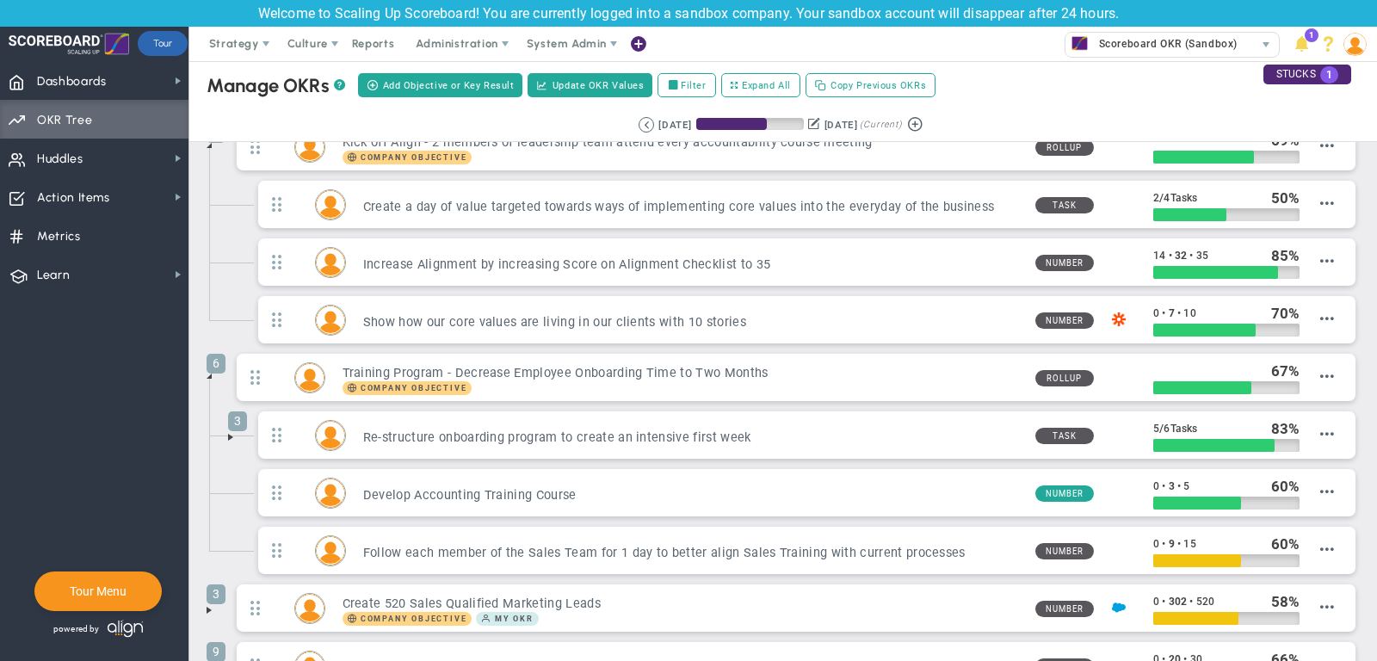
scroll to position [114, 0]
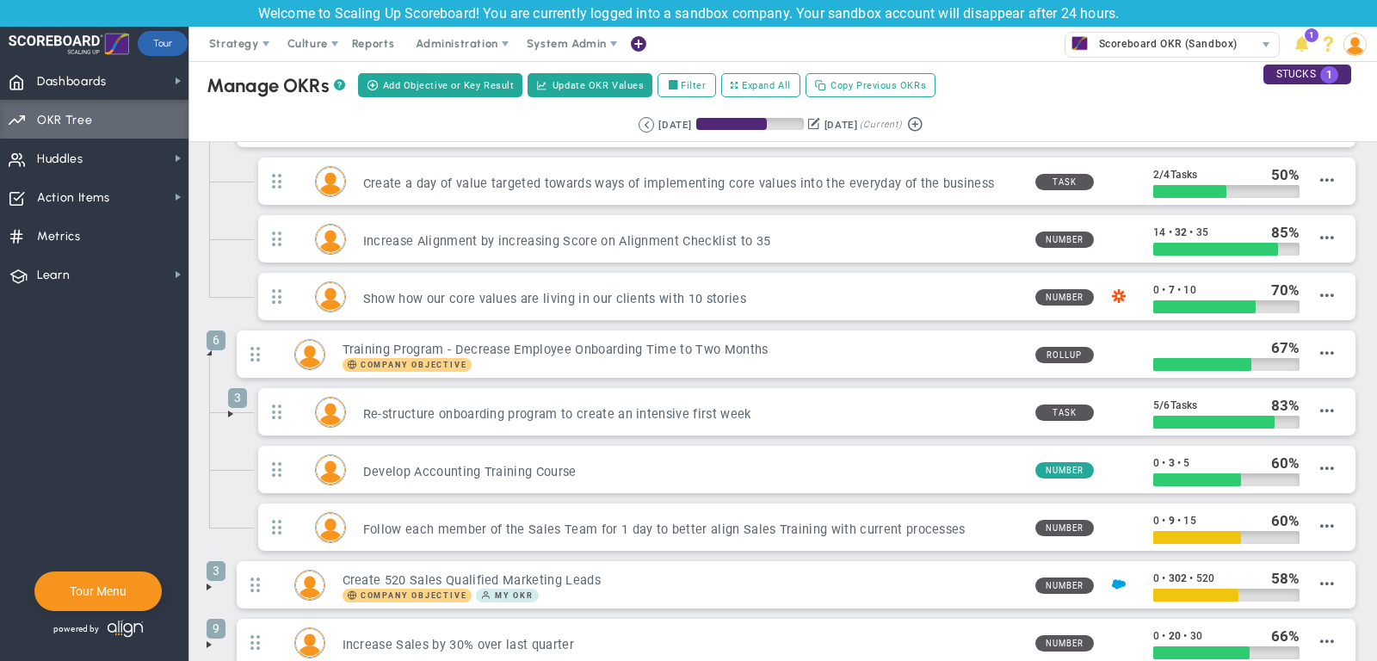
click at [232, 407] on span at bounding box center [231, 414] width 14 height 14
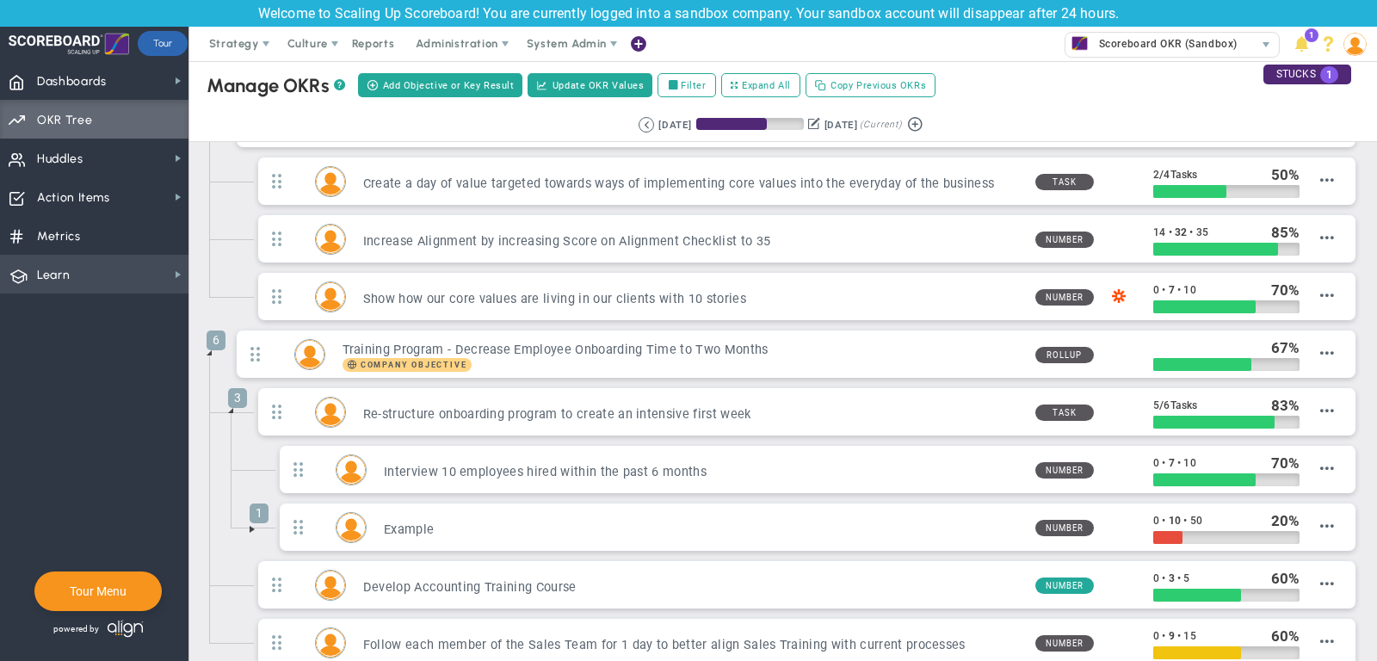
click at [123, 274] on span "Learn Learn" at bounding box center [94, 274] width 189 height 39
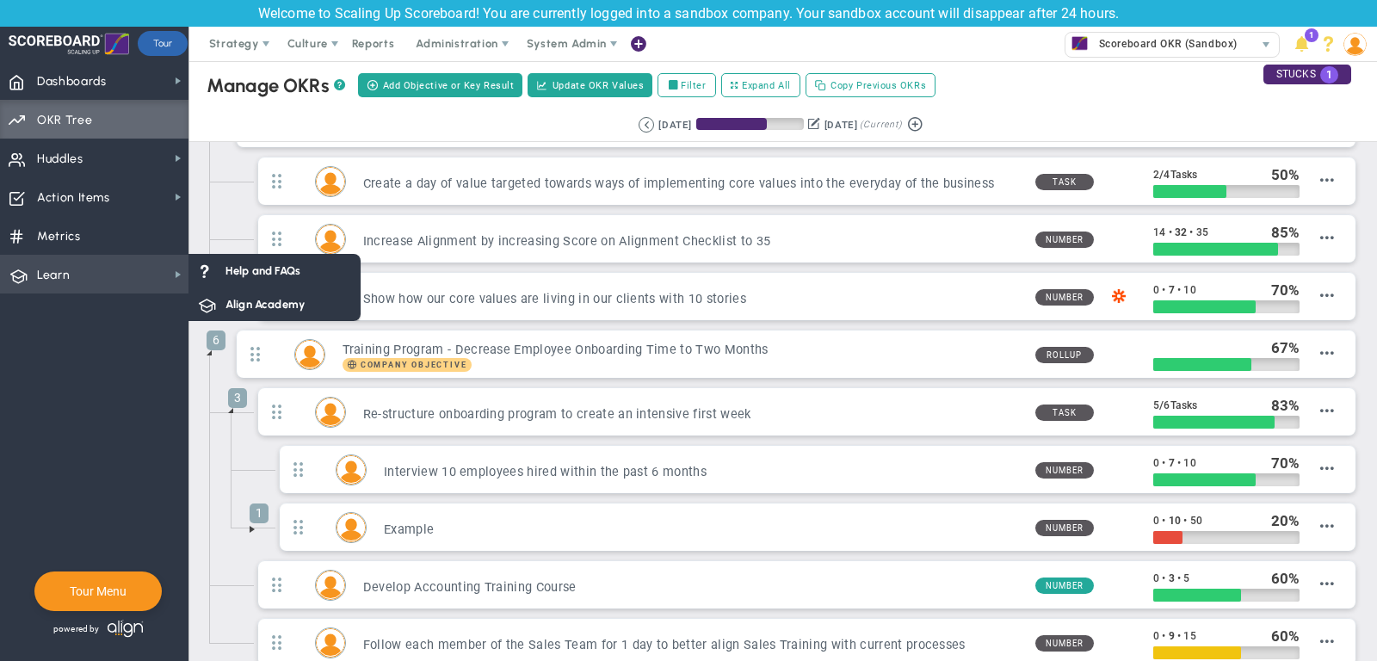
click at [166, 269] on span "Learn Learn" at bounding box center [94, 274] width 189 height 39
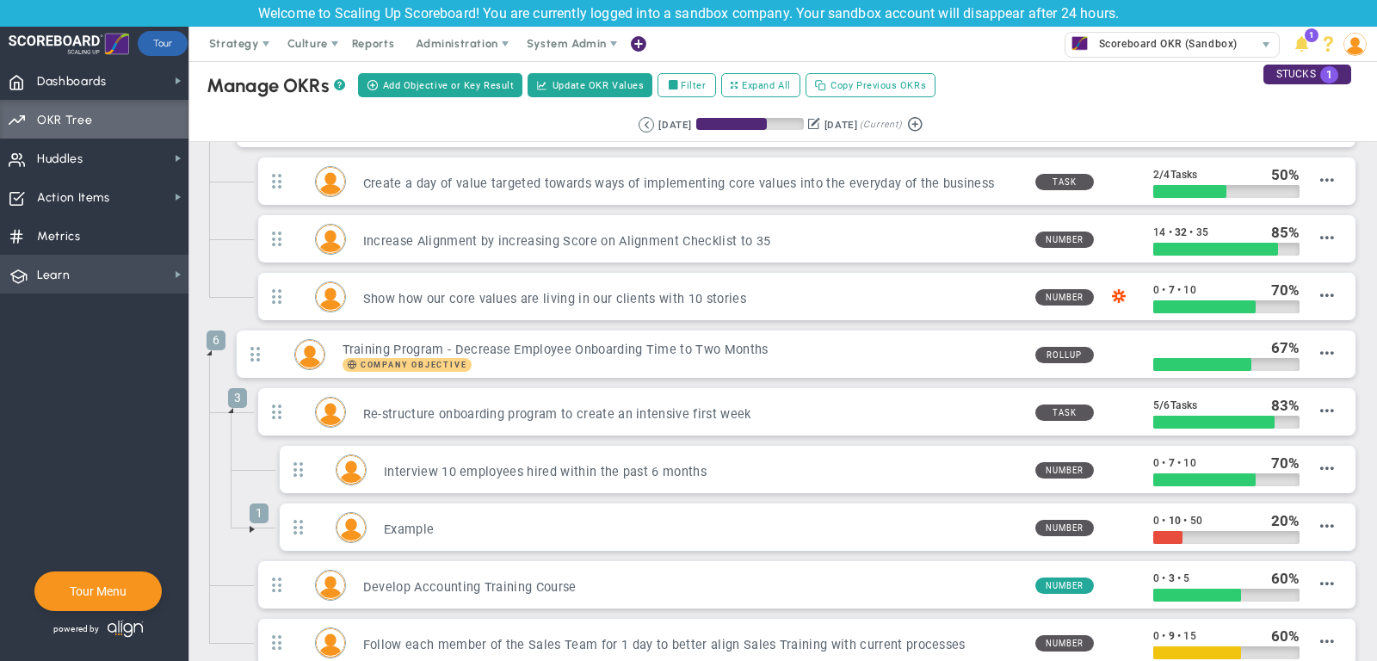
click at [166, 269] on span "Learn Learn" at bounding box center [94, 274] width 189 height 39
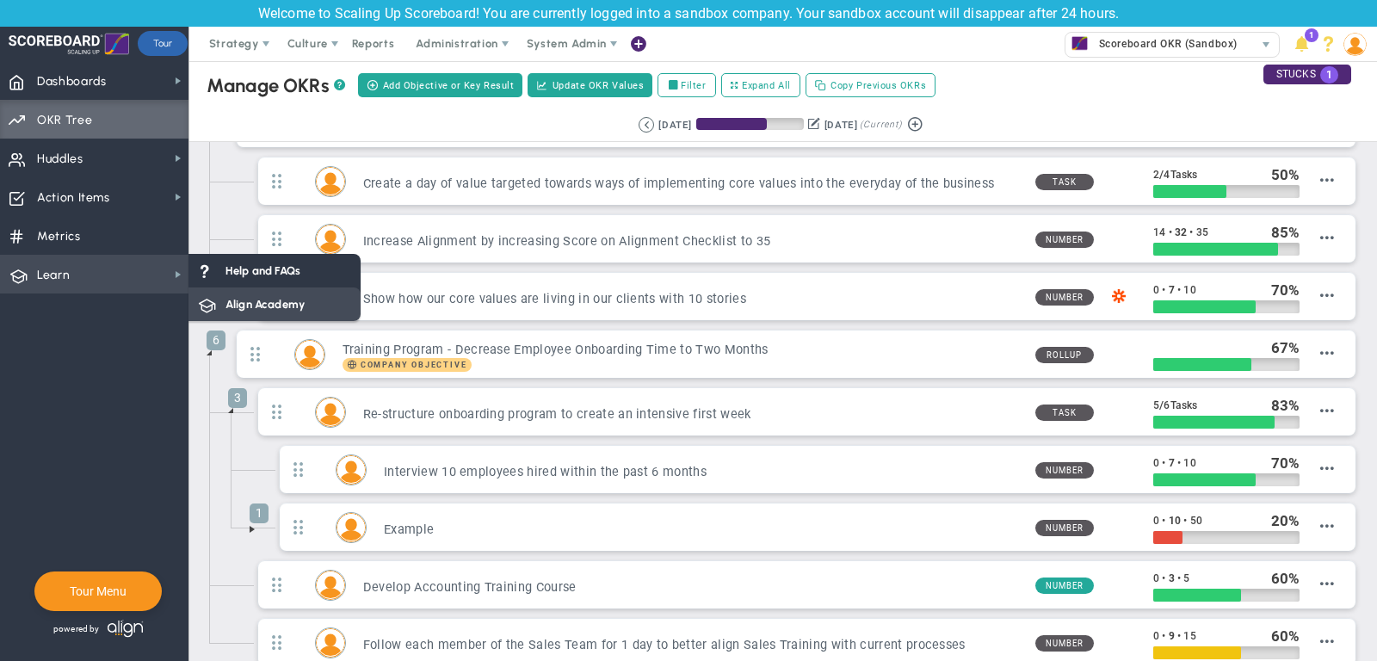
click at [262, 298] on span "Align Academy" at bounding box center [265, 304] width 79 height 16
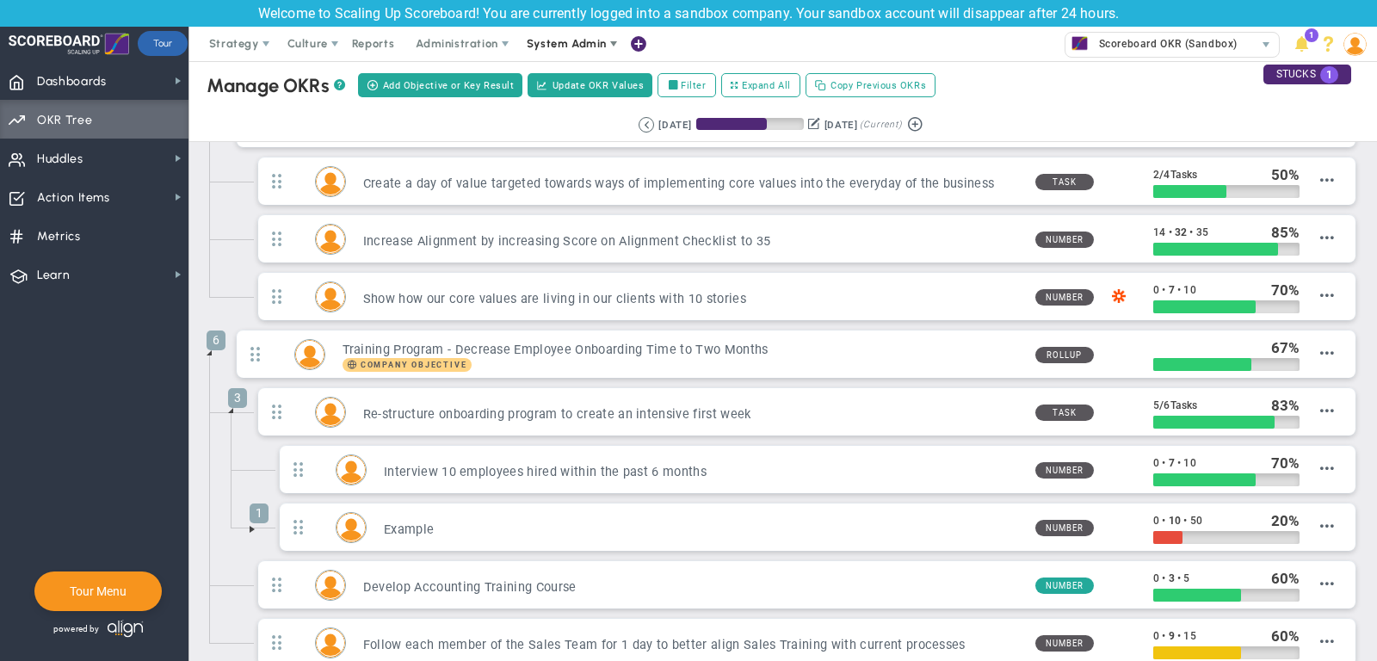
click at [574, 41] on span "System Admin" at bounding box center [567, 43] width 80 height 13
click at [839, 40] on div "Strategy One Page Strategic Plan Alignment Checklist 4D Vision Summary Function…" at bounding box center [688, 44] width 1377 height 34
click at [90, 150] on span "Huddles Huddles" at bounding box center [94, 158] width 189 height 39
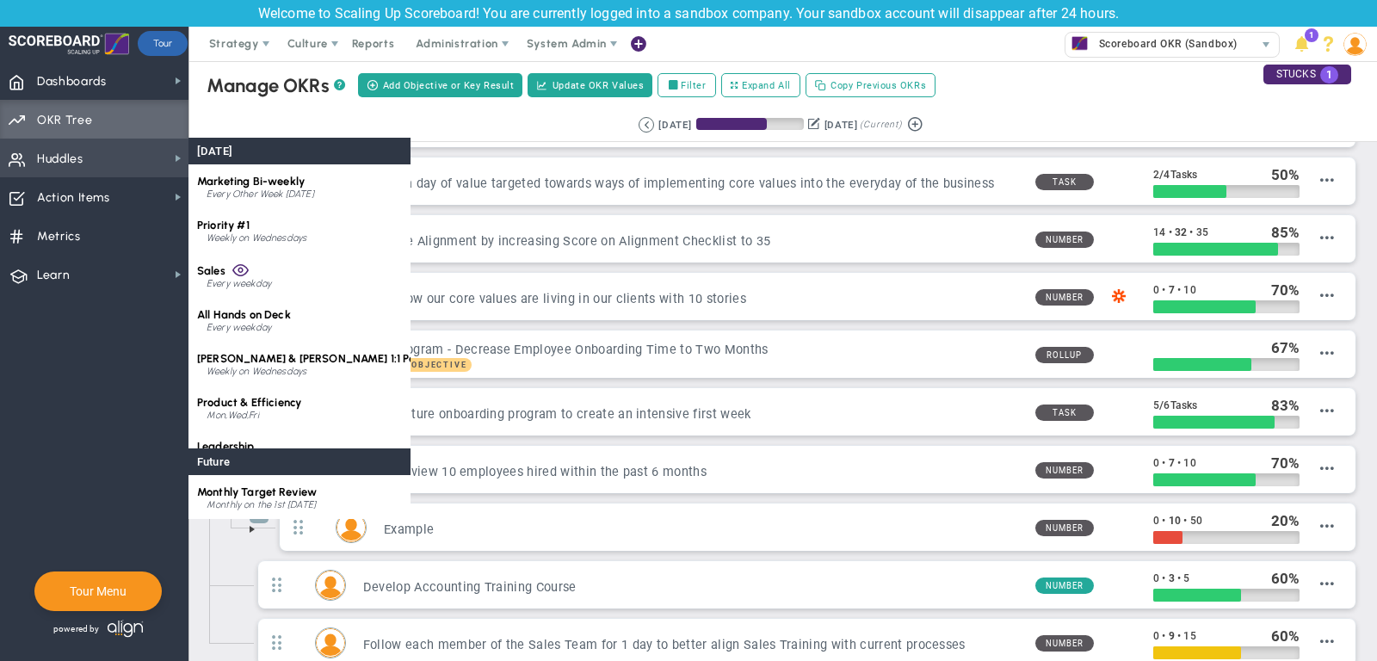
click at [114, 166] on span "Huddles Huddles" at bounding box center [94, 158] width 189 height 39
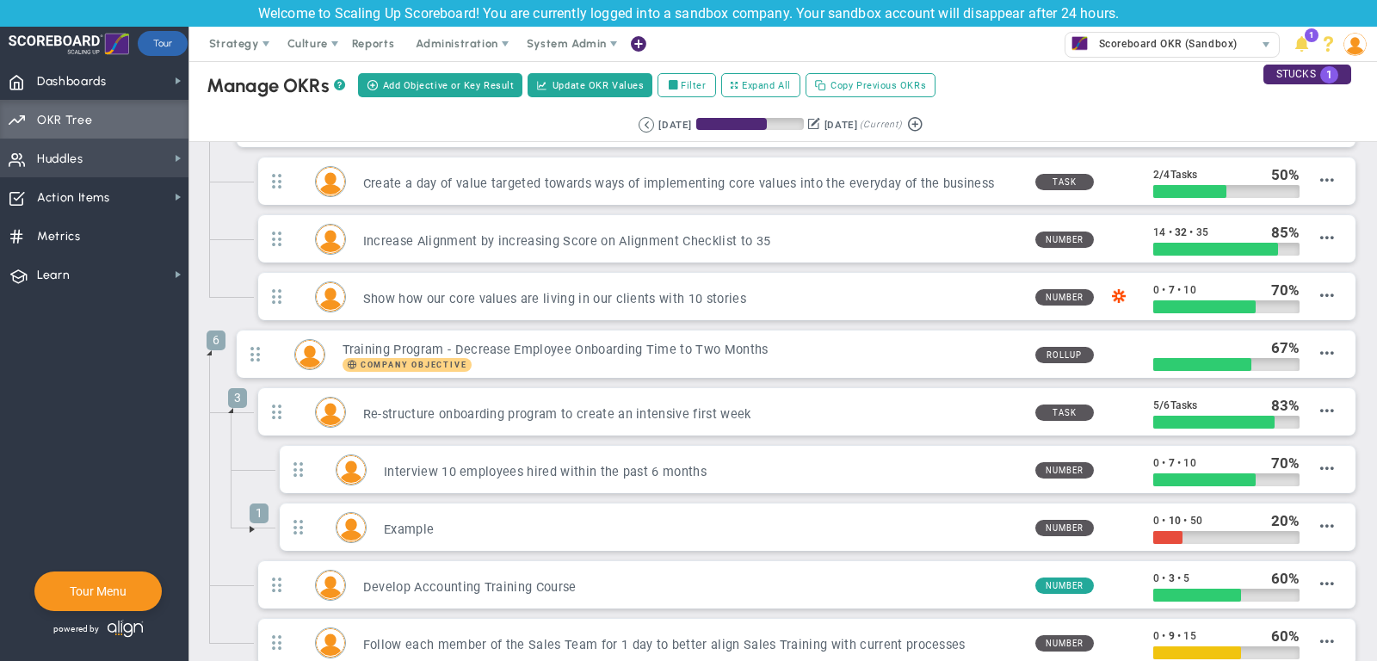
click at [114, 166] on span "Huddles Huddles" at bounding box center [94, 158] width 189 height 39
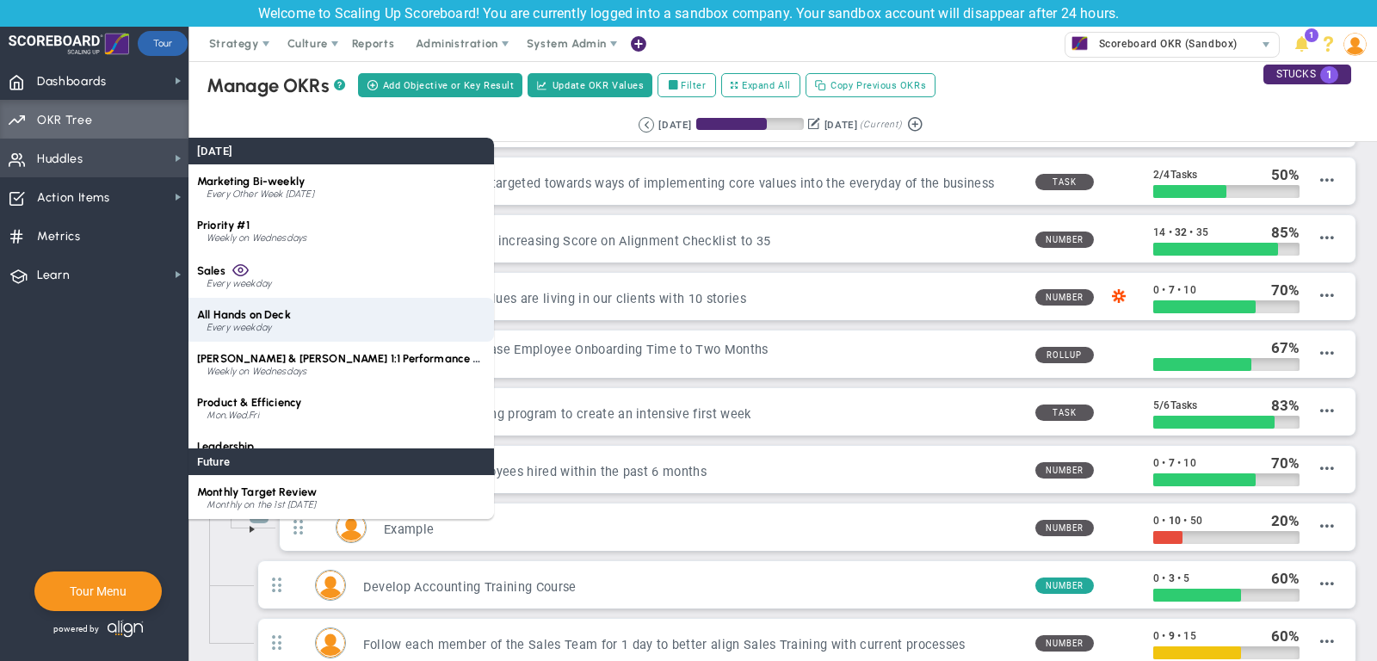
scroll to position [24, 0]
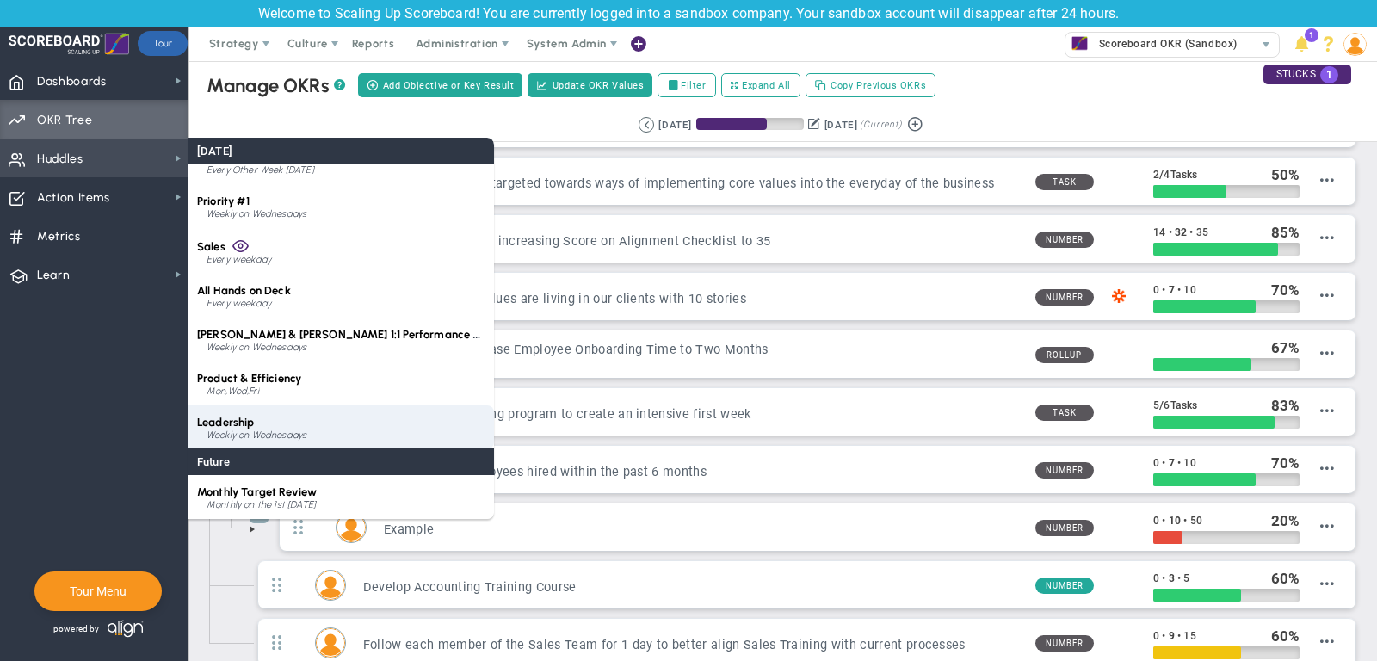
click at [282, 420] on div "Leadership Weekly on Wednesdays" at bounding box center [342, 427] width 306 height 44
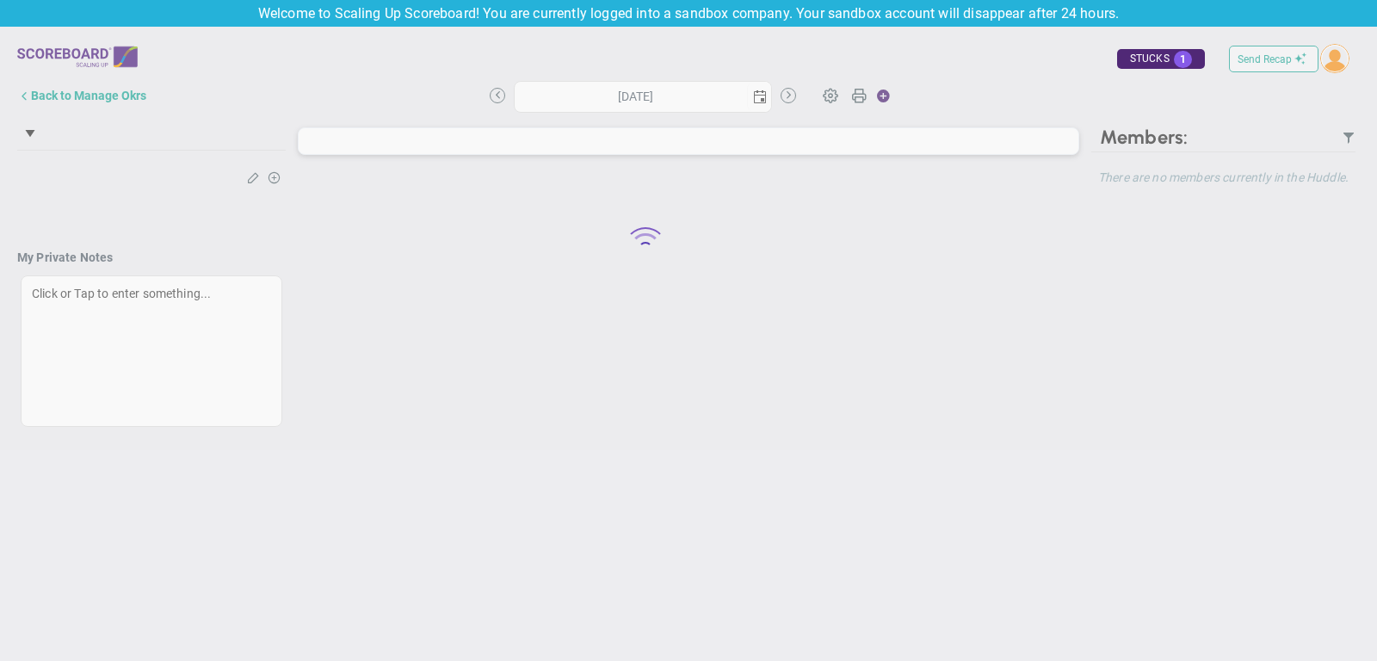
type input "Wednesday, October 1, 2025"
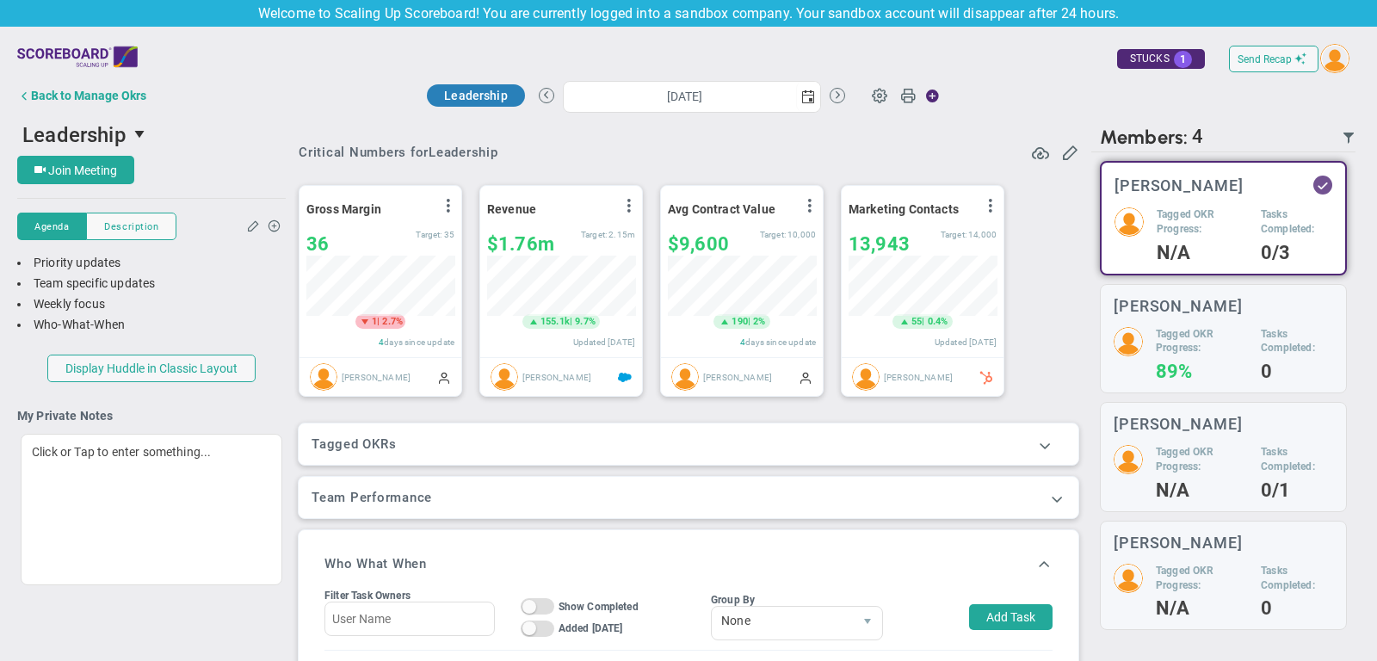
scroll to position [60, 148]
click at [250, 229] on span at bounding box center [254, 225] width 14 height 13
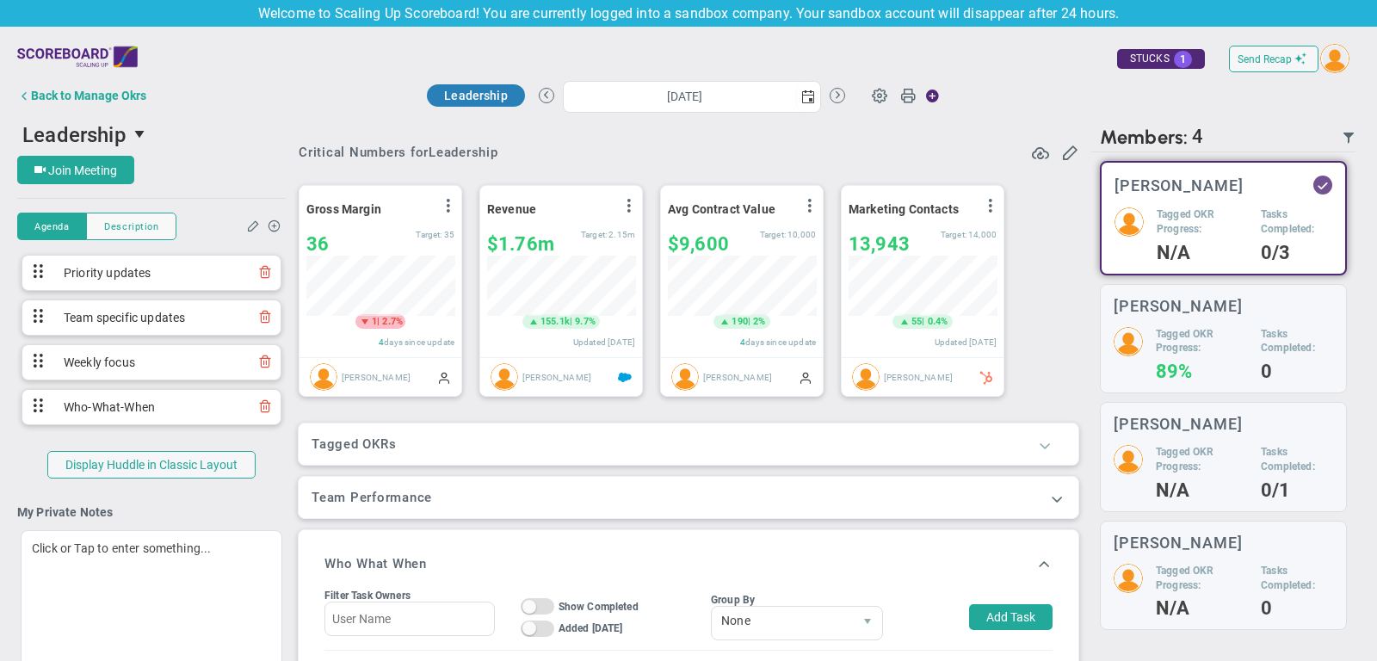
click at [1040, 444] on span at bounding box center [1044, 444] width 17 height 17
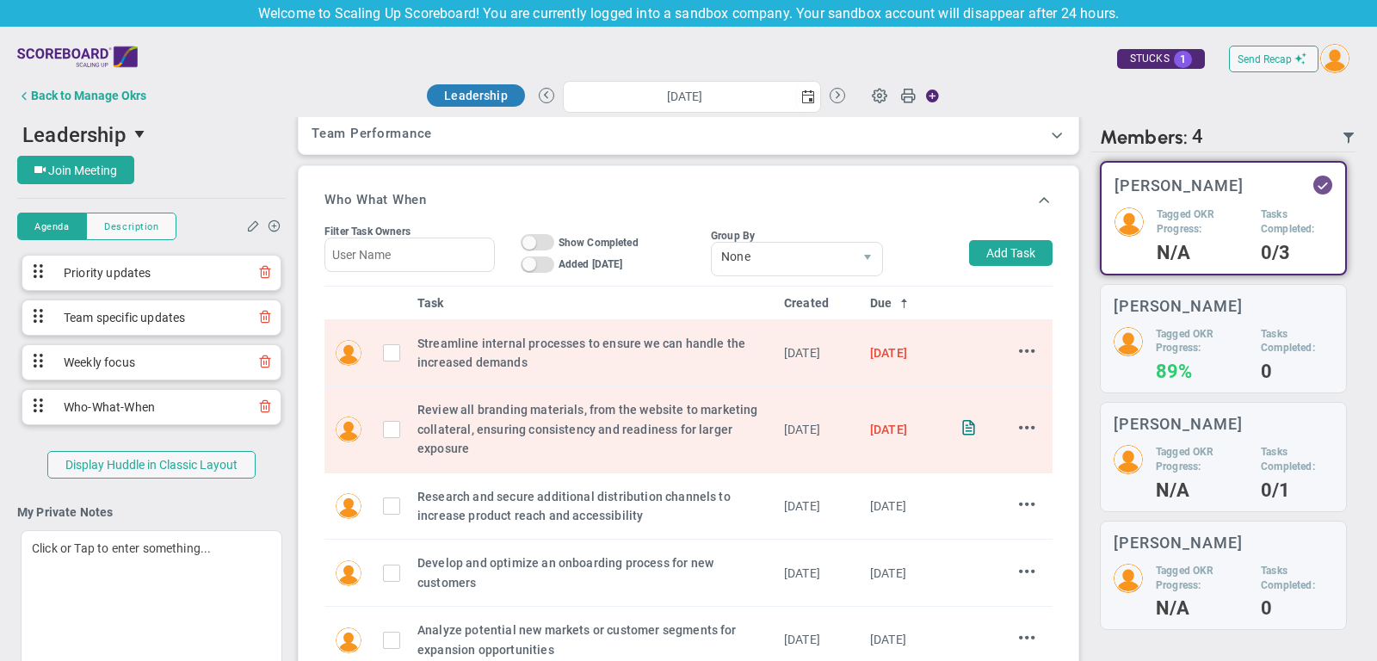
scroll to position [520, 0]
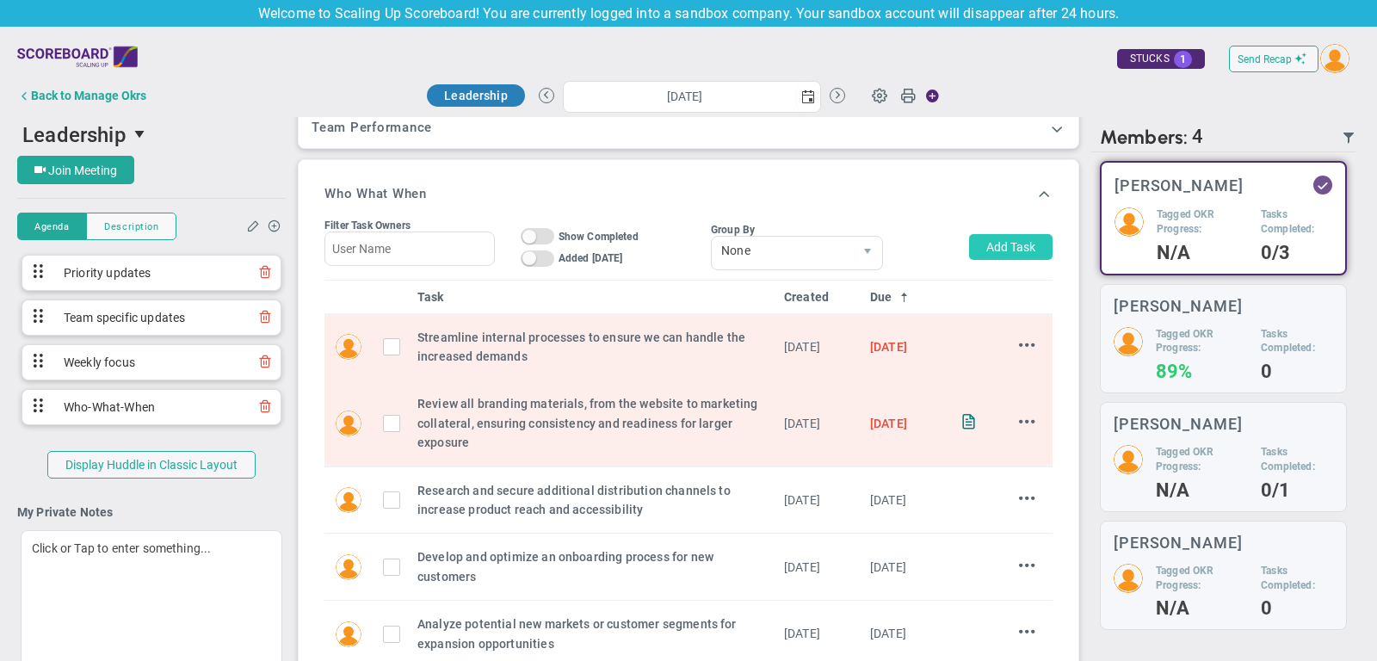
click at [1018, 248] on button "Add Task" at bounding box center [1011, 247] width 84 height 26
type input "[PERSON_NAME]"
type input "10/8/2025"
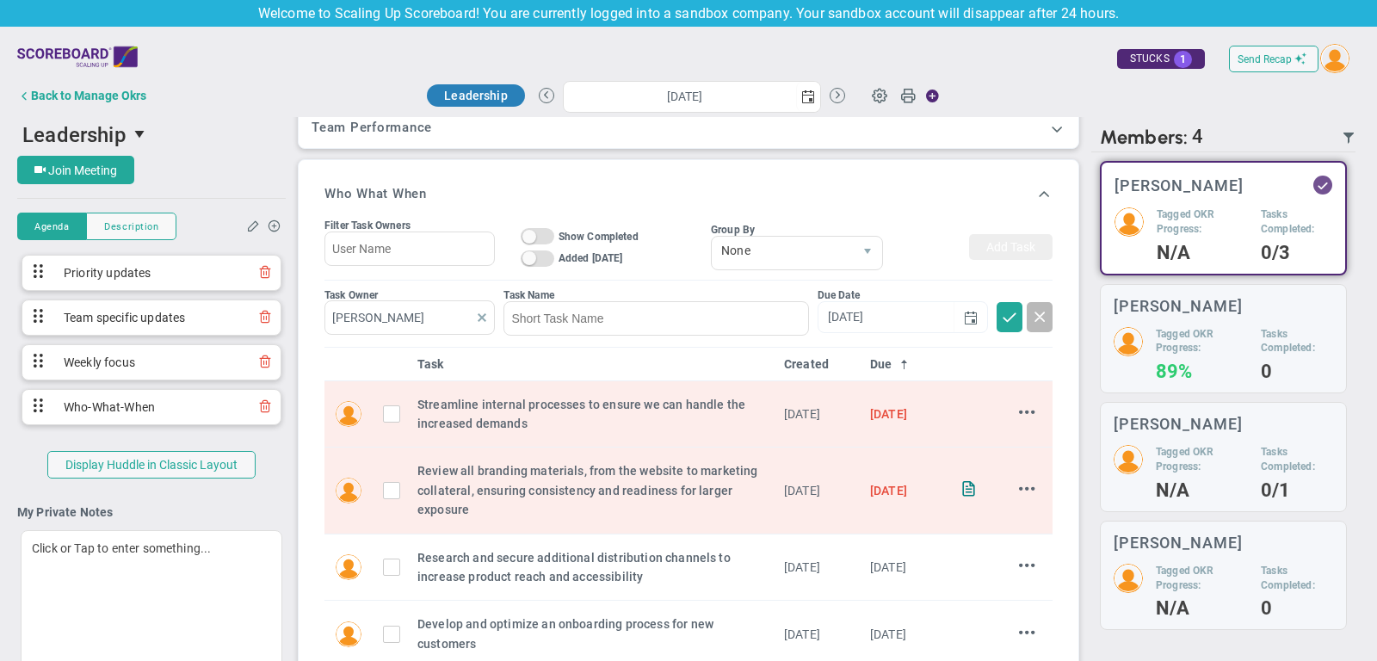
click at [481, 311] on span at bounding box center [482, 318] width 14 height 14
click at [416, 310] on input "text" at bounding box center [410, 317] width 170 height 34
click at [438, 343] on div "[PERSON_NAME]" at bounding box center [419, 354] width 103 height 22
type input "[PERSON_NAME]"
click at [571, 306] on input at bounding box center [656, 318] width 305 height 34
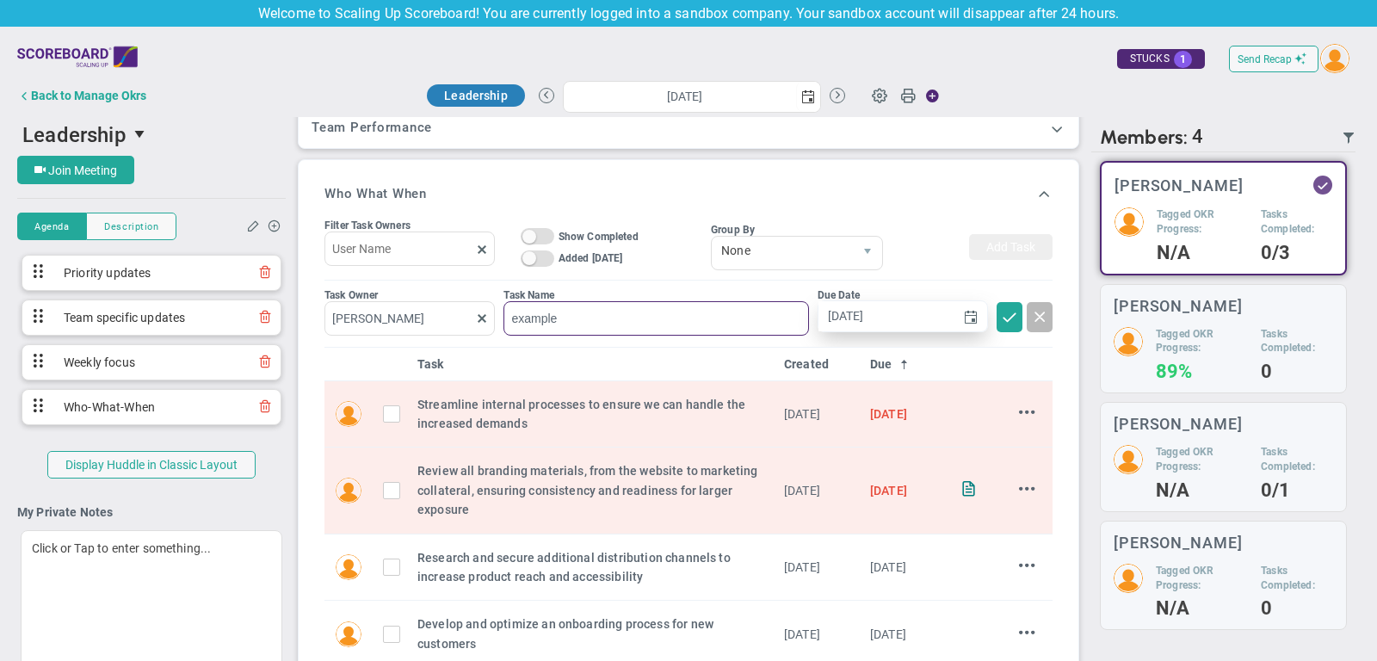
type input "example"
click at [878, 311] on input "10/8/2025" at bounding box center [887, 316] width 136 height 30
click at [1004, 318] on span at bounding box center [1009, 315] width 17 height 17
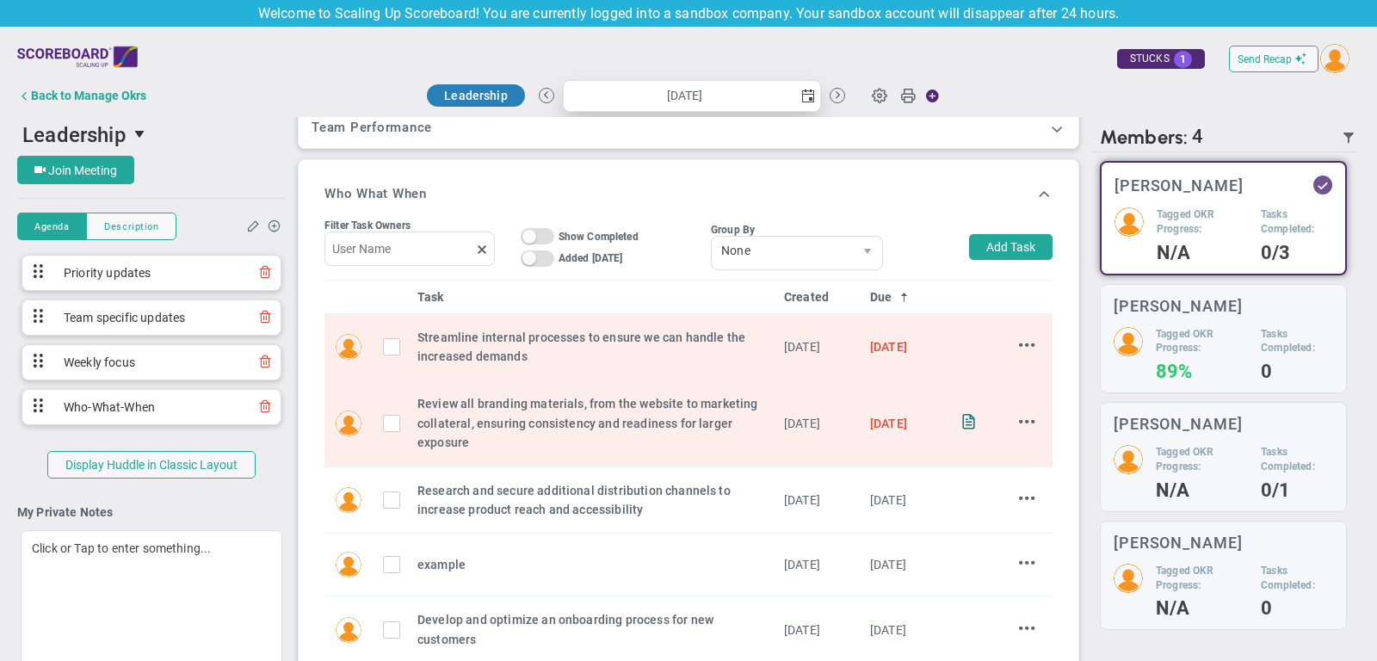
click at [802, 92] on span "select" at bounding box center [808, 97] width 14 height 14
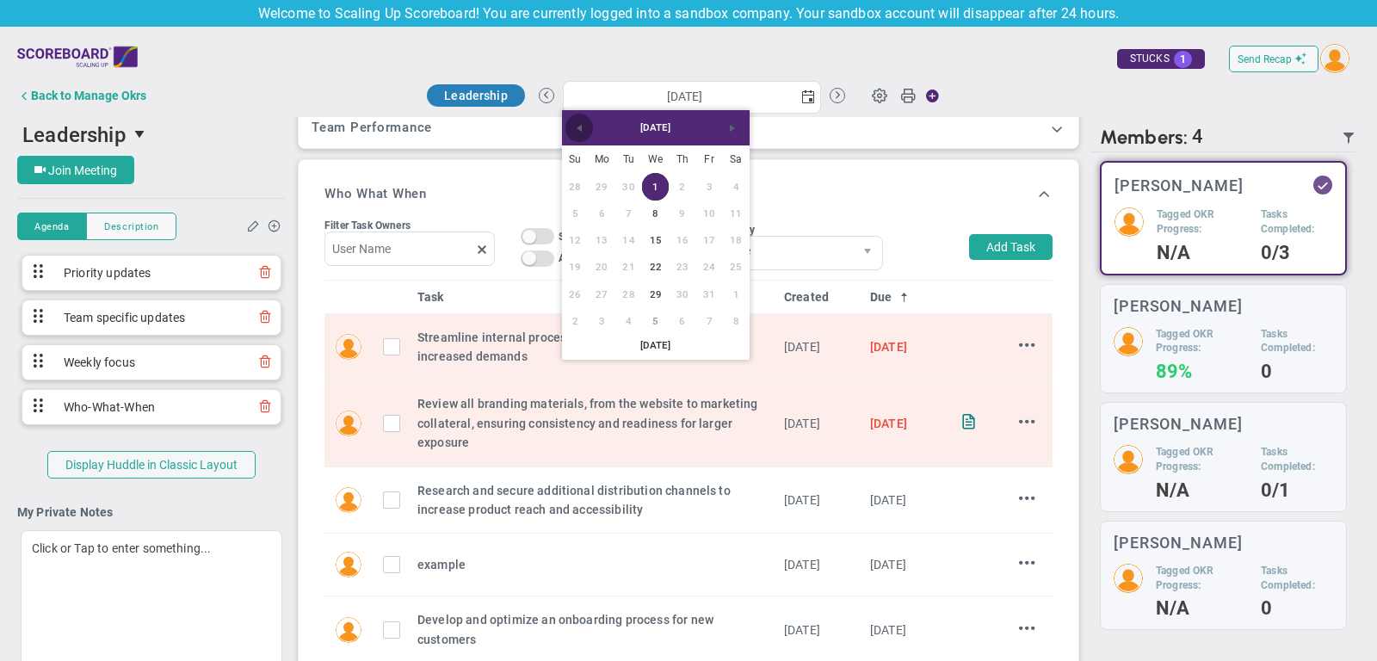
click at [574, 130] on span "Previous" at bounding box center [579, 128] width 14 height 14
click at [661, 233] on link "17" at bounding box center [655, 240] width 27 height 27
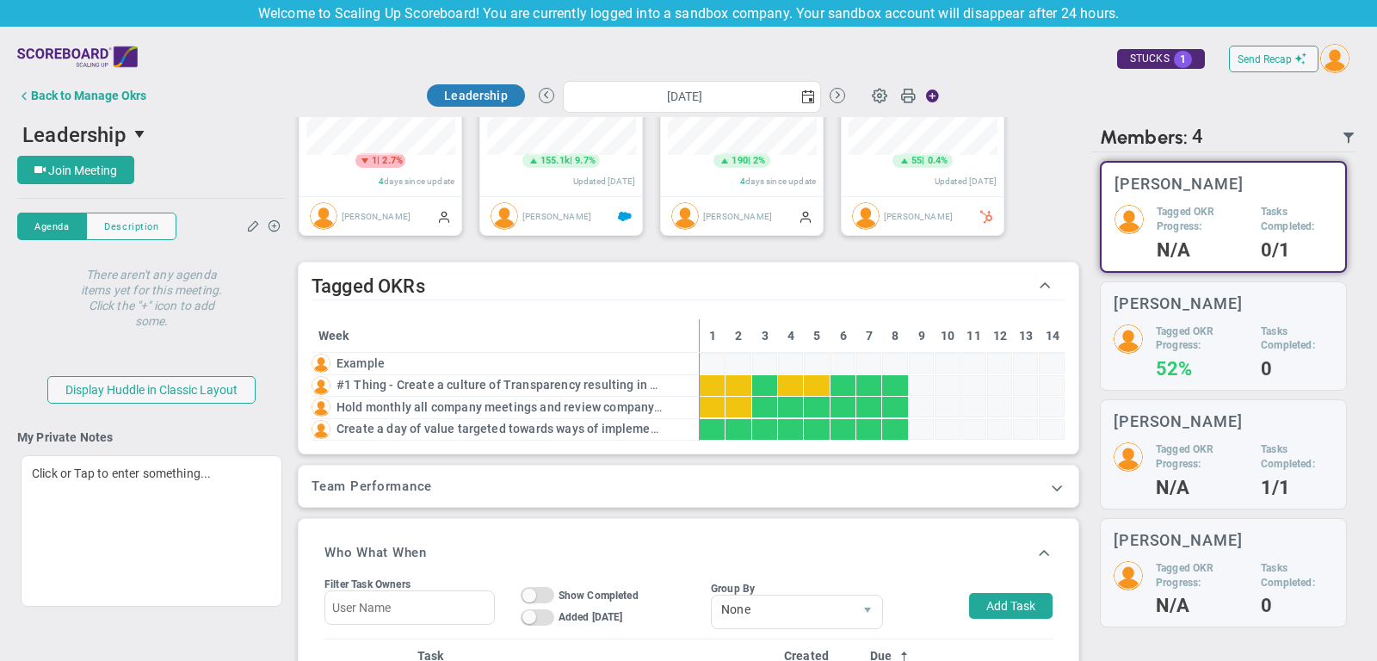
scroll to position [108, 0]
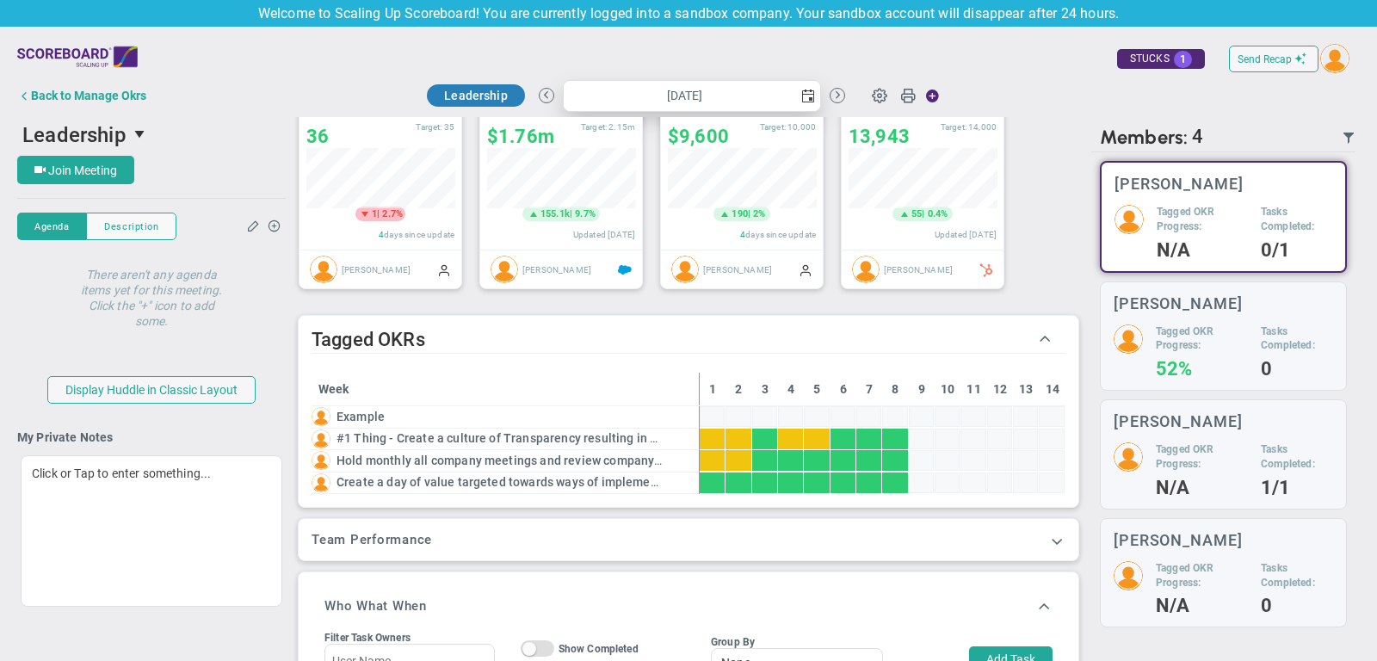
click at [805, 94] on span "select" at bounding box center [808, 97] width 14 height 14
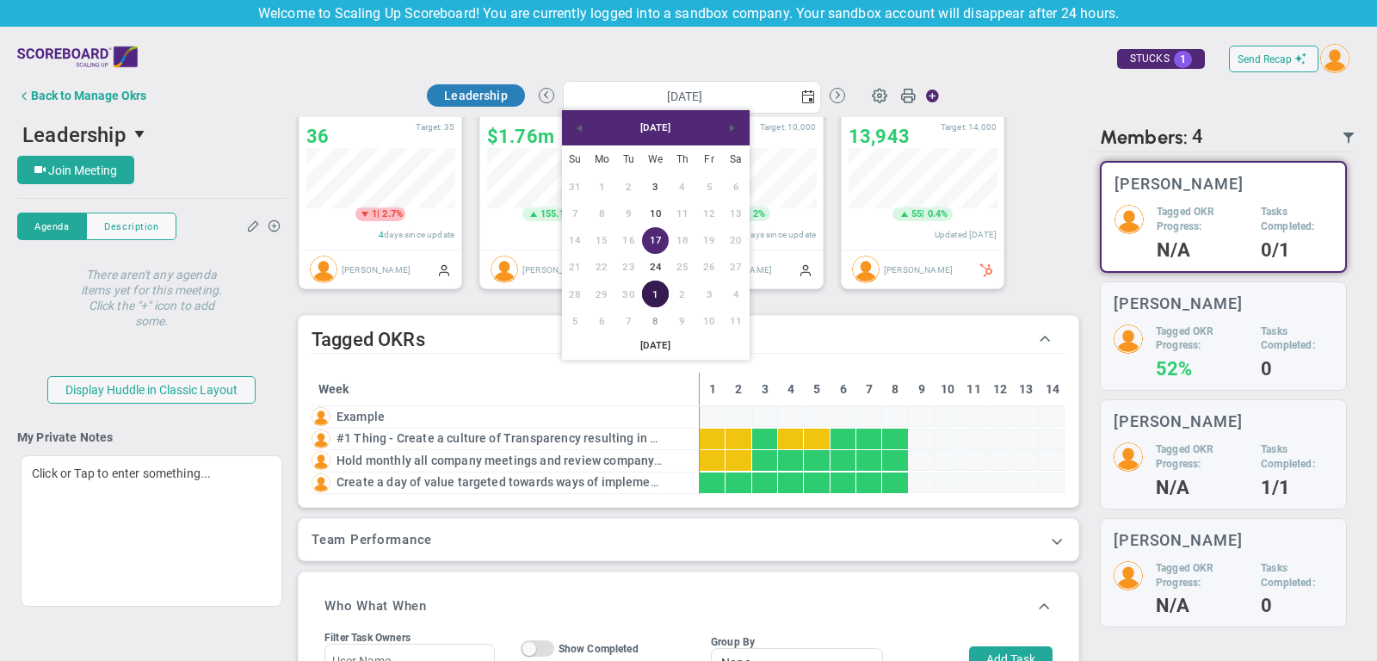
click at [661, 288] on link "1" at bounding box center [655, 294] width 27 height 27
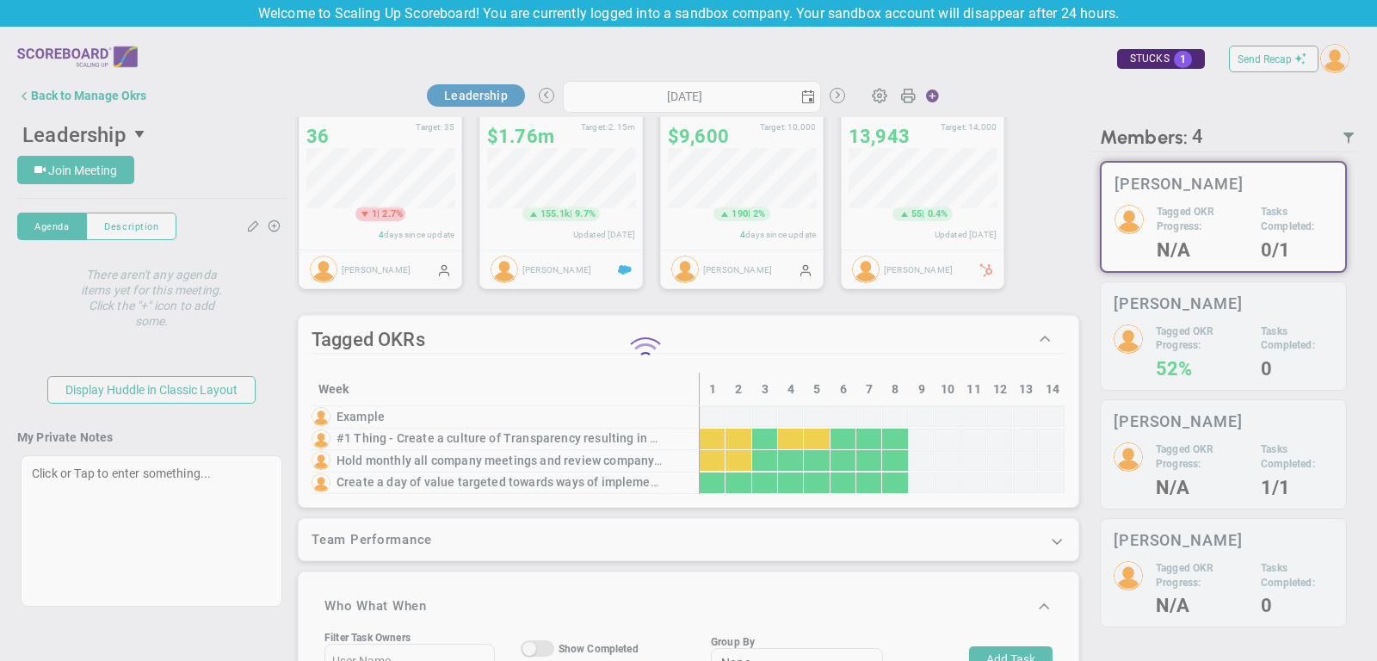
type input "Wednesday, October 1, 2025"
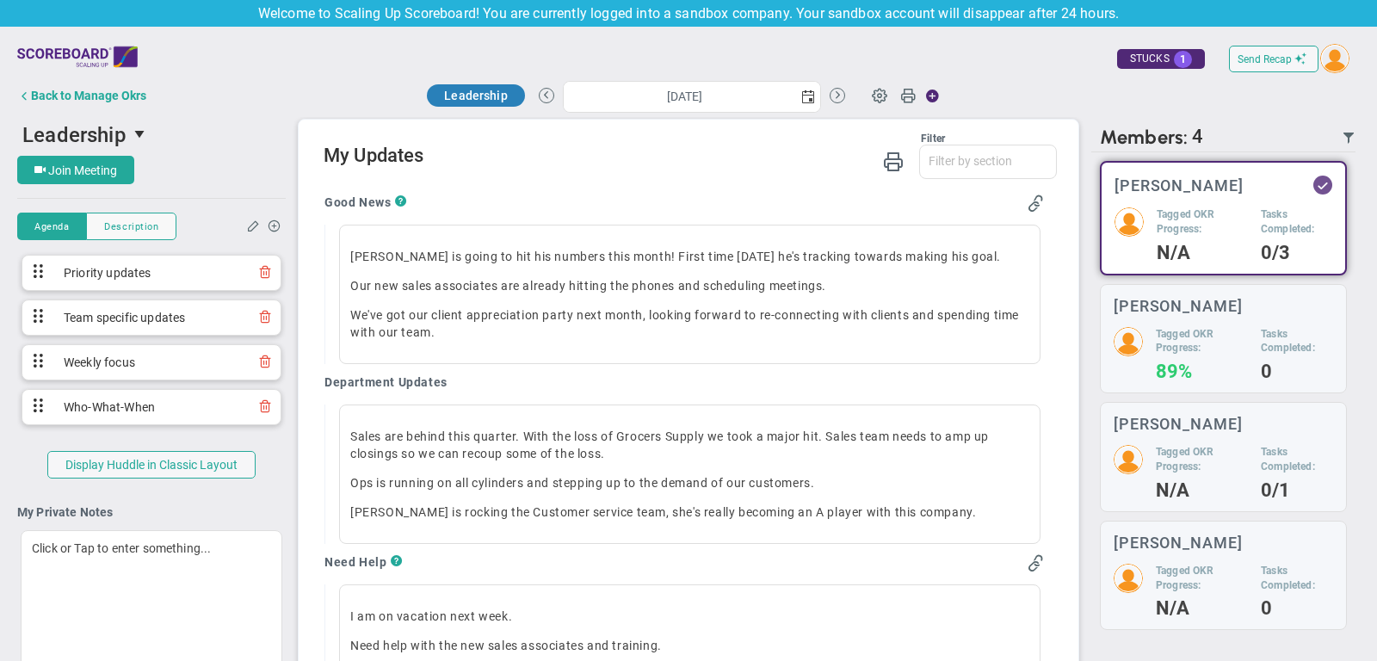
scroll to position [1139, 0]
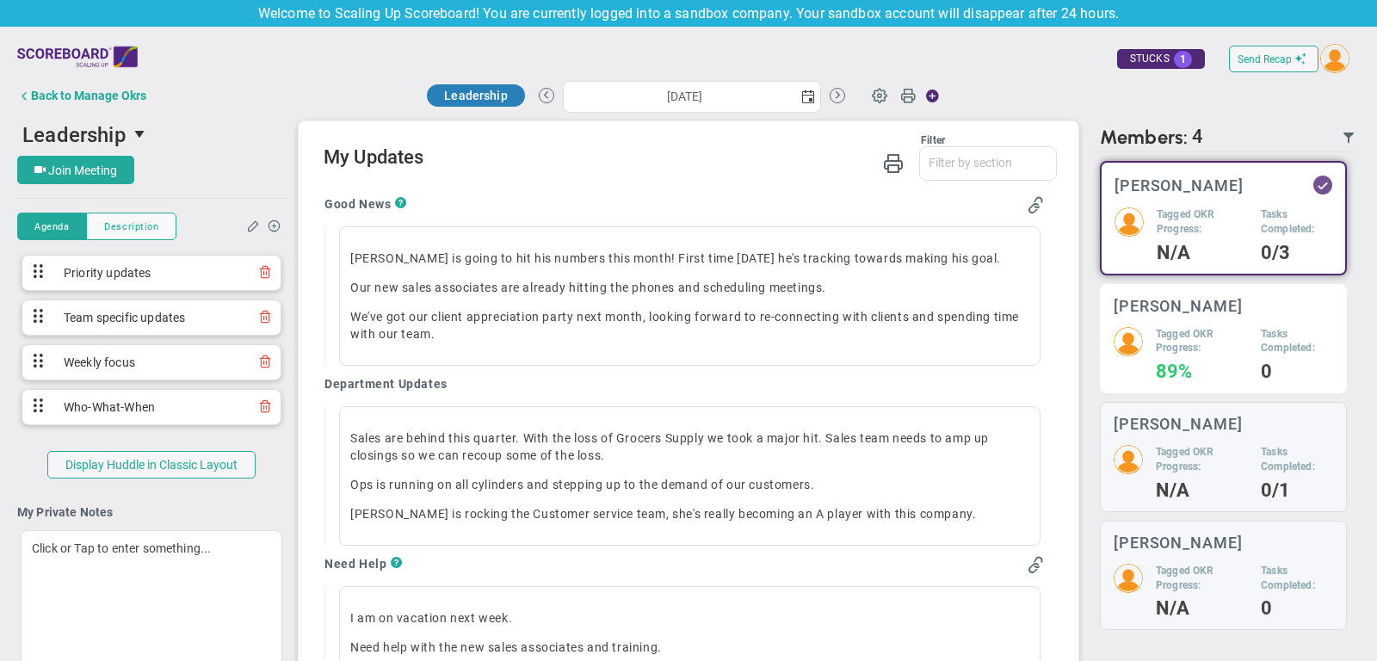
click at [1204, 327] on h5 "Tagged OKR Progress:" at bounding box center [1202, 341] width 92 height 29
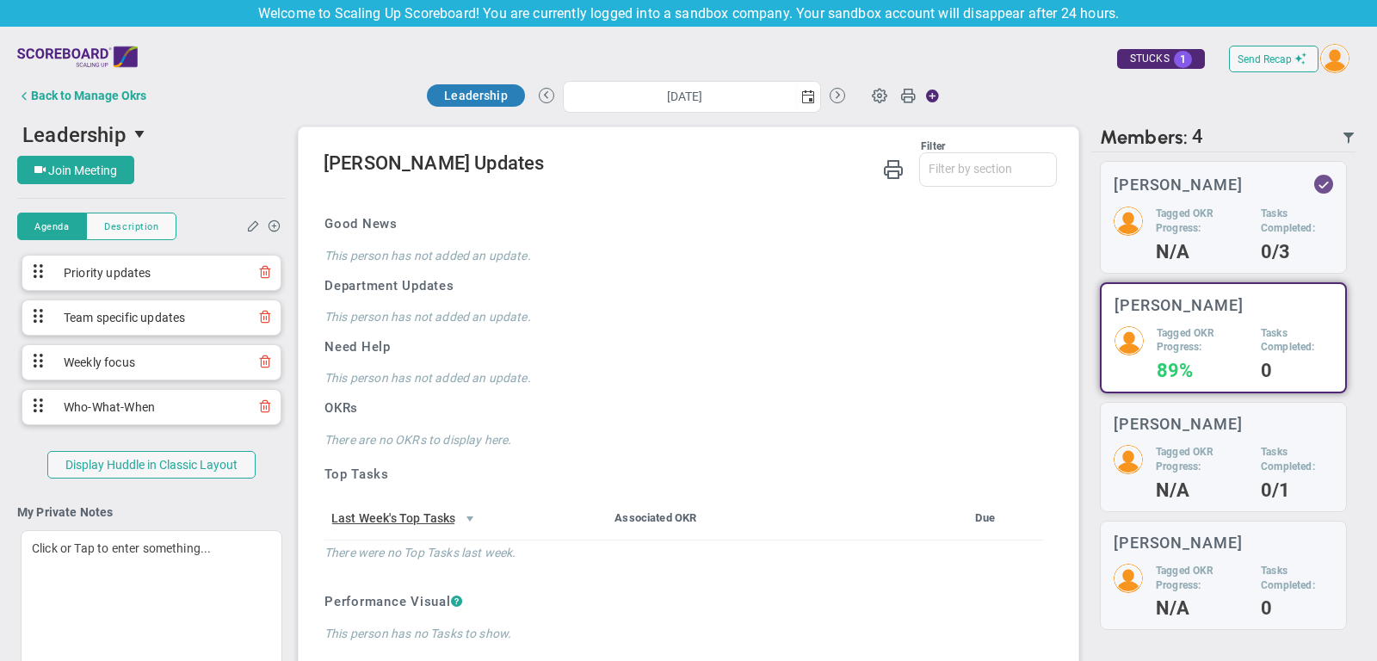
scroll to position [1124, 0]
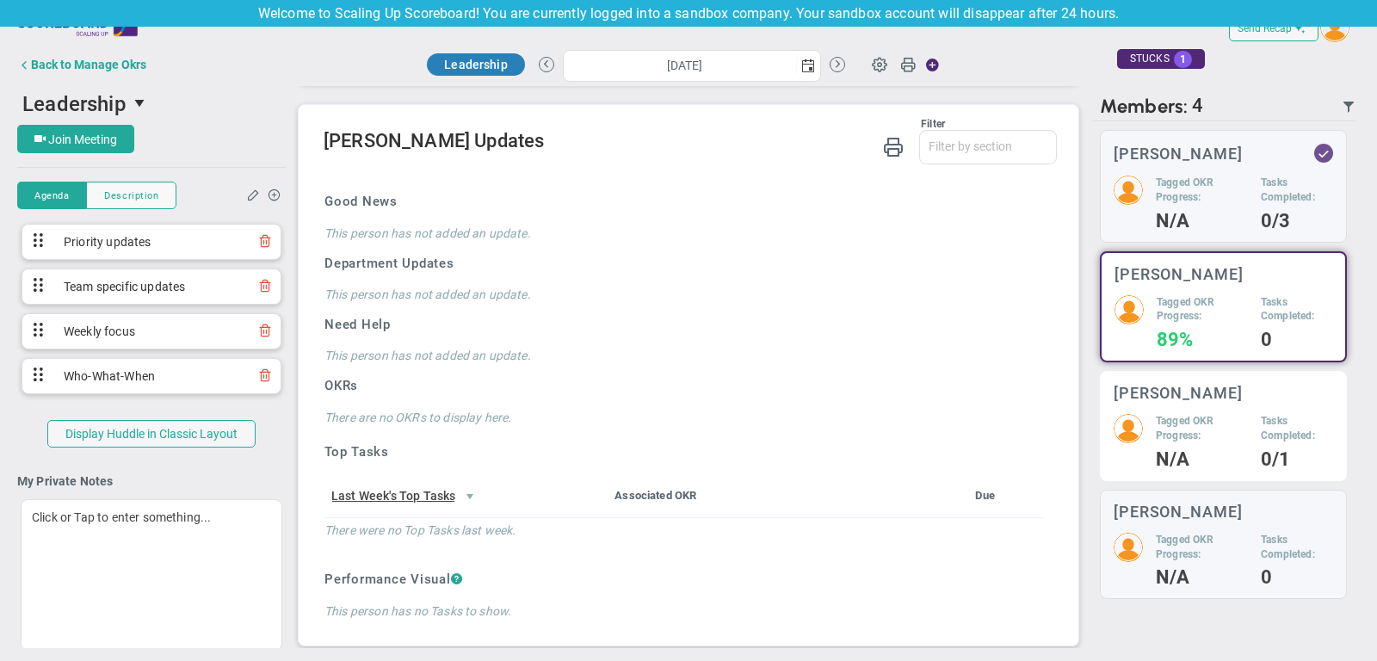
click at [1188, 405] on div "Miguel Cabrera Tagged OKR Progress: N/A Tasks Completed: 0/1" at bounding box center [1223, 426] width 247 height 110
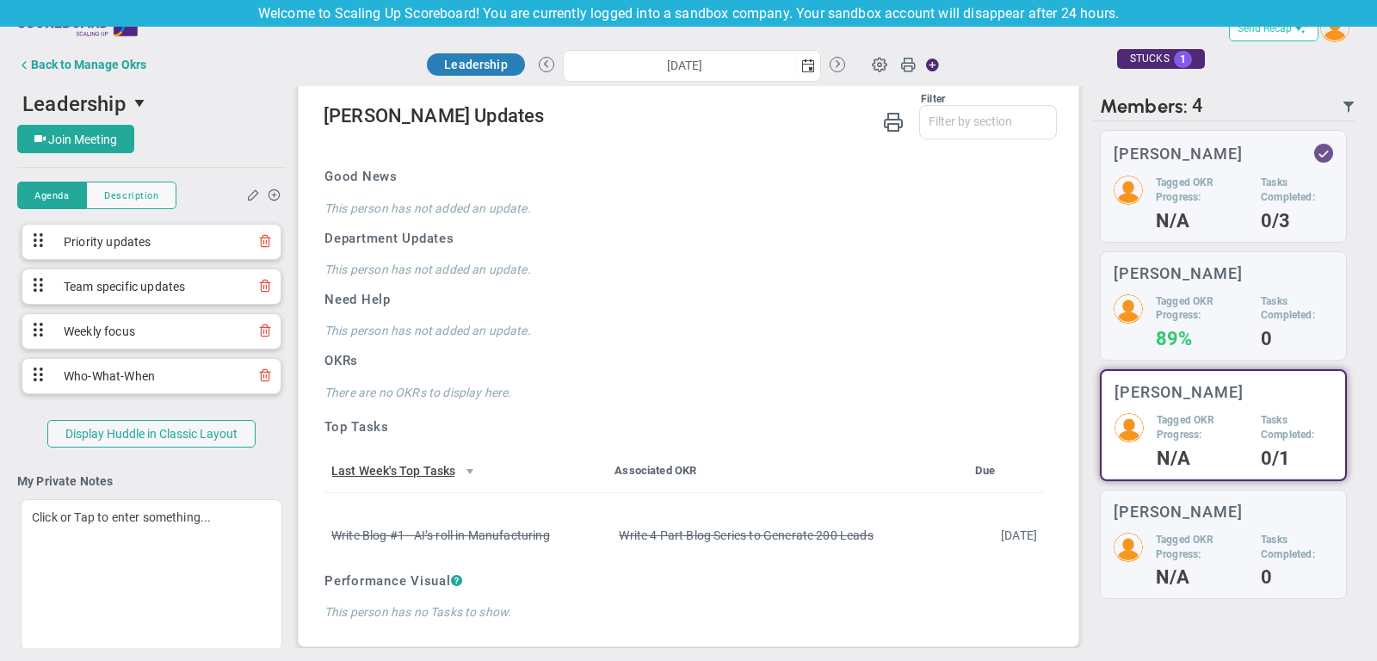
click at [1301, 40] on button "Send Recap" at bounding box center [1274, 28] width 90 height 27
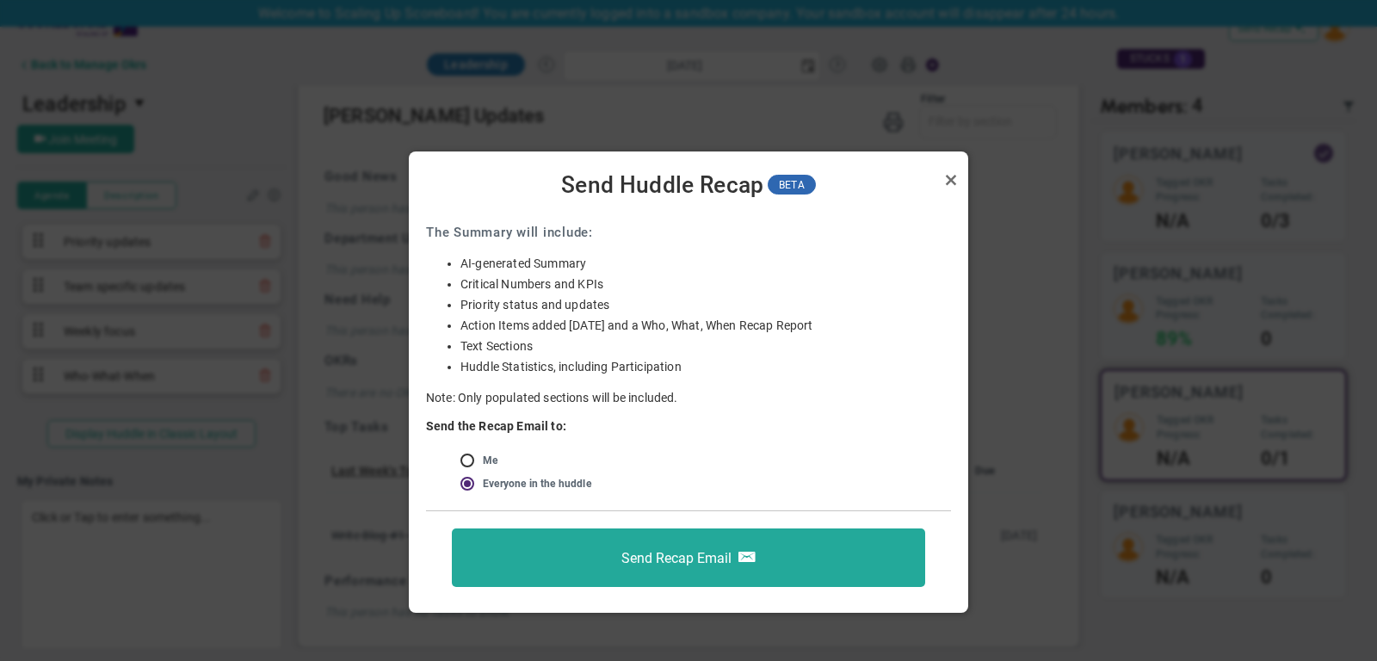
click at [462, 460] on span at bounding box center [469, 460] width 17 height 14
click at [467, 460] on input "radio" at bounding box center [473, 462] width 17 height 14
radio input "true"
click at [949, 178] on link "Close" at bounding box center [951, 180] width 21 height 21
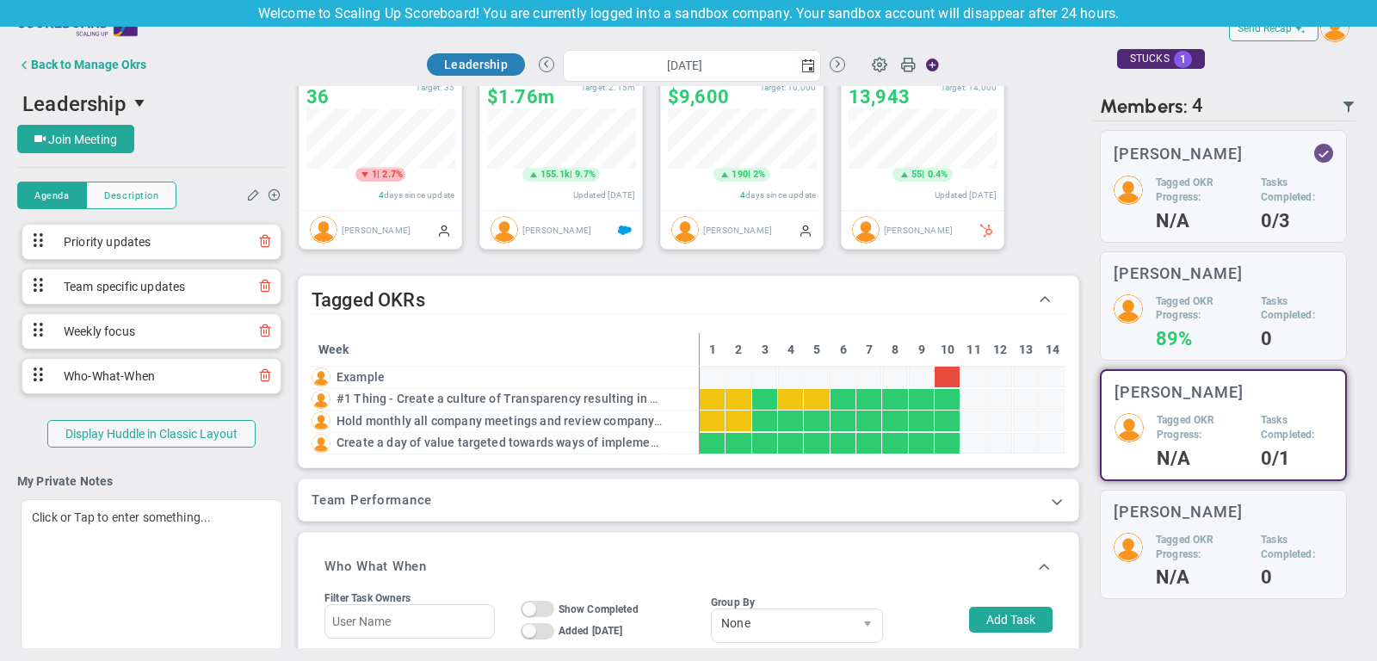
scroll to position [0, 0]
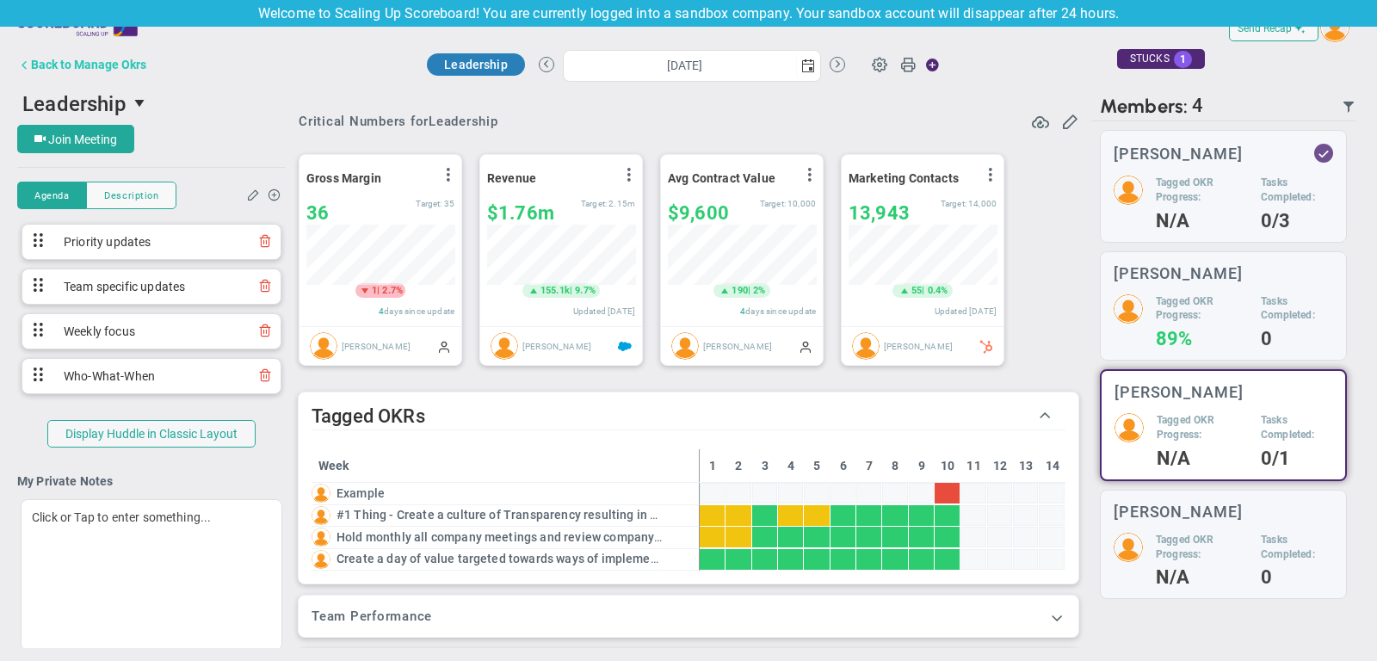
click at [136, 65] on div "Back to Manage Okrs" at bounding box center [88, 65] width 115 height 14
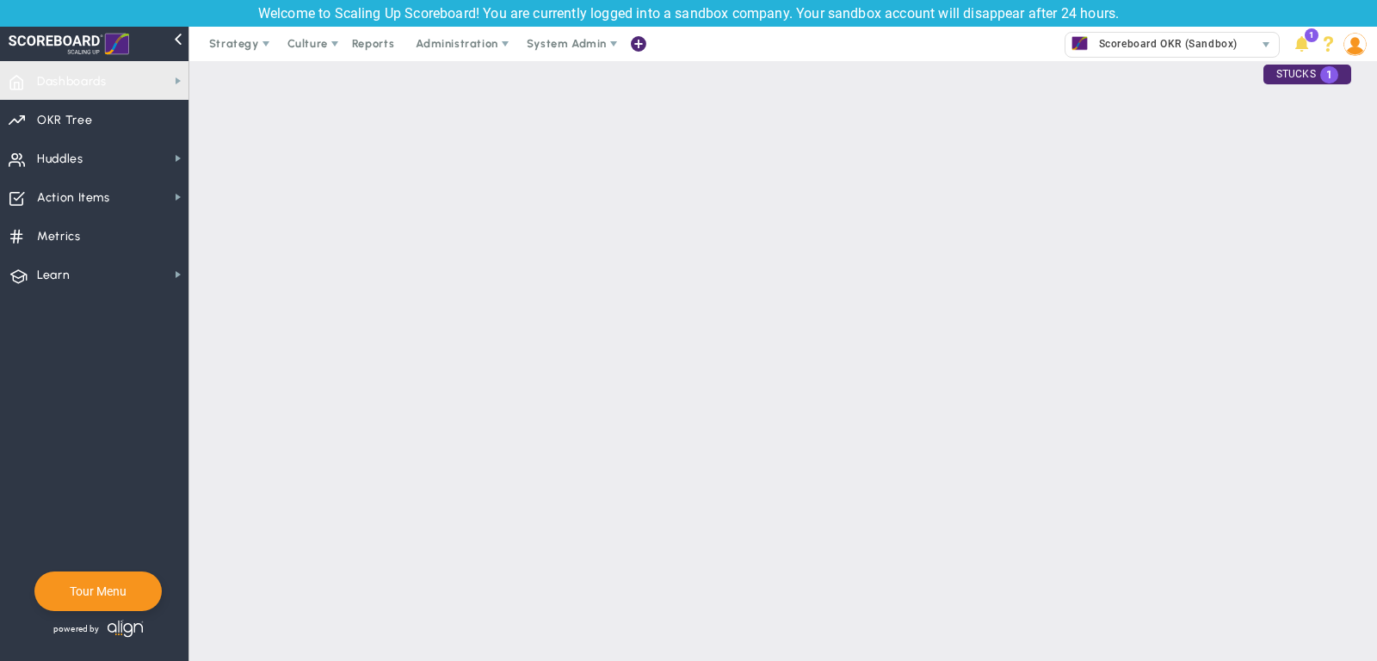
checkbox input "false"
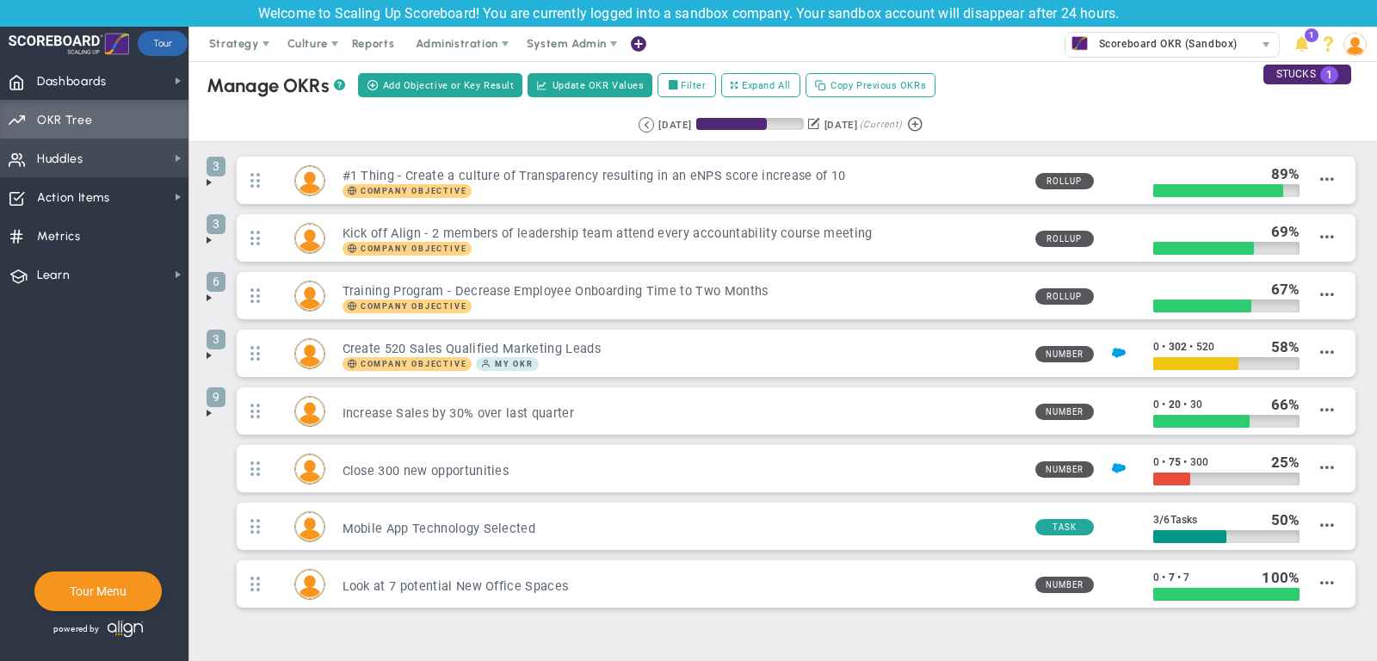
click at [109, 166] on span "Huddles Huddles" at bounding box center [94, 158] width 189 height 39
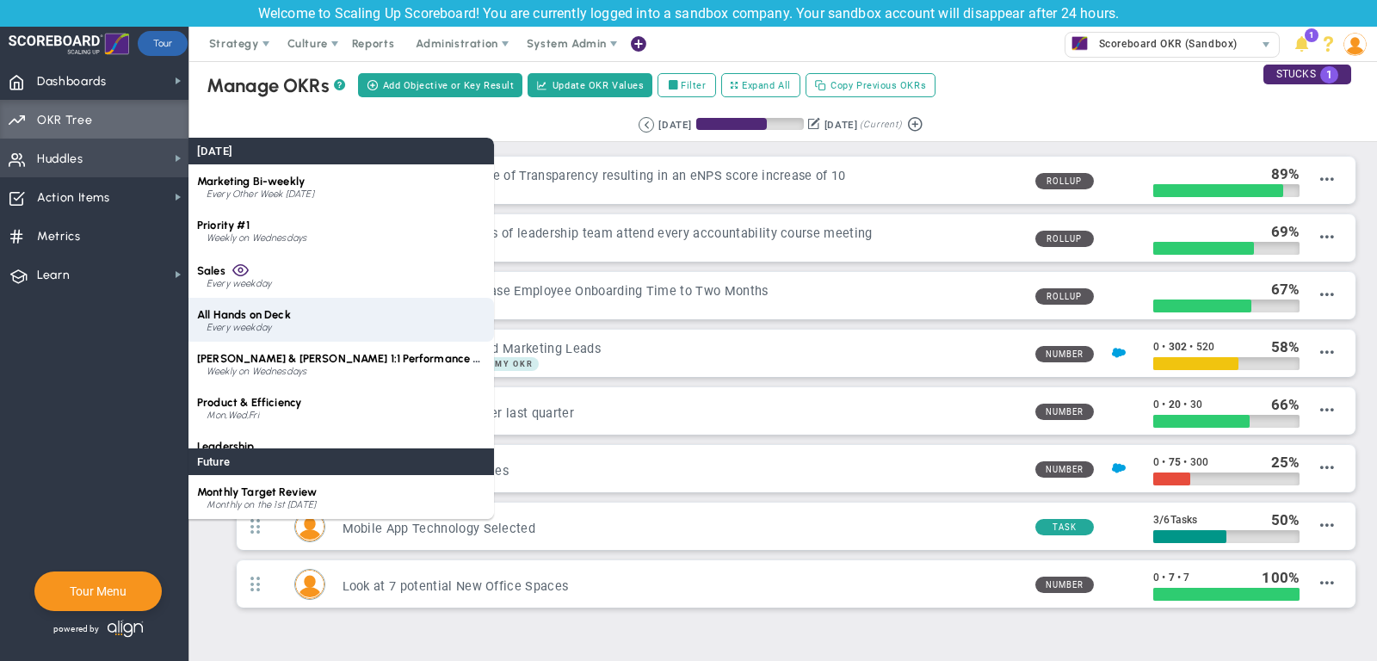
click at [262, 325] on div "Every weekday" at bounding box center [346, 328] width 279 height 10
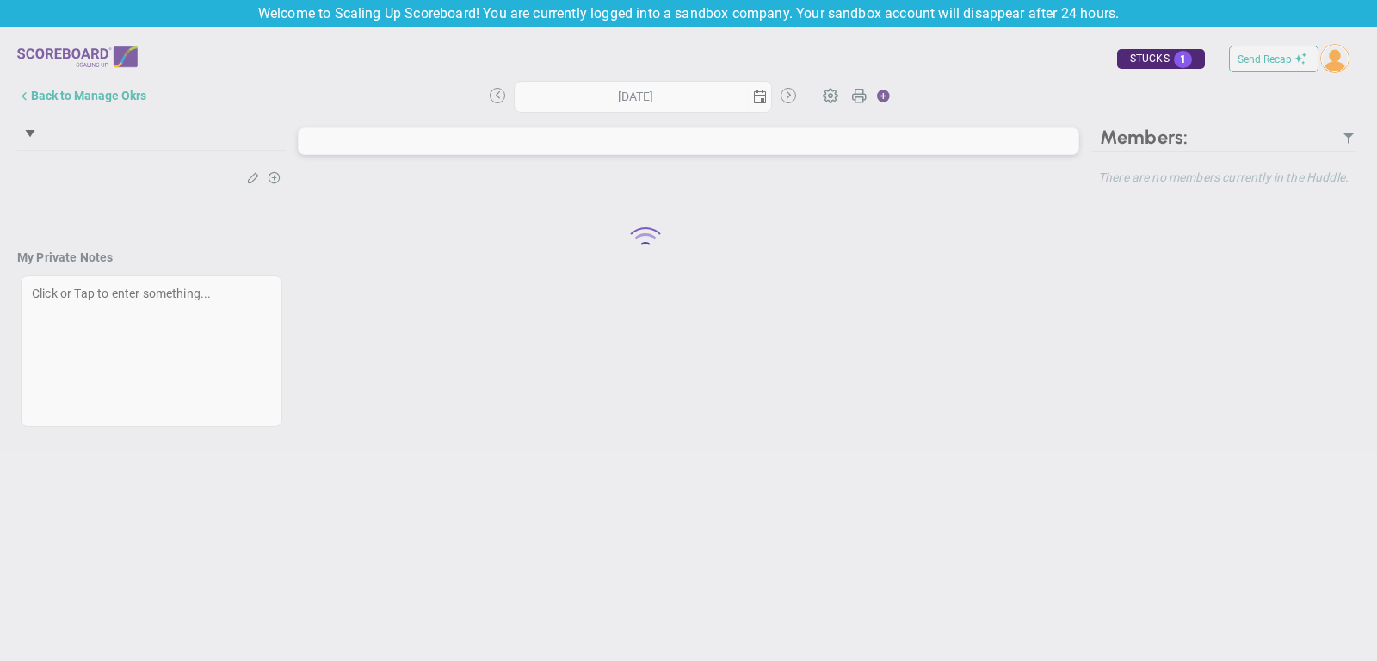
type input "Wednesday, October 1, 2025"
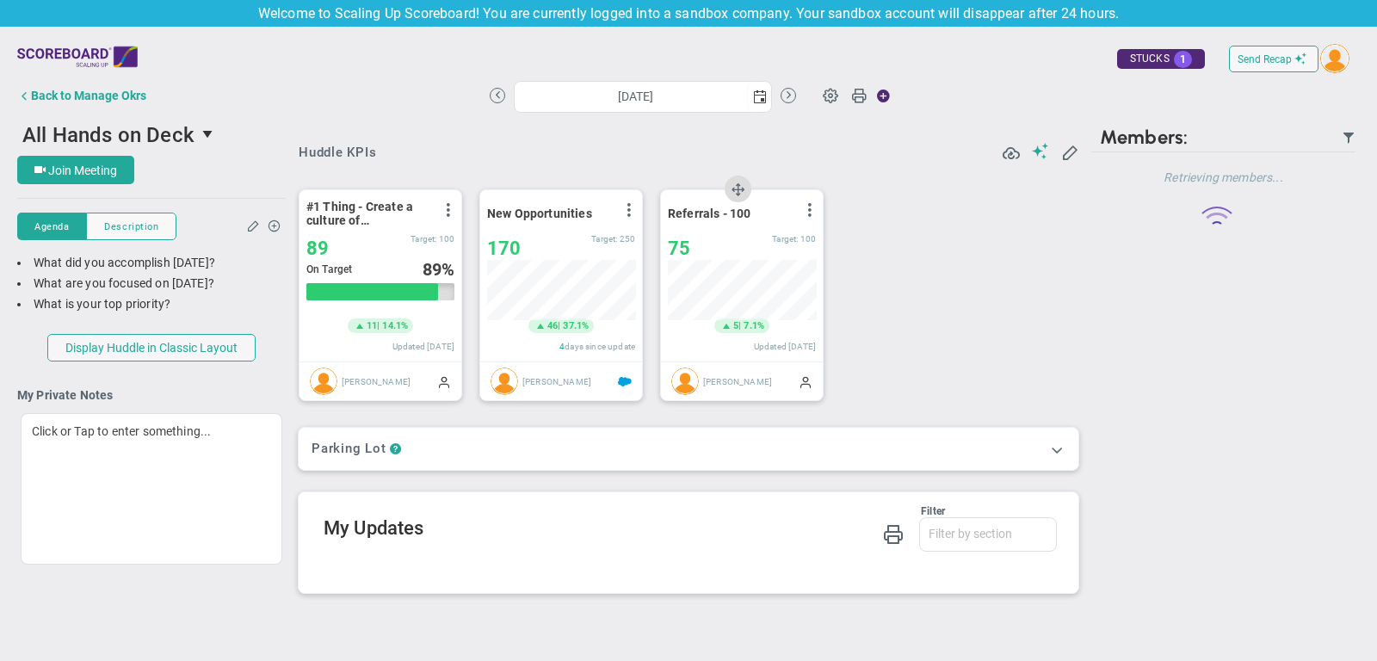
scroll to position [60, 148]
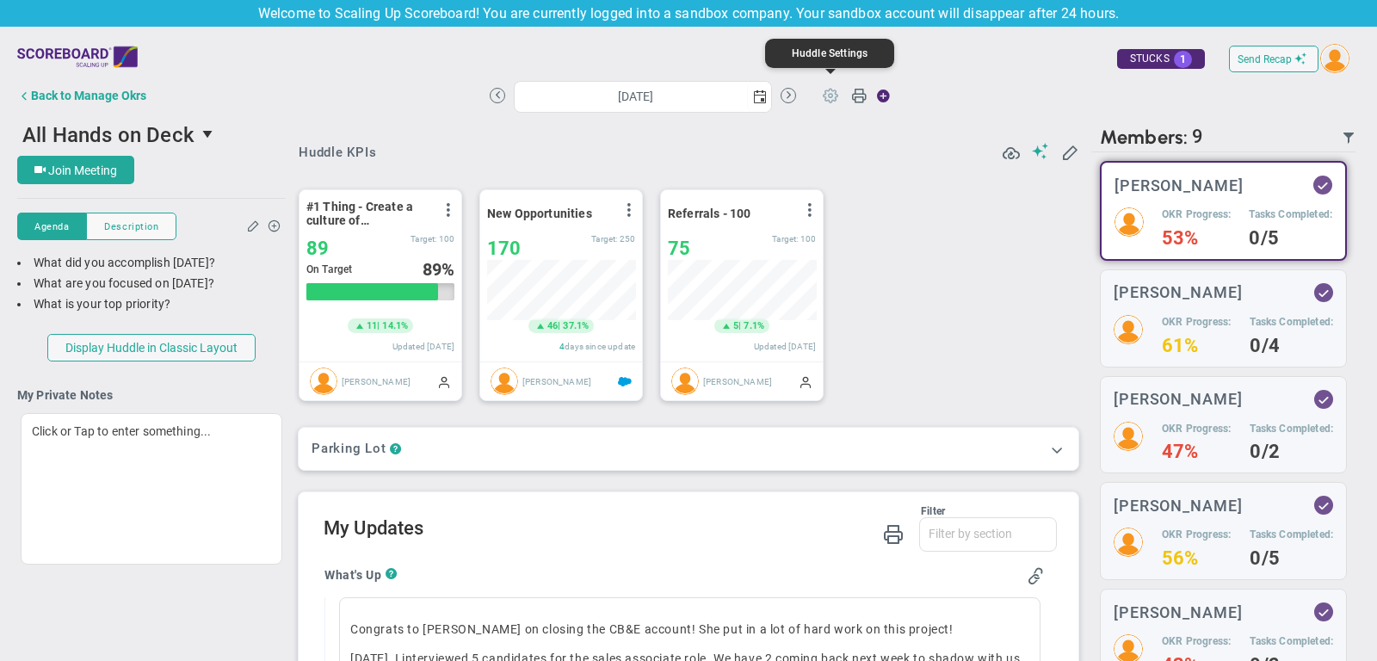
click at [829, 93] on span at bounding box center [830, 94] width 33 height 33
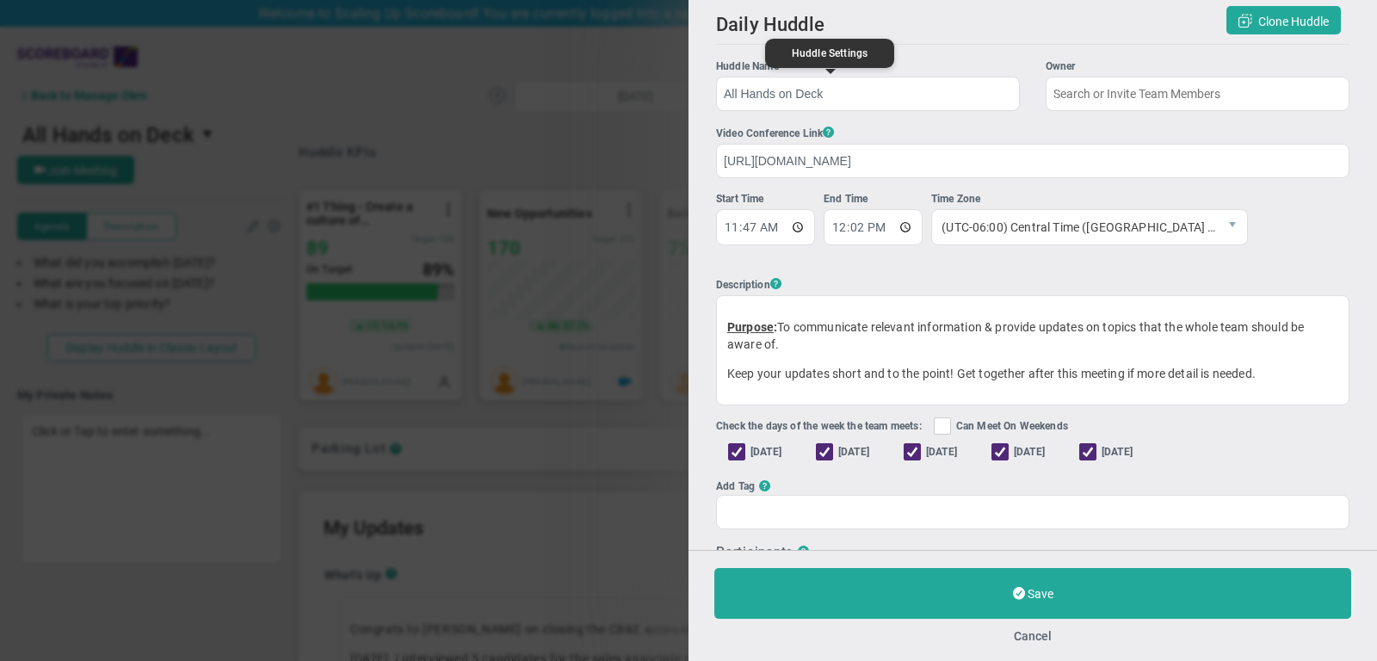
type input "[PERSON_NAME]"
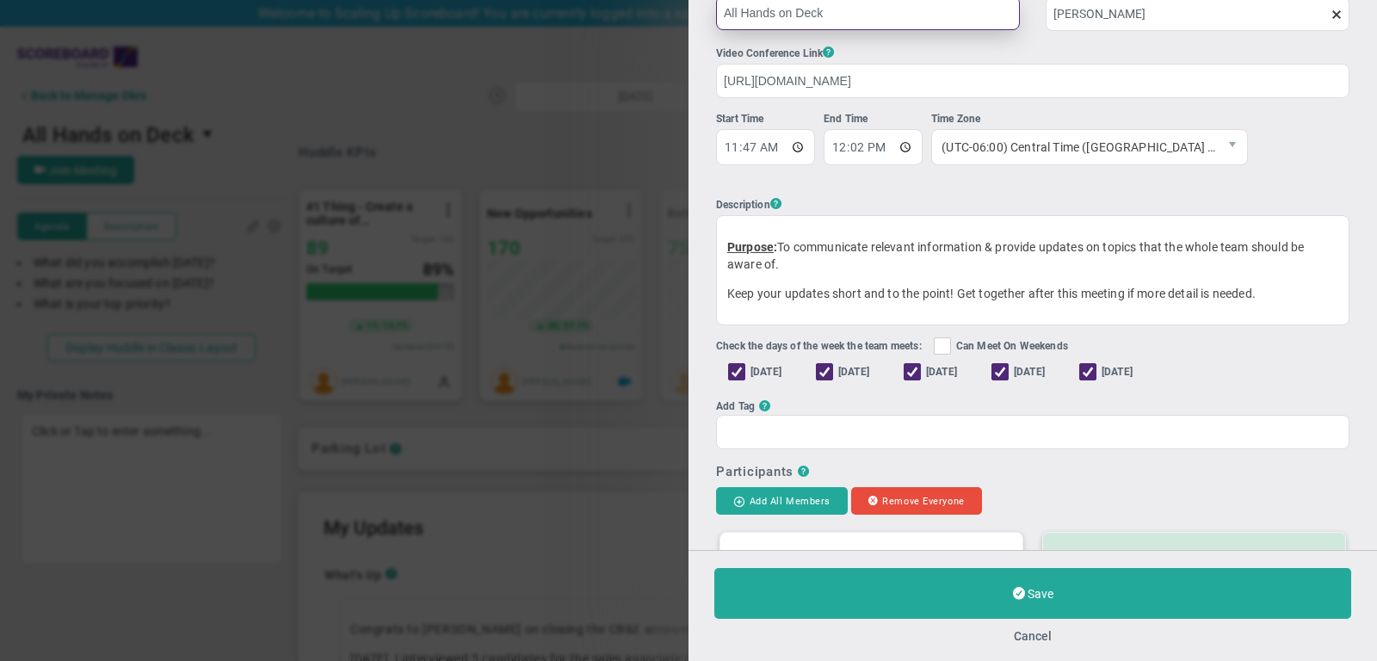
scroll to position [83, 0]
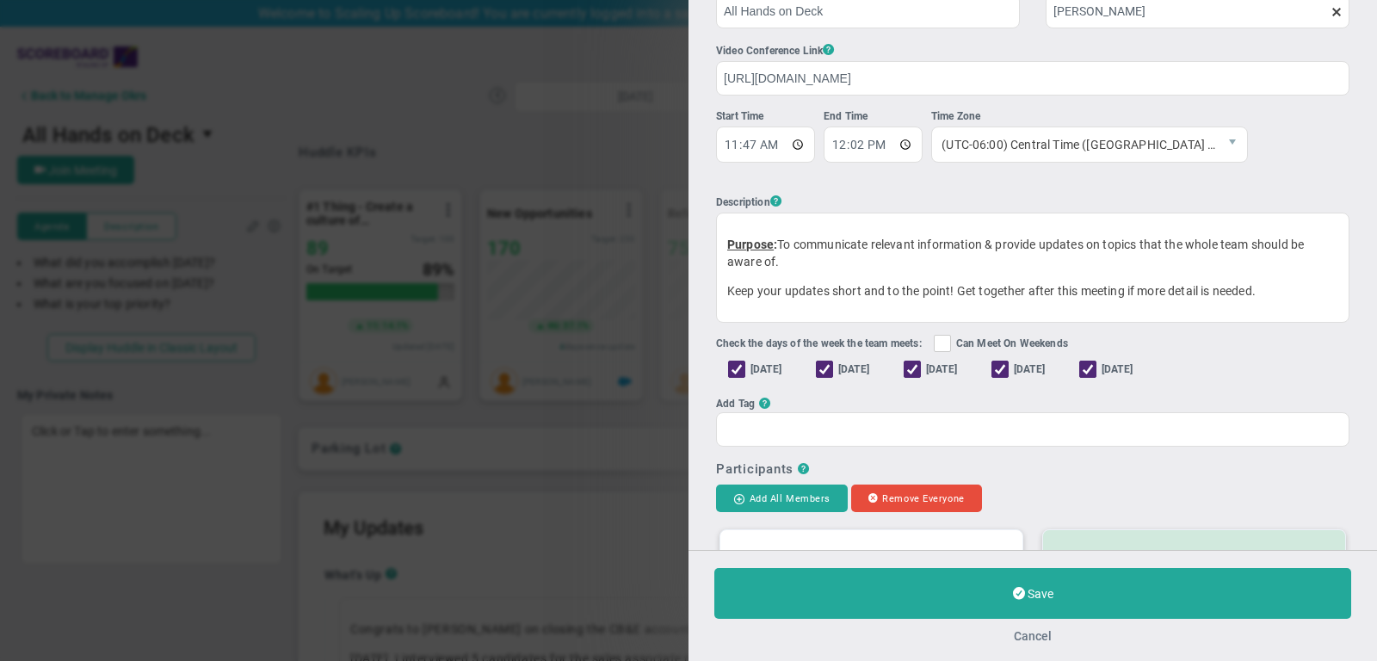
click at [1028, 629] on button "Cancel" at bounding box center [1033, 636] width 38 height 14
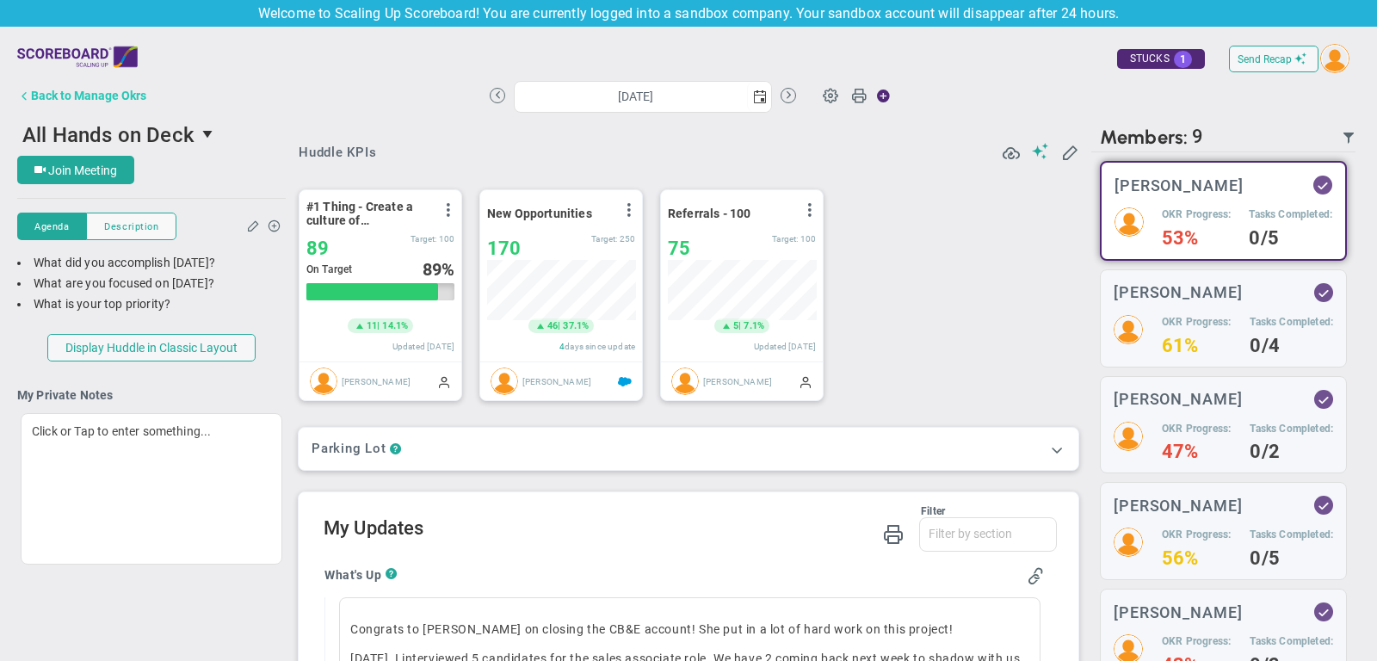
click at [109, 92] on div "Back to Manage Okrs" at bounding box center [88, 96] width 115 height 14
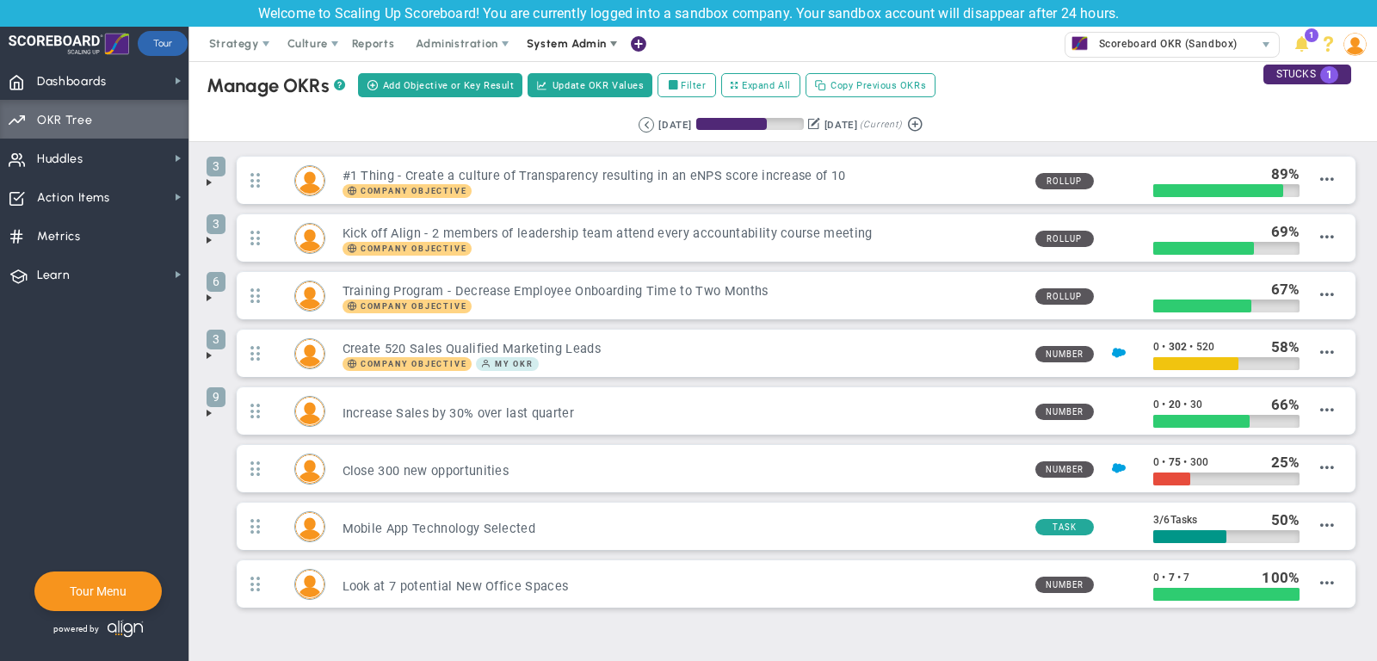
click at [581, 53] on span "System Admin" at bounding box center [568, 44] width 108 height 34
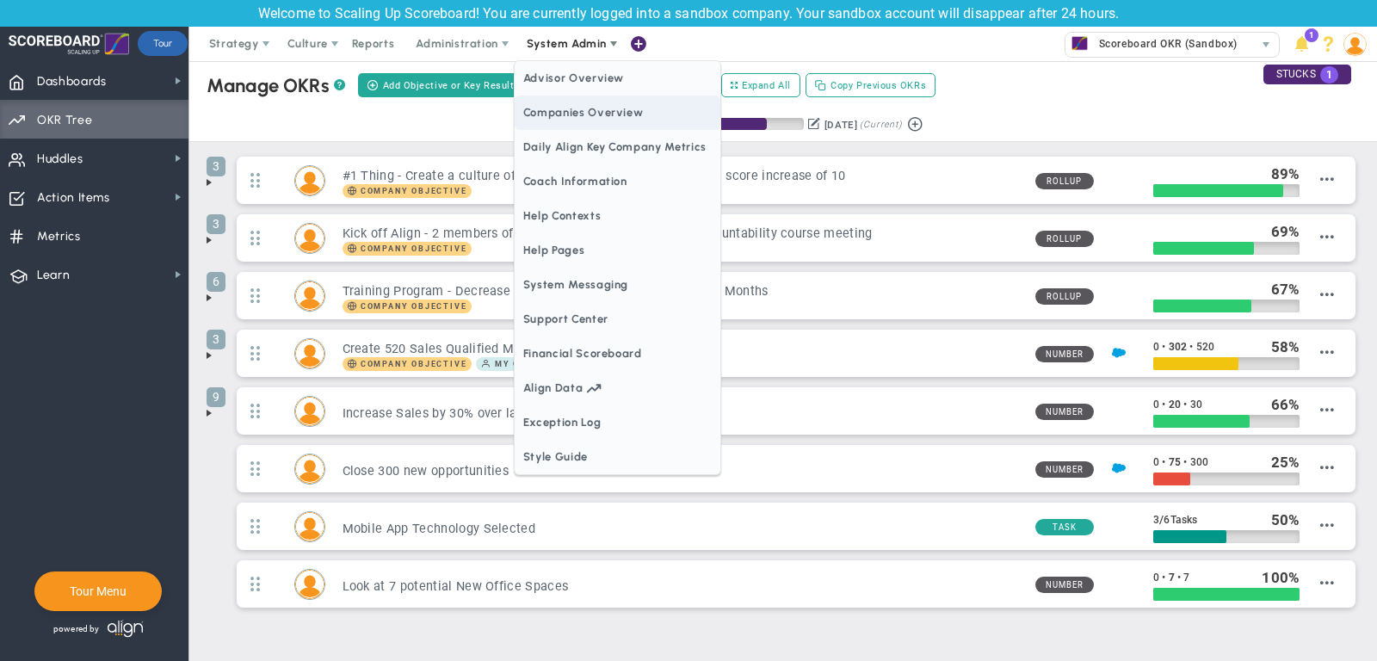
click at [595, 101] on span "Companies Overview" at bounding box center [618, 113] width 206 height 34
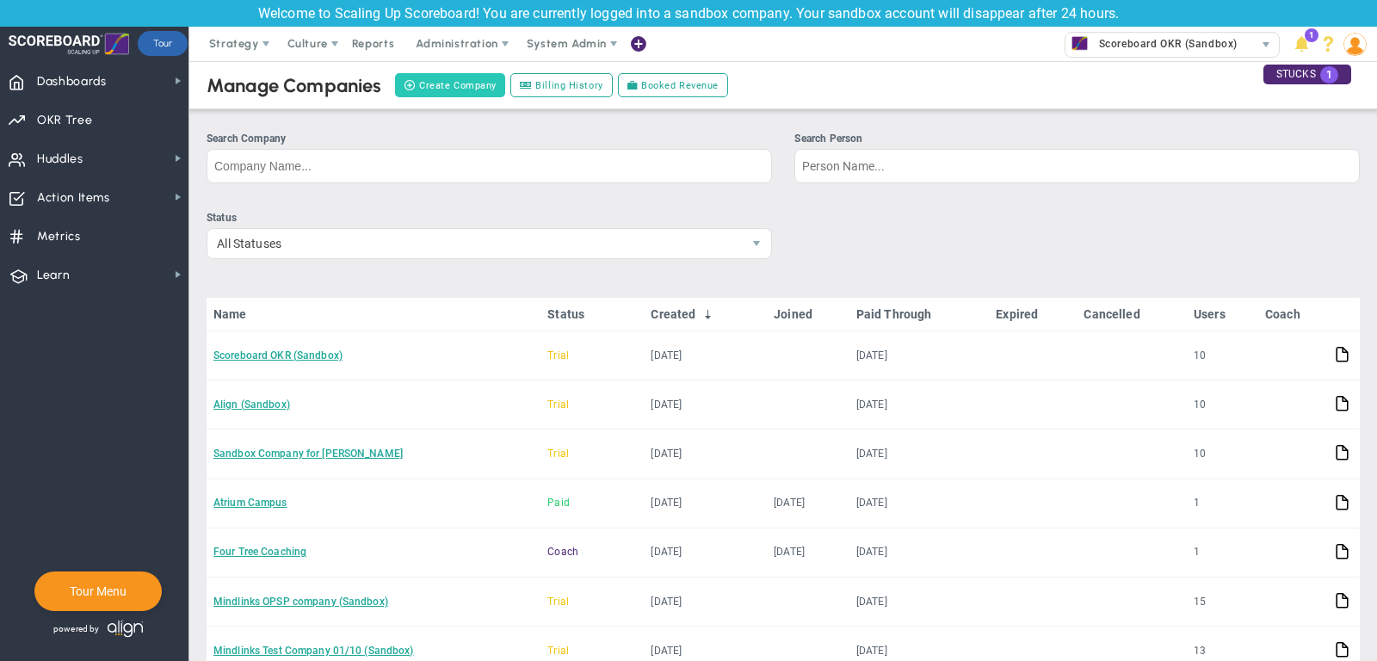
click at [445, 84] on button "Create Company" at bounding box center [450, 85] width 110 height 24
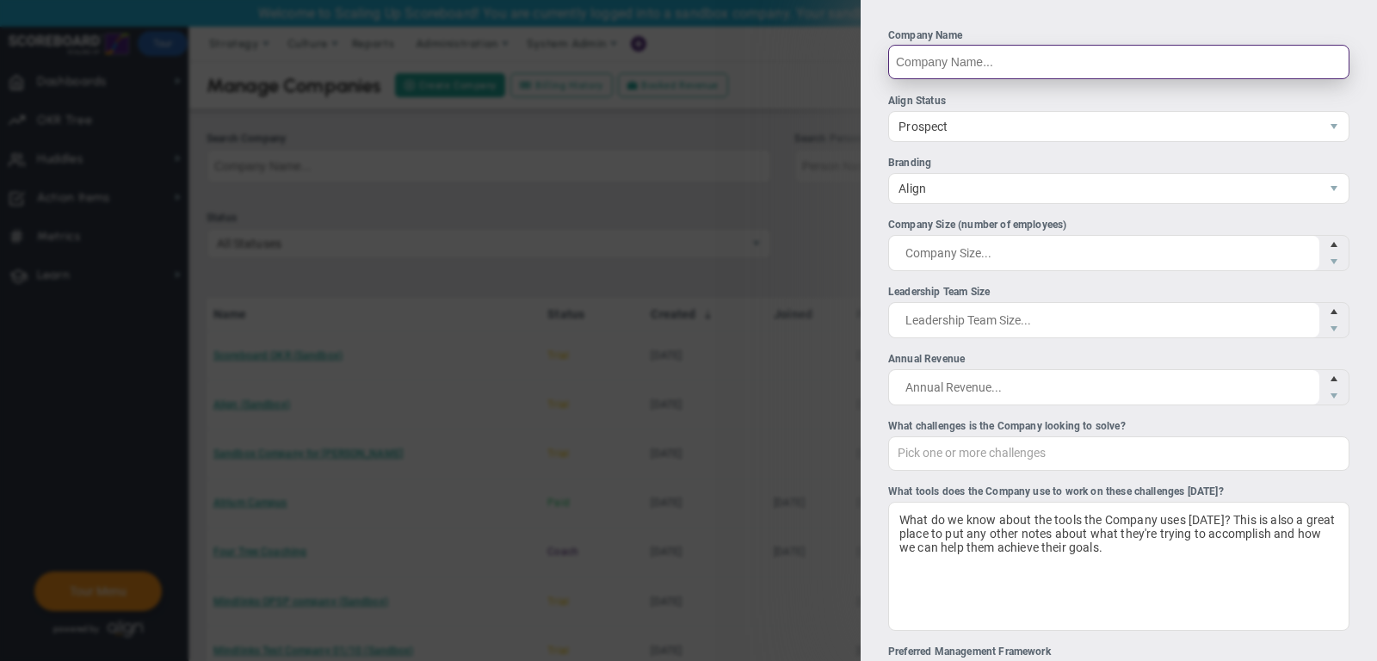
click at [921, 70] on input "Company Name" at bounding box center [1118, 62] width 461 height 34
type input "AIM"
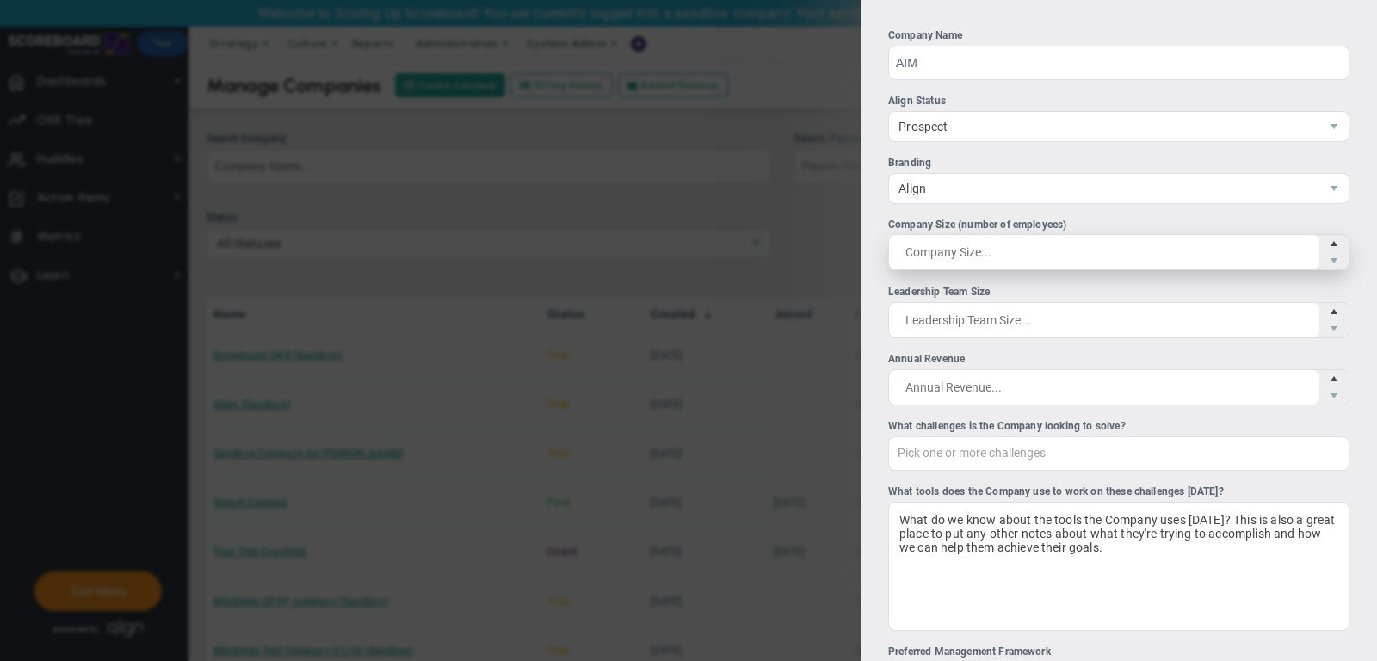
click at [1011, 252] on span at bounding box center [1118, 252] width 461 height 36
click at [1011, 252] on input "Company Size (number of employees)" at bounding box center [1104, 252] width 430 height 34
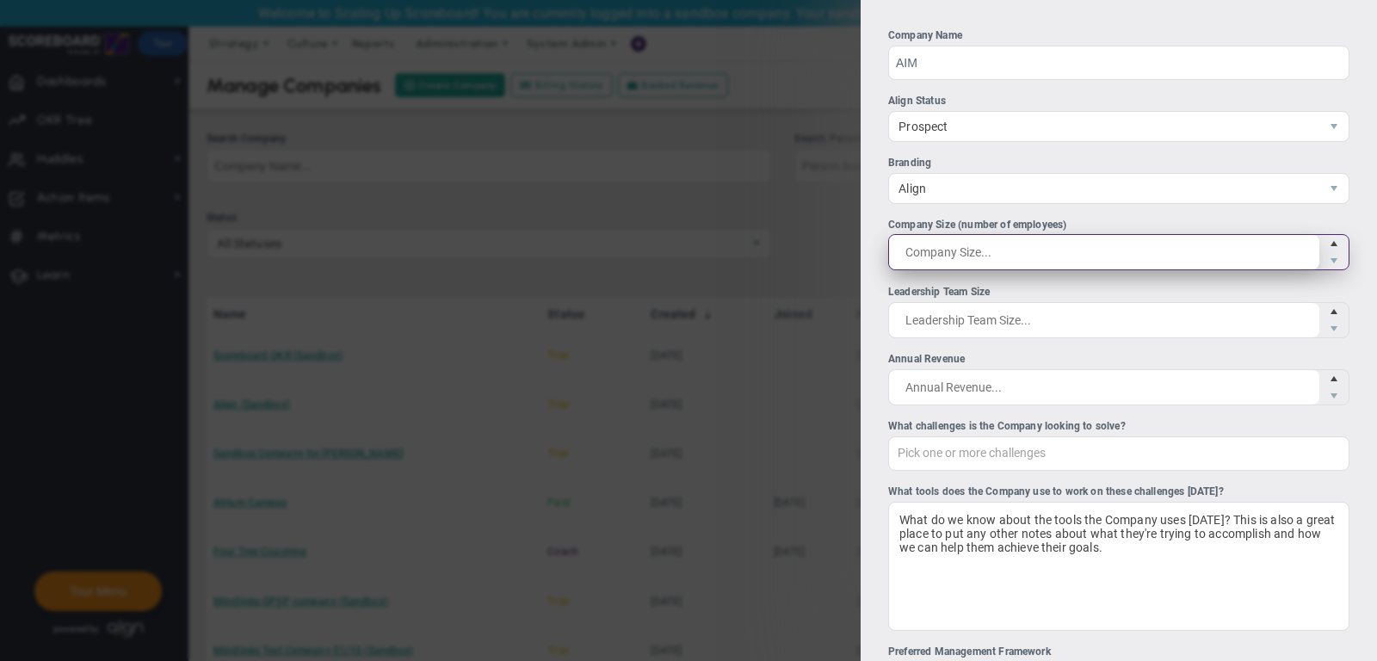
type input "1"
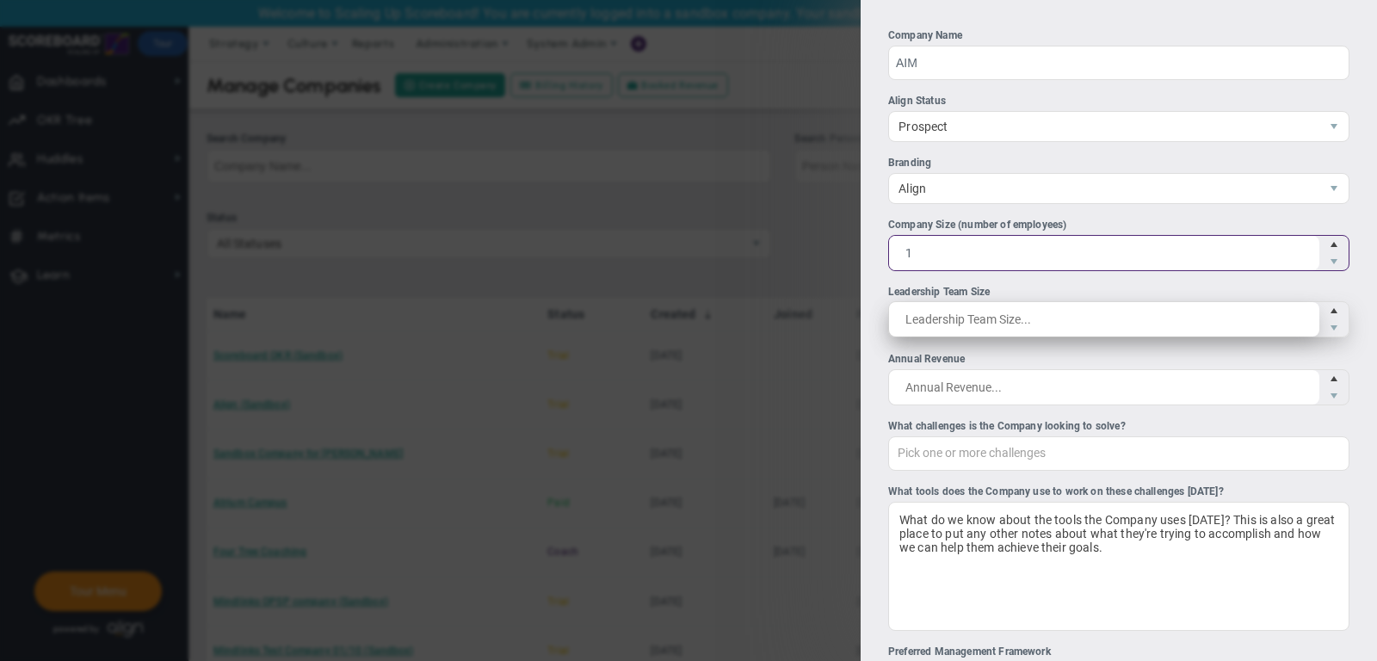
type input "1"
click at [1017, 301] on span at bounding box center [1118, 319] width 461 height 36
click at [1017, 302] on input "Leadership Team Size" at bounding box center [1104, 319] width 430 height 34
type input "1"
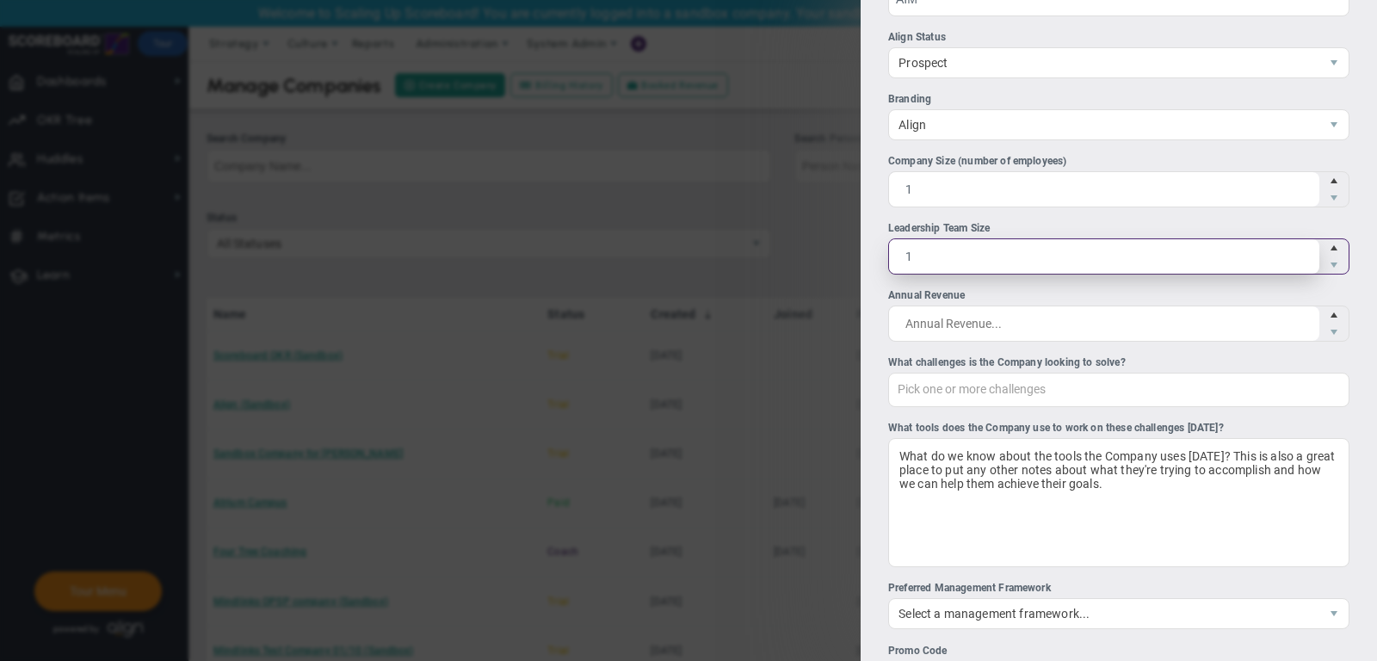
scroll to position [63, 0]
type input "1"
click at [999, 395] on div "Pick one or more challenges" at bounding box center [1118, 391] width 461 height 34
click at [999, 395] on input "What challenges is the Company looking to solve? Pick one or more challenges Fi…" at bounding box center [984, 389] width 190 height 31
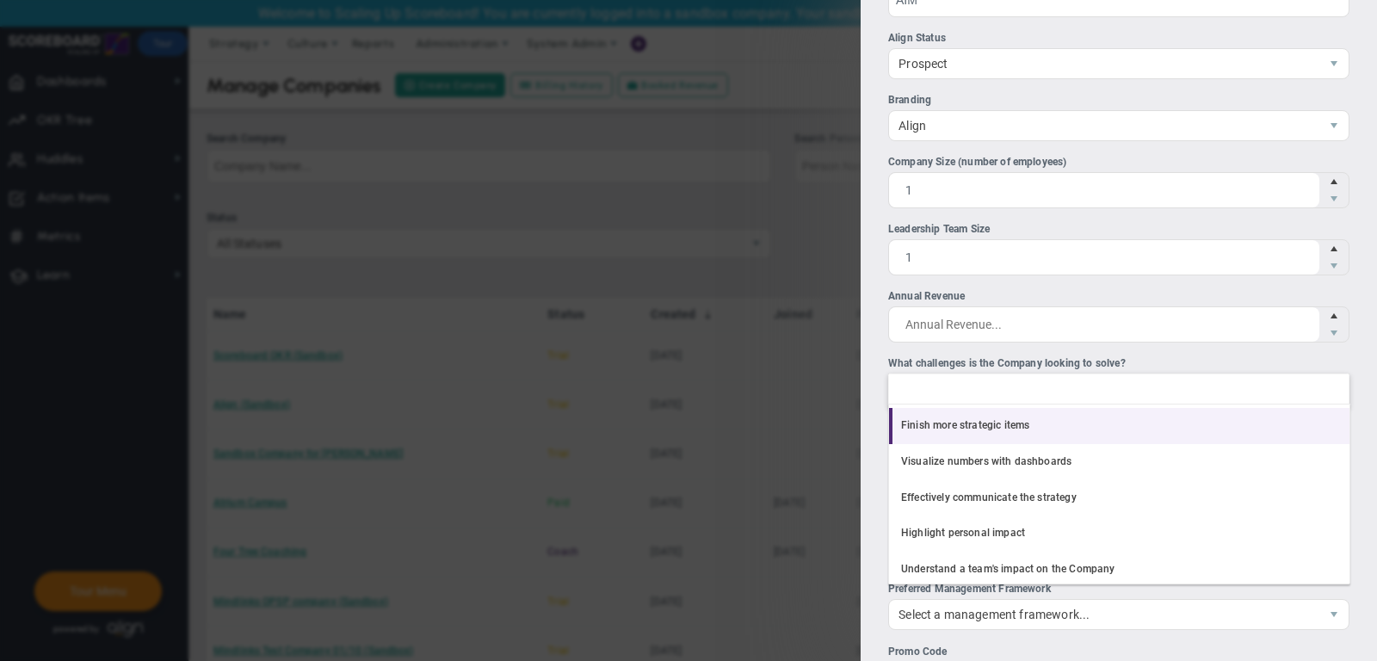
click at [1005, 422] on li "Finish more strategic items" at bounding box center [1119, 426] width 461 height 36
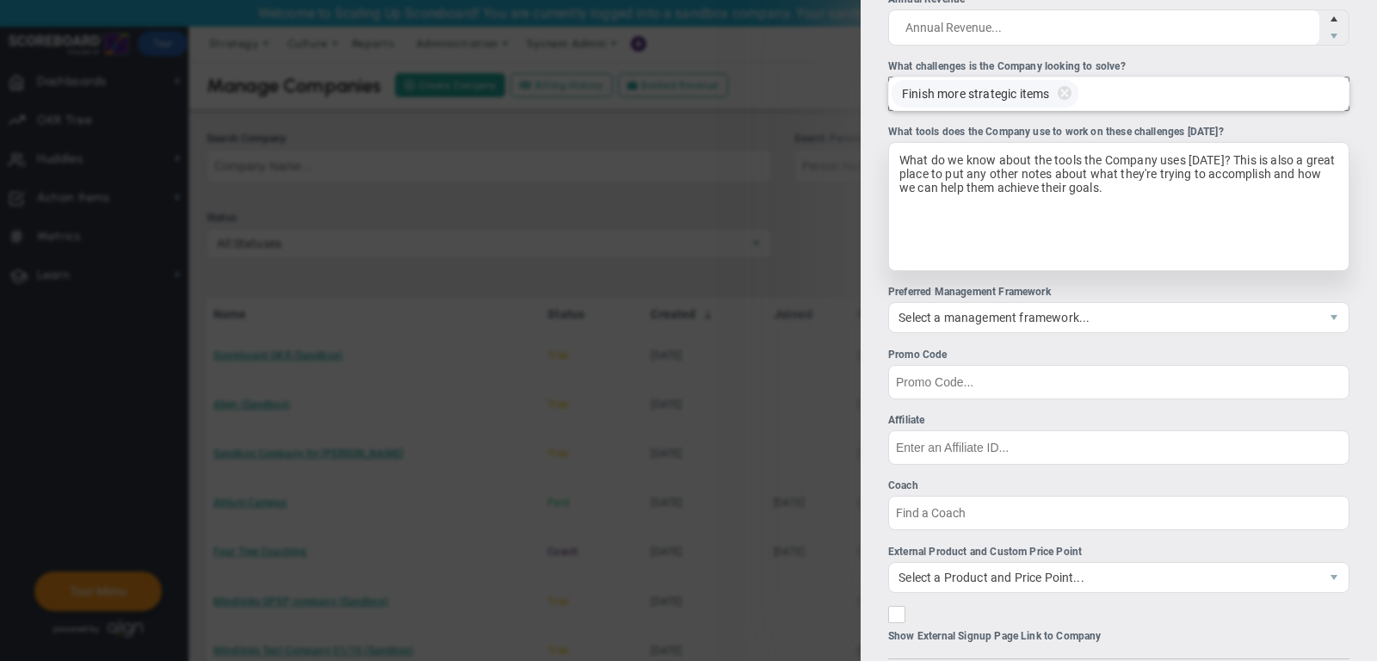
scroll to position [362, 0]
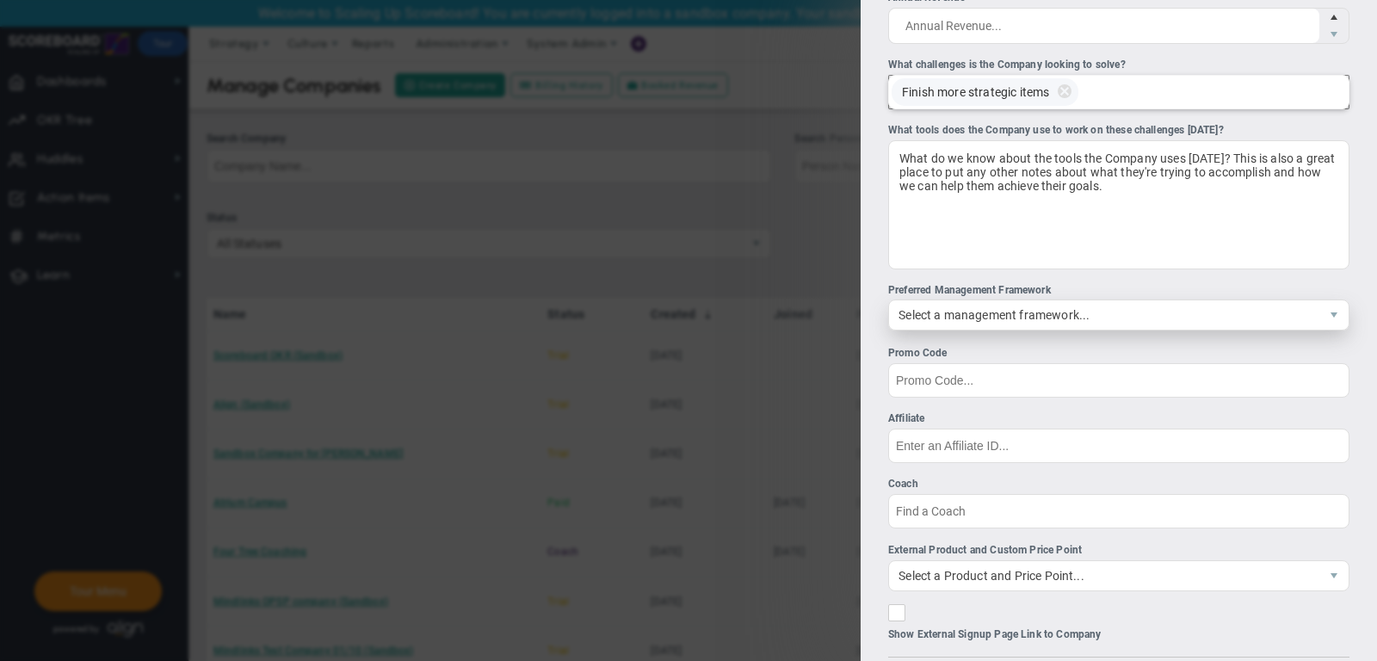
click at [1022, 312] on span "Select a management framework..." at bounding box center [1104, 314] width 430 height 29
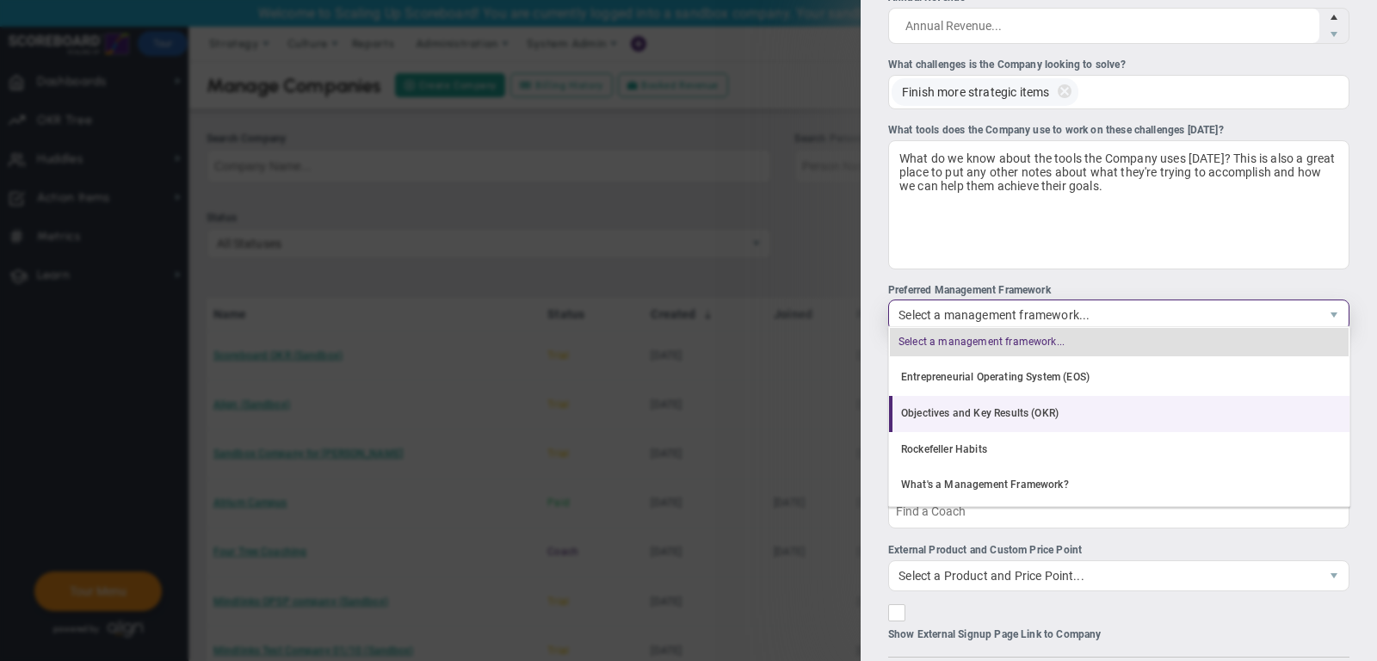
scroll to position [33, 0]
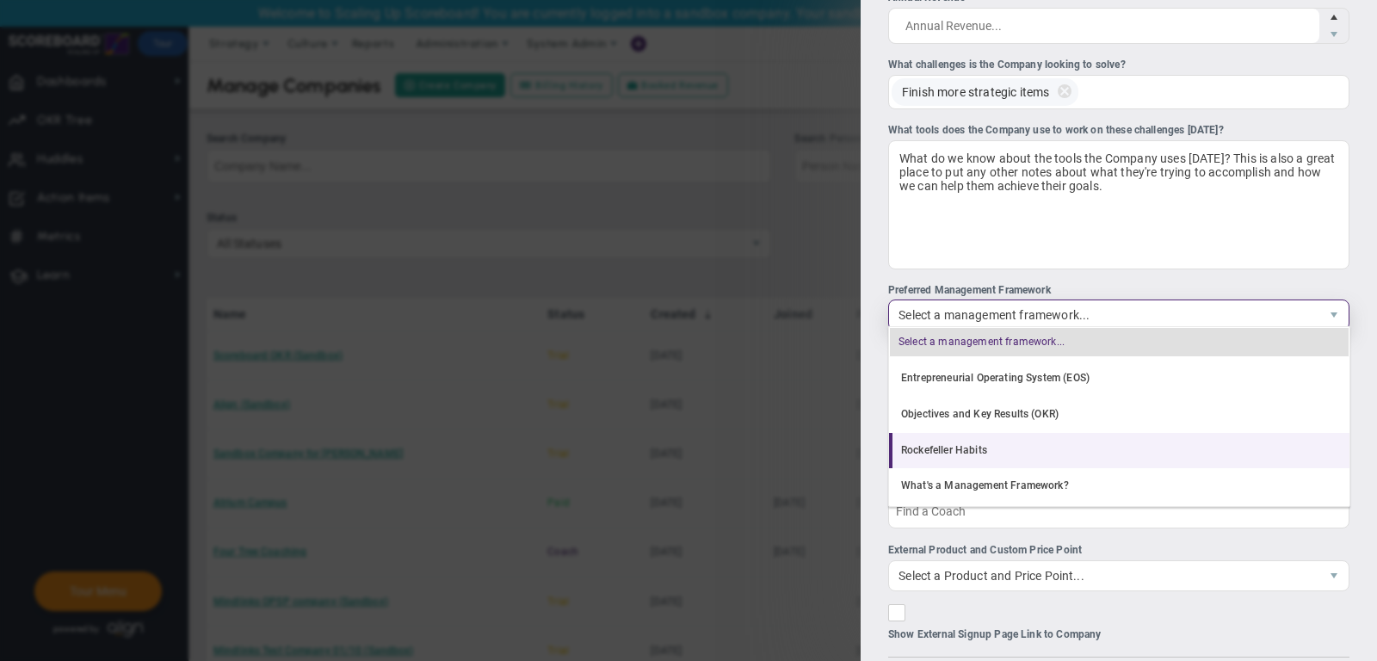
click at [1026, 443] on li "Rockefeller Habits" at bounding box center [1119, 451] width 461 height 36
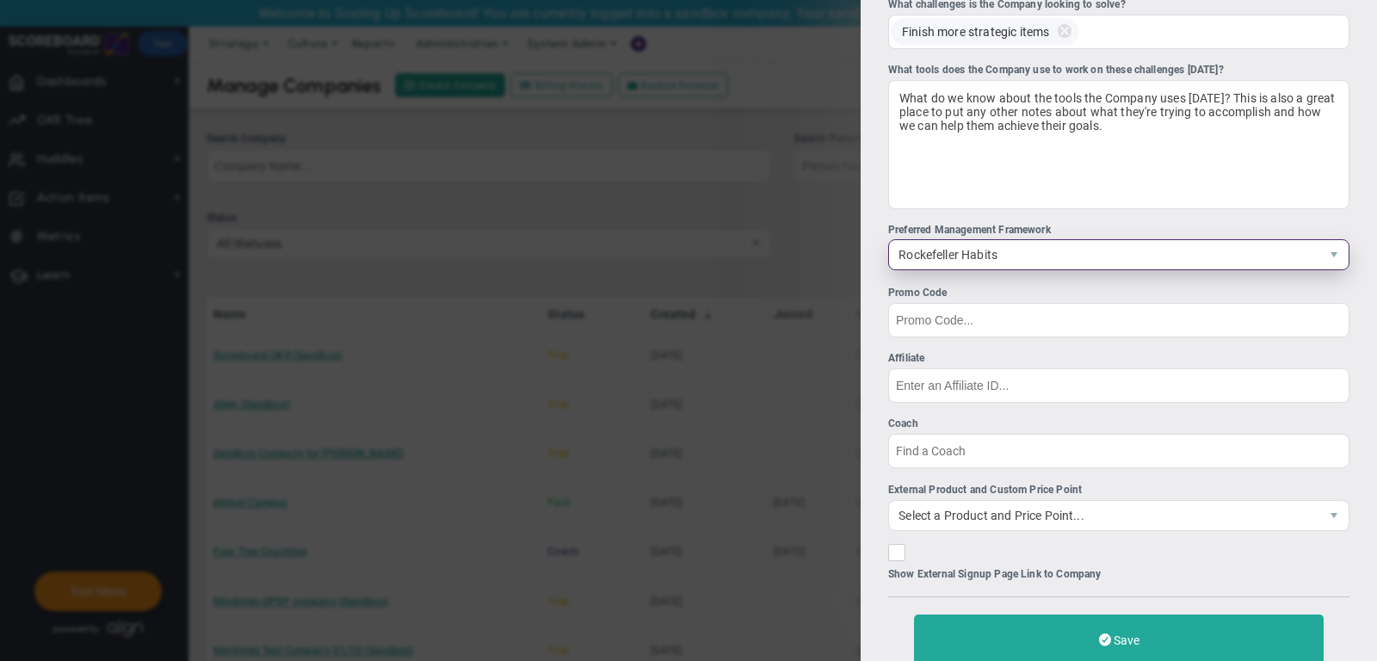
scroll to position [453, 0]
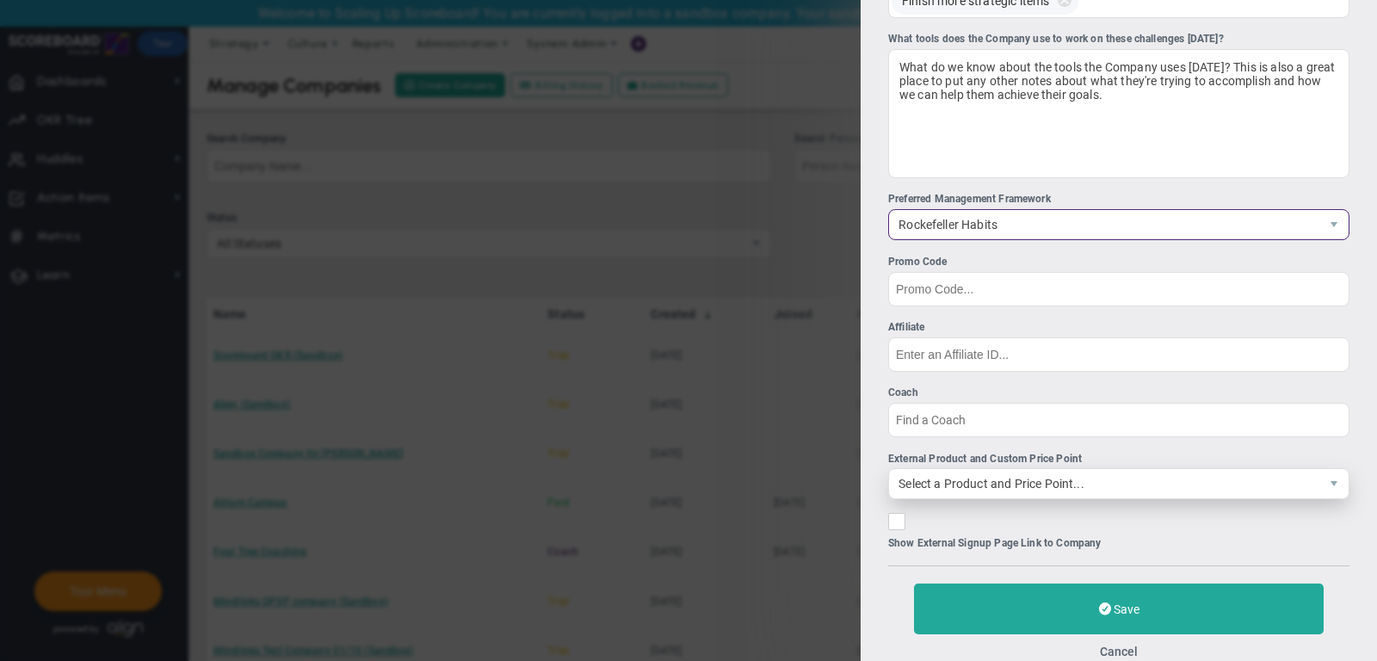
click at [1030, 469] on span "Select a Product and Price Point..." at bounding box center [1104, 483] width 430 height 29
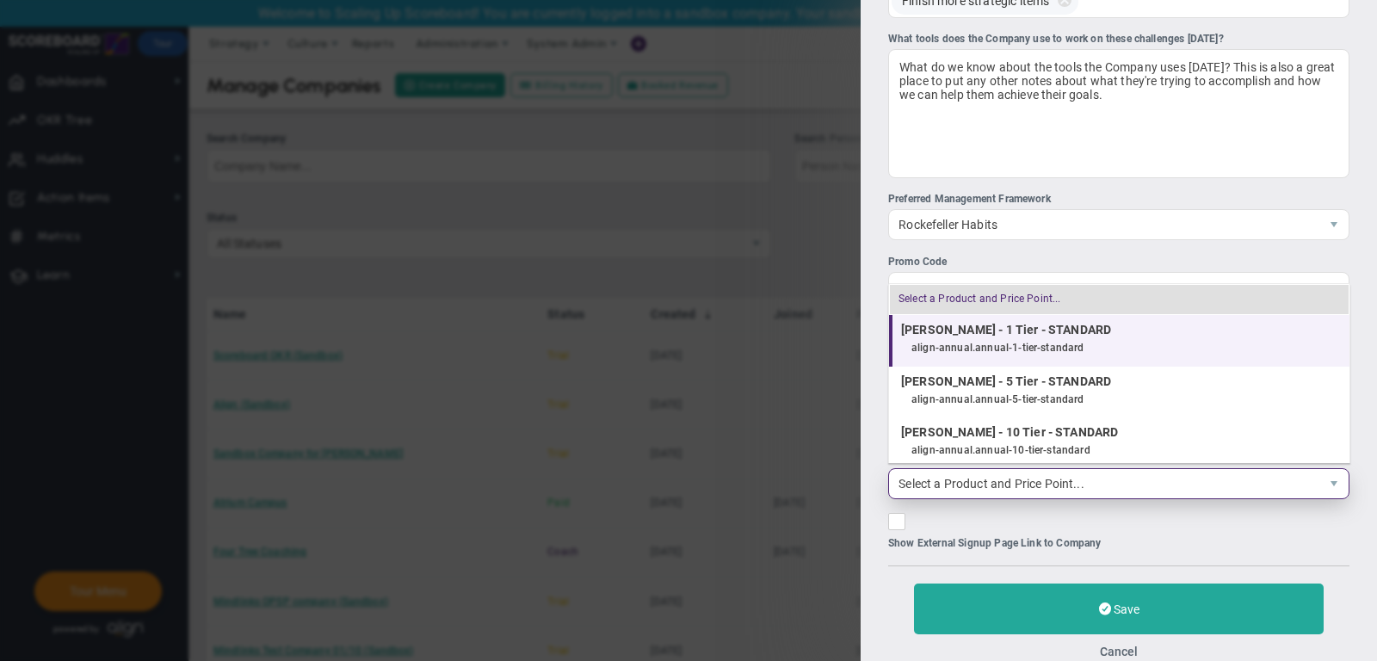
click at [981, 344] on div "align-annual.annual-1-tier-standard" at bounding box center [1127, 348] width 430 height 22
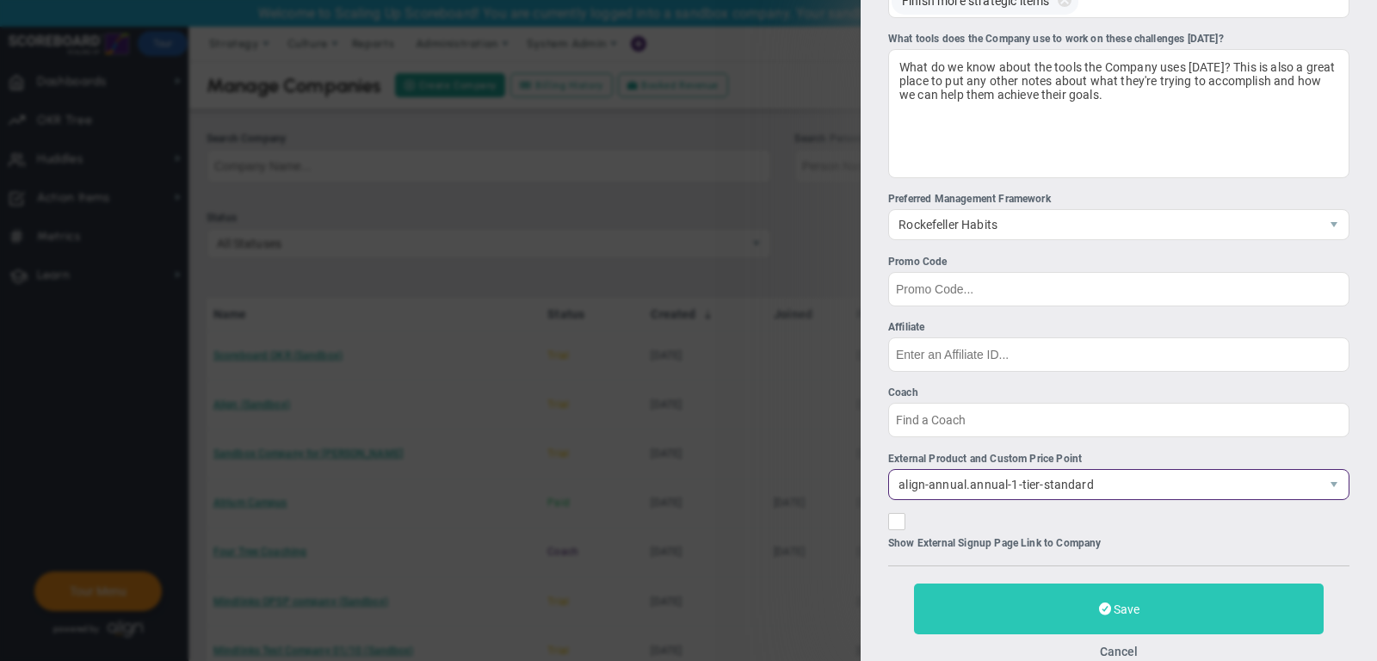
click at [1022, 591] on button "Save" at bounding box center [1119, 609] width 410 height 51
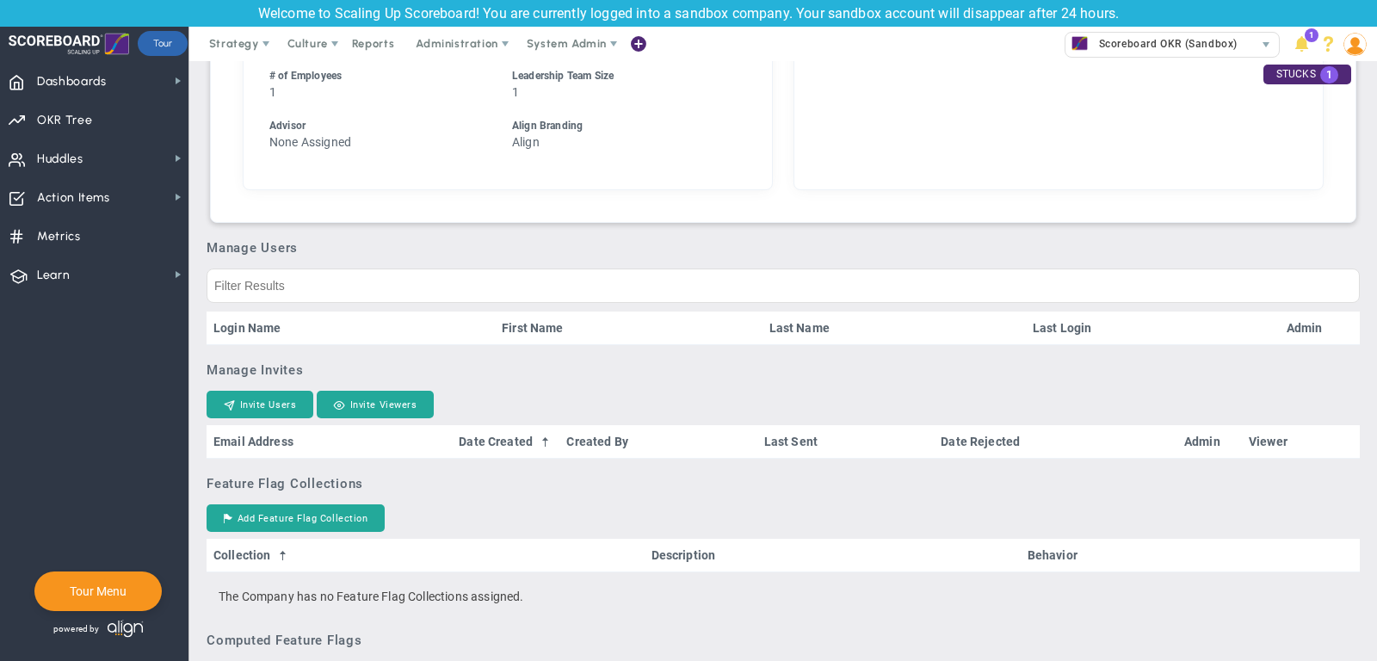
scroll to position [825, 0]
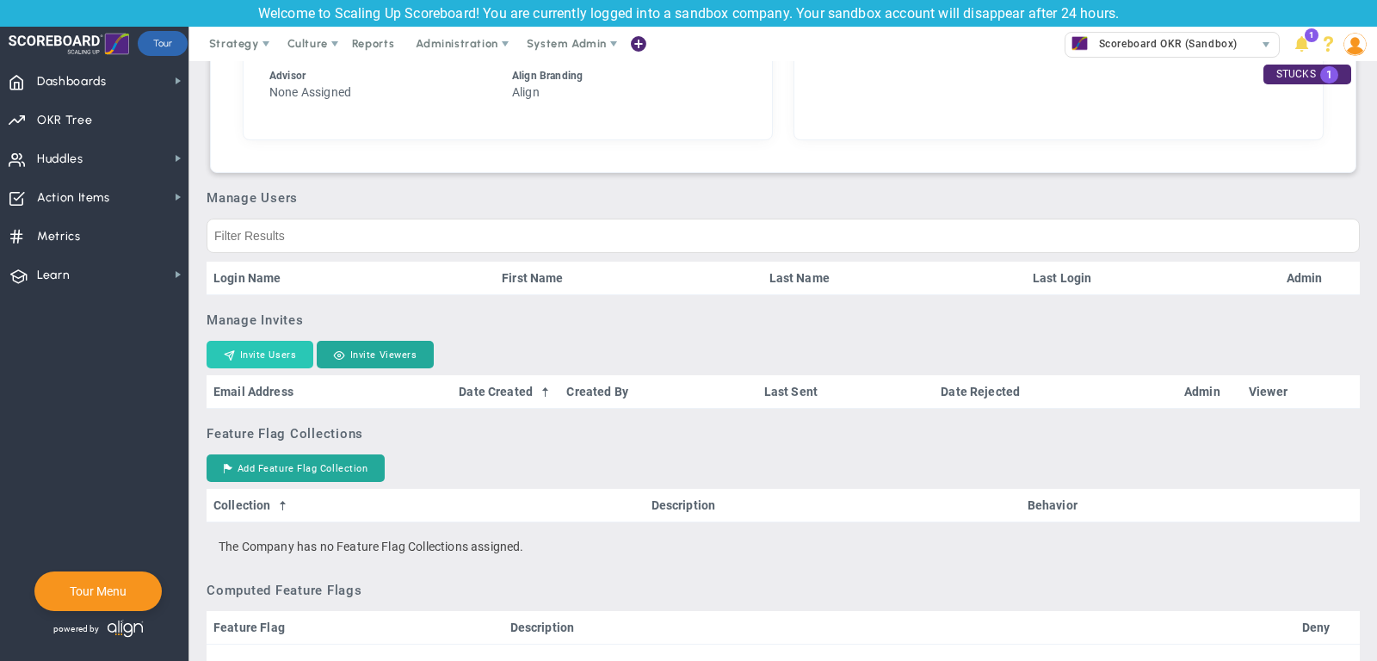
click at [239, 368] on button "Invite Users" at bounding box center [260, 355] width 107 height 28
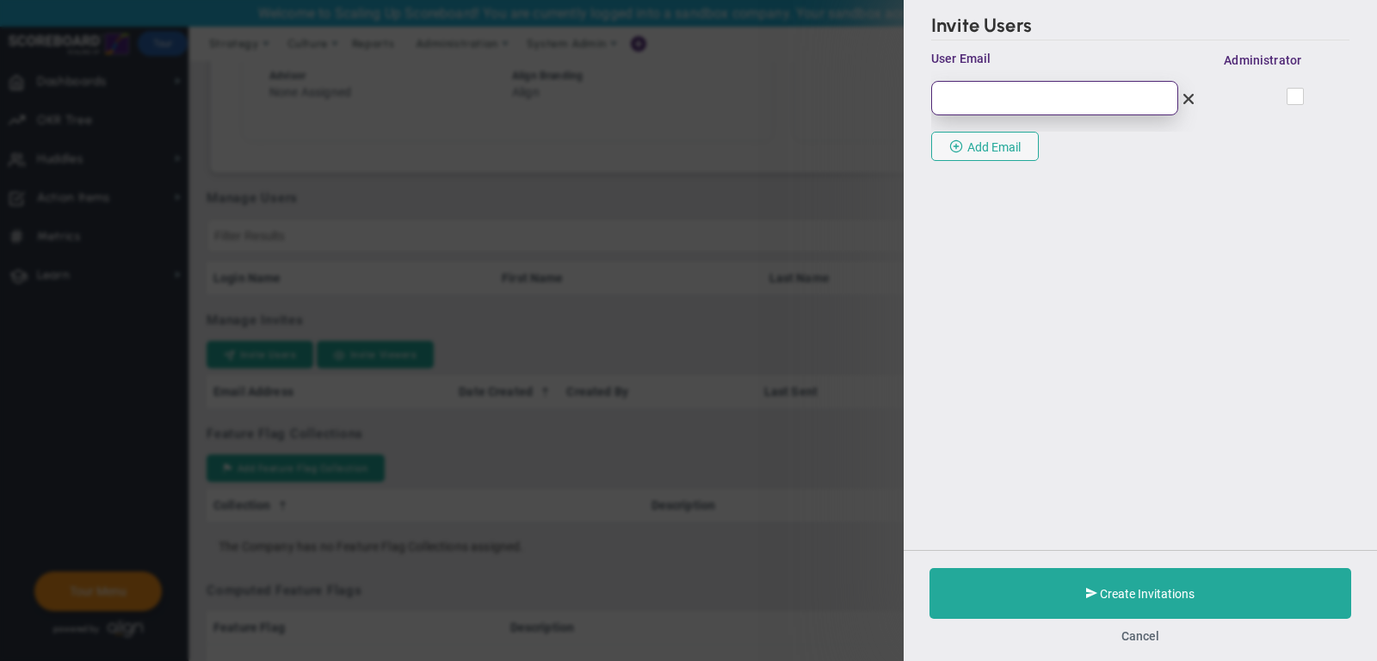
click at [1066, 95] on input "email" at bounding box center [1054, 98] width 247 height 34
paste input "juliehuber25@icloud.com"
type input "juliehuber25@icloud.com"
click at [1288, 94] on span at bounding box center [1295, 96] width 17 height 17
click at [1291, 94] on input "checkbox" at bounding box center [1296, 99] width 11 height 17
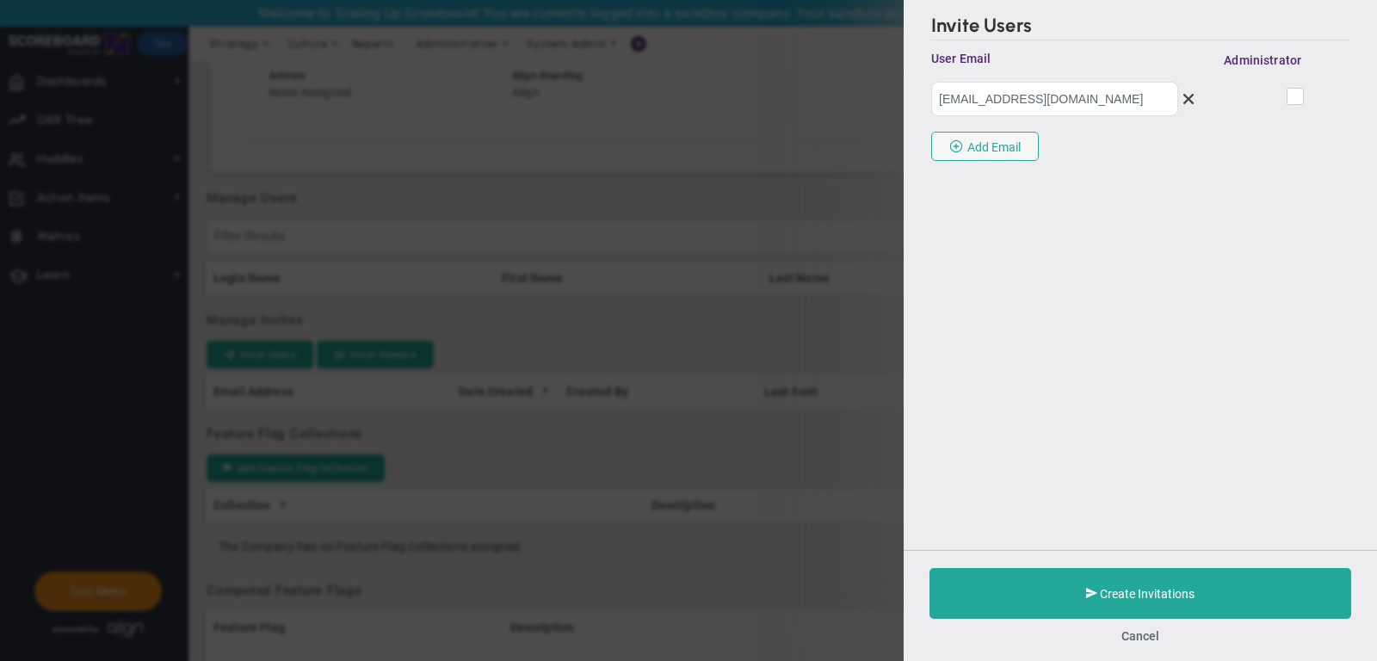
checkbox input "true"
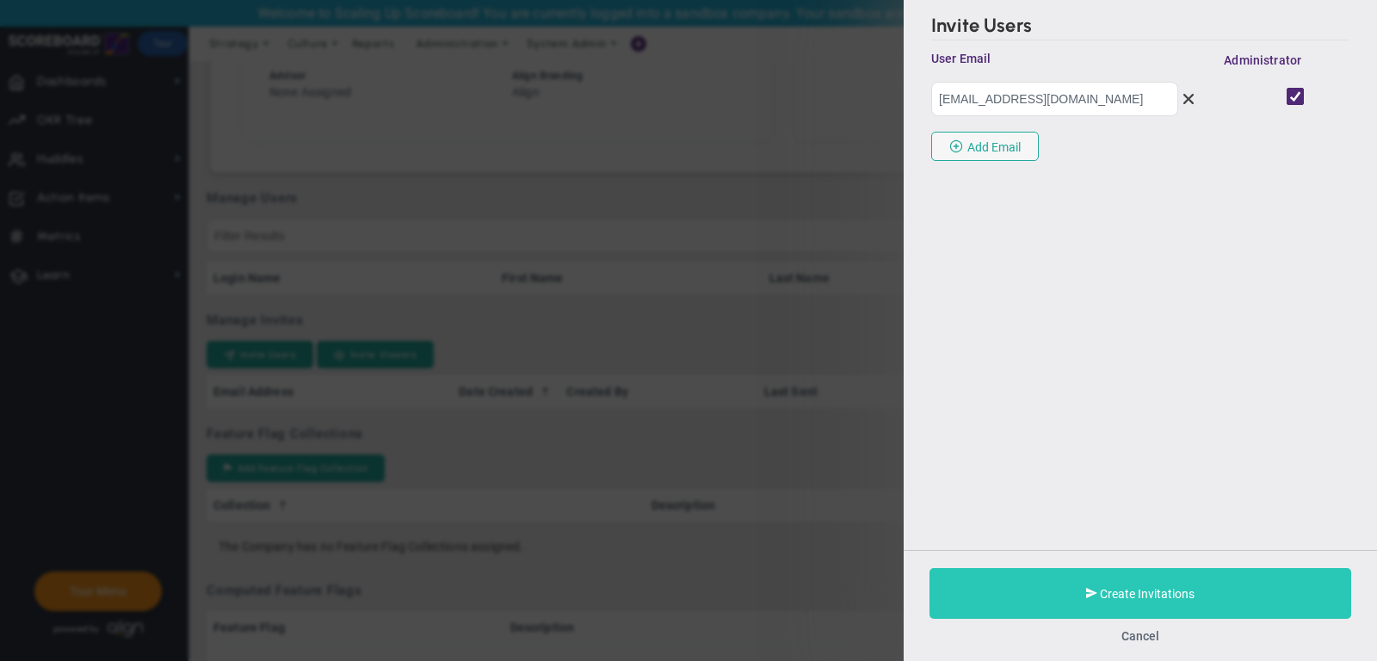
click at [1058, 592] on button "Create Invitations" at bounding box center [1141, 593] width 422 height 51
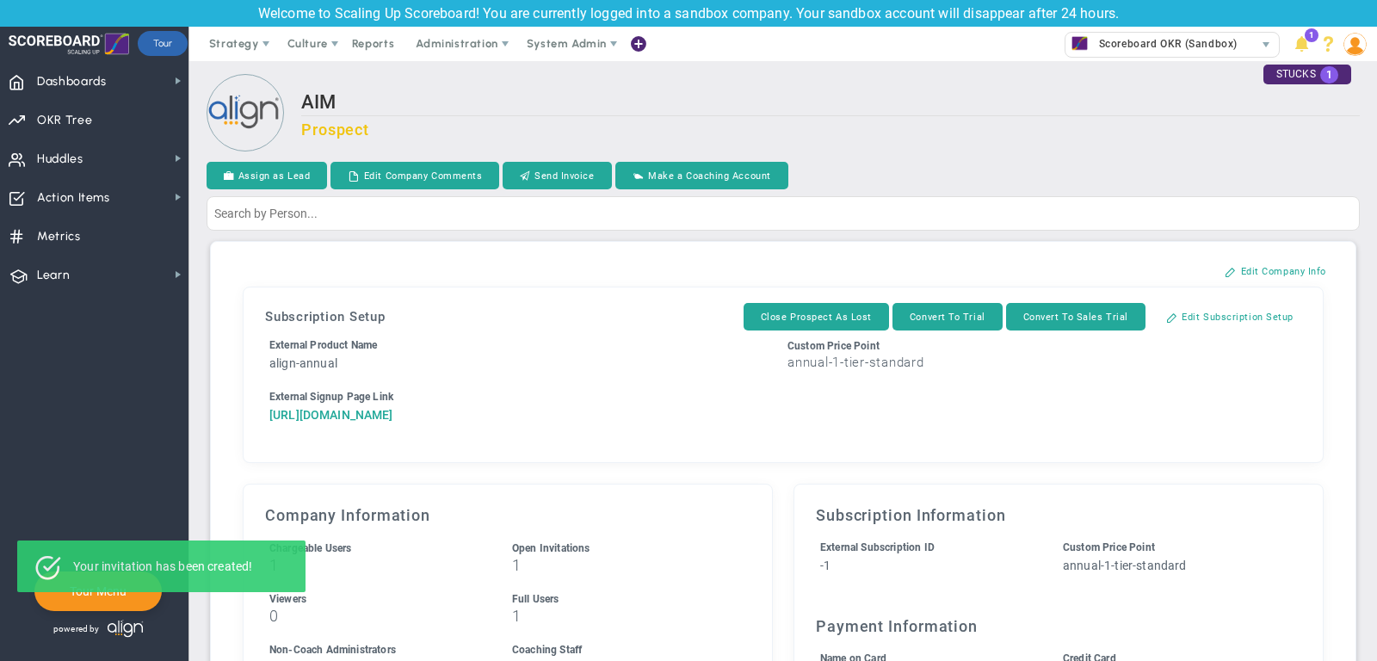
click at [393, 412] on a=1&reference=33653&organization=AIM&components=1&components=1&components=0"] "https://align-technologies-corp.chargifypay.com/subscribe/d9fh9ffx3z65/align-an…" at bounding box center [331, 415] width 124 height 14
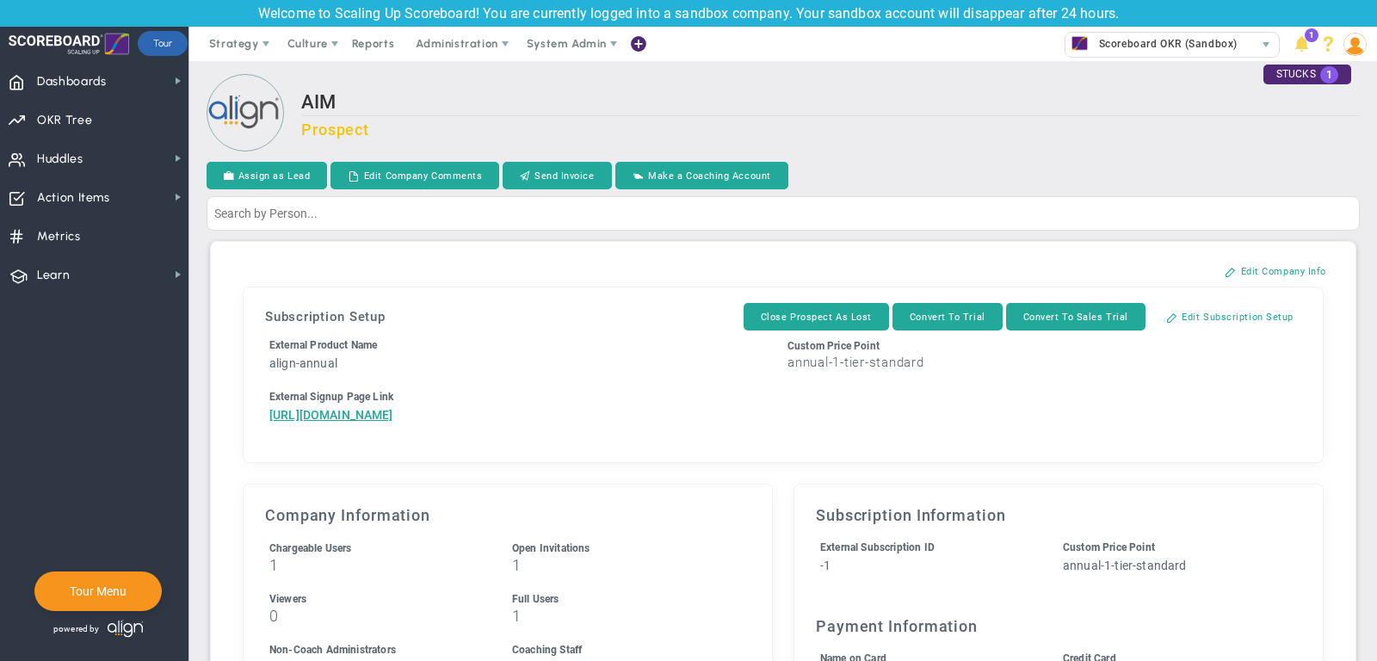
drag, startPoint x: 433, startPoint y: 486, endPoint x: 252, endPoint y: 411, distance: 196.0
click at [252, 411] on div "Subscription Setup Close Prospect As Lost Convert To Trial Convert To Sales Tri…" at bounding box center [783, 375] width 1062 height 158
copy a=1&reference=33653&organization=AIM&components=1&components=1&components=0"] "https://align-technologies-corp.chargifypay.com/subscribe/d9fh9ffx3z65/align-an…"
click at [566, 42] on span "System Admin" at bounding box center [567, 43] width 80 height 13
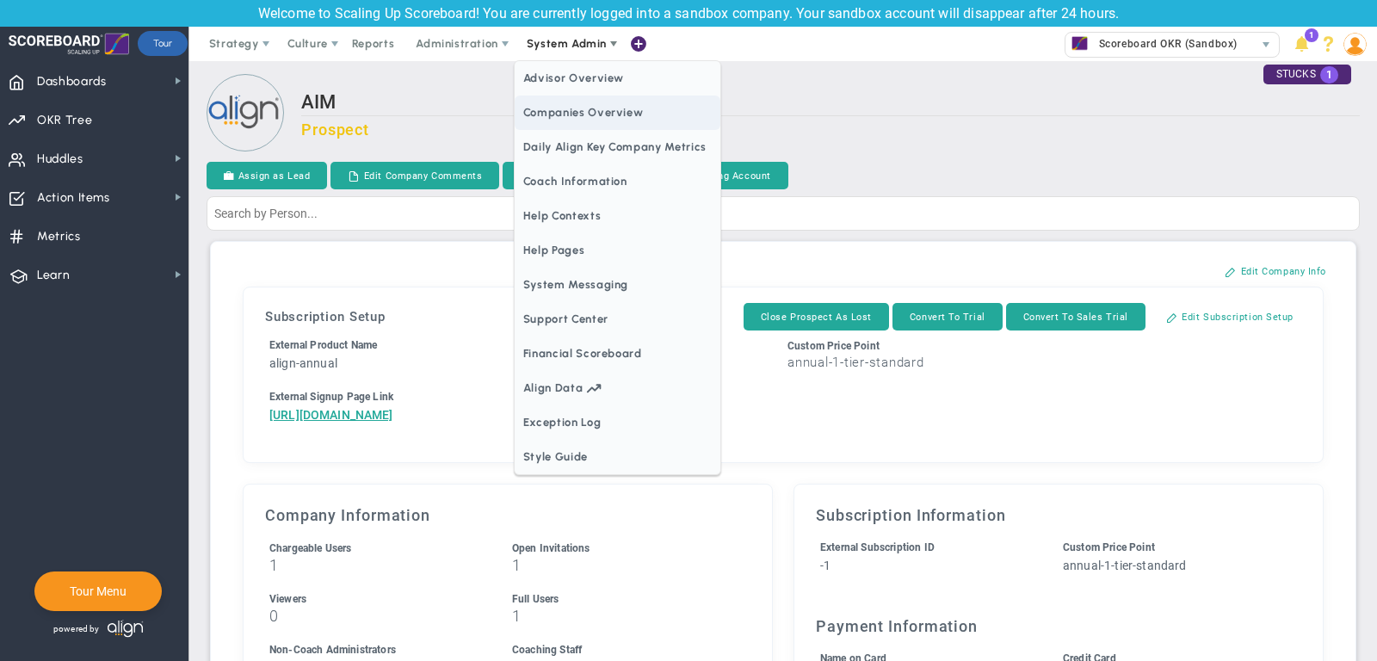
click at [670, 108] on span "Companies Overview" at bounding box center [618, 113] width 206 height 34
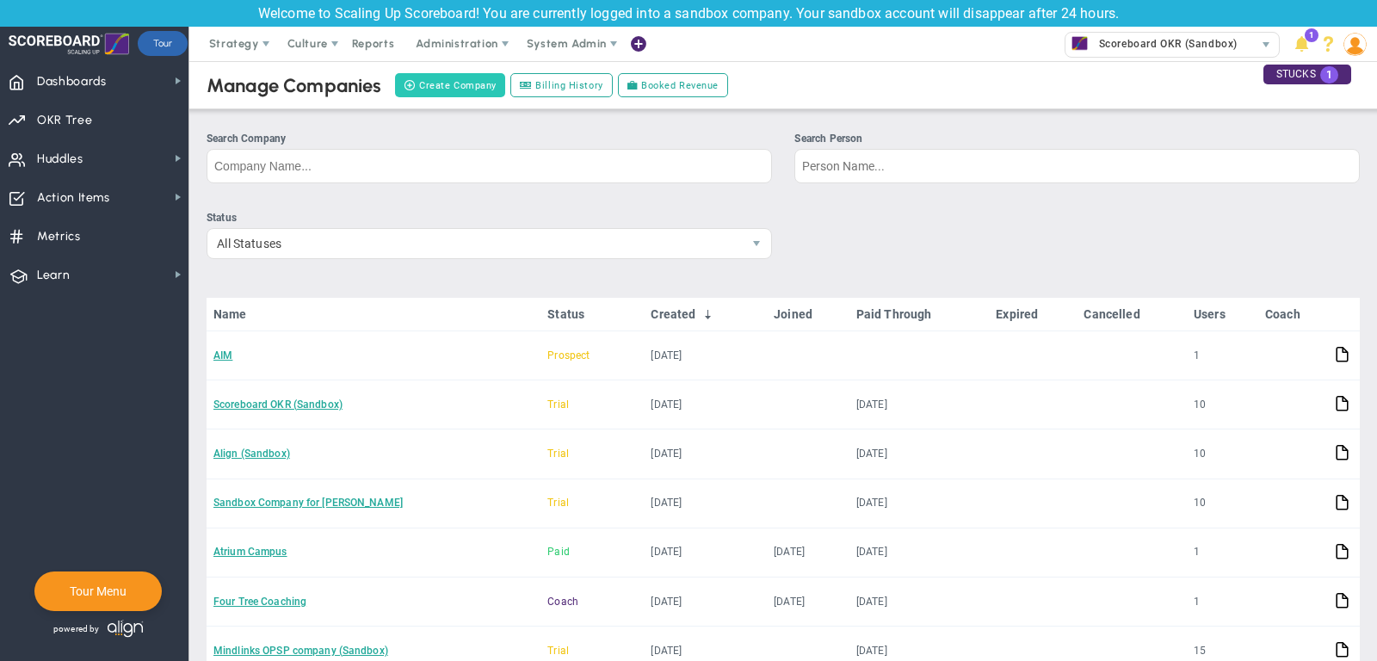
click at [448, 91] on button "Create Company" at bounding box center [450, 85] width 110 height 24
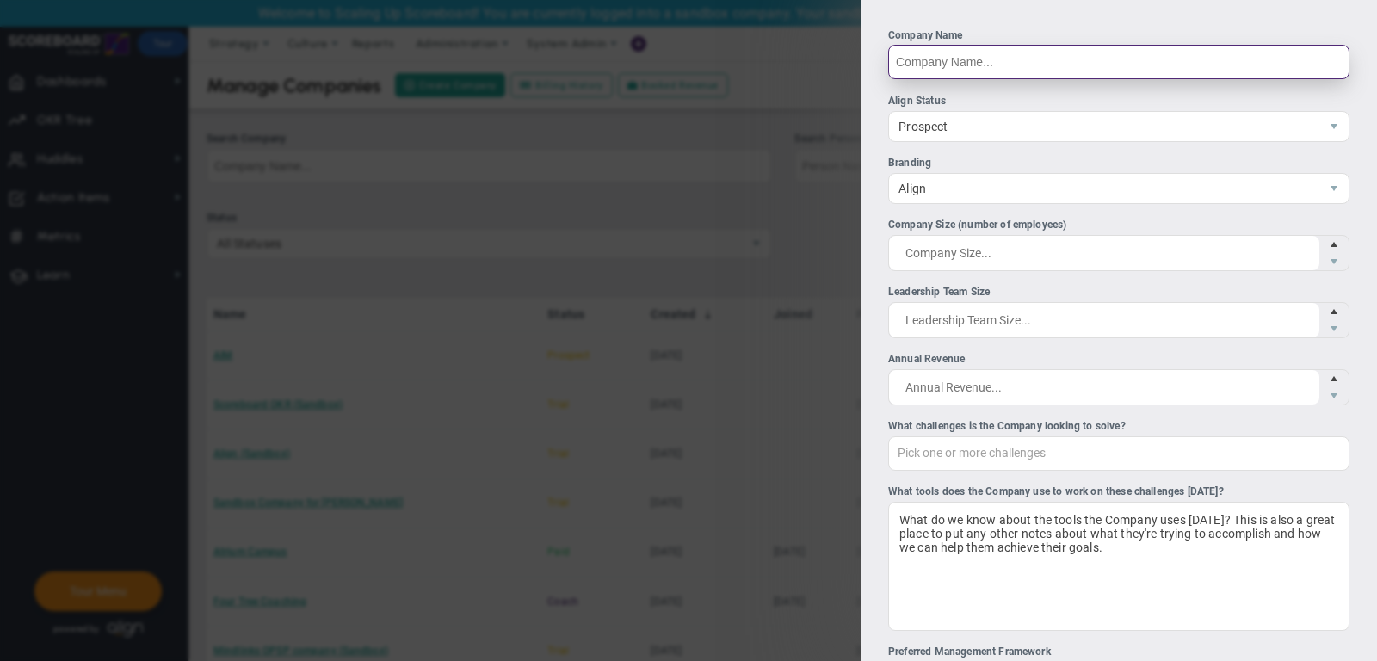
click at [955, 64] on input "Company Name" at bounding box center [1118, 62] width 461 height 34
type input "Power Movement"
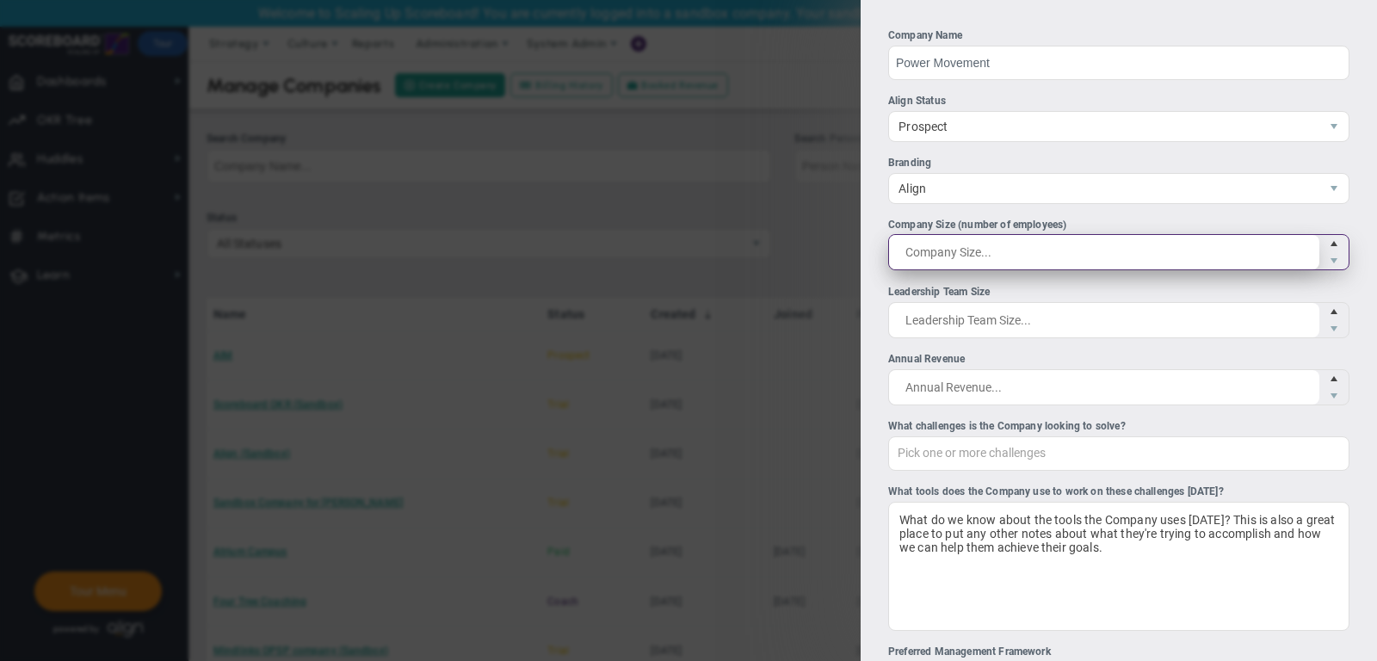
click at [998, 258] on span at bounding box center [1118, 252] width 461 height 36
click at [0, 0] on input "Company Size (number of employees)" at bounding box center [0, 0] width 0 height 0
type input "1"
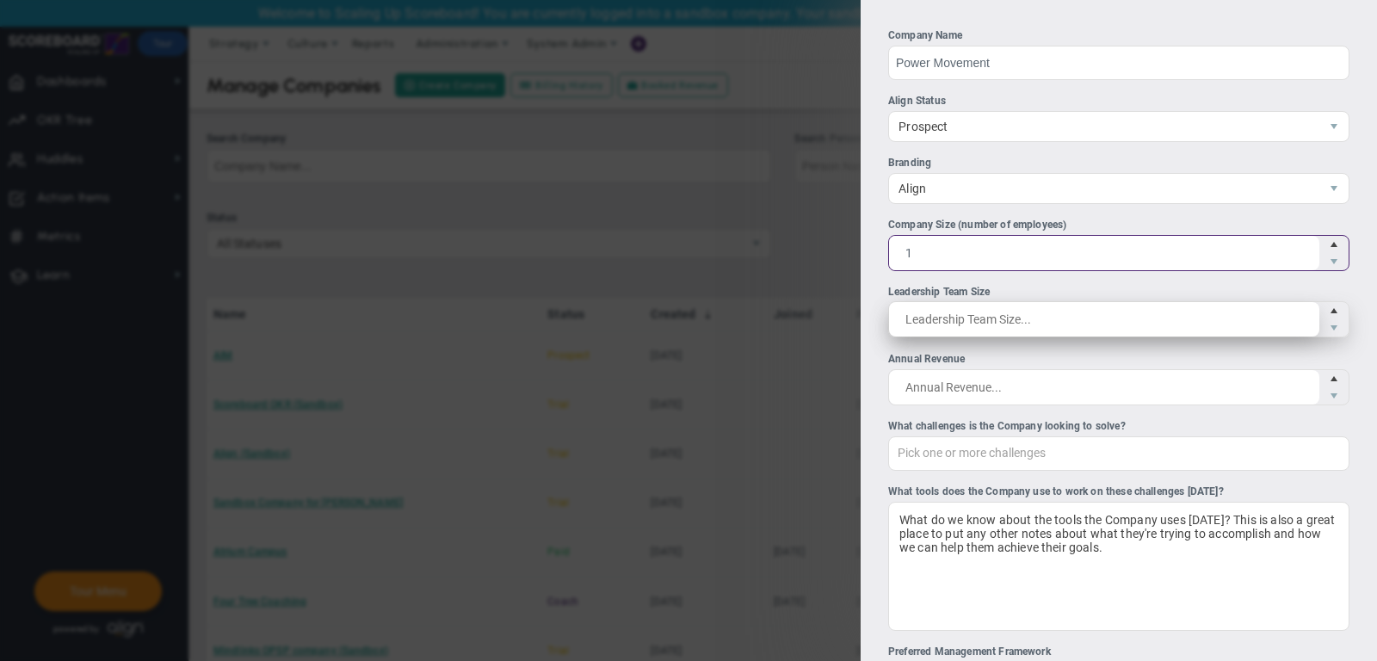
type input "1"
click at [996, 317] on span at bounding box center [1118, 319] width 461 height 36
click at [996, 317] on input "Leadership Team Size" at bounding box center [1104, 319] width 430 height 34
type input "1"
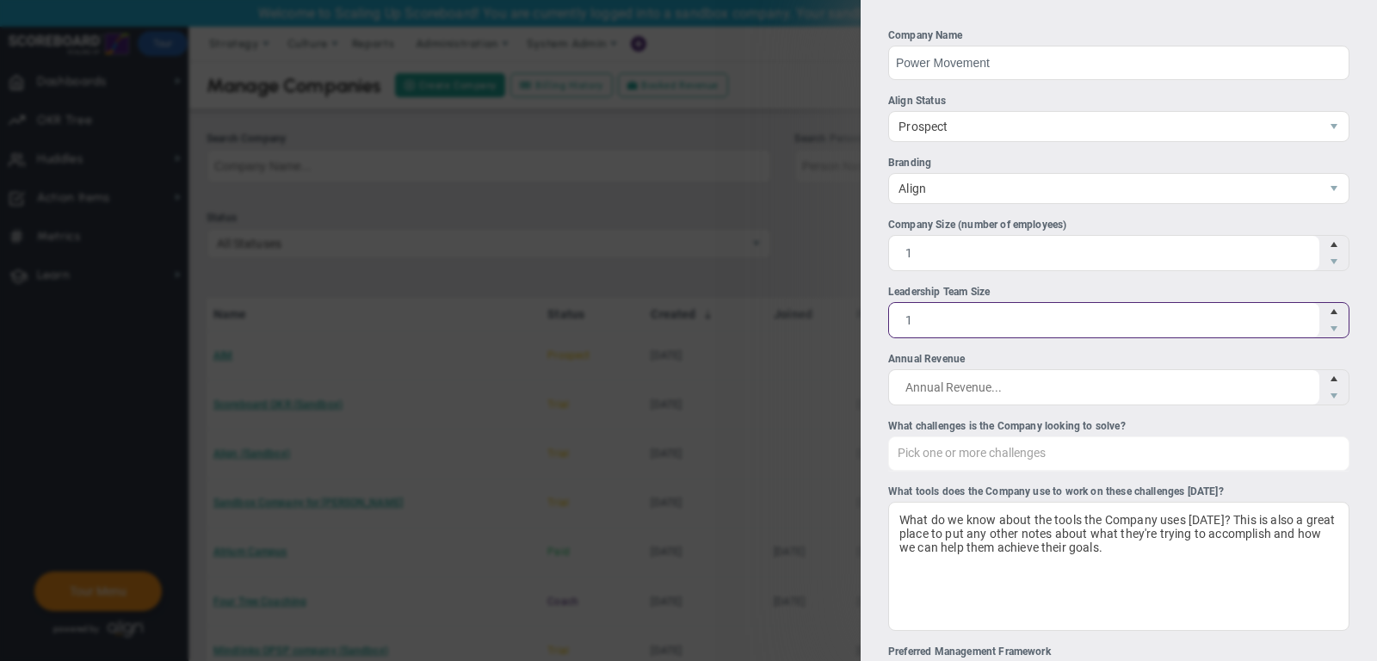
type input "1"
click at [1002, 440] on div "Pick one or more challenges" at bounding box center [1118, 453] width 461 height 34
click at [1002, 440] on input "What challenges is the Company looking to solve? Pick one or more challenges Fi…" at bounding box center [984, 452] width 190 height 31
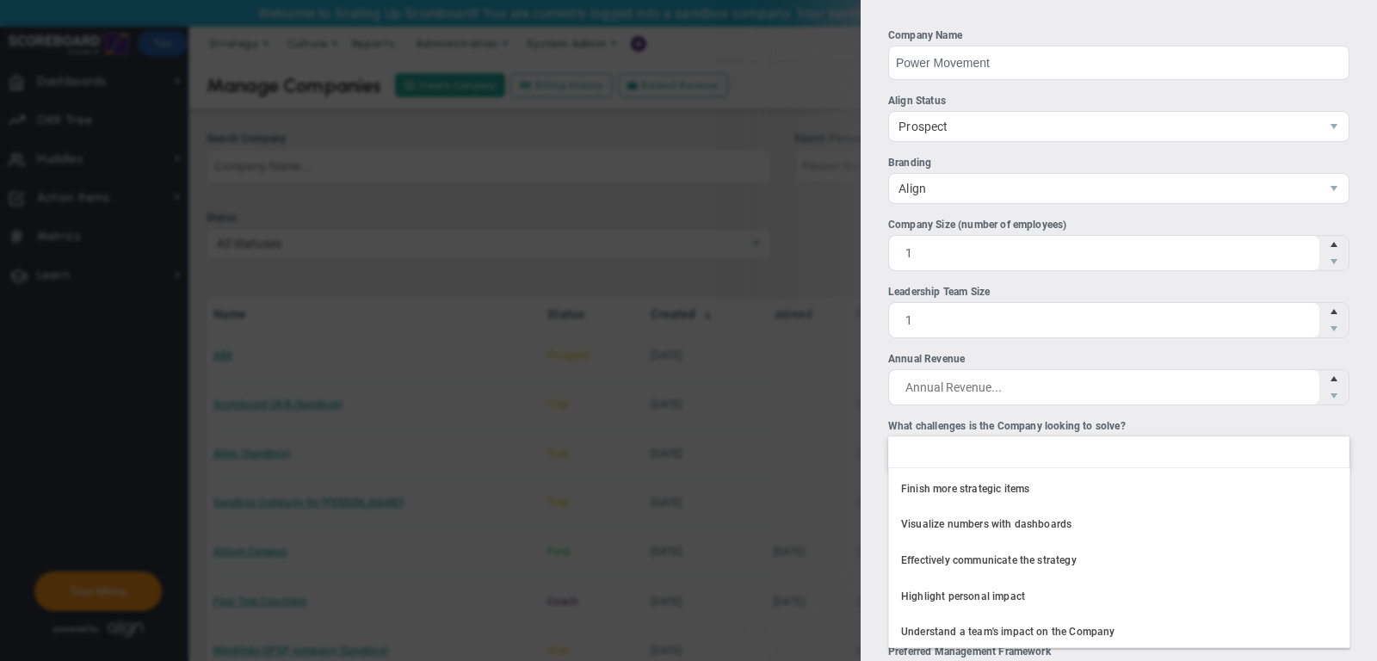
click at [1005, 482] on li "Finish more strategic items" at bounding box center [1119, 490] width 461 height 36
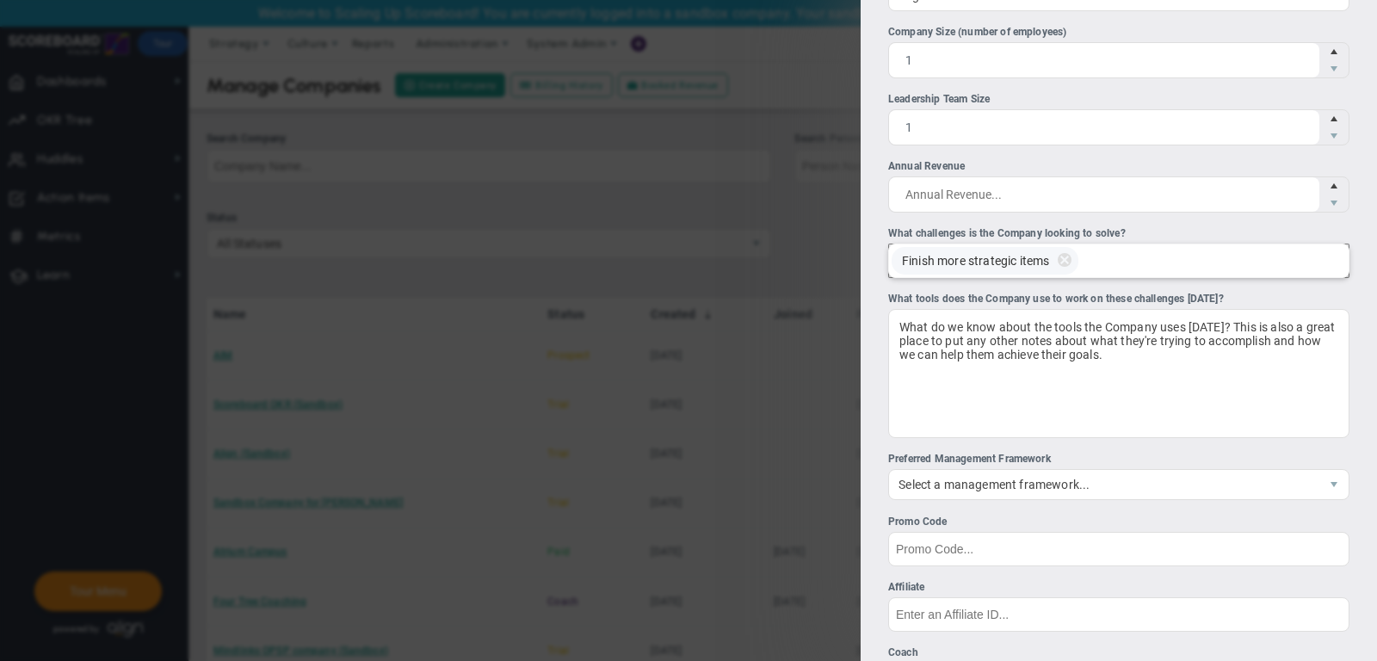
scroll to position [194, 0]
click at [1001, 479] on span "Select a management framework..." at bounding box center [1104, 482] width 430 height 29
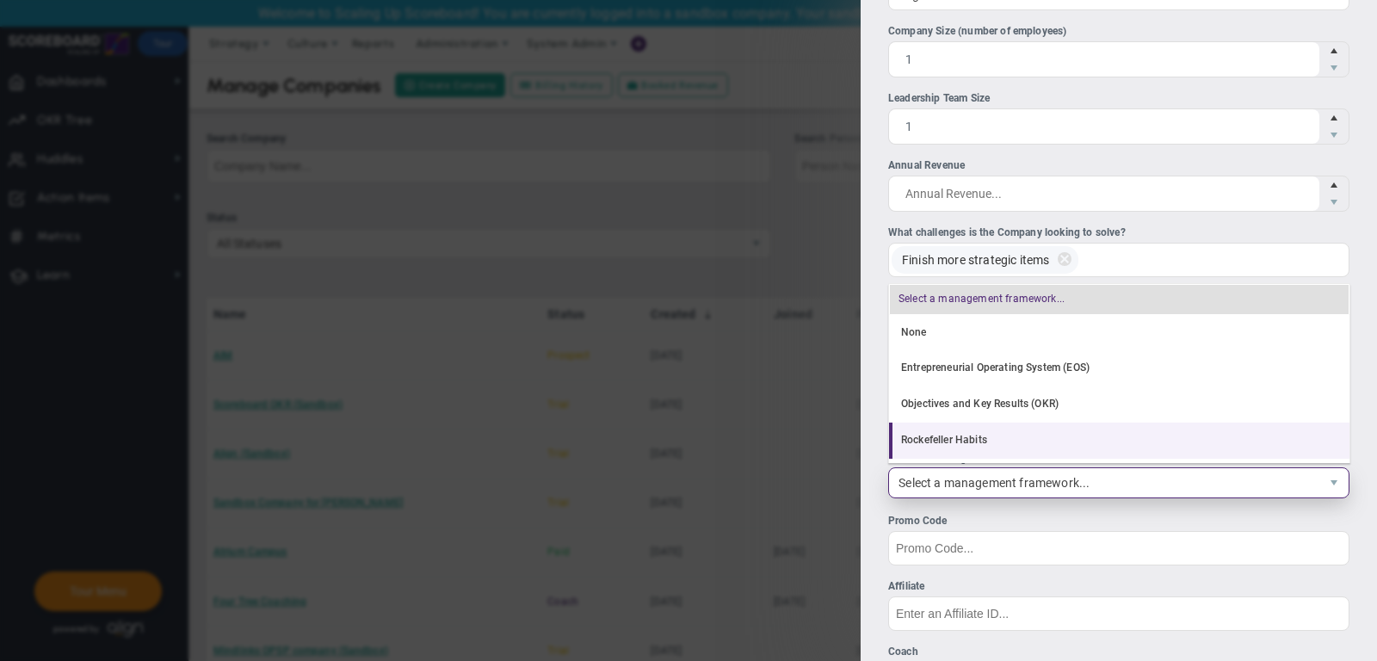
click at [988, 431] on li "Rockefeller Habits" at bounding box center [1119, 441] width 461 height 36
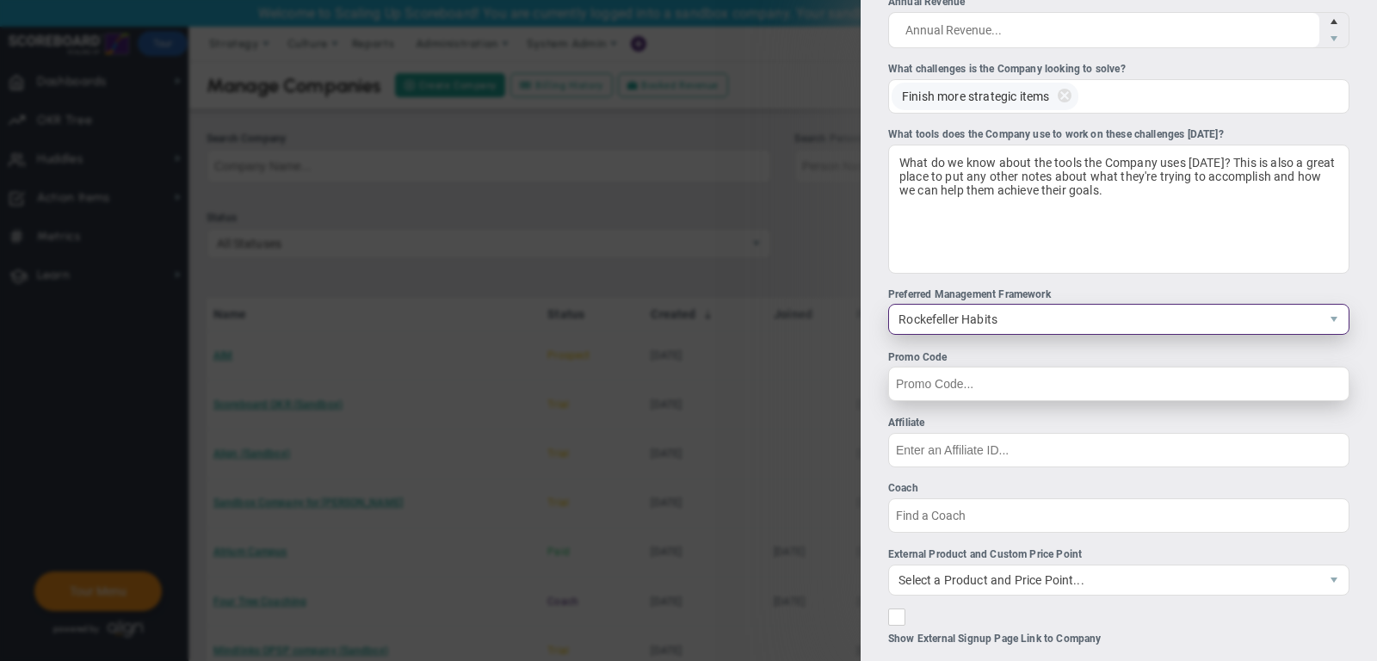
scroll to position [362, 0]
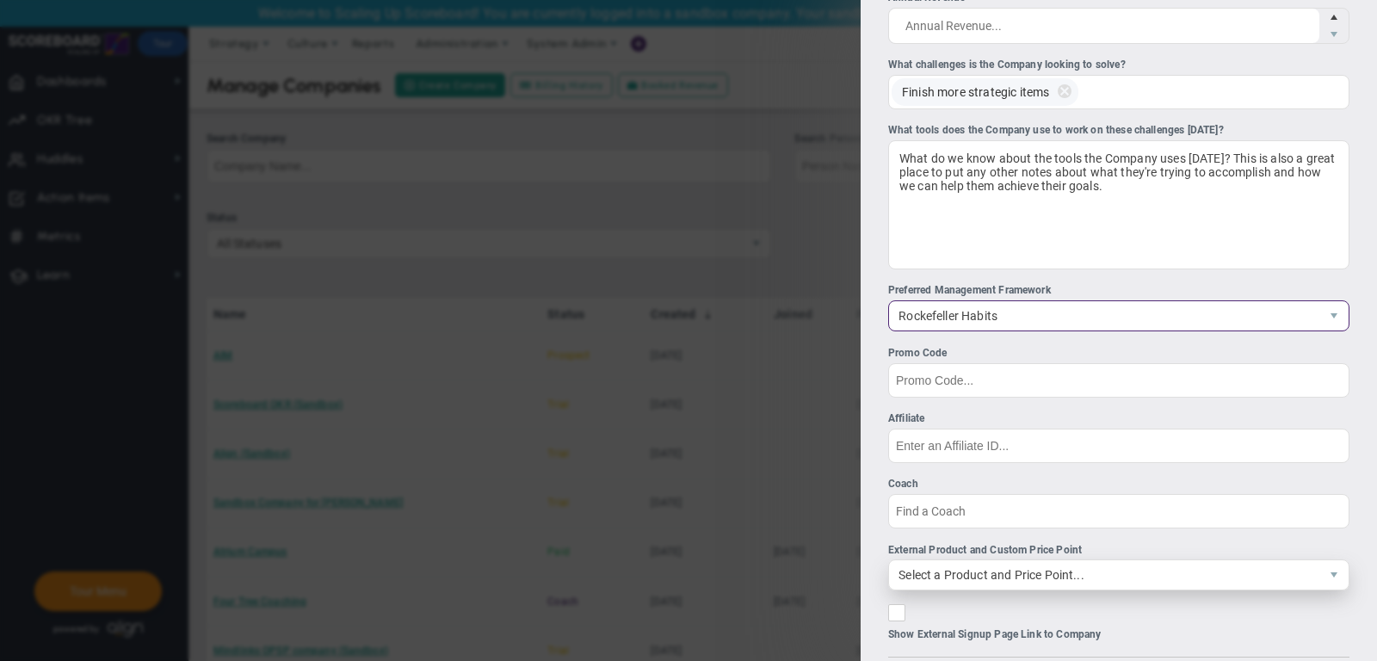
click at [987, 560] on span "Select a Product and Price Point..." at bounding box center [1104, 574] width 430 height 29
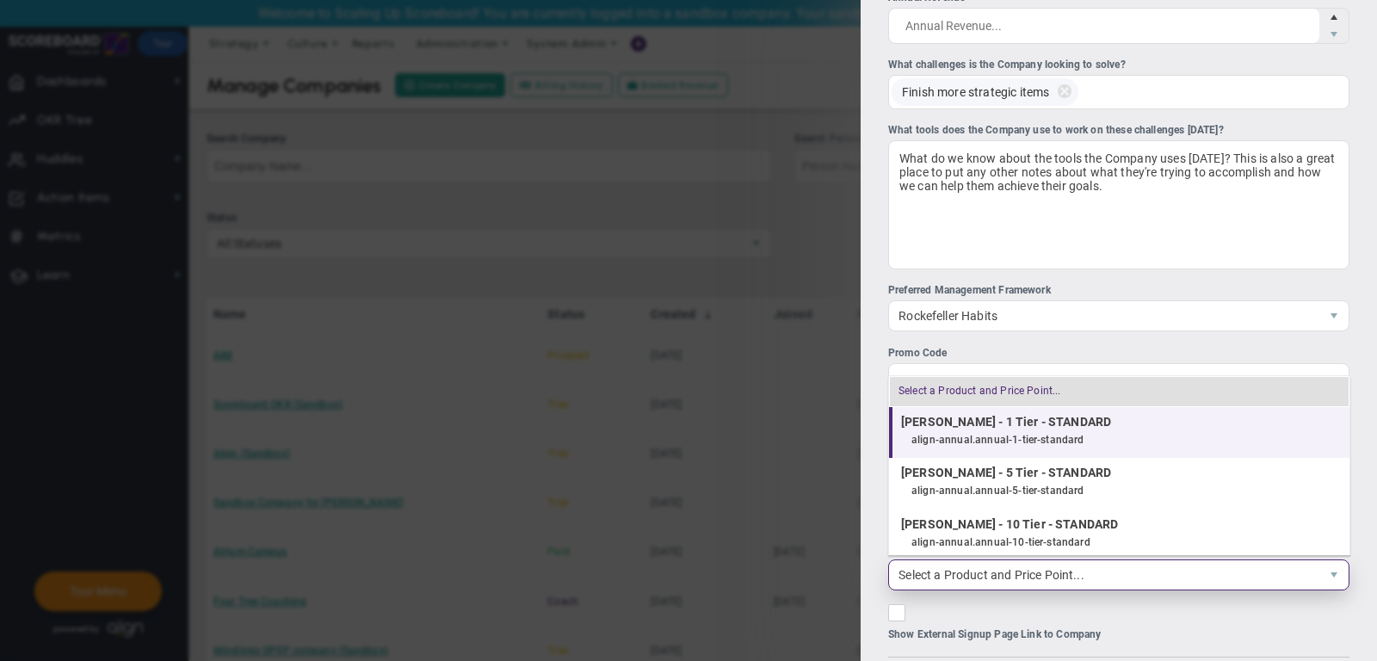
click at [962, 435] on div "align-annual.annual-1-tier-standard" at bounding box center [1127, 441] width 430 height 22
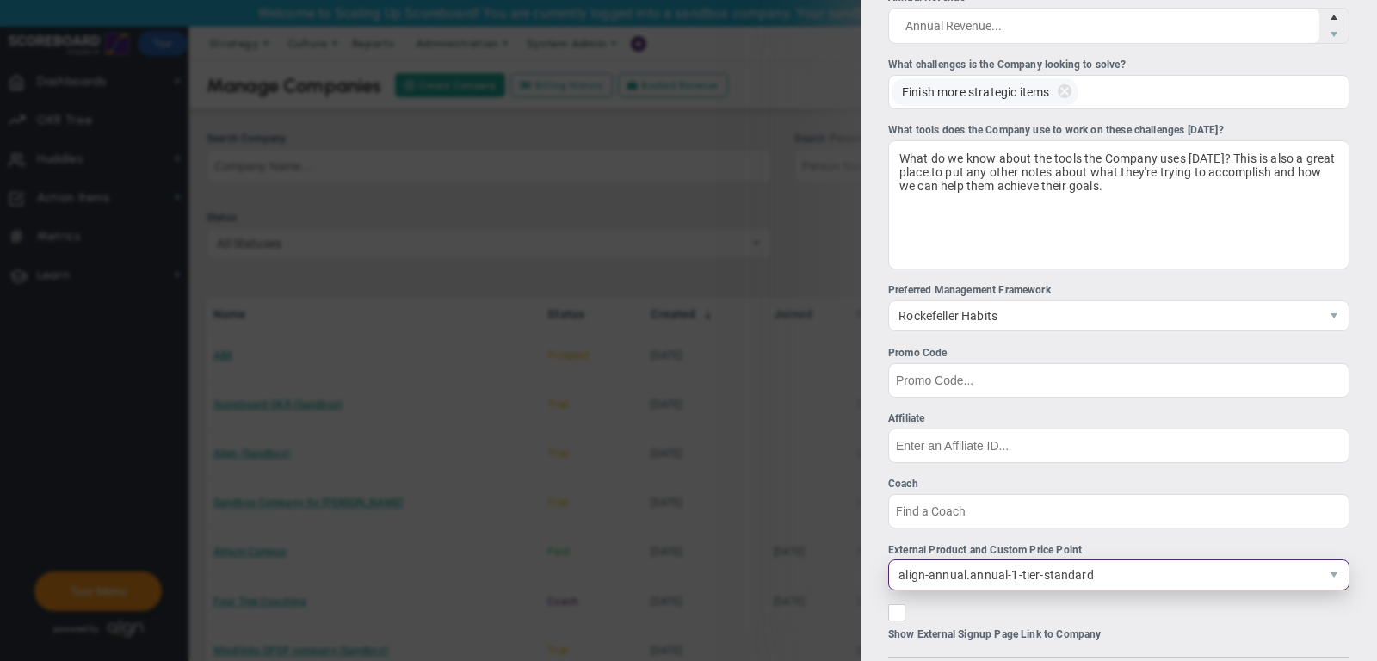
scroll to position [475, 0]
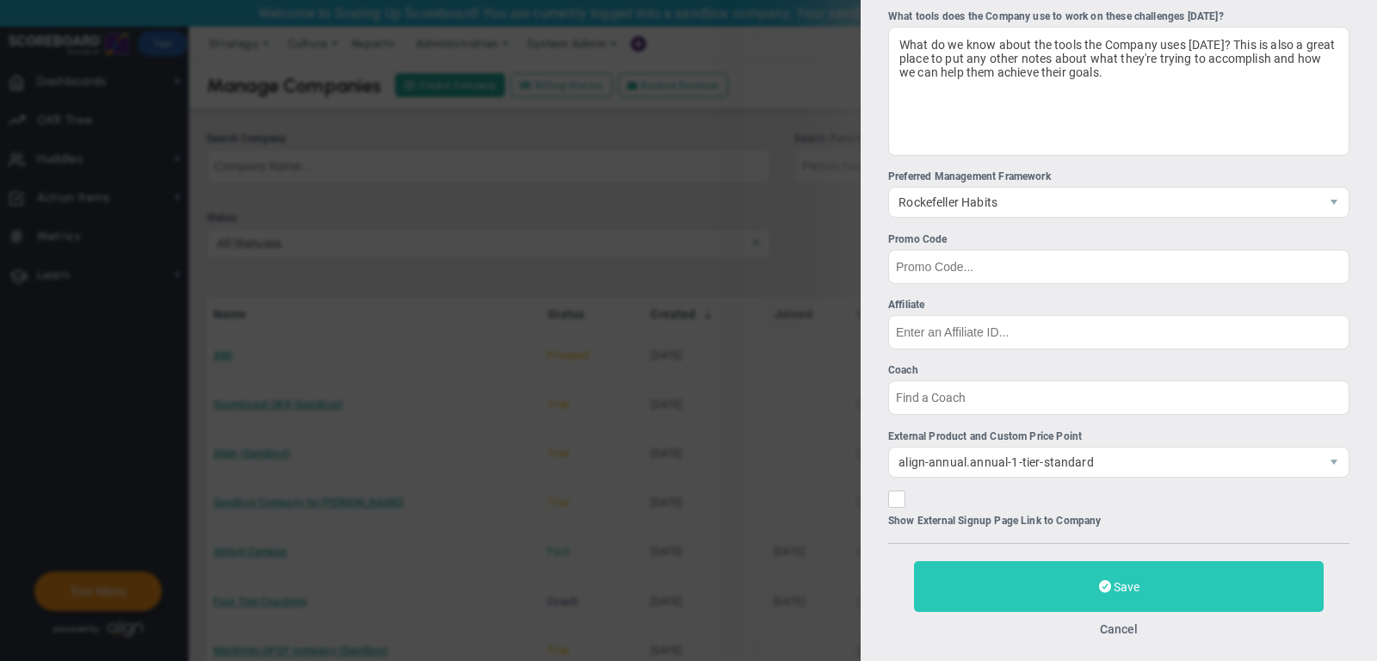
click at [1029, 568] on button "Save" at bounding box center [1119, 586] width 410 height 51
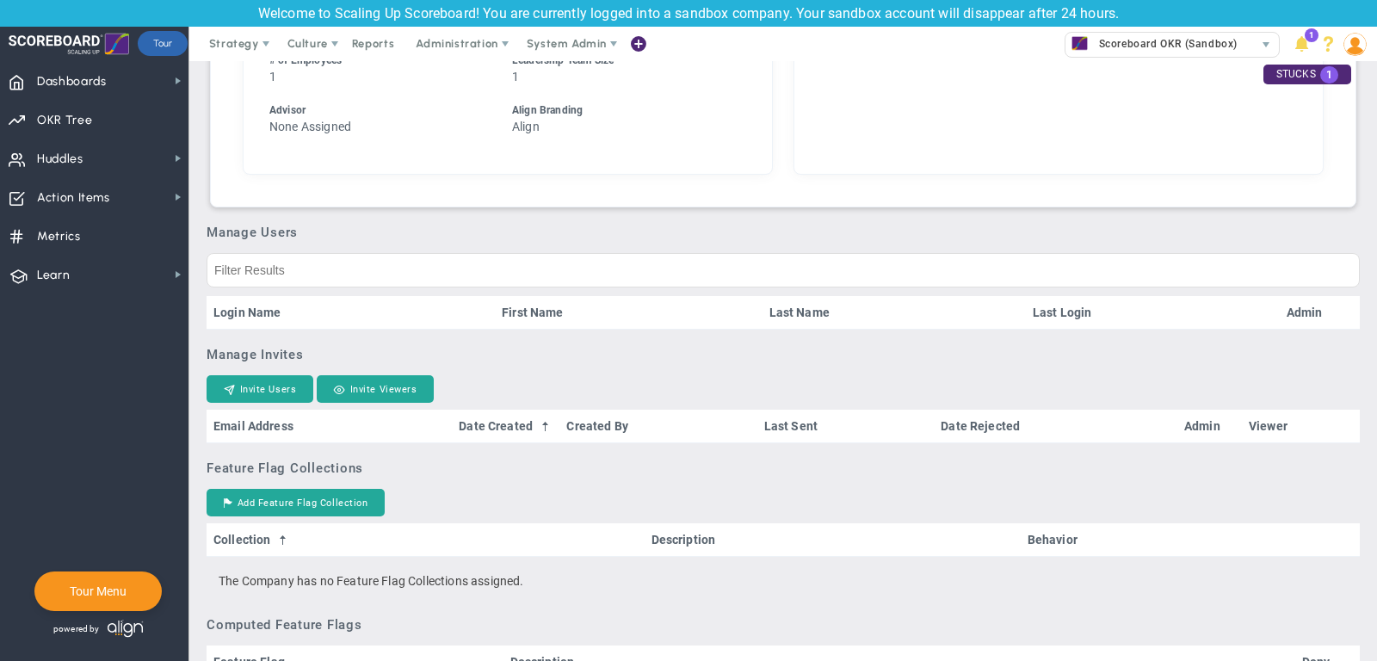
scroll to position [801, 0]
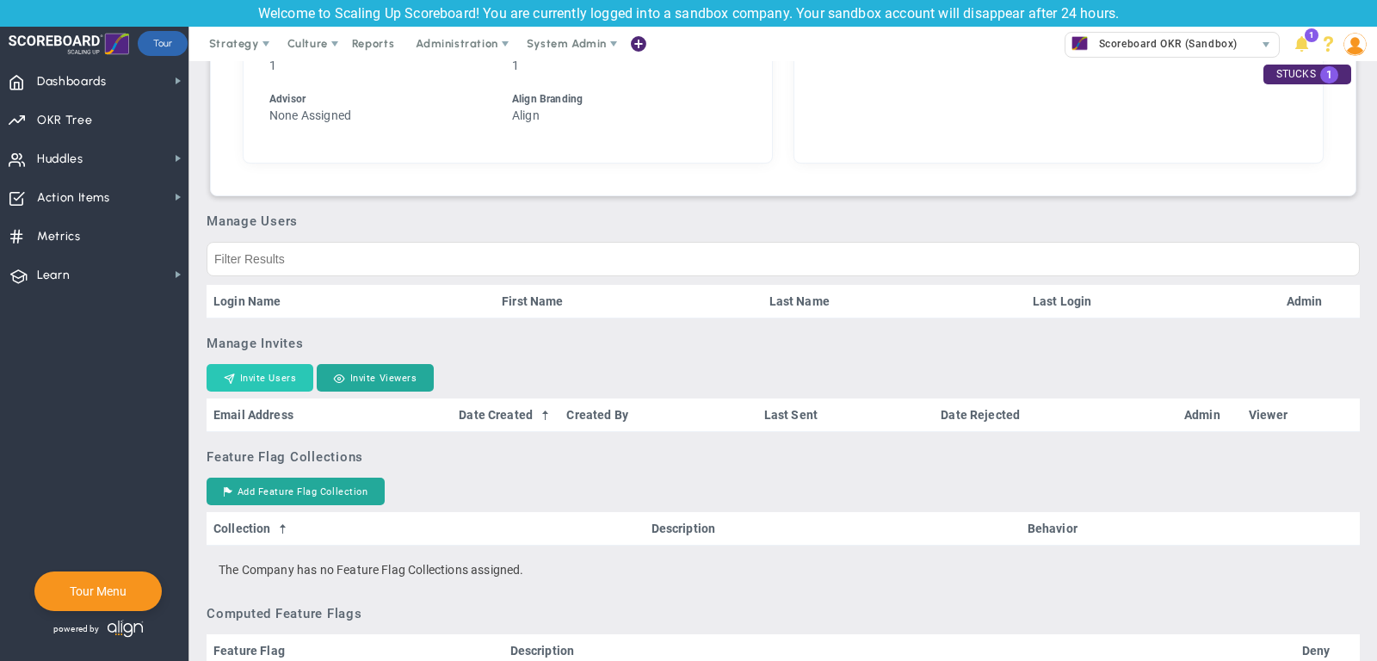
click at [260, 392] on button "Invite Users" at bounding box center [260, 378] width 107 height 28
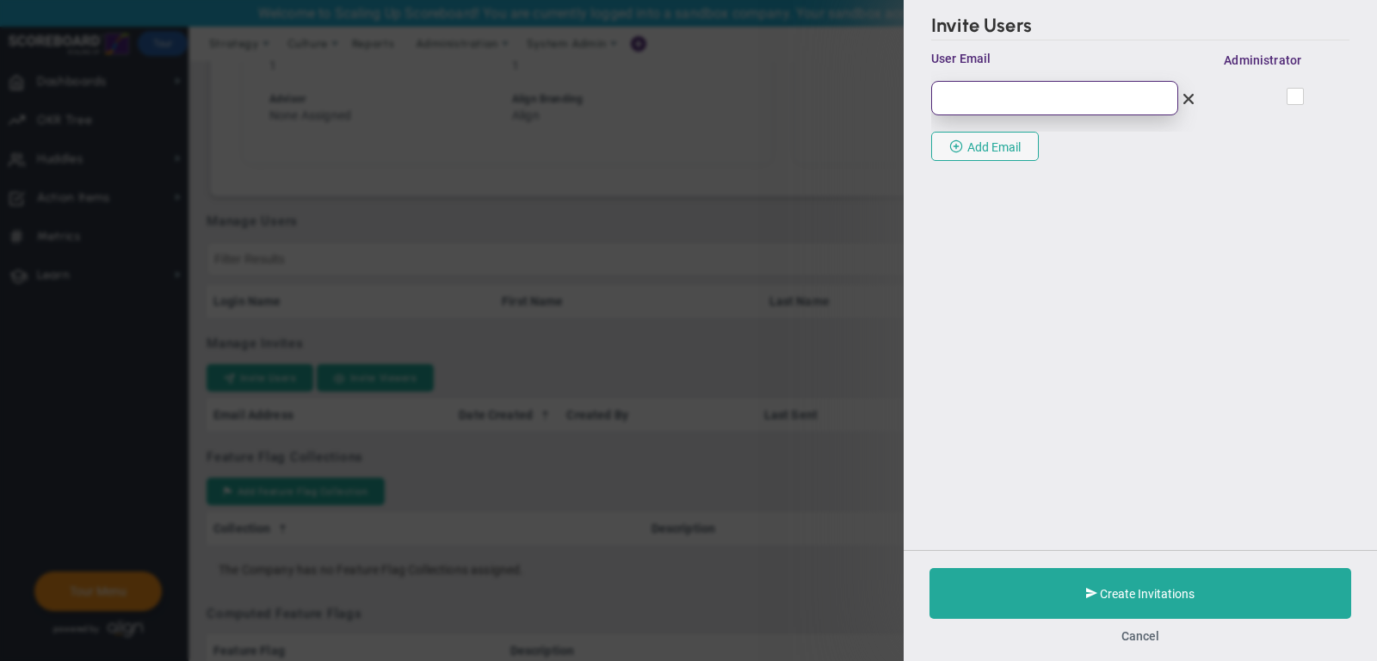
click at [1014, 108] on input "email" at bounding box center [1054, 98] width 247 height 34
paste input "juliehuber25@icloud.com"
type input "juliehuber25@icloud.com"
click at [1296, 95] on input "checkbox" at bounding box center [1296, 99] width 11 height 17
checkbox input "true"
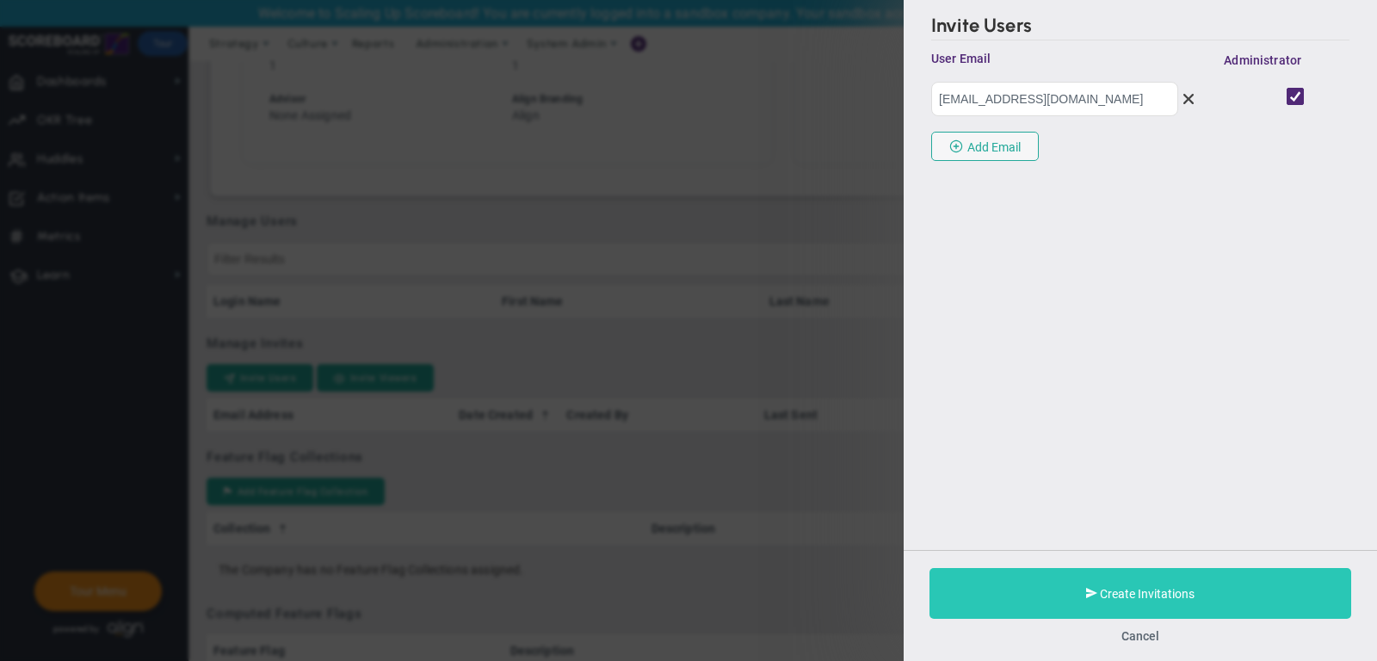
click at [1110, 587] on span "Create Invitations" at bounding box center [1147, 594] width 95 height 14
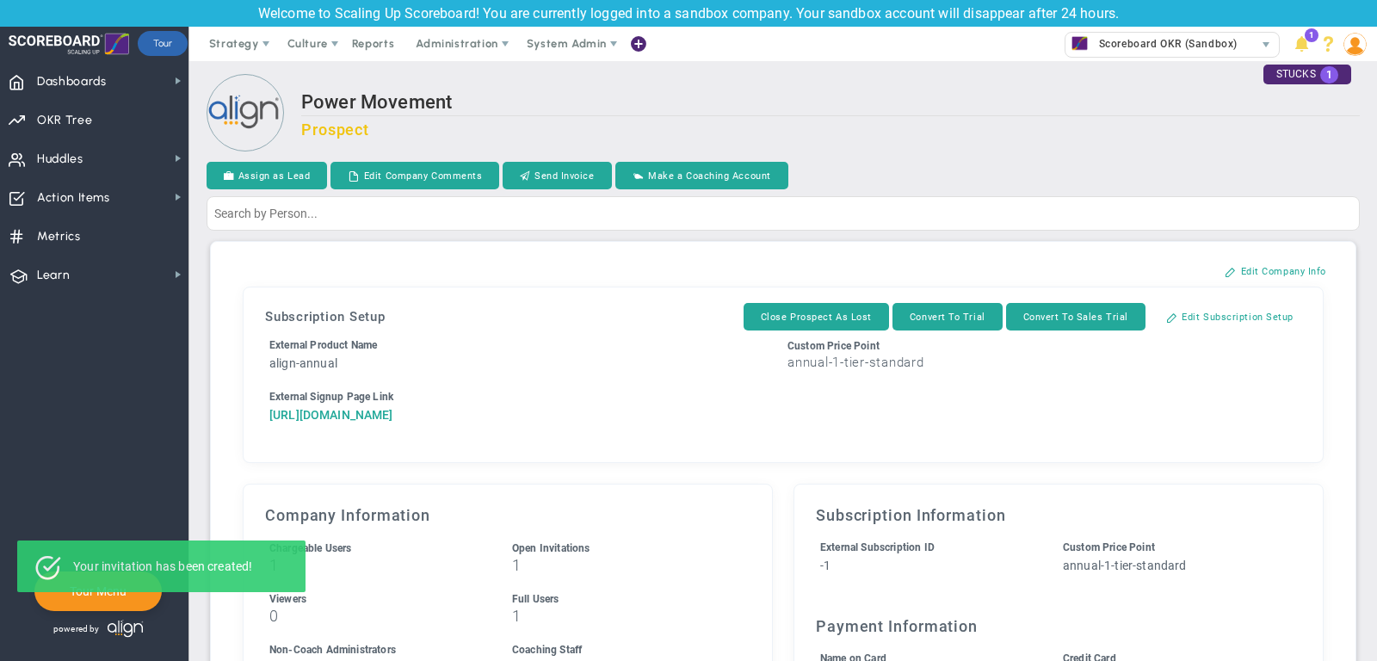
click at [393, 410] on a=1&reference=33654&organization=Power+Movement&components=1&components=1&components=0"] "https://align-technologies-corp.chargifypay.com/subscribe/d9fh9ffx3z65/align-an…" at bounding box center [331, 415] width 124 height 14
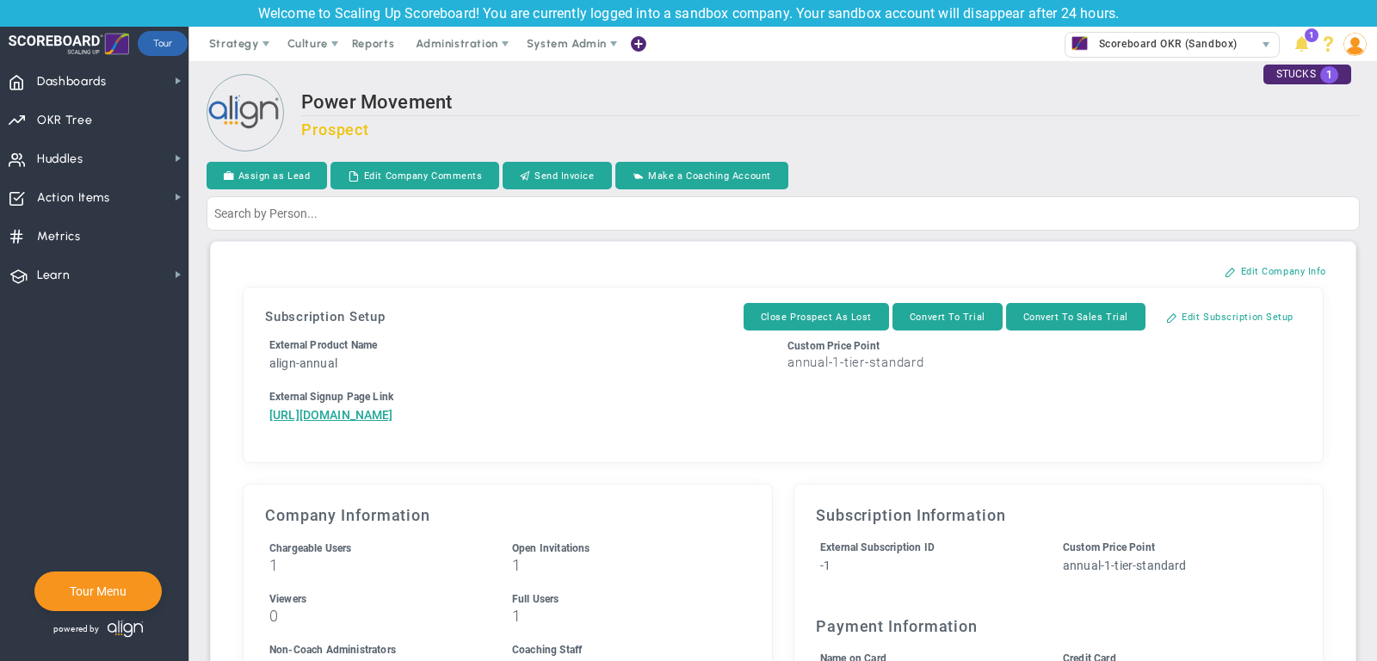
drag, startPoint x: 436, startPoint y: 477, endPoint x: 259, endPoint y: 412, distance: 187.9
click at [259, 414] on div "Subscription Setup Close Prospect As Lost Convert To Trial Convert To Sales Tri…" at bounding box center [783, 375] width 1062 height 158
copy a=1&reference=33654&organization=Power+Movement&components=1&components=1&components=0"] "https://align-technologies-corp.chargifypay.com/subscribe/d9fh9ffx3z65/align-an…"
click at [583, 45] on span "System Admin" at bounding box center [567, 43] width 80 height 13
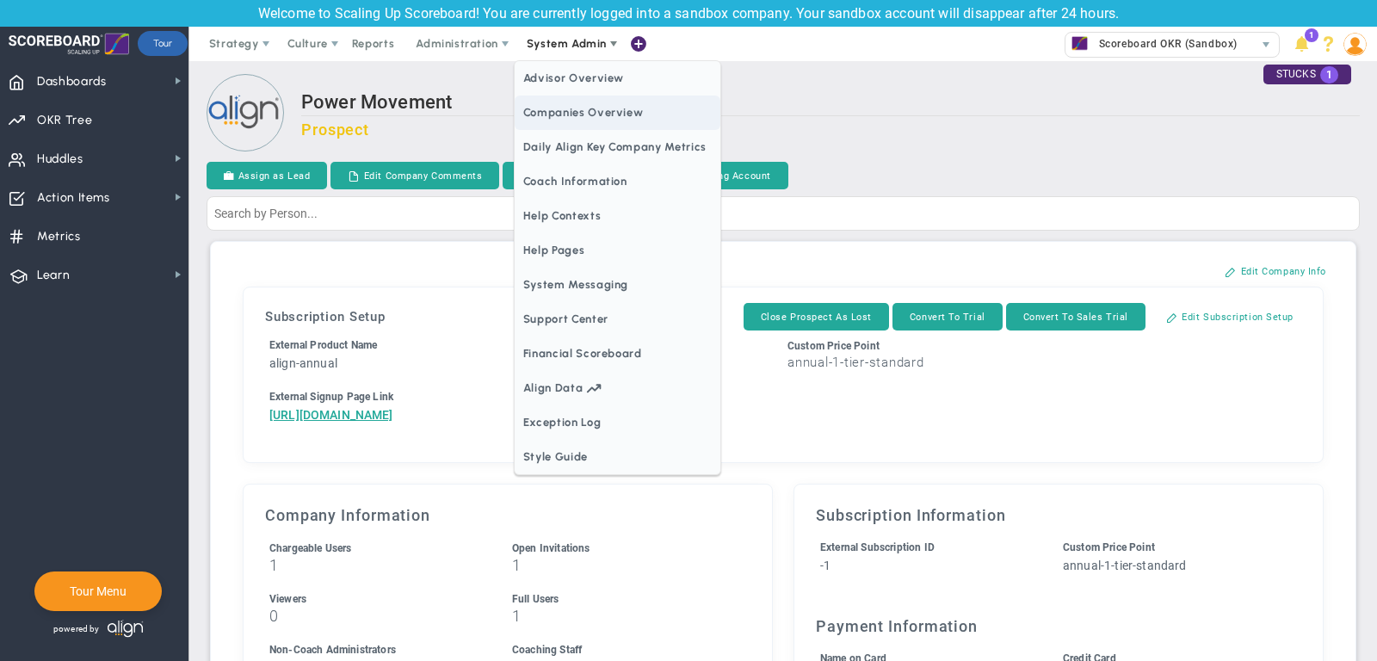
click at [611, 109] on span "Companies Overview" at bounding box center [618, 113] width 206 height 34
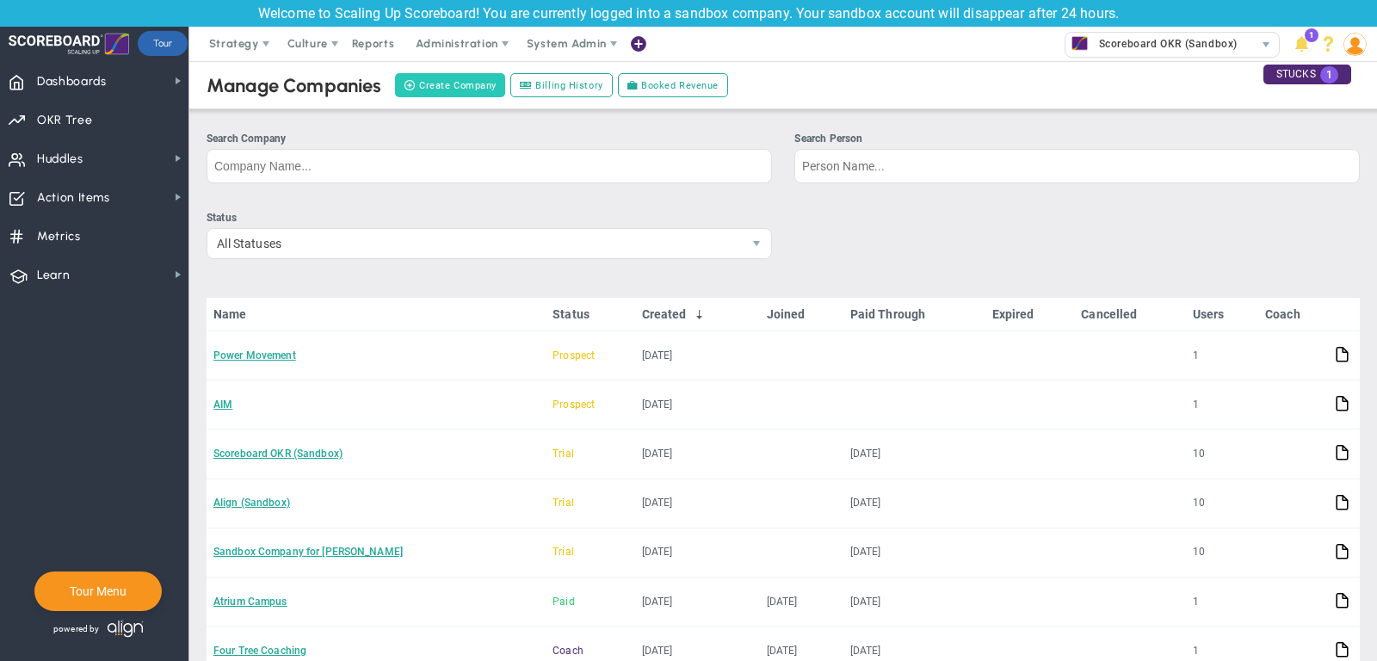
click at [442, 83] on button "Create Company" at bounding box center [450, 85] width 110 height 24
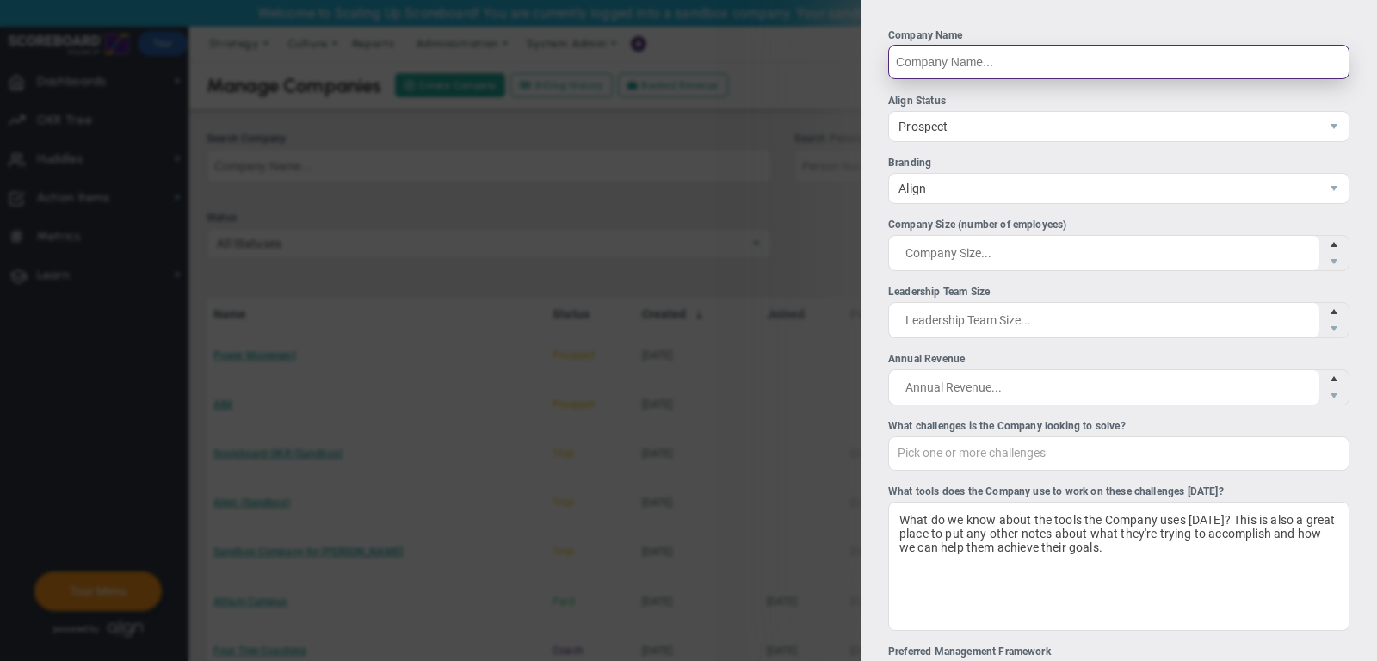
click at [931, 70] on input "Company Name" at bounding box center [1118, 62] width 461 height 34
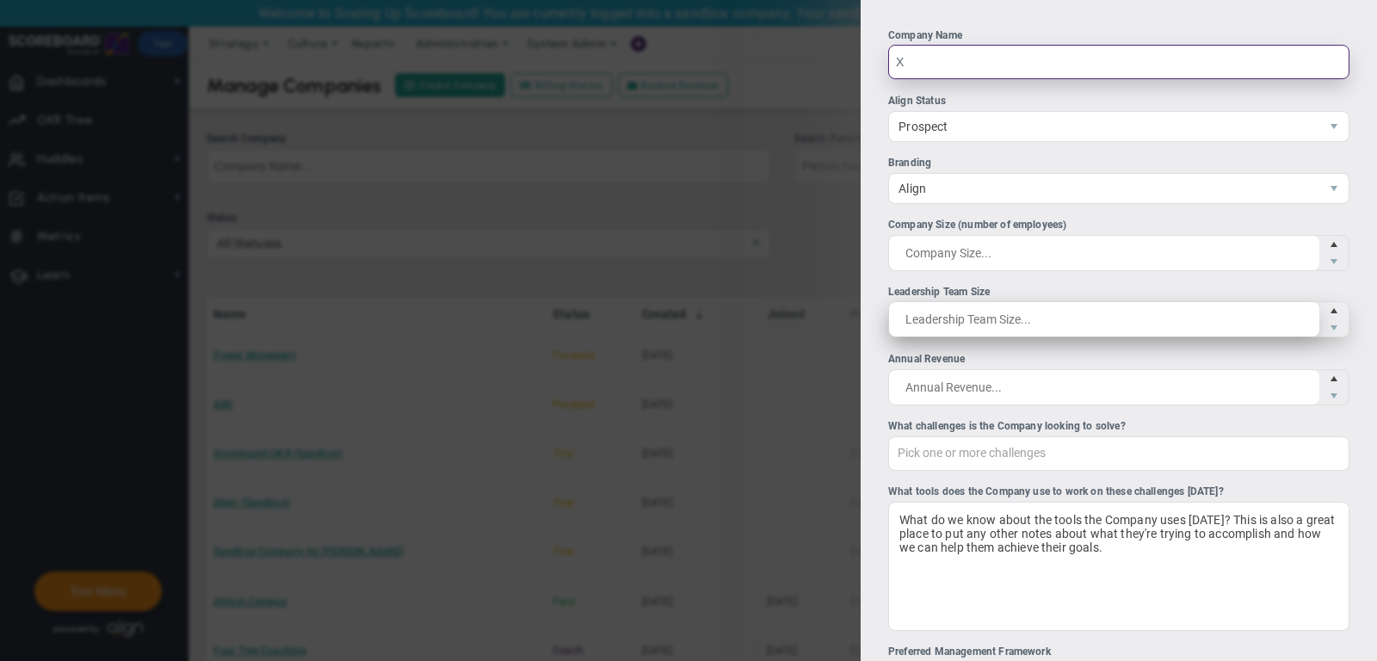
type input "X"
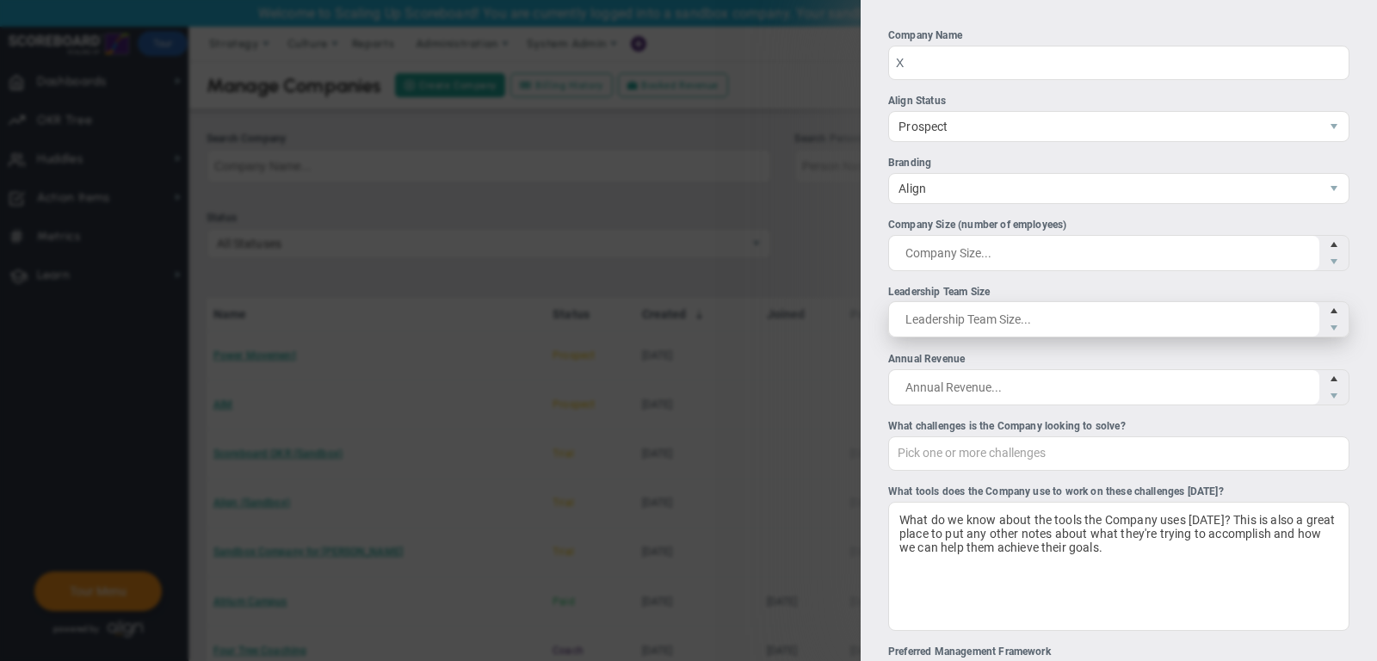
click at [1029, 319] on span at bounding box center [1118, 319] width 461 height 36
click at [1029, 319] on input "Leadership Team Size" at bounding box center [1104, 319] width 430 height 34
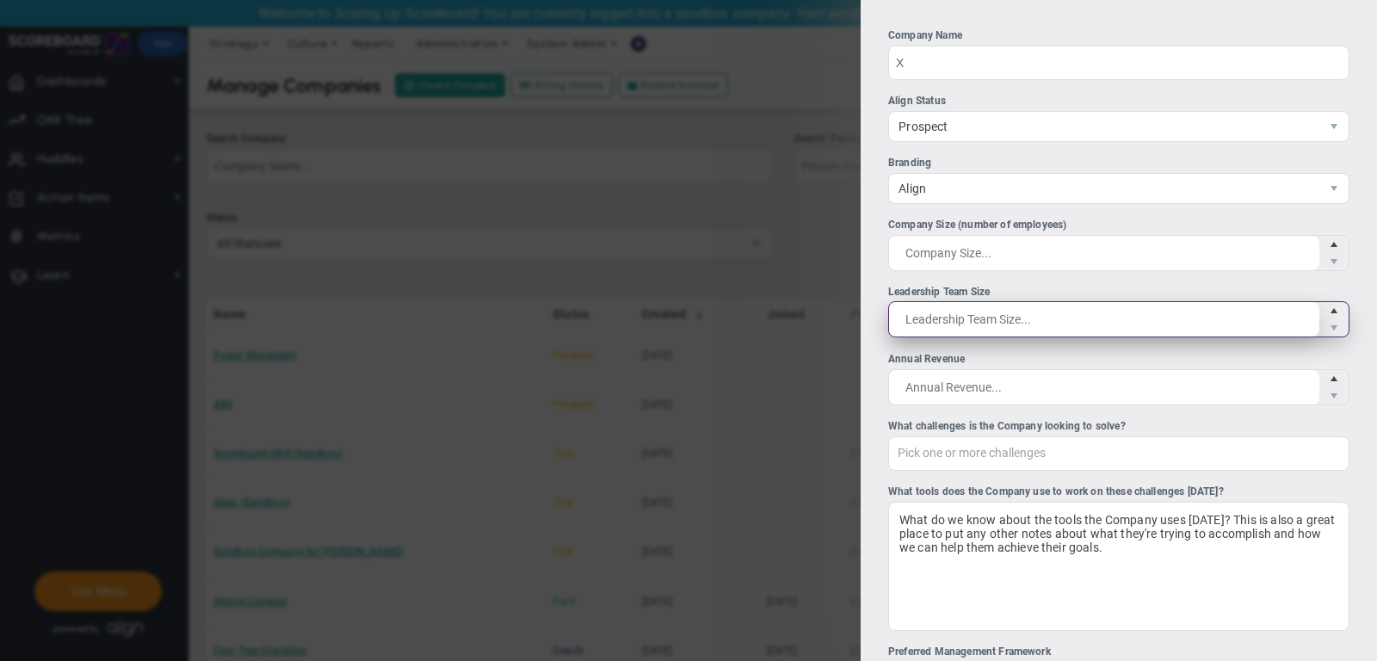
type input "1"
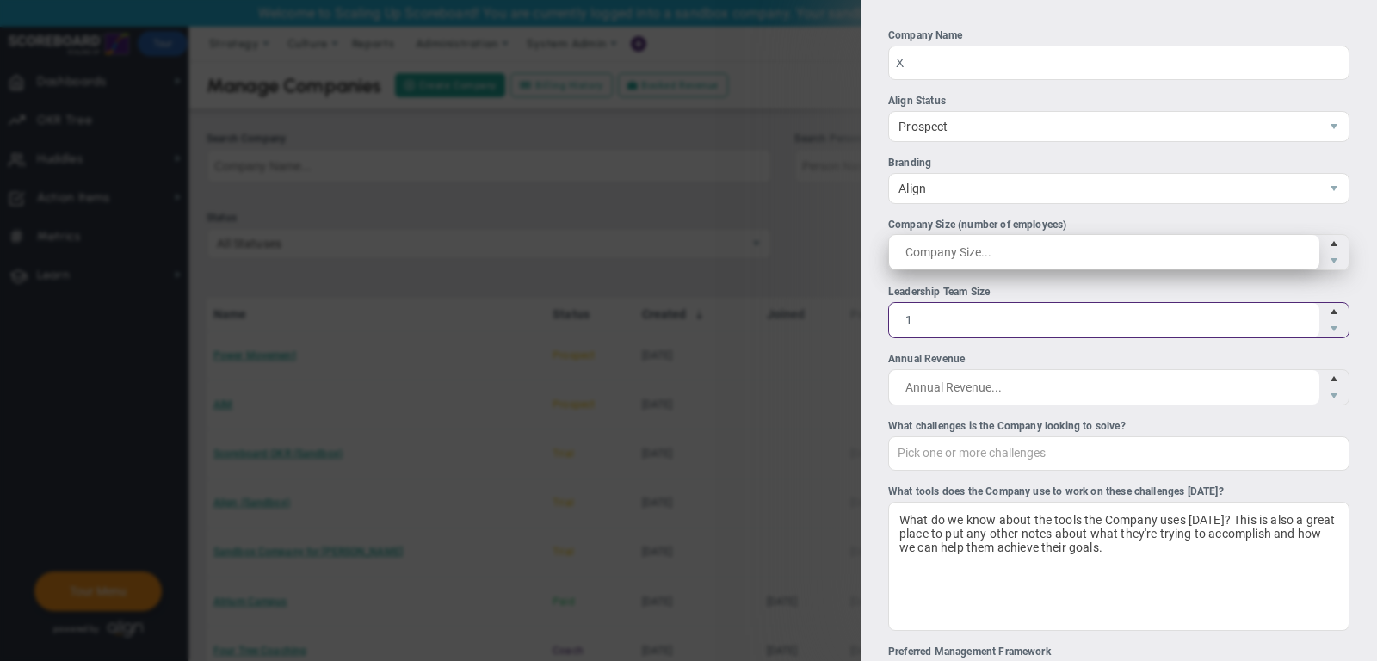
type input "1"
click at [991, 253] on span at bounding box center [1118, 252] width 461 height 36
click at [0, 0] on input "Company Size (number of employees)" at bounding box center [0, 0] width 0 height 0
type input "1"
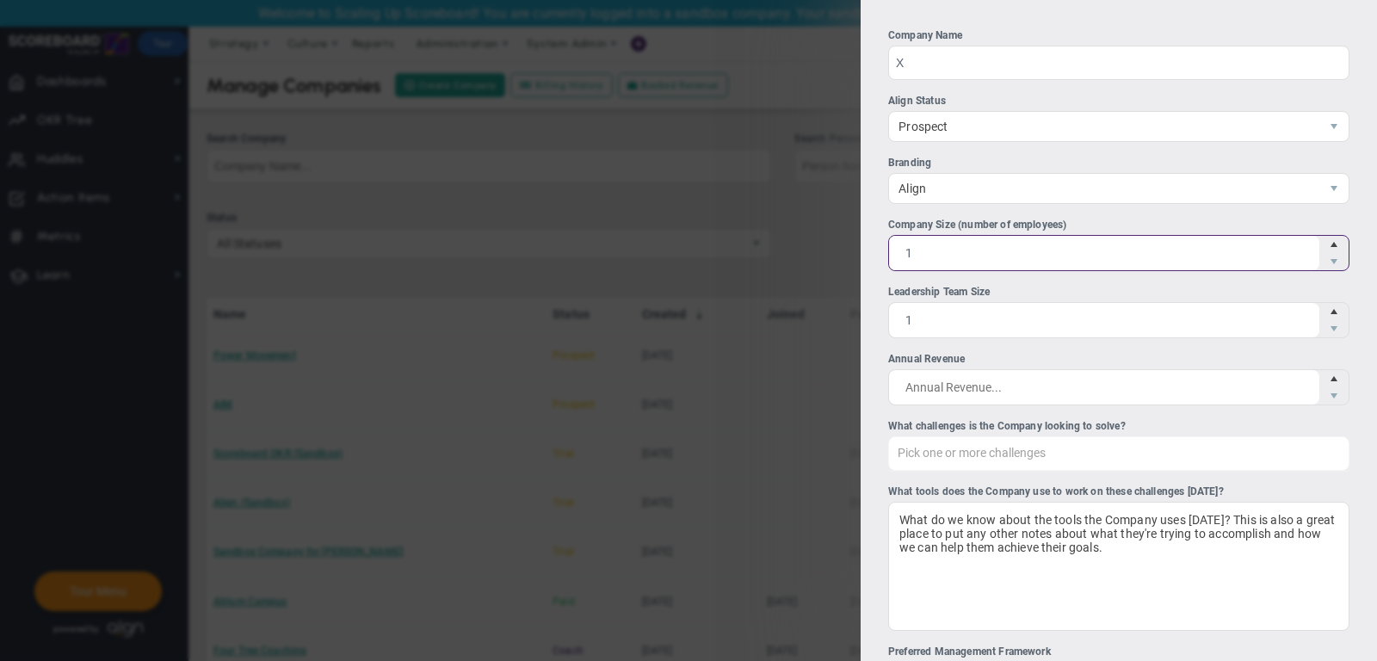
type input "1"
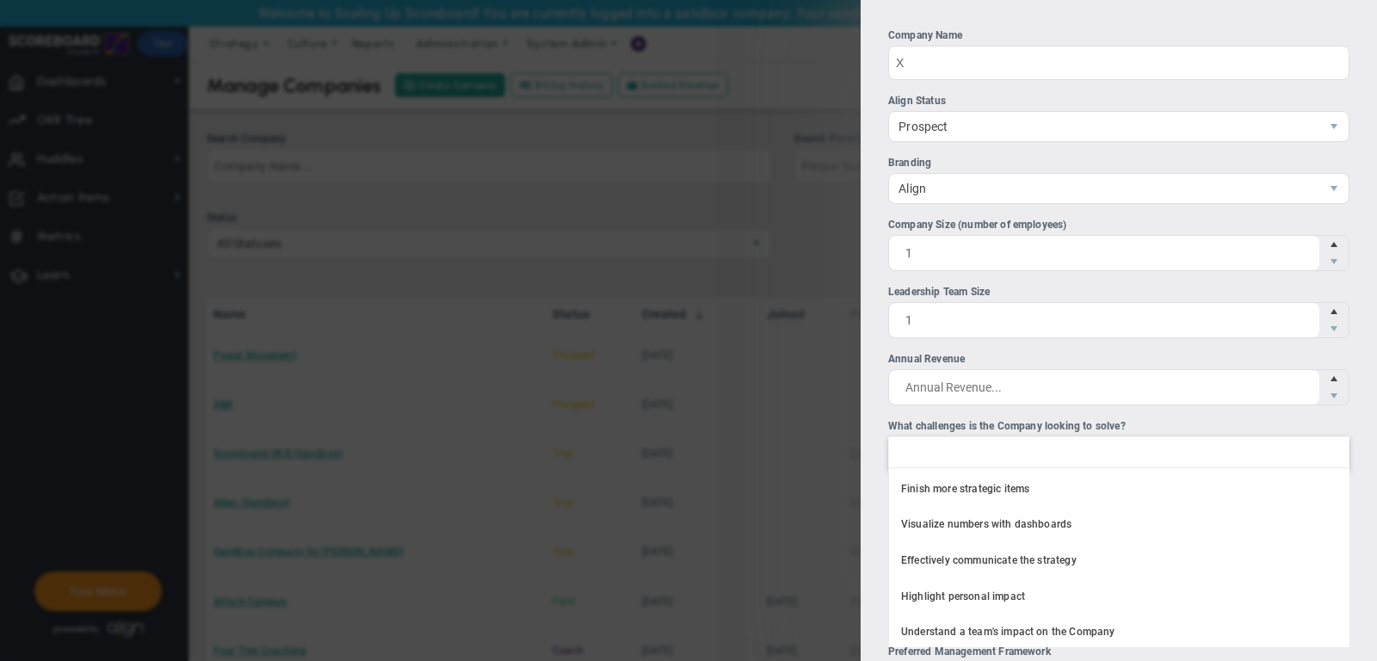
click at [997, 452] on div at bounding box center [1118, 453] width 461 height 34
click at [928, 452] on input "What challenges is the Company looking to solve? Finish more strategic items Vi…" at bounding box center [908, 452] width 39 height 31
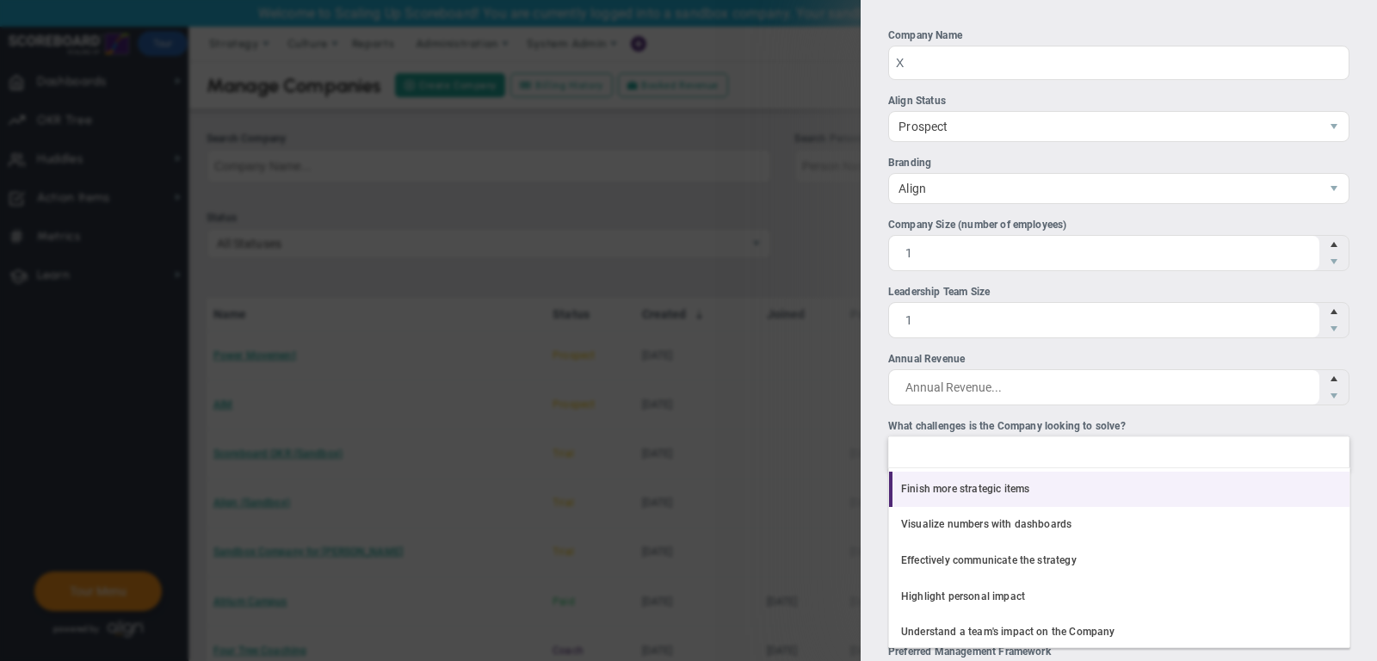
click at [1000, 485] on li "Finish more strategic items" at bounding box center [1119, 490] width 461 height 36
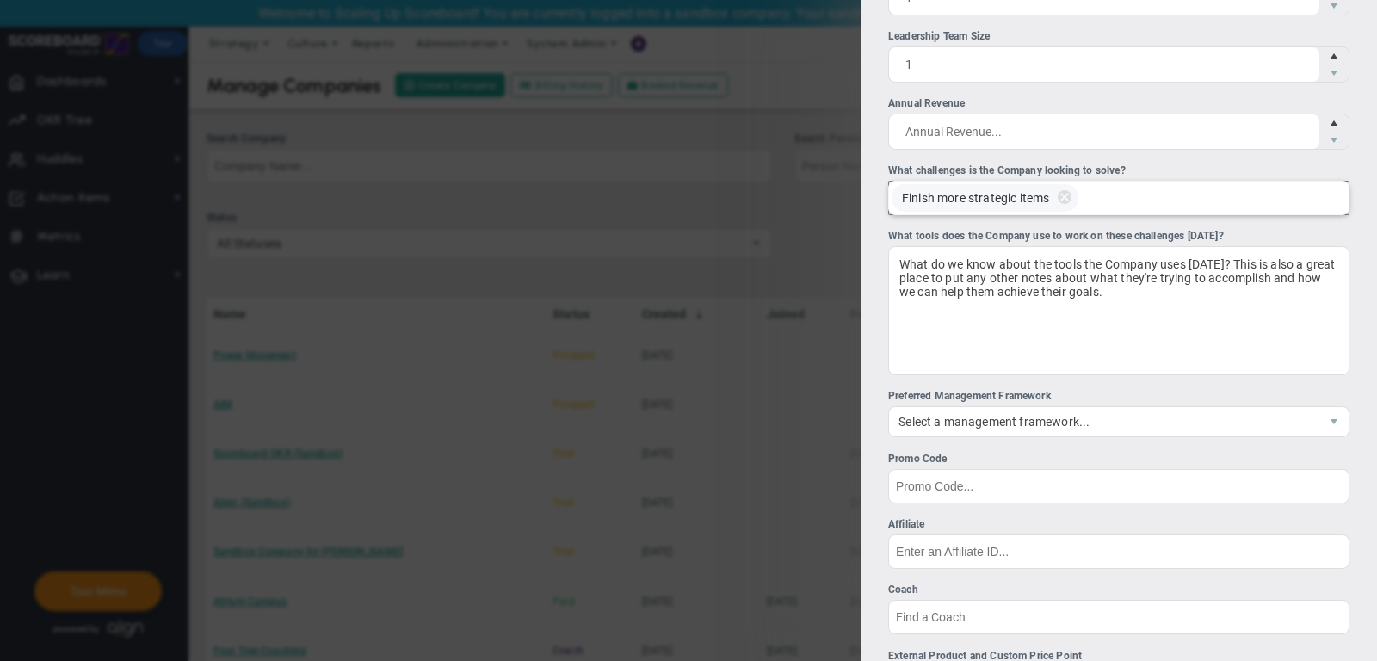
scroll to position [267, 0]
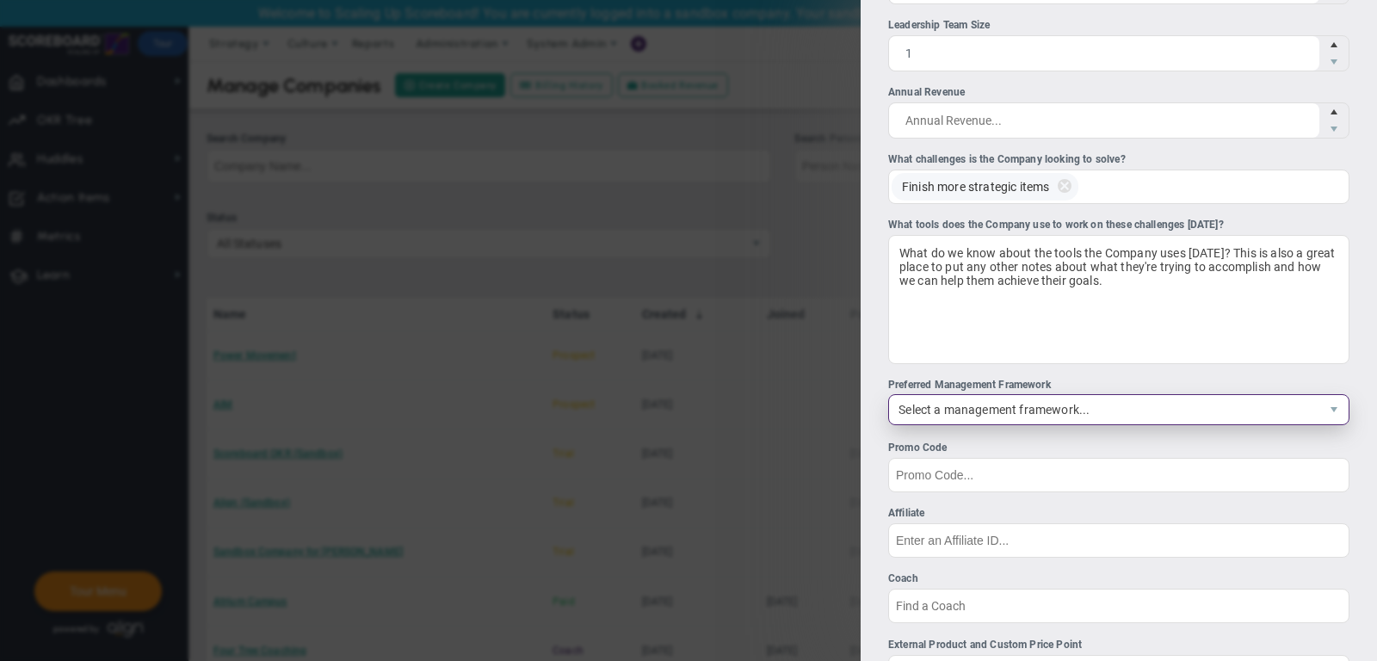
click at [968, 415] on span "Select a management framework..." at bounding box center [1104, 409] width 430 height 29
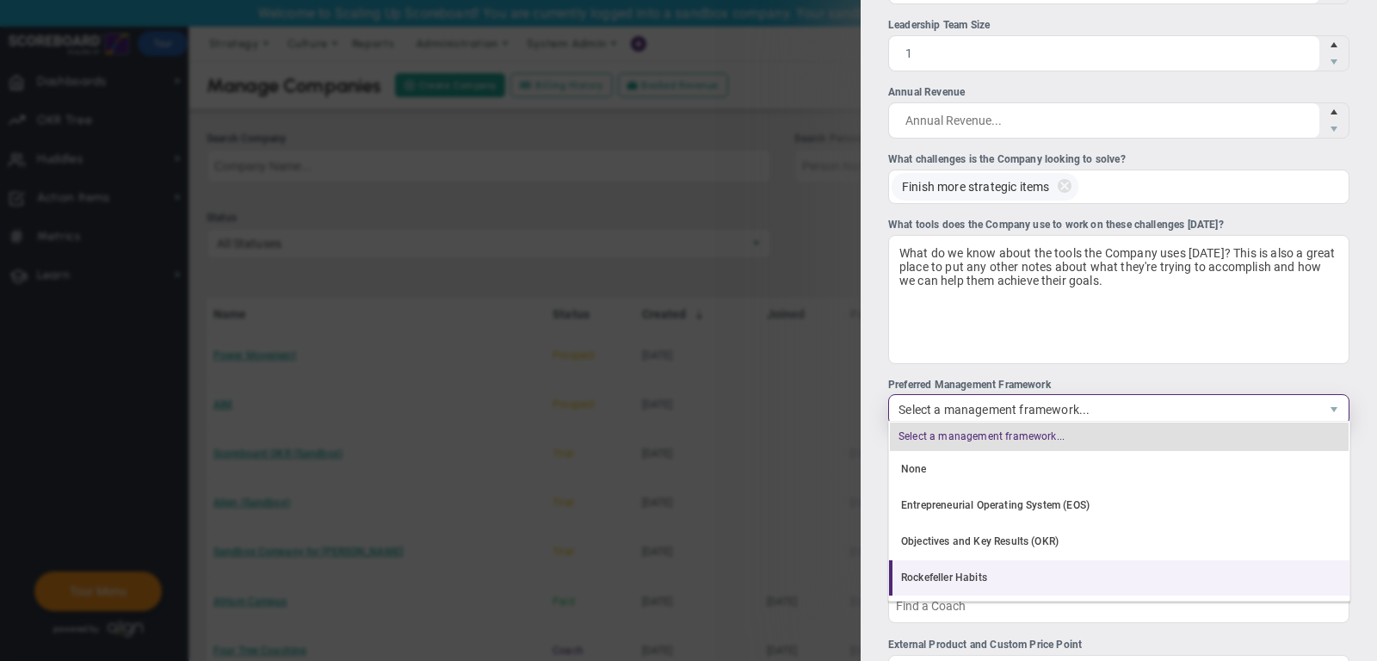
click at [972, 567] on li "Rockefeller Habits" at bounding box center [1119, 578] width 461 height 36
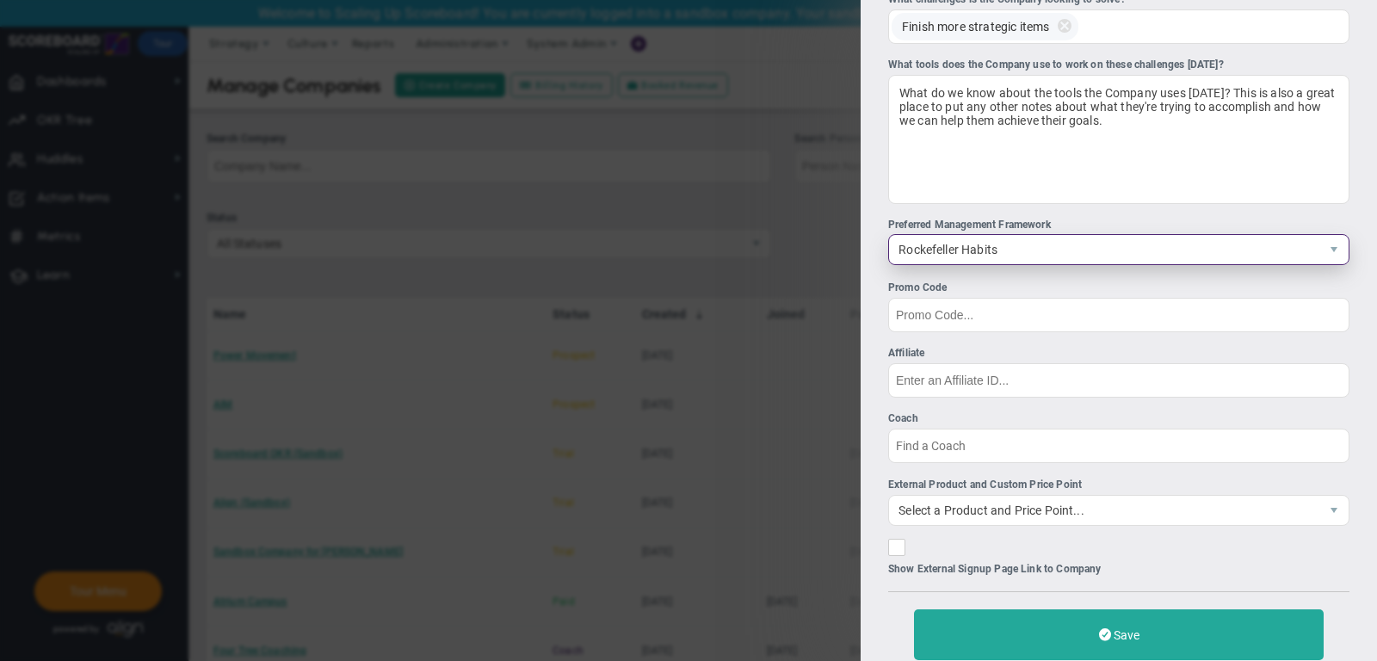
scroll to position [428, 0]
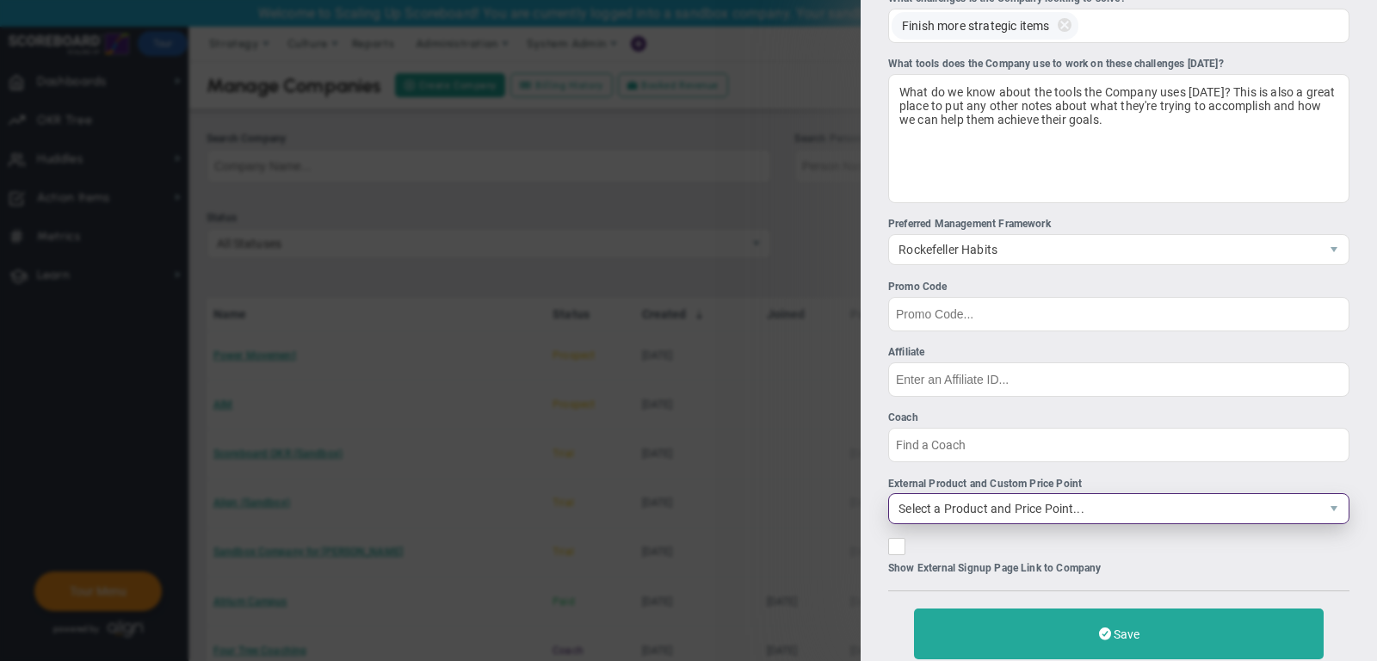
click at [954, 500] on span "Select a Product and Price Point..." at bounding box center [1104, 508] width 430 height 29
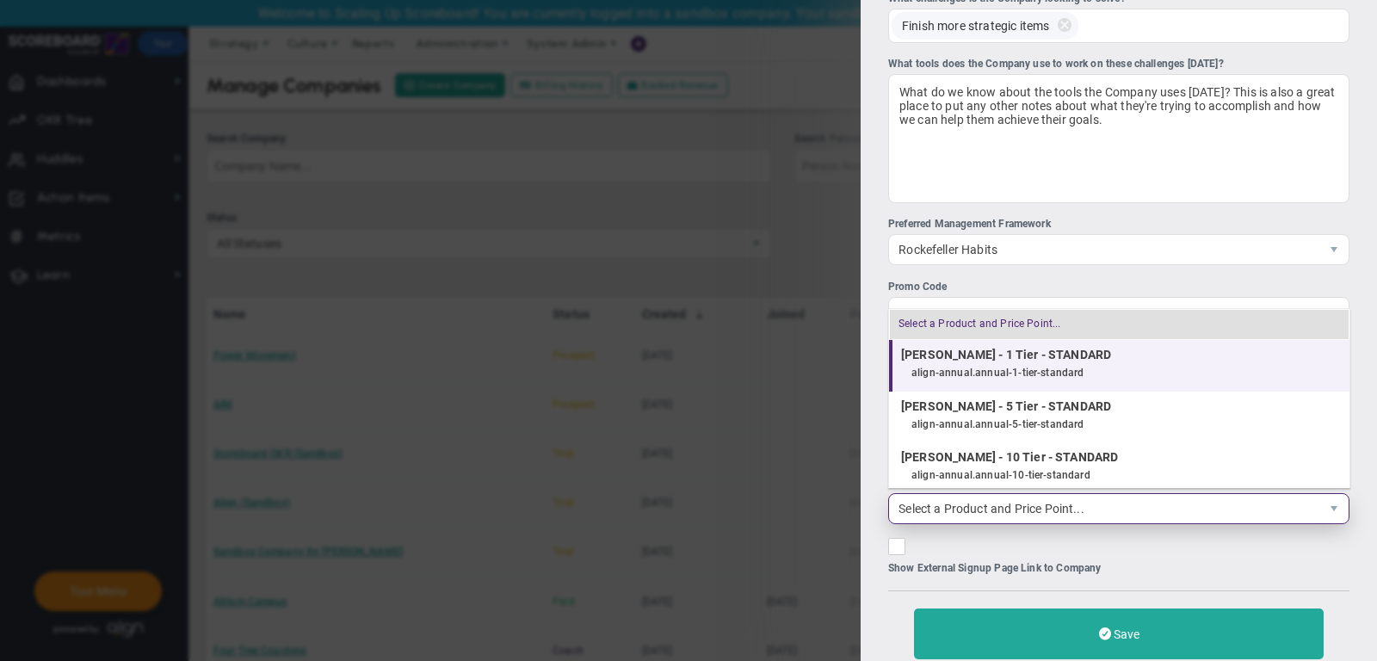
click at [960, 370] on div "align-annual.annual-1-tier-standard" at bounding box center [1127, 373] width 430 height 22
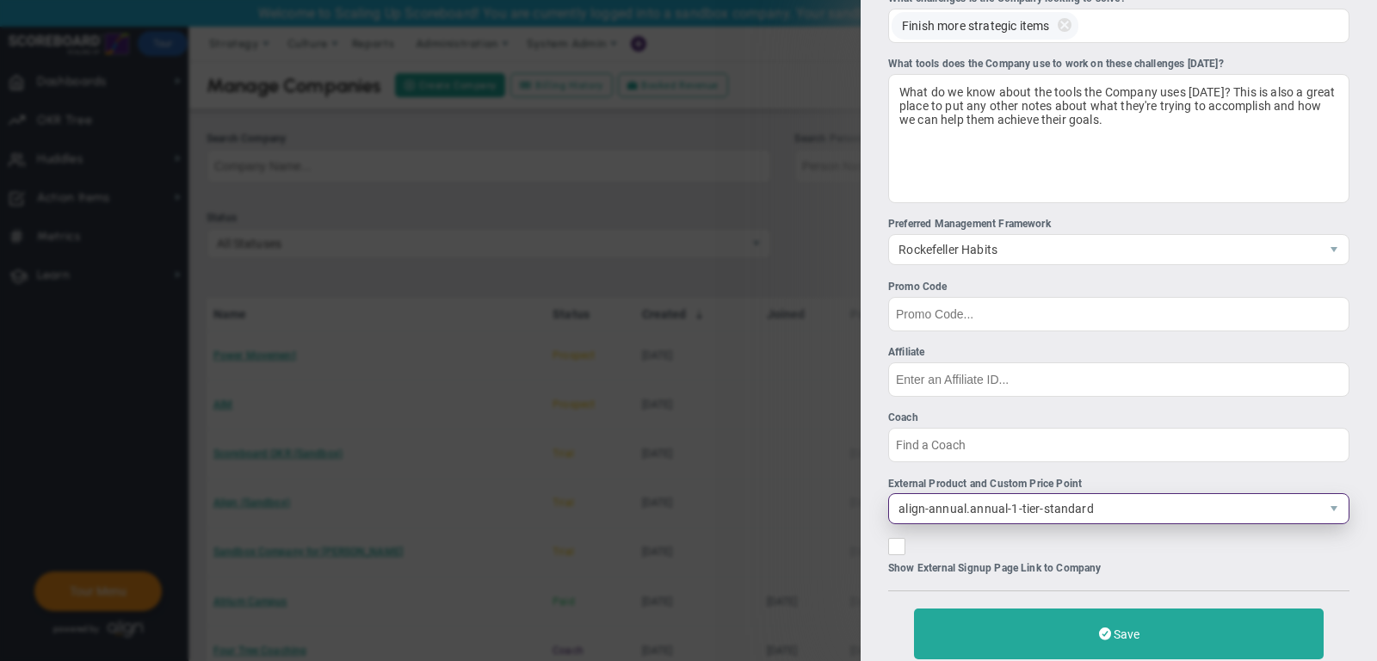
scroll to position [475, 0]
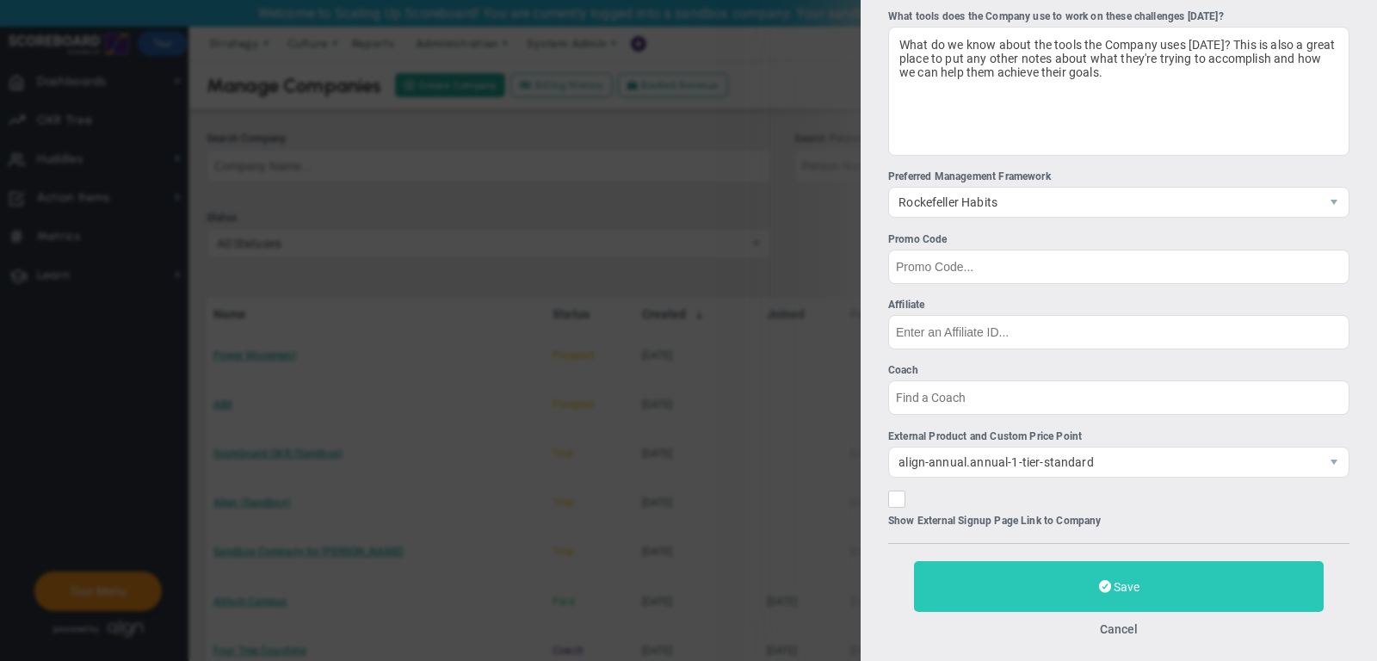
click at [1049, 564] on button "Save" at bounding box center [1119, 586] width 410 height 51
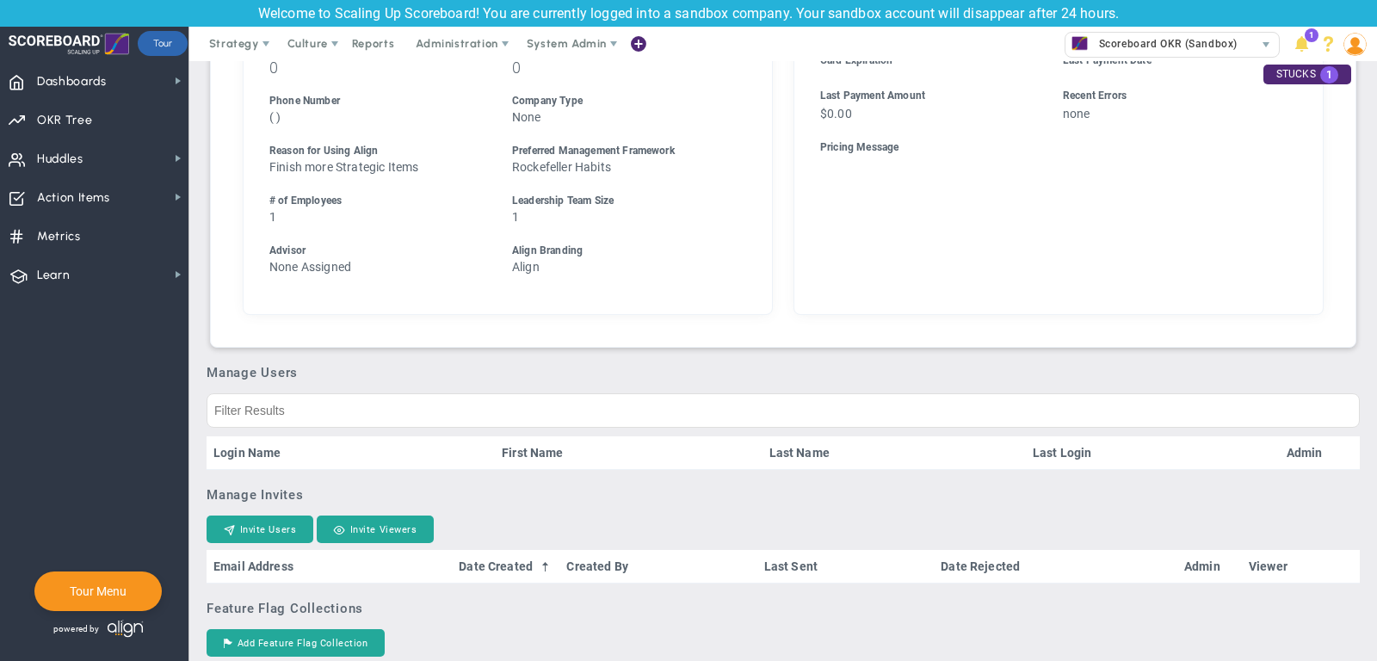
scroll to position [682, 0]
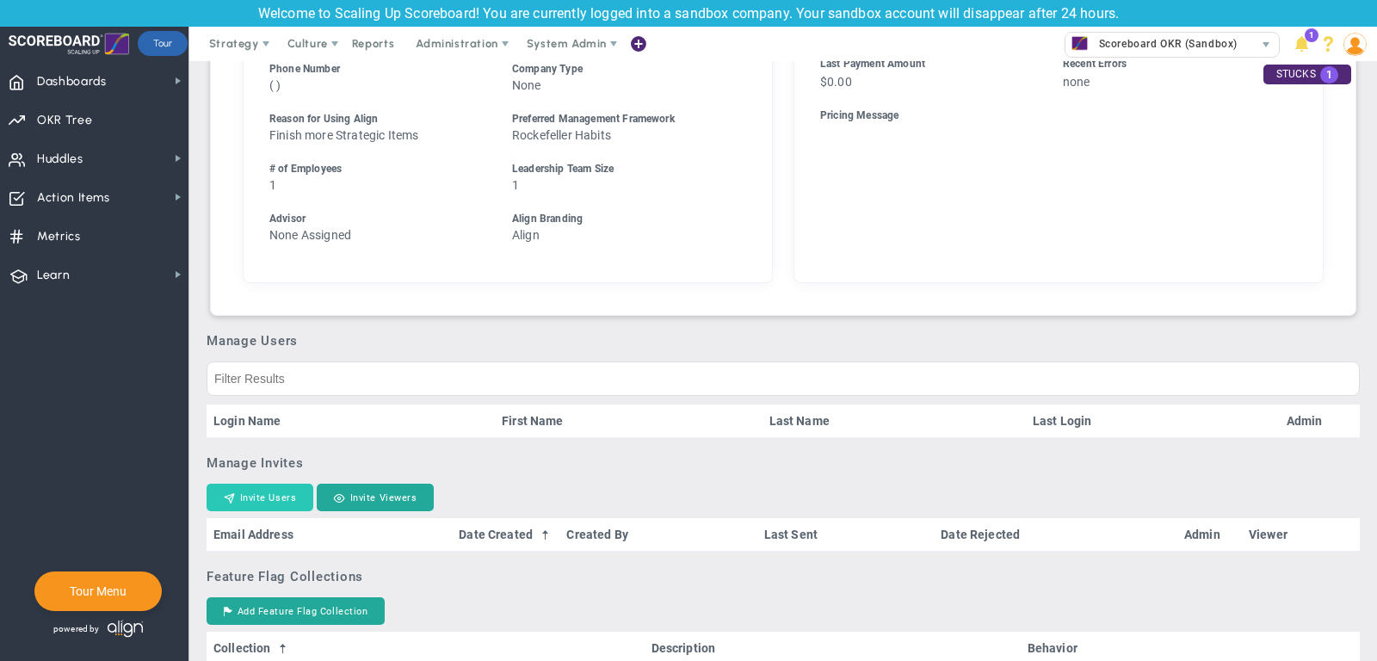
click at [245, 511] on button "Invite Users" at bounding box center [260, 498] width 107 height 28
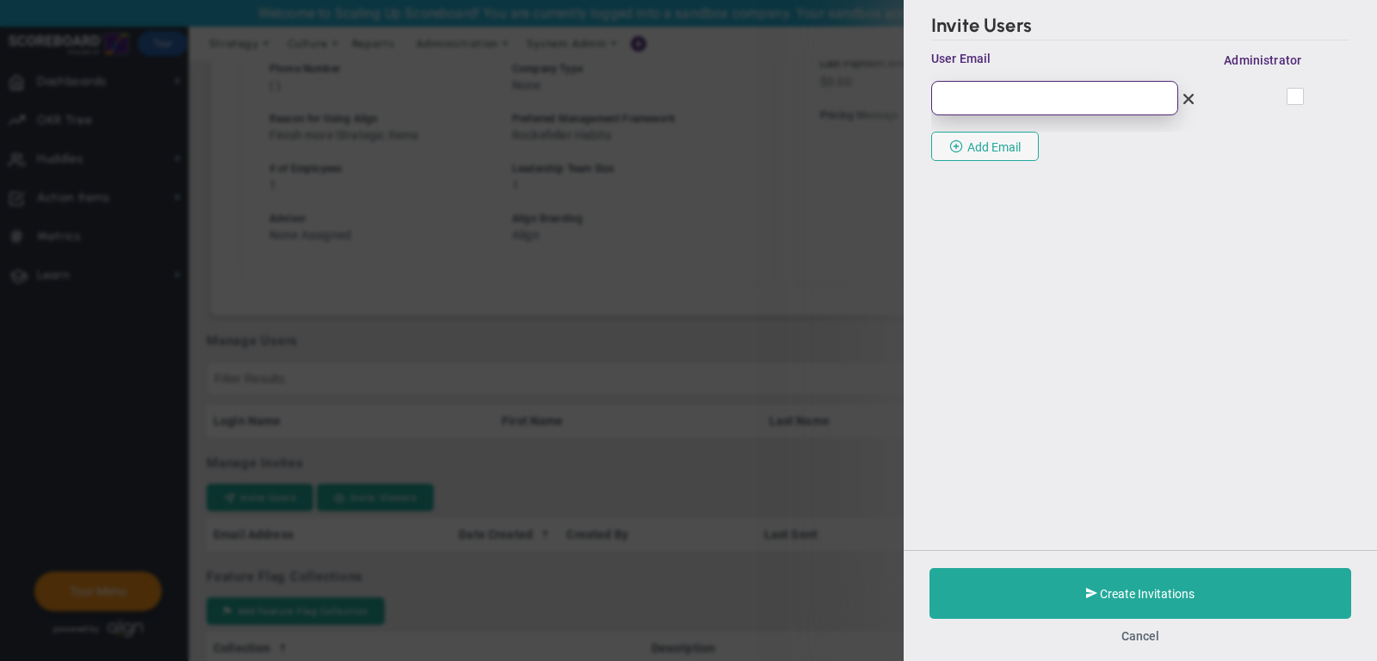
click at [1018, 91] on input "email" at bounding box center [1054, 98] width 247 height 34
paste input "https://align-technologies-corp.chargifypay.com/subscribe/d9fh9ffx3z65/align-an…"
type input "https://align-technologies-corp.chargifypay.com/subscribe/d9fh9ffx3z65/align-an…"
click at [1110, 95] on input "https://align-technologies-corp.chargifypay.com/subscribe/d9fh9ffx3z65/align-an…" at bounding box center [1054, 98] width 247 height 34
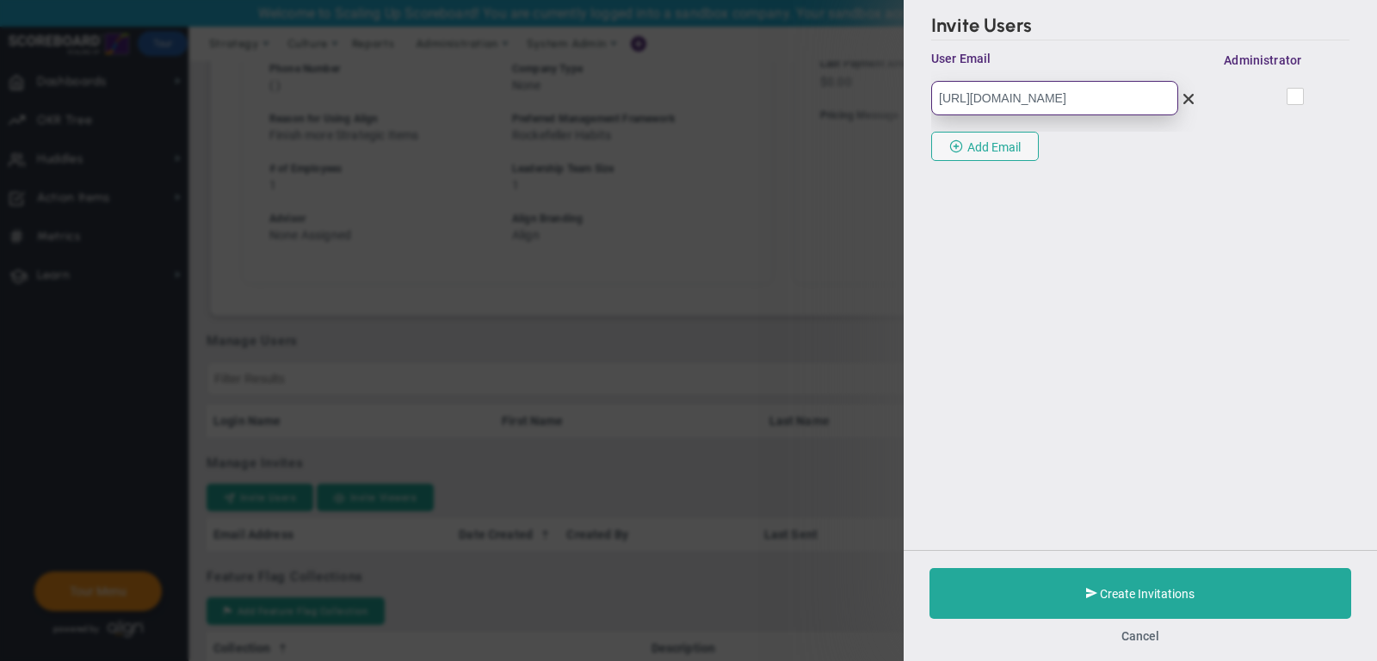
click at [1110, 95] on input "https://align-technologies-corp.chargifypay.com/subscribe/d9fh9ffx3z65/align-an…" at bounding box center [1054, 98] width 247 height 34
paste input "juliehuber25@icloud.com"
type input "juliehuber25@icloud.com"
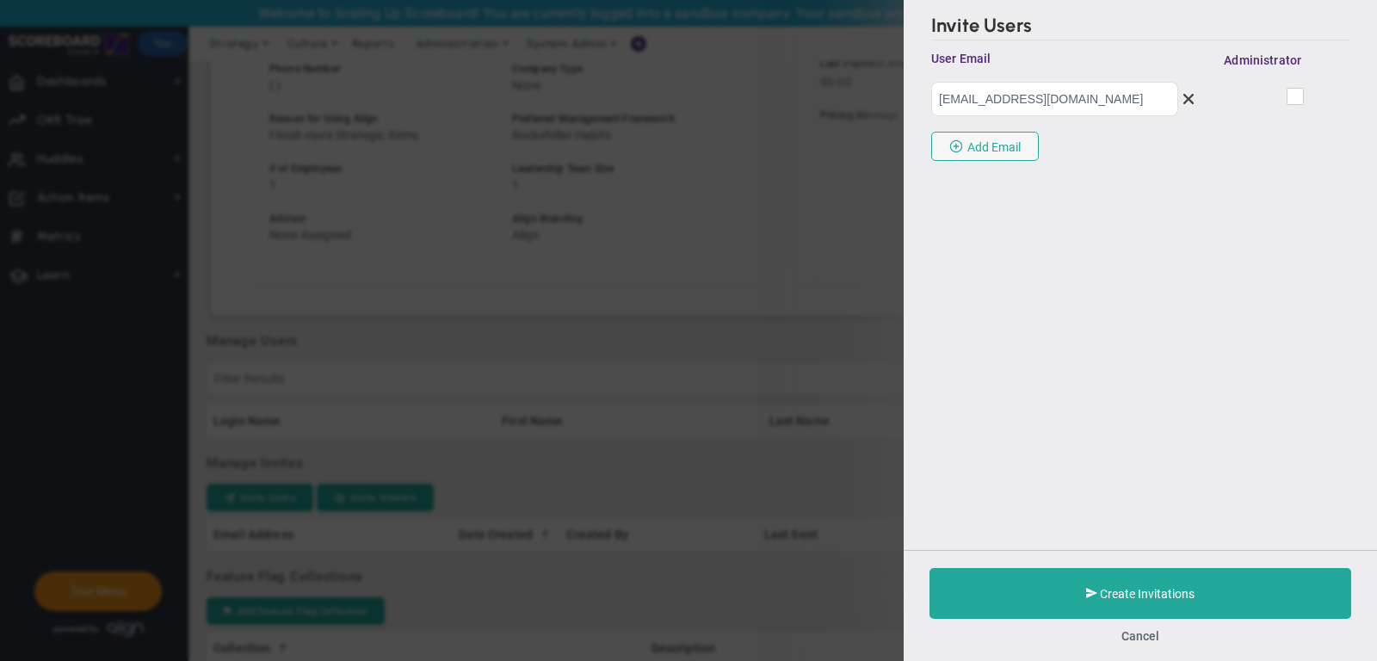
click at [1291, 99] on input "checkbox" at bounding box center [1296, 99] width 11 height 17
checkbox input "true"
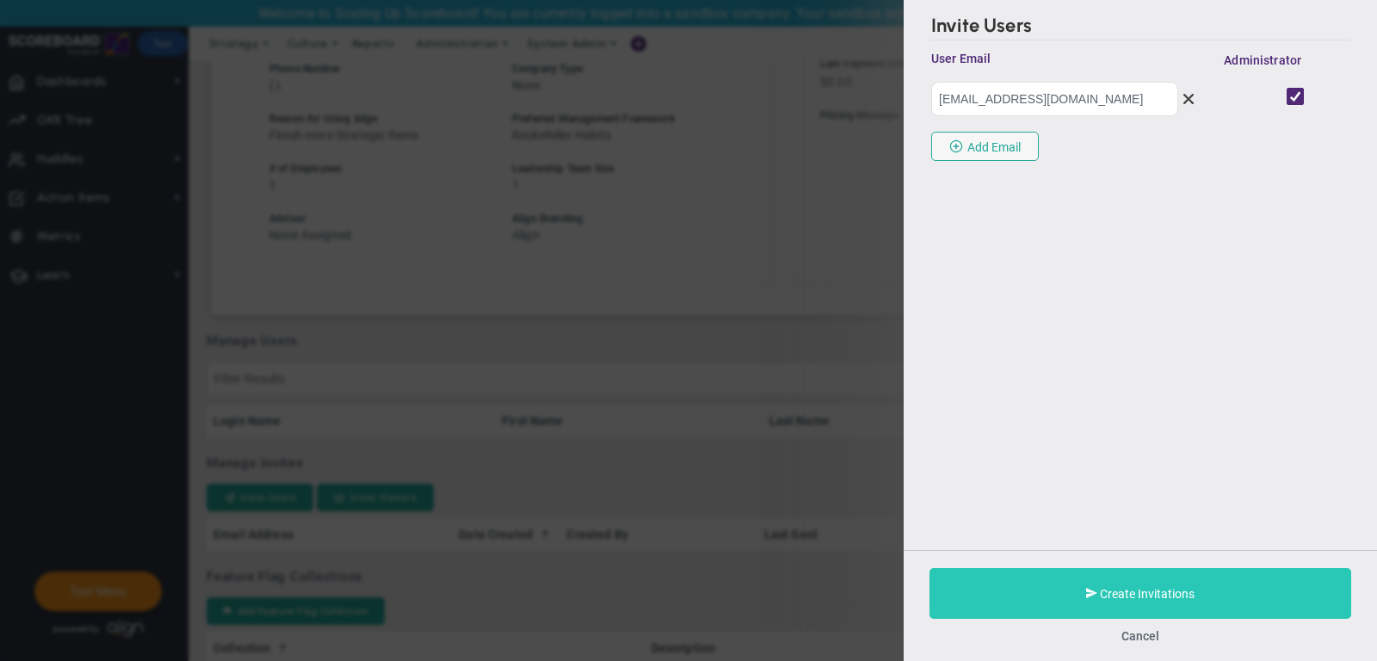
click at [1069, 581] on button "Create Invitations" at bounding box center [1141, 593] width 422 height 51
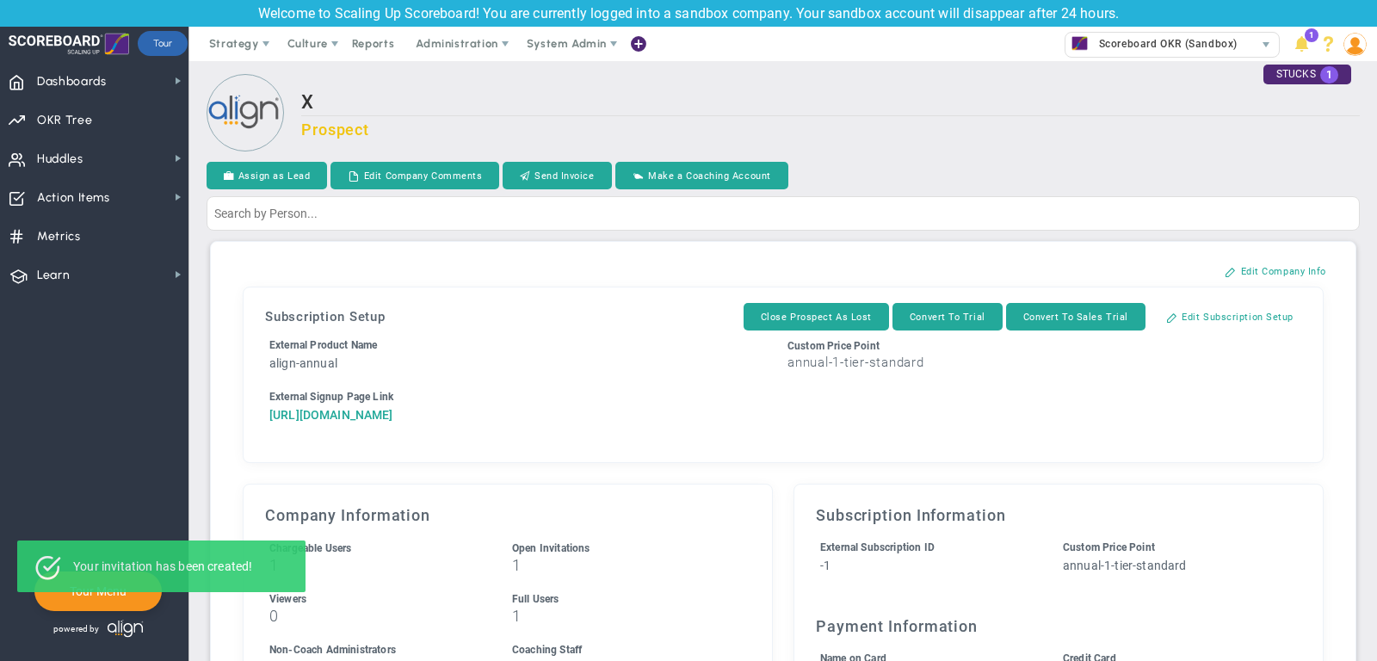
click at [393, 411] on a=1&reference=33655&organization=X&components=1&components=1&components=0"] "https://align-technologies-corp.chargifypay.com/subscribe/d9fh9ffx3z65/align-an…" at bounding box center [331, 415] width 124 height 14
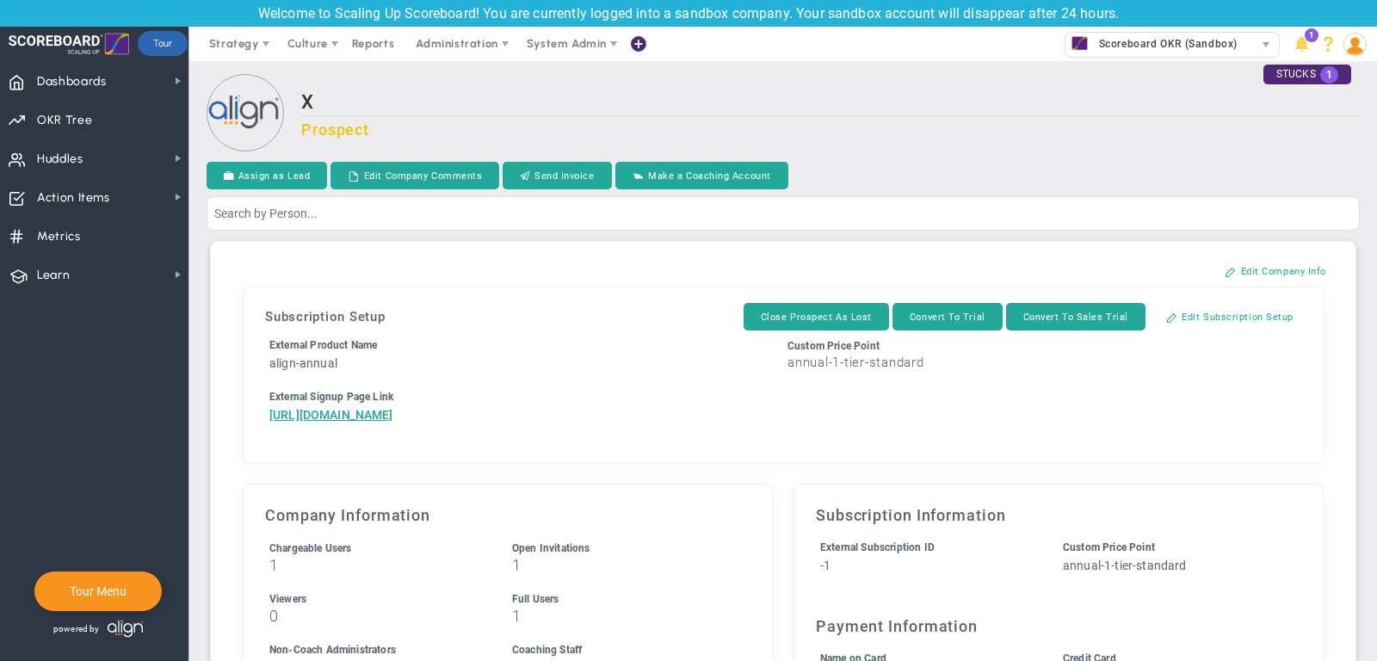
drag, startPoint x: 421, startPoint y: 479, endPoint x: 248, endPoint y: 415, distance: 184.7
click at [248, 415] on div "Subscription Setup Close Prospect As Lost Convert To Trial Convert To Sales Tri…" at bounding box center [783, 375] width 1081 height 176
copy a=1&reference=33655&organization=X&components=1&components=1&components=0"] "https://align-technologies-corp.chargifypay.com/subscribe/d9fh9ffx3z65/align-an…"
click at [569, 53] on span "System Admin" at bounding box center [568, 44] width 108 height 34
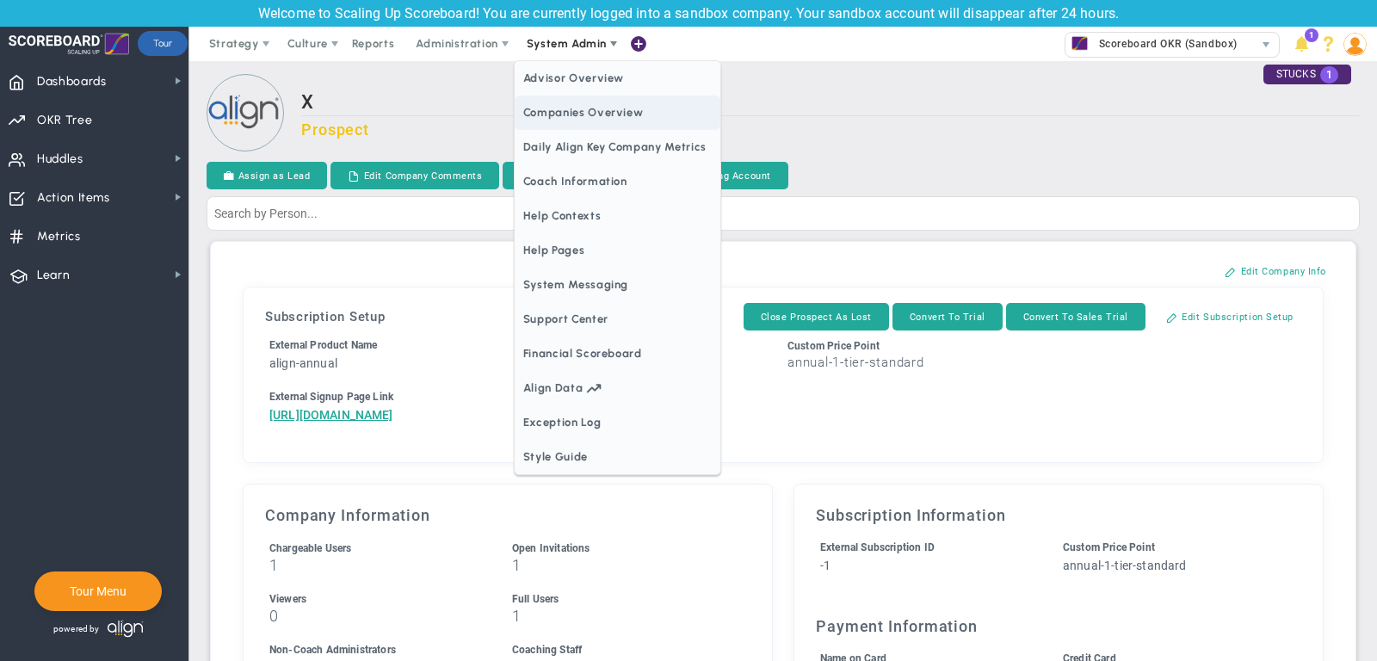
click at [574, 108] on span "Companies Overview" at bounding box center [618, 113] width 206 height 34
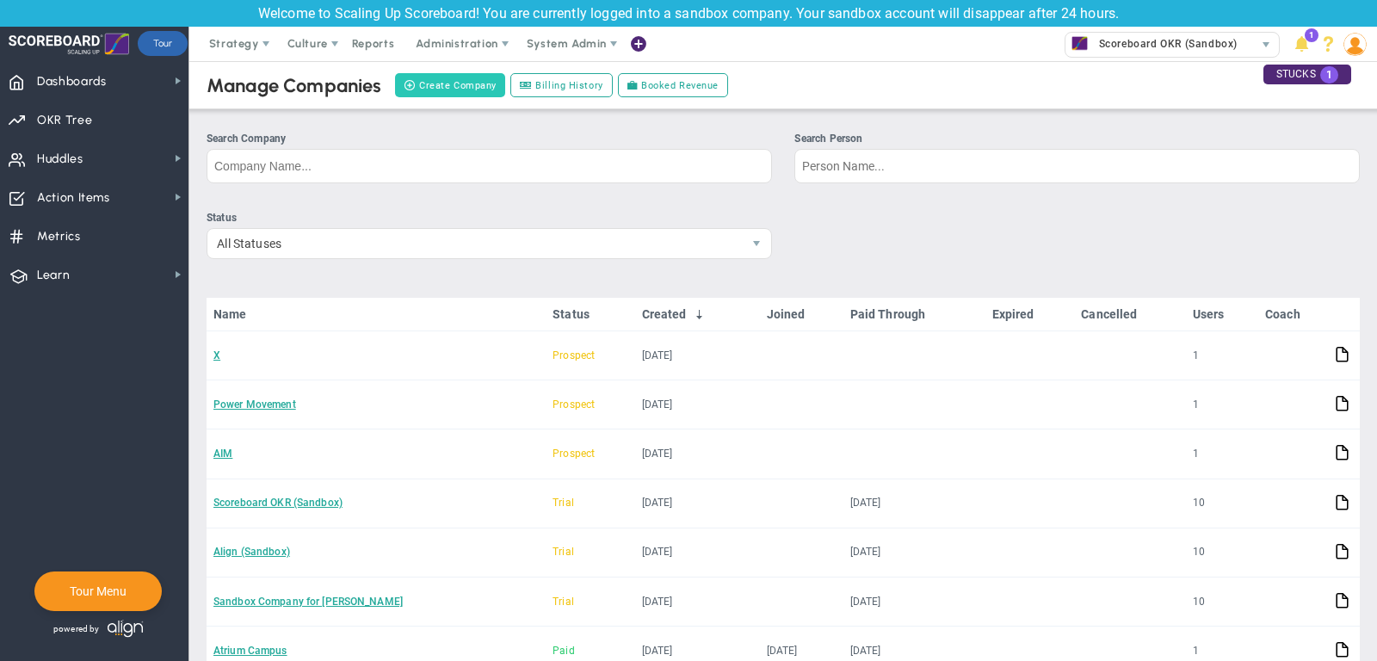
click at [424, 78] on button "Create Company" at bounding box center [450, 85] width 110 height 24
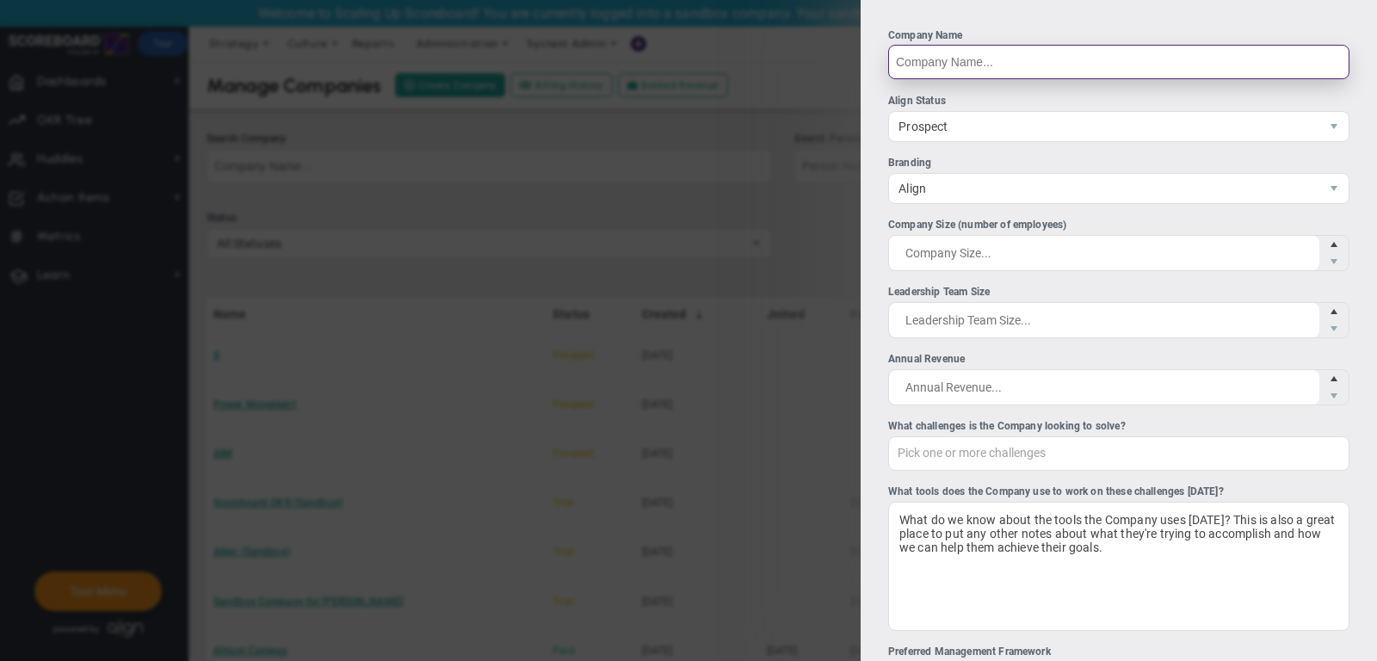
click at [914, 59] on input "Company Name" at bounding box center [1118, 62] width 461 height 34
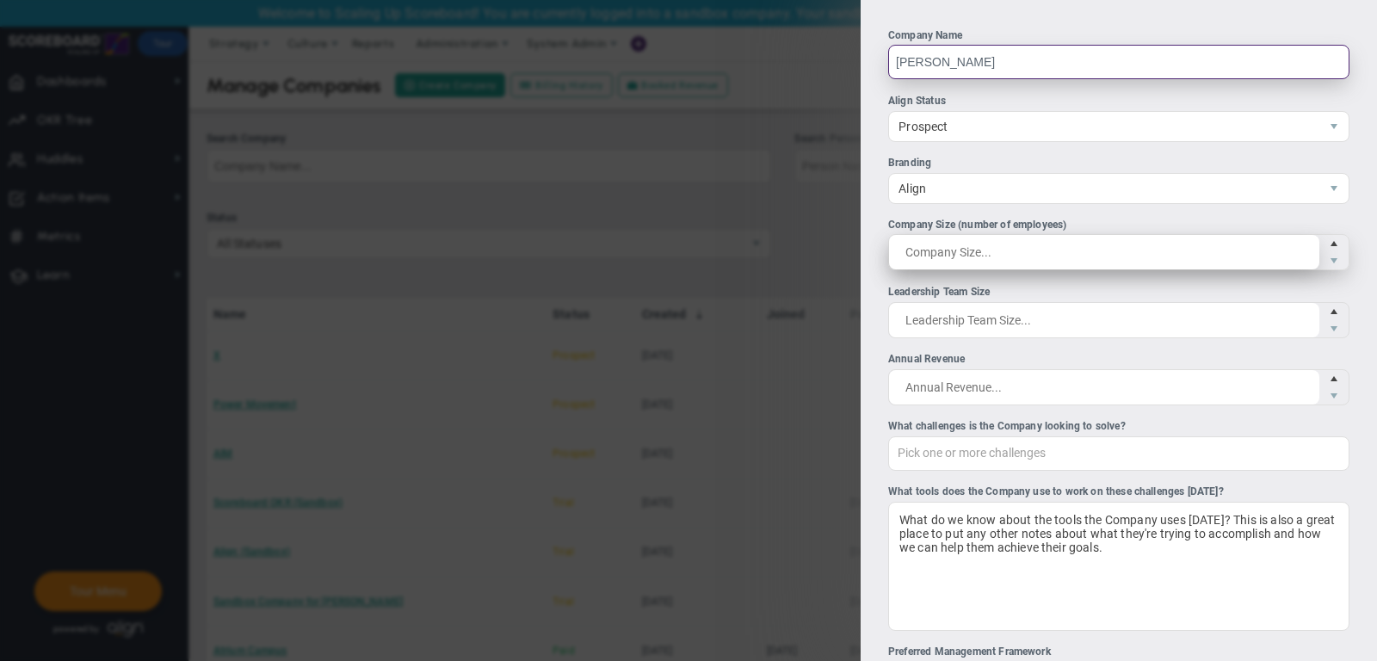
type input "Julie Huber"
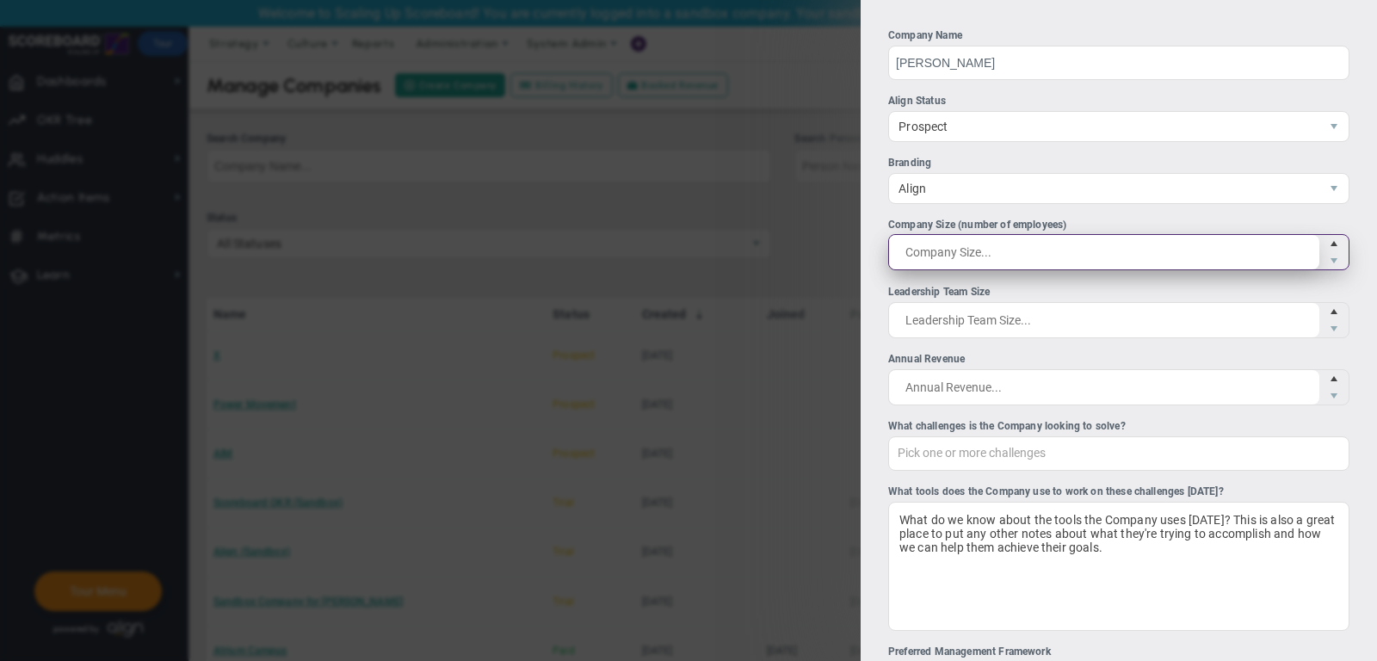
click at [983, 248] on span at bounding box center [1118, 252] width 461 height 36
click at [0, 0] on input "Company Size (number of employees)" at bounding box center [0, 0] width 0 height 0
type input "1"
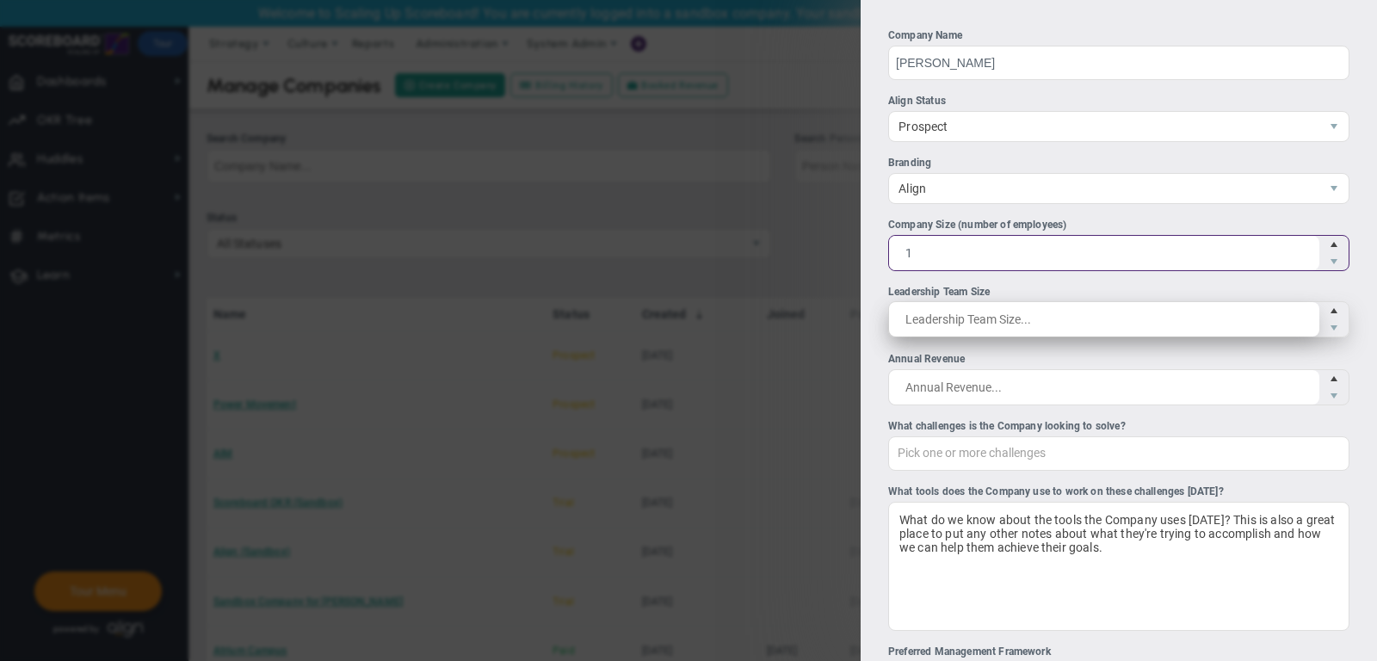
type input "1"
click at [974, 328] on span at bounding box center [1118, 319] width 461 height 36
click at [0, 0] on input "Leadership Team Size" at bounding box center [0, 0] width 0 height 0
type input "1"
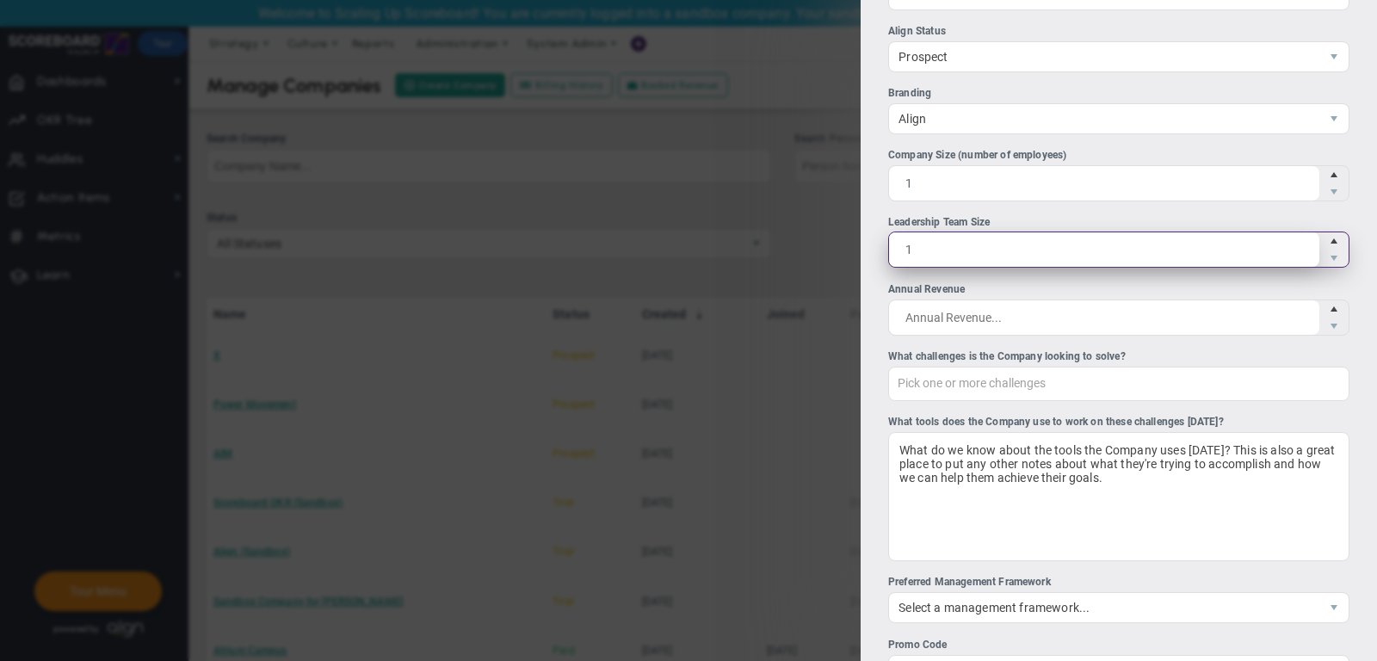
scroll to position [96, 0]
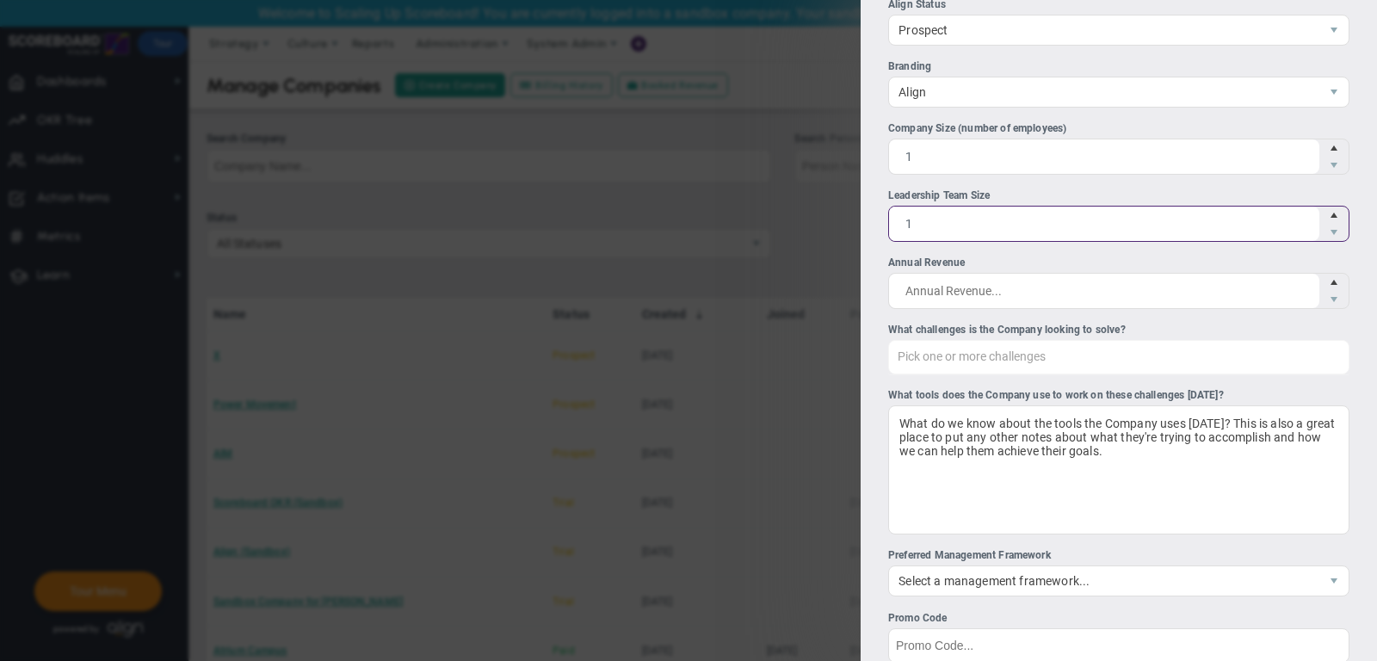
type input "1"
click at [994, 356] on div "Pick one or more challenges" at bounding box center [1118, 357] width 461 height 34
click at [994, 356] on input "What challenges is the Company looking to solve? Pick one or more challenges Fi…" at bounding box center [984, 356] width 190 height 31
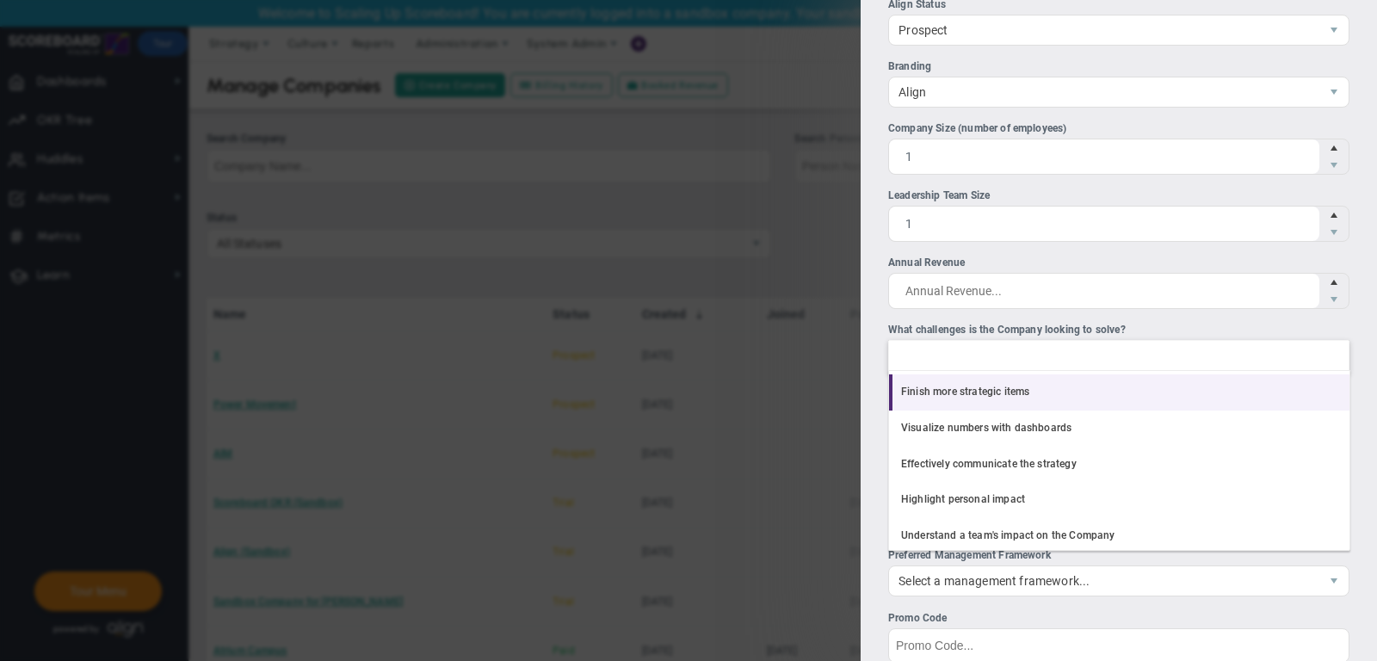
click at [994, 399] on li "Finish more strategic items" at bounding box center [1119, 392] width 461 height 36
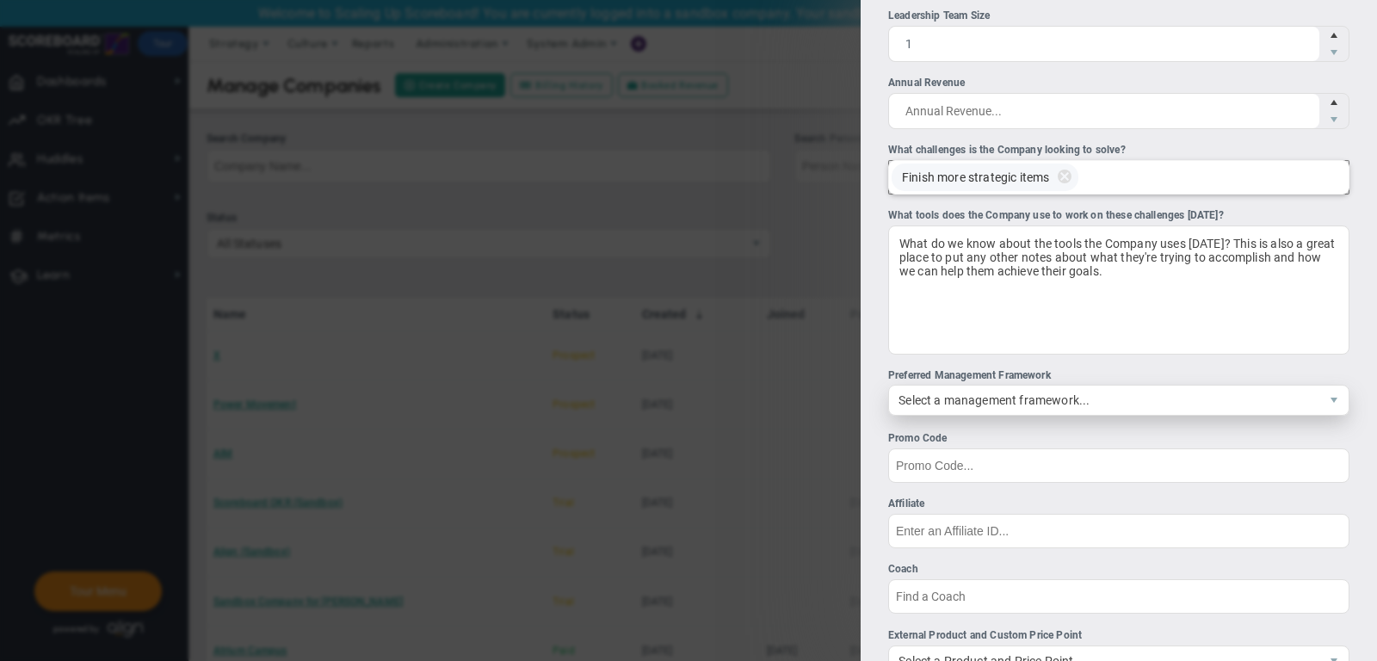
scroll to position [276, 0]
click at [993, 397] on span "Select a management framework..." at bounding box center [1104, 400] width 430 height 29
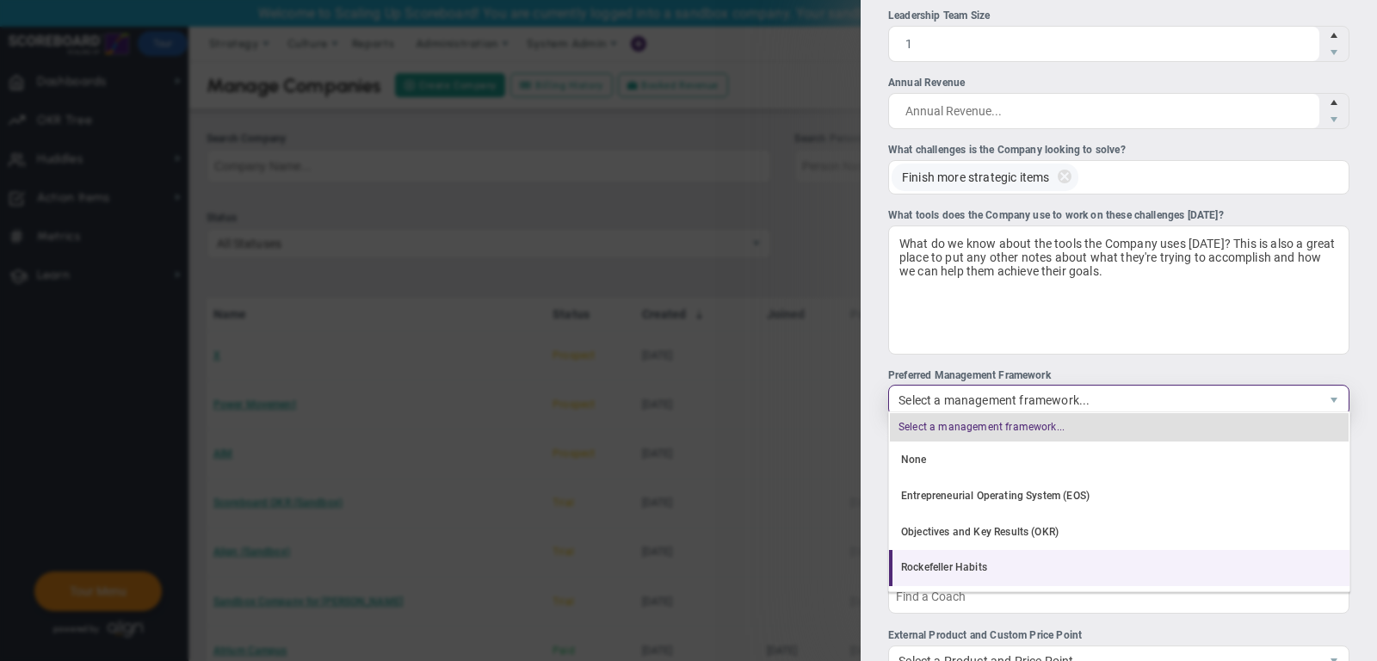
click at [1005, 550] on li "Rockefeller Habits" at bounding box center [1119, 568] width 461 height 36
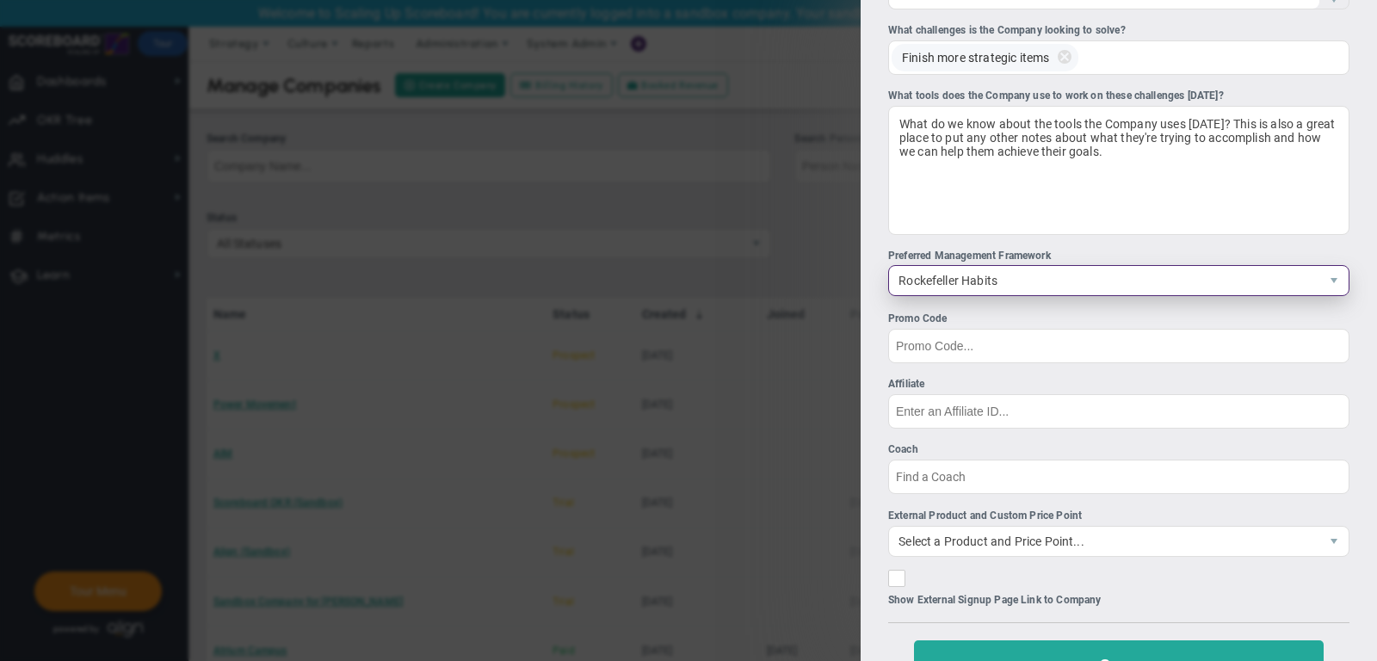
scroll to position [399, 0]
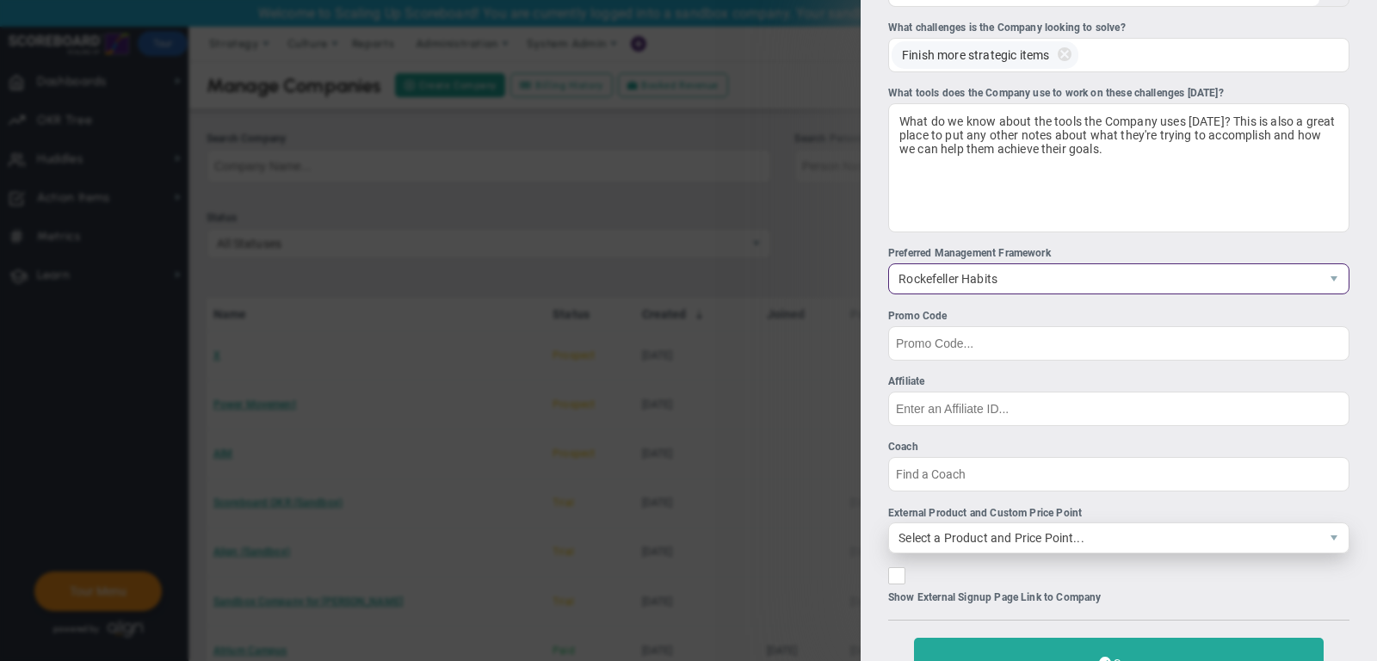
click at [1003, 536] on span "Select a Product and Price Point..." at bounding box center [1104, 537] width 430 height 29
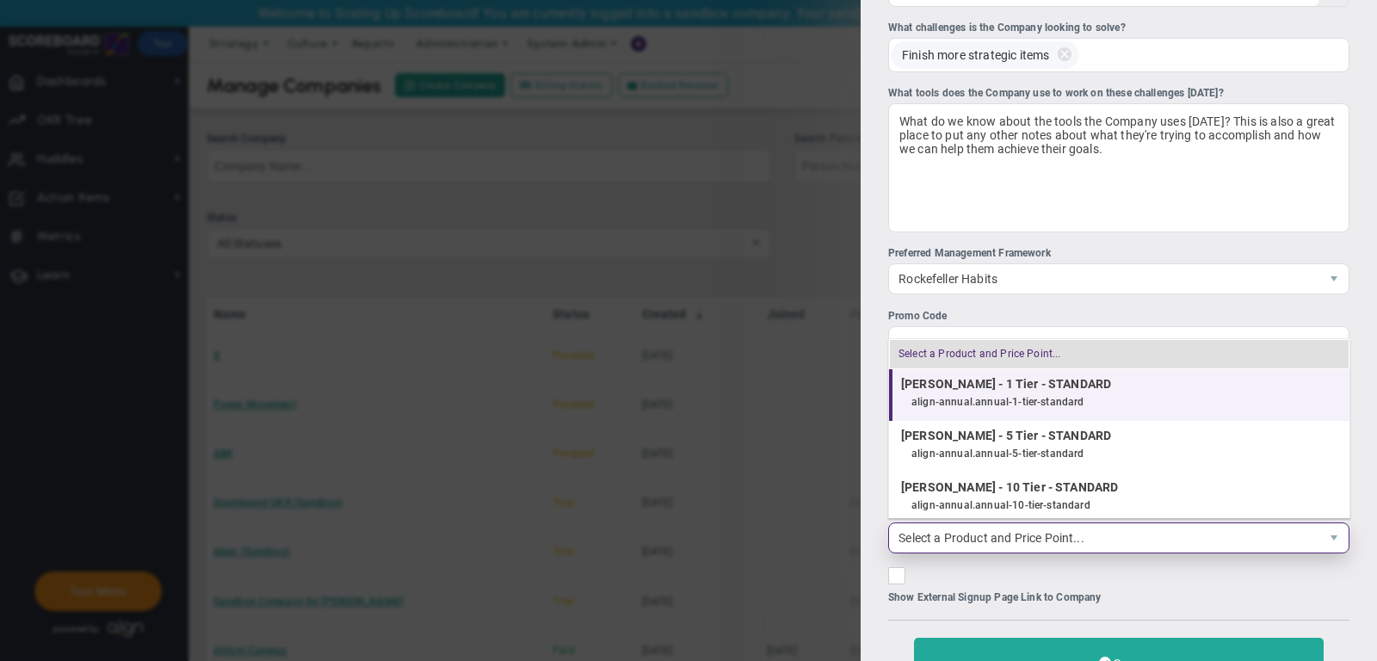
click at [961, 411] on div "align-annual.annual-1-tier-standard" at bounding box center [1127, 403] width 430 height 22
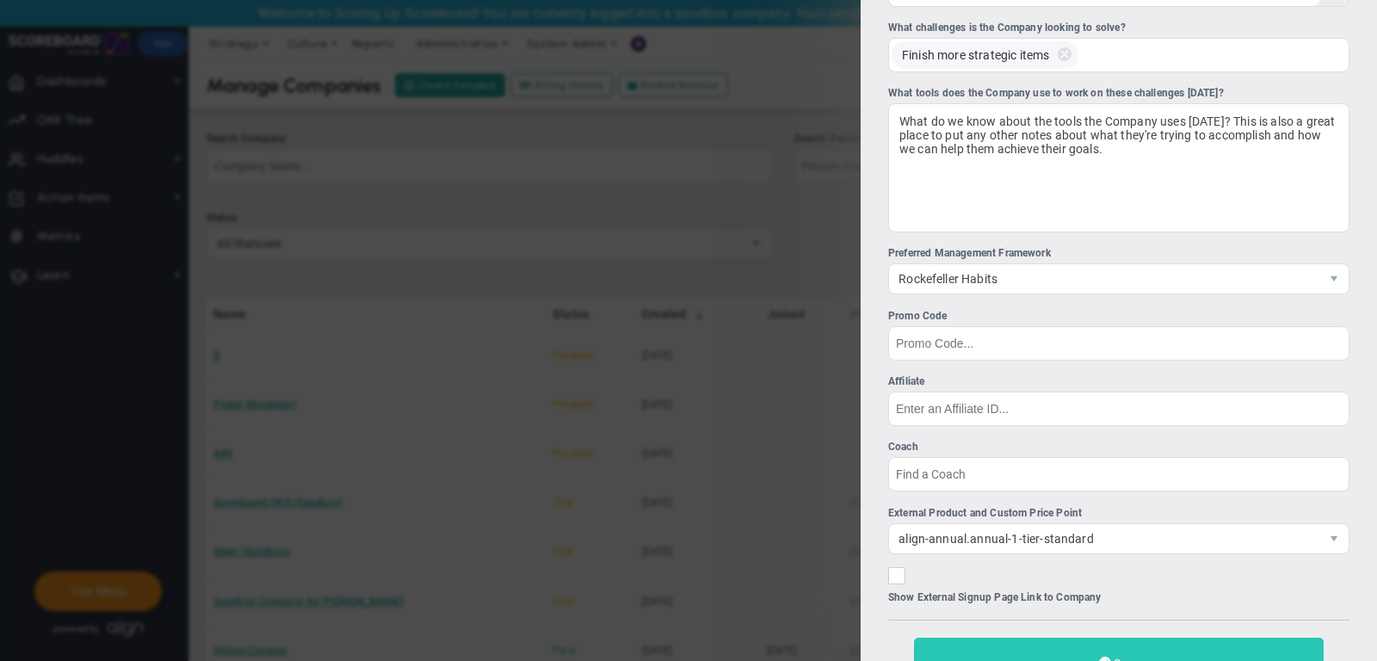
click at [1005, 649] on button "Save" at bounding box center [1119, 663] width 410 height 51
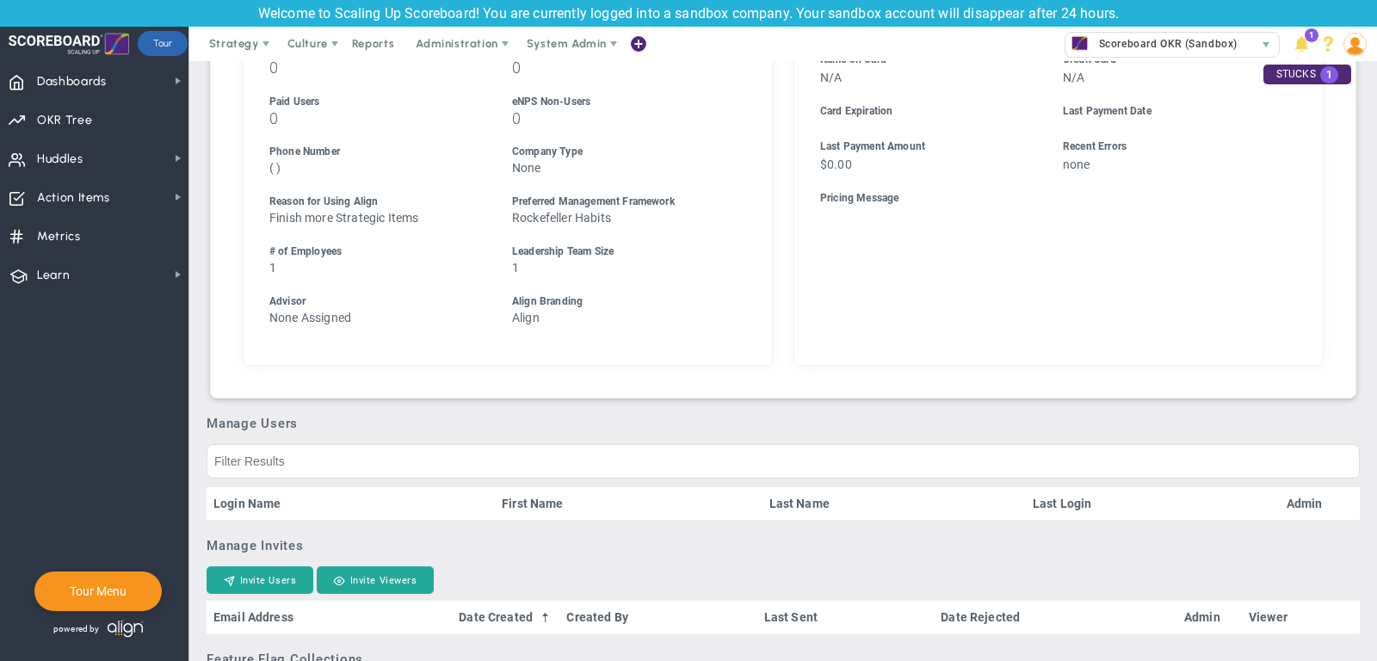
scroll to position [601, 0]
click at [245, 592] on button "Invite Users" at bounding box center [260, 579] width 107 height 28
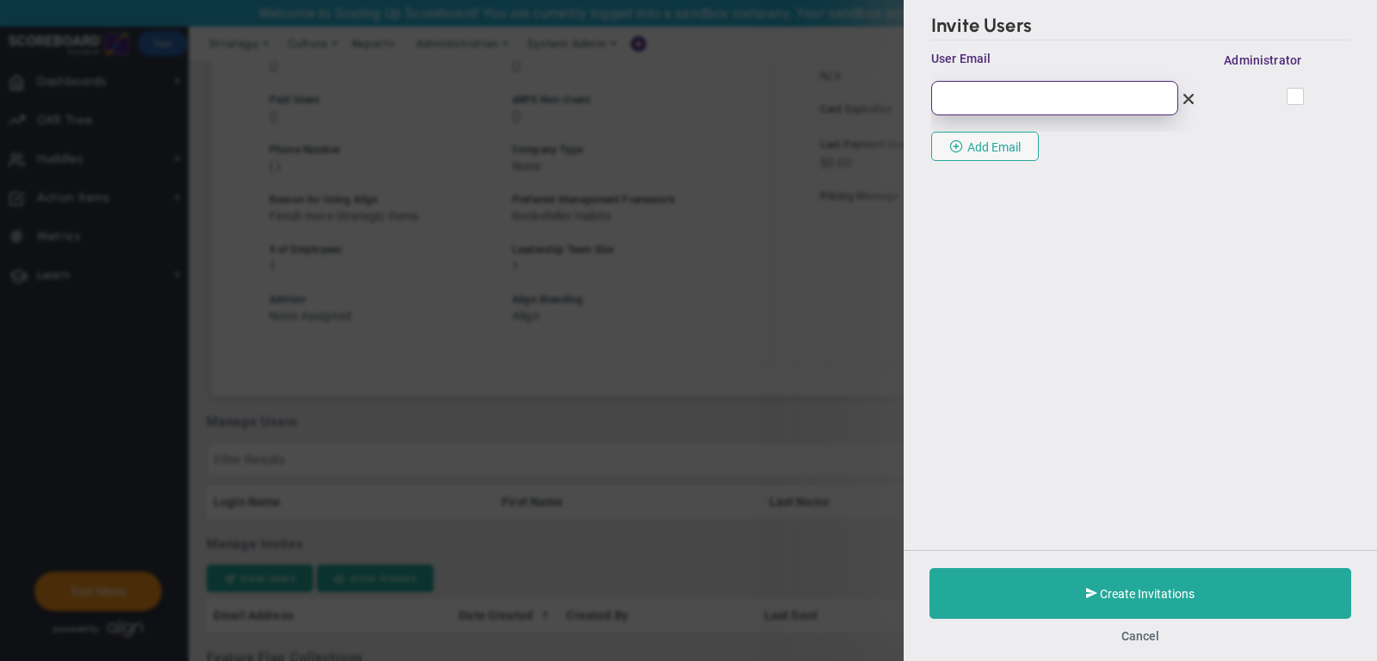
click at [1126, 93] on input "email" at bounding box center [1054, 98] width 247 height 34
paste input "juliehuber25@icloud.com"
type input "juliehuber25@icloud.com"
click at [1294, 98] on input "checkbox" at bounding box center [1296, 99] width 11 height 17
checkbox input "true"
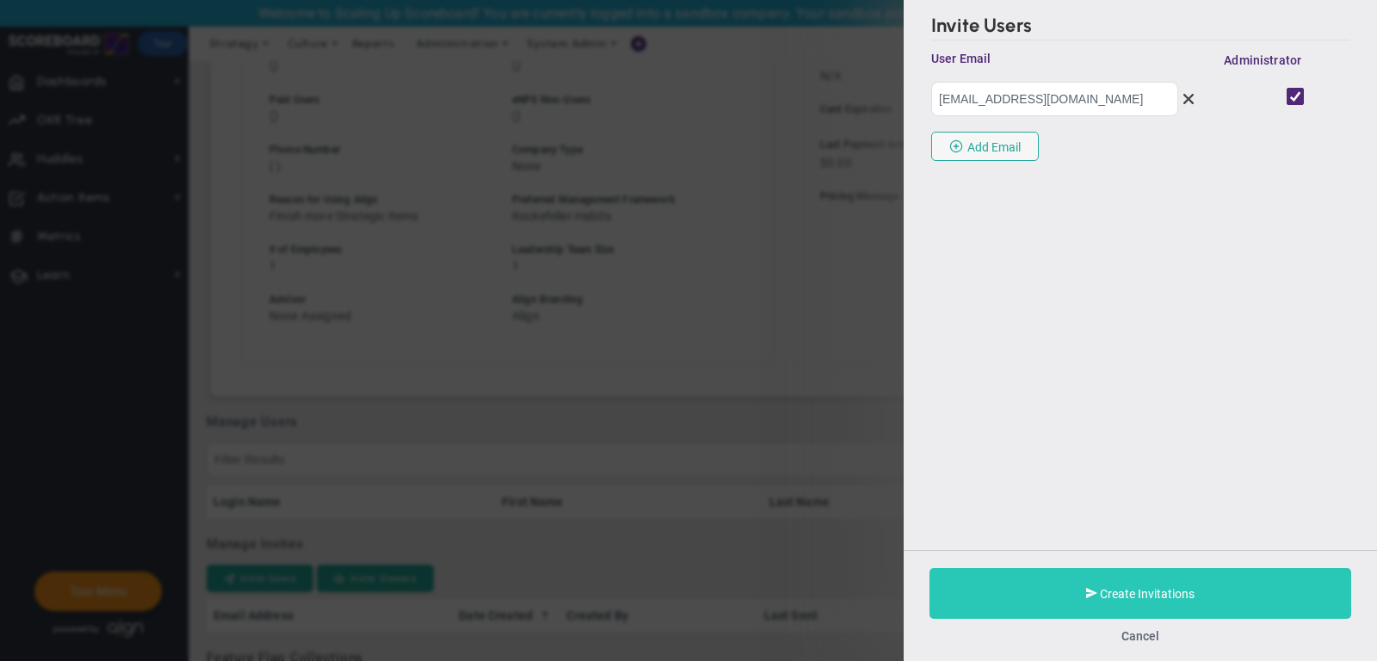
click at [1038, 587] on button "Create Invitations" at bounding box center [1141, 593] width 422 height 51
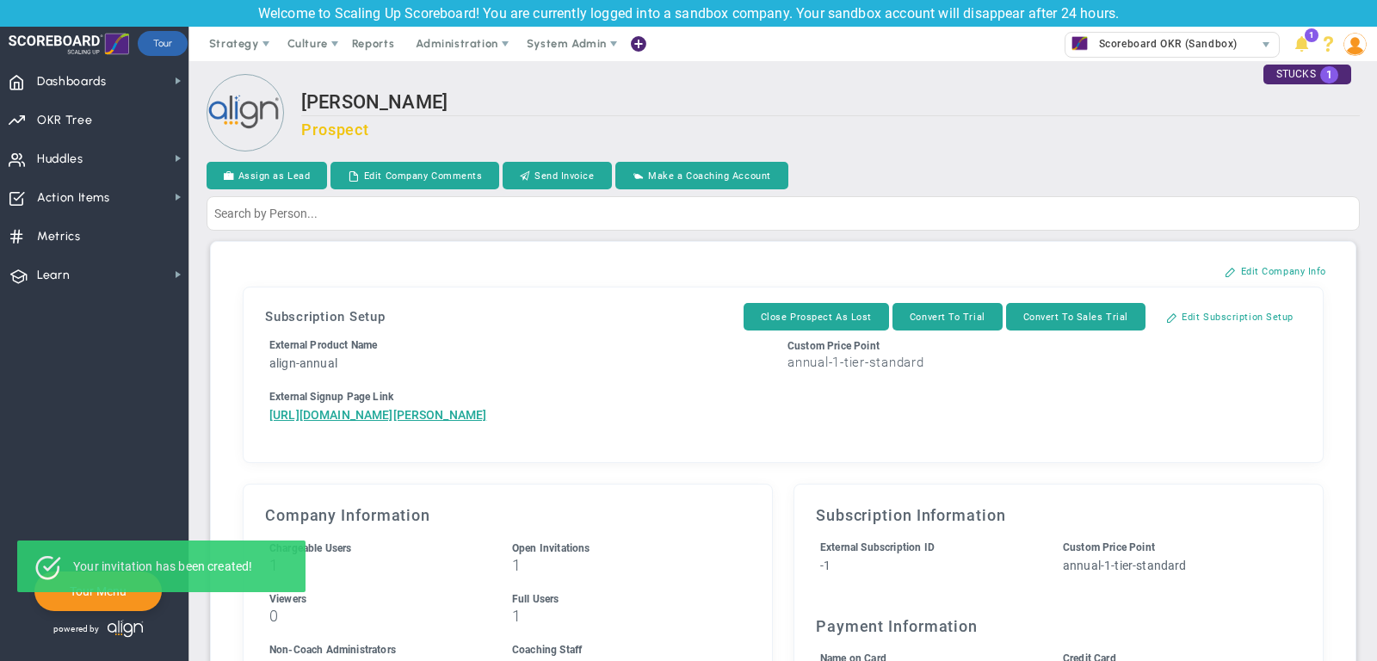
drag, startPoint x: 405, startPoint y: 475, endPoint x: 255, endPoint y: 411, distance: 163.6
click at [255, 411] on div "Subscription Setup Close Prospect As Lost Convert To Trial Convert To Sales Tri…" at bounding box center [783, 375] width 1062 height 158
copy a=1&reference=33656&organization=Julie+Huber&components=1&components=1&components=0"] "https://align-technologies-corp.chargifypay.com/subscribe/d9fh9ffx3z65/align-an…"
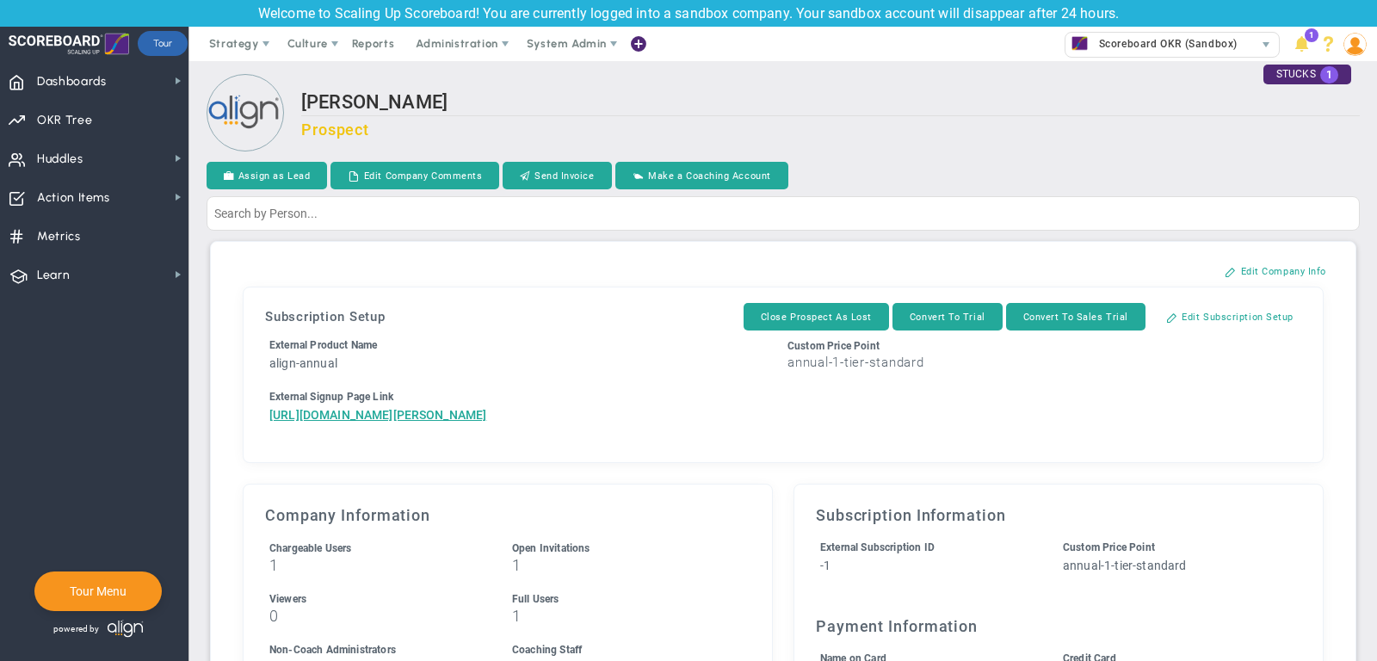
copy a=1&reference=33656&organization=Julie+Huber&components=1&components=1&components=0"] "https://align-technologies-corp.chargifypay.com/subscribe/d9fh9ffx3z65/align-an…"
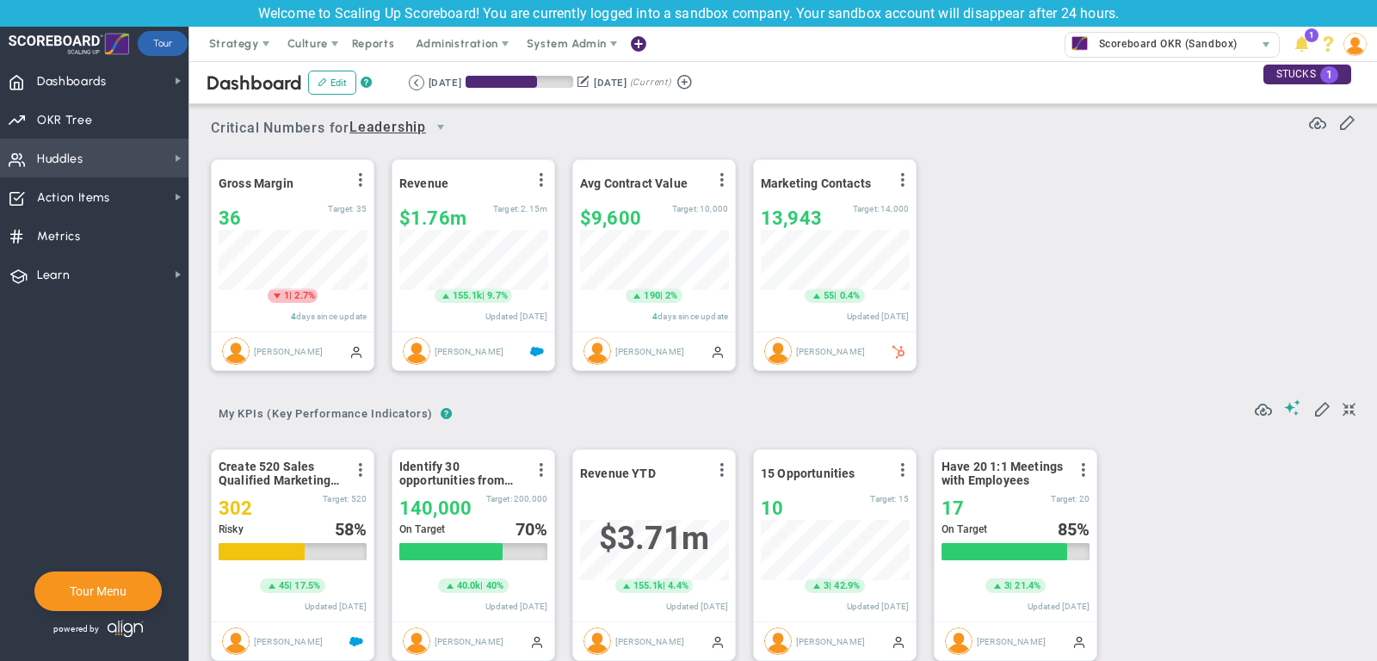
click at [152, 150] on span "Huddles Huddles" at bounding box center [94, 158] width 189 height 39
click at [1192, 43] on span "Scoreboard OKR (Sandbox)" at bounding box center [1164, 44] width 147 height 22
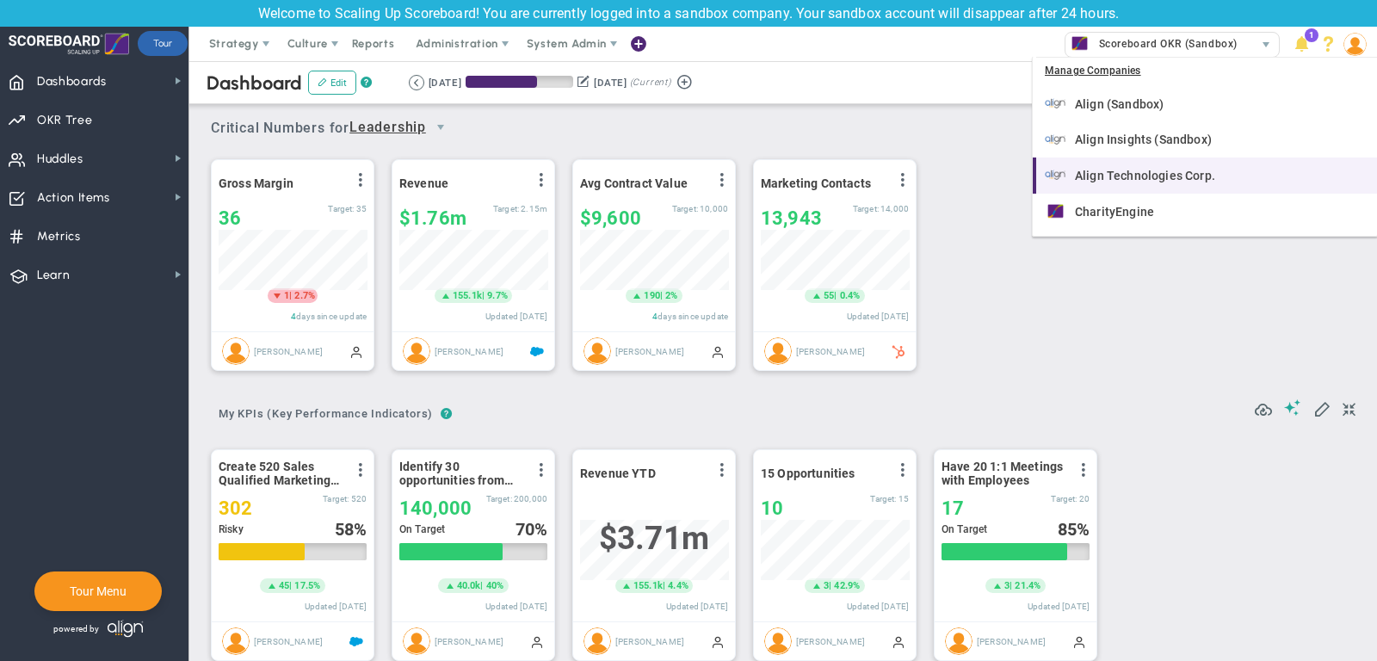
click at [1139, 170] on span "Align Technologies Corp." at bounding box center [1145, 176] width 140 height 12
